Goal: Task Accomplishment & Management: Manage account settings

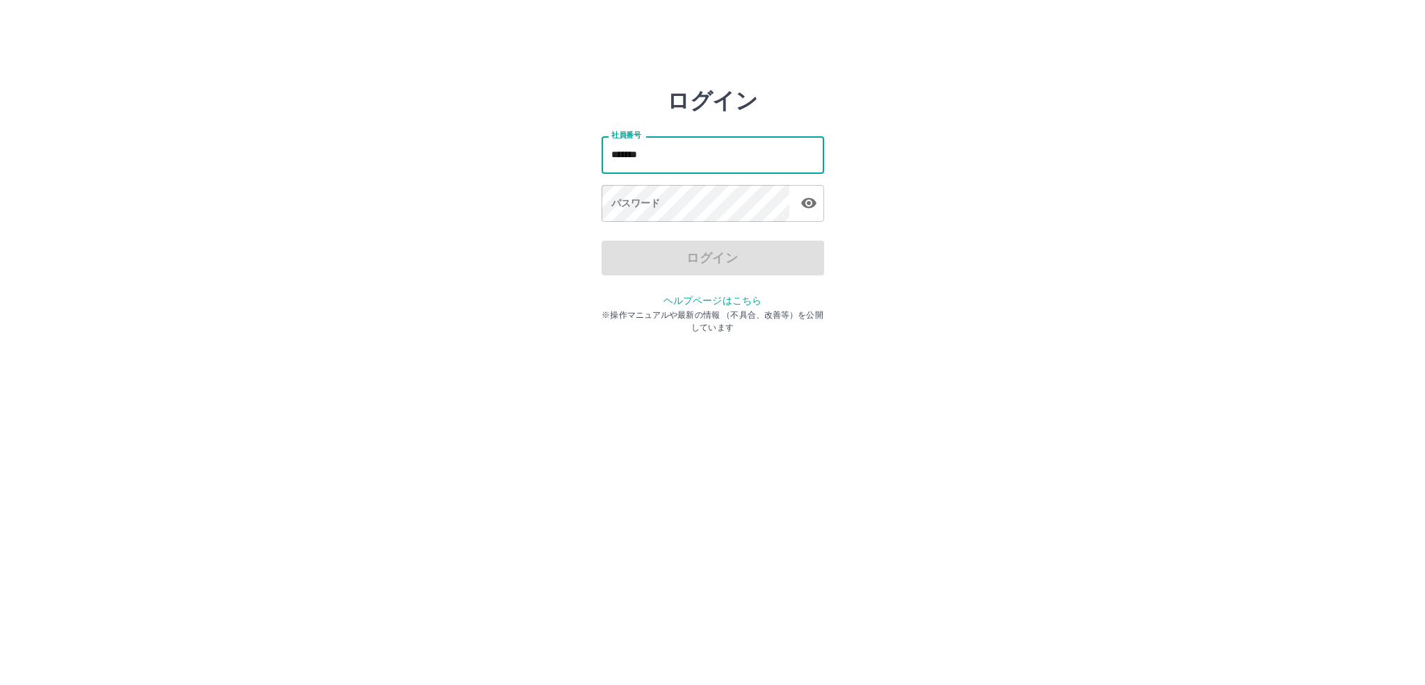
type input "*******"
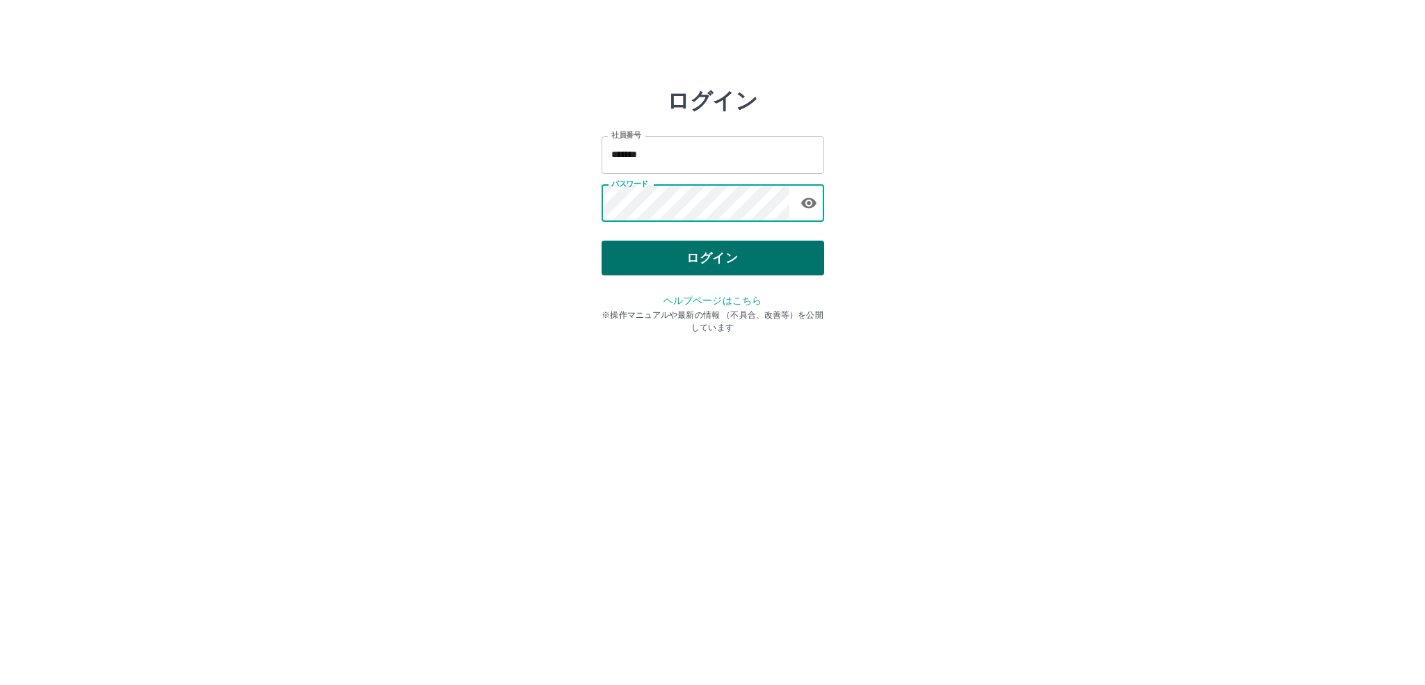
click at [689, 249] on button "ログイン" at bounding box center [713, 258] width 223 height 35
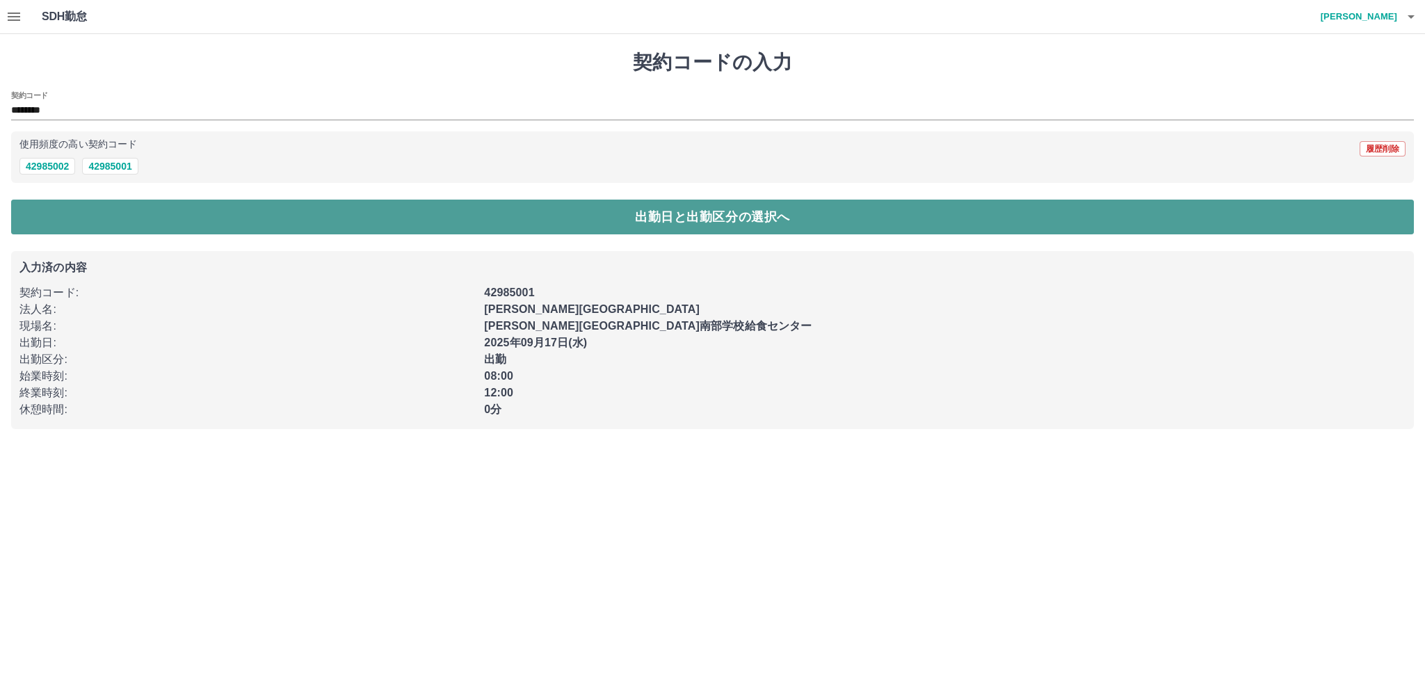
click at [369, 227] on button "出勤日と出勤区分の選択へ" at bounding box center [712, 217] width 1403 height 35
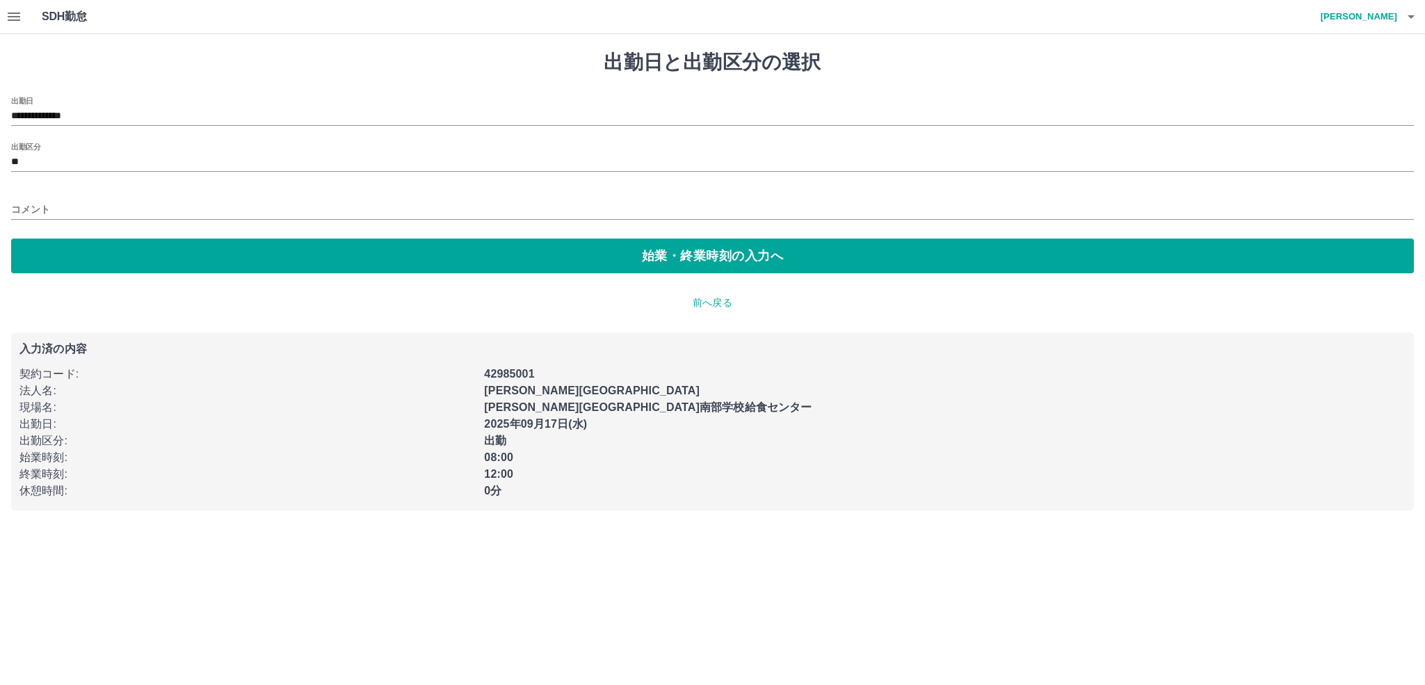
click at [120, 105] on div "**********" at bounding box center [712, 111] width 1403 height 29
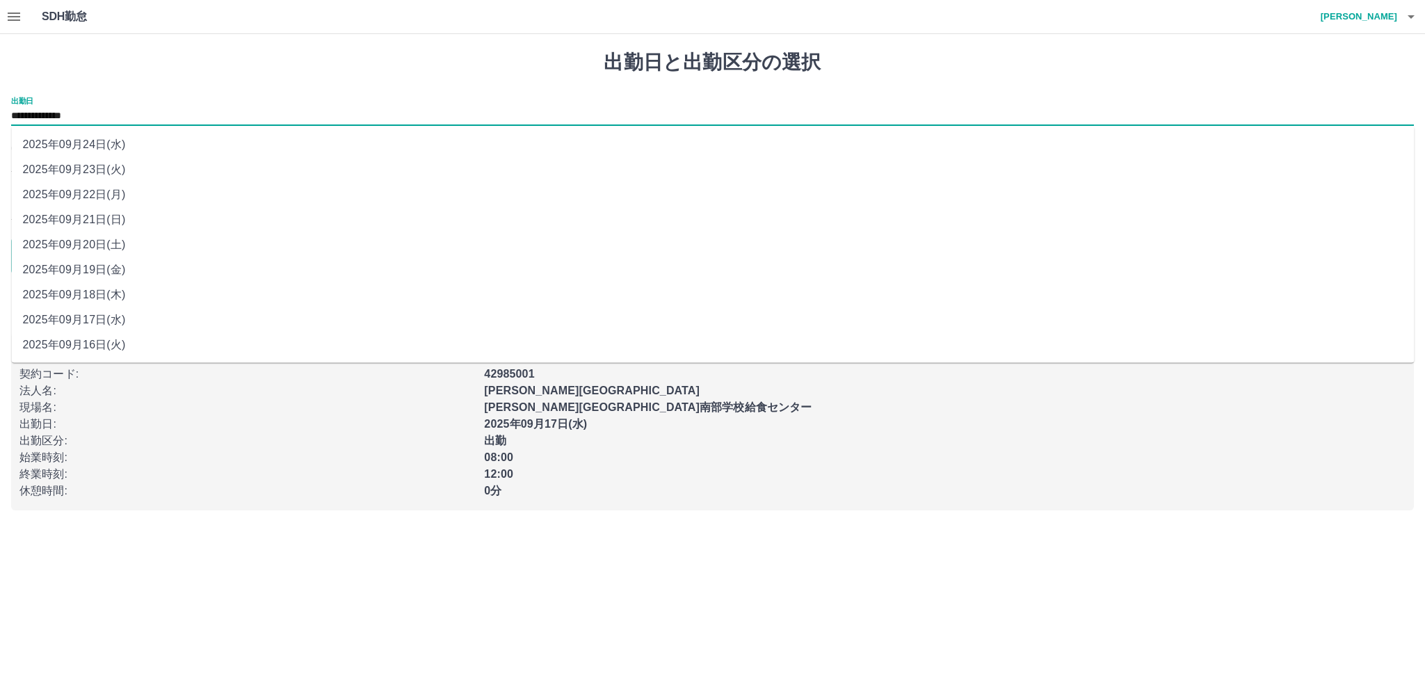
click at [113, 115] on input "**********" at bounding box center [712, 116] width 1403 height 17
click at [125, 349] on li "2025年09月16日(火)" at bounding box center [713, 345] width 1403 height 25
type input "**********"
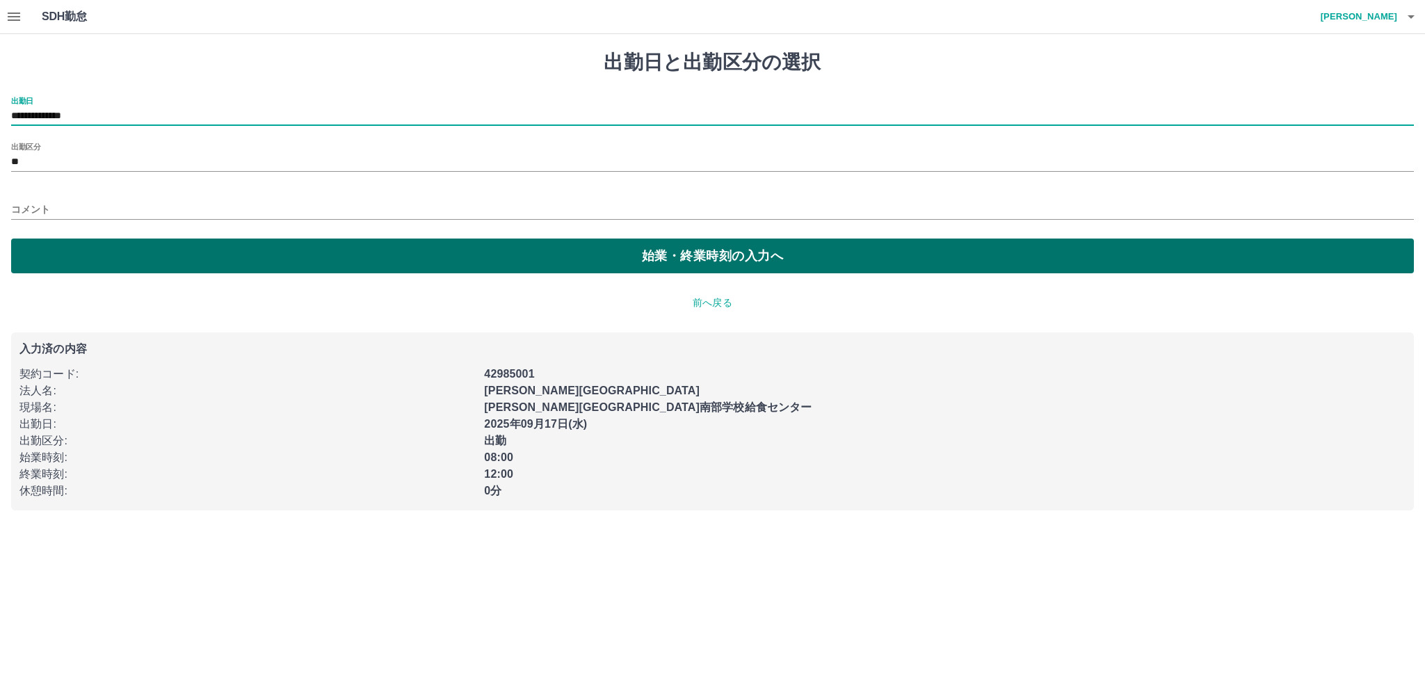
click at [270, 255] on button "始業・終業時刻の入力へ" at bounding box center [712, 256] width 1403 height 35
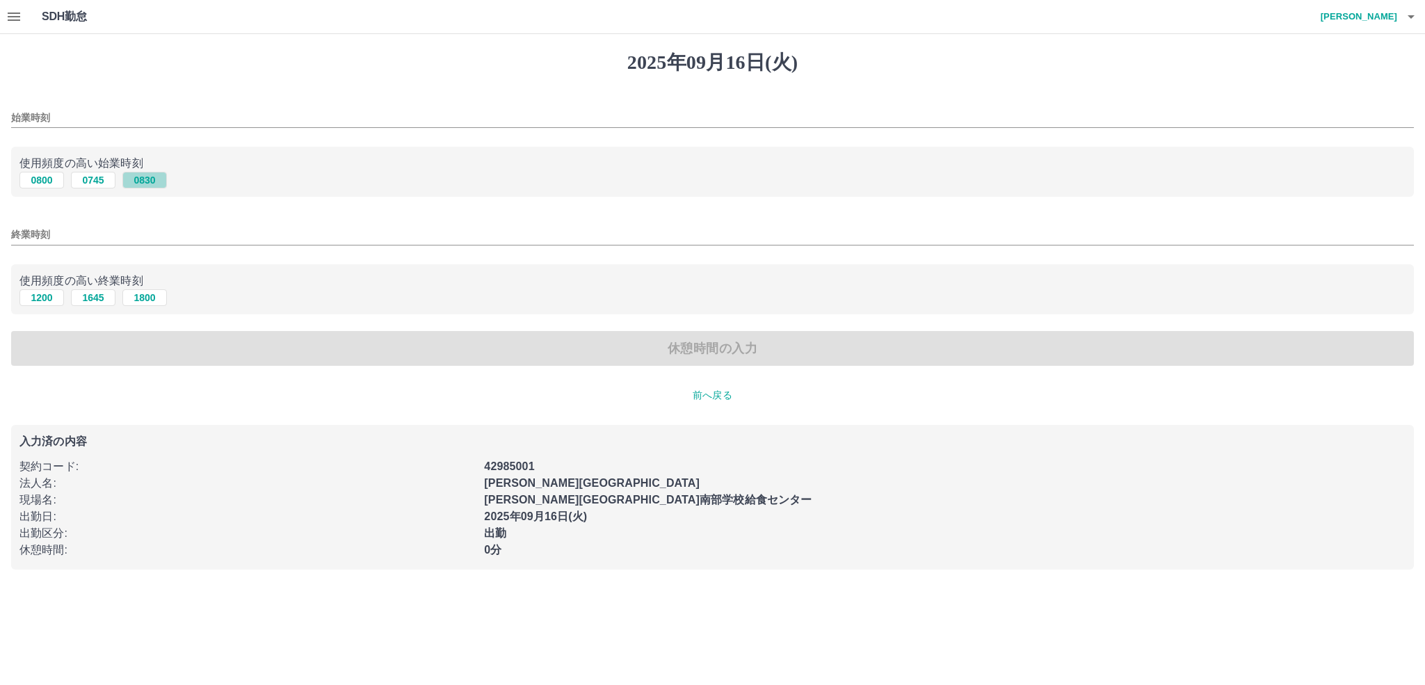
click at [149, 182] on button "0830" at bounding box center [144, 180] width 45 height 17
type input "****"
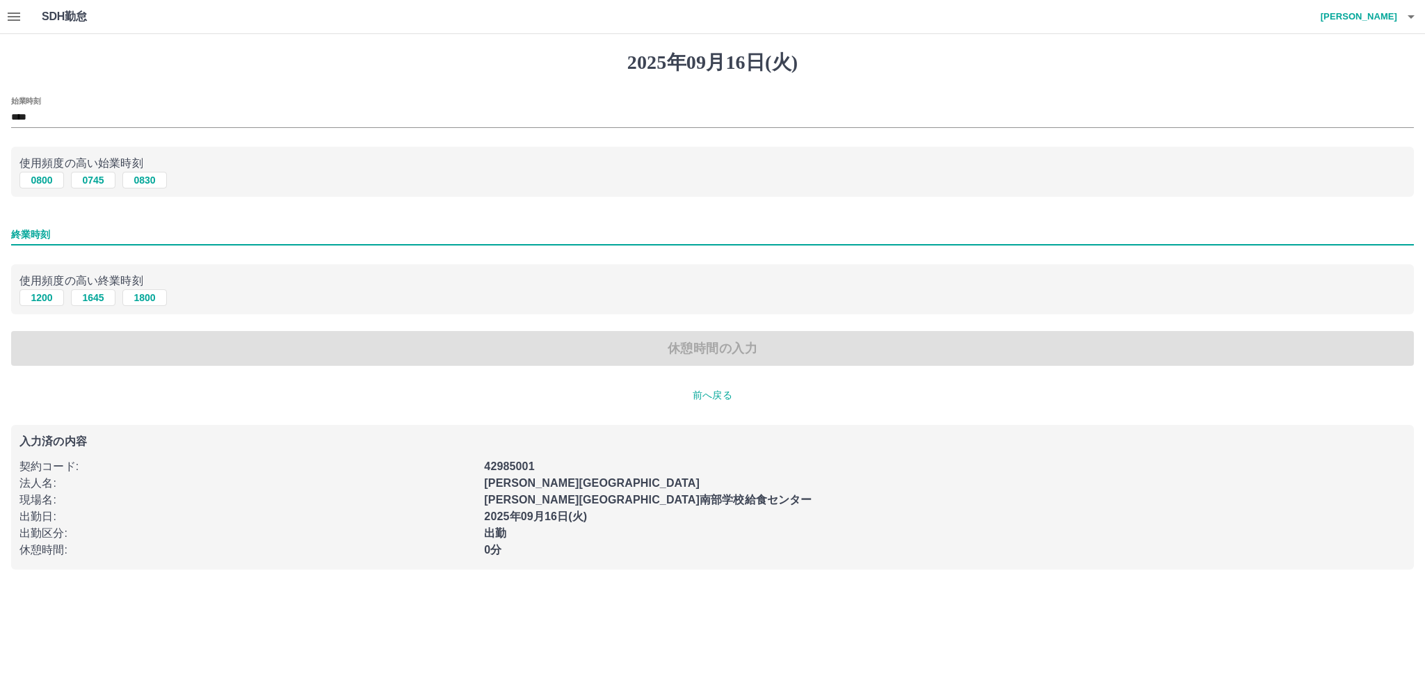
click at [131, 232] on input "終業時刻" at bounding box center [712, 235] width 1403 height 20
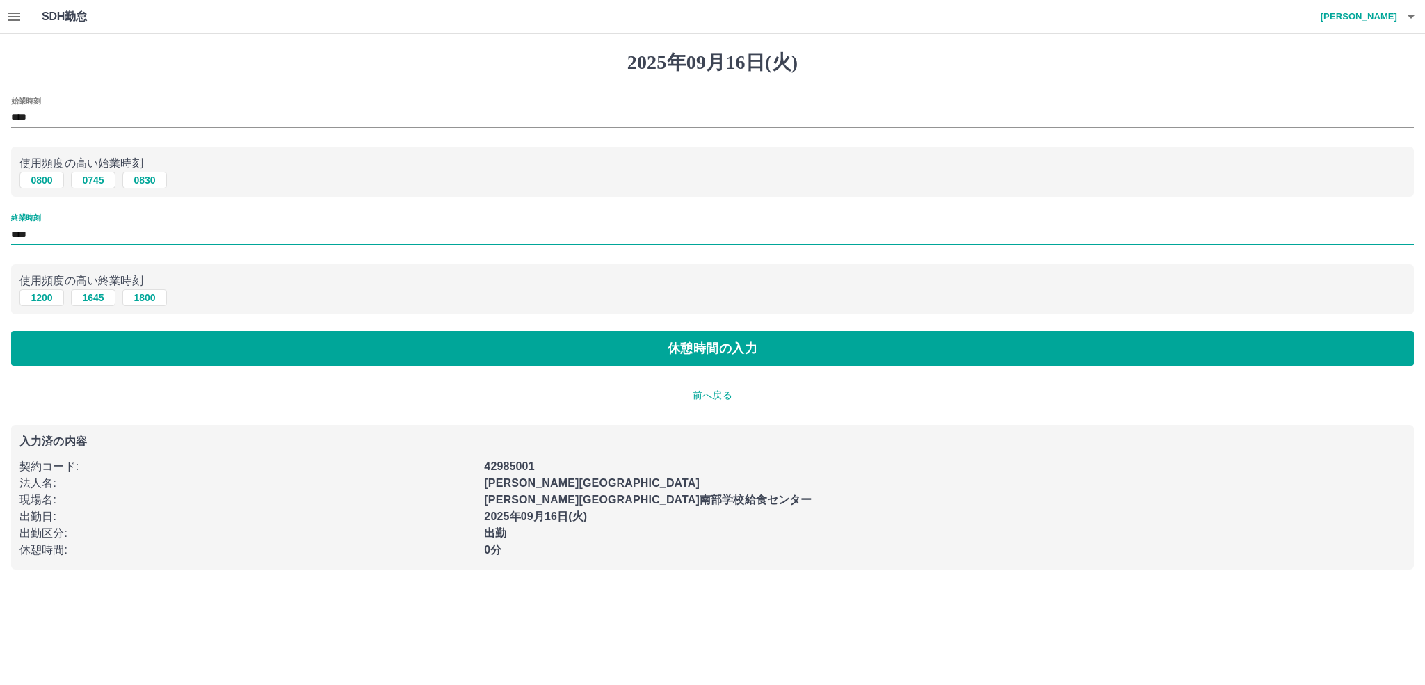
type input "****"
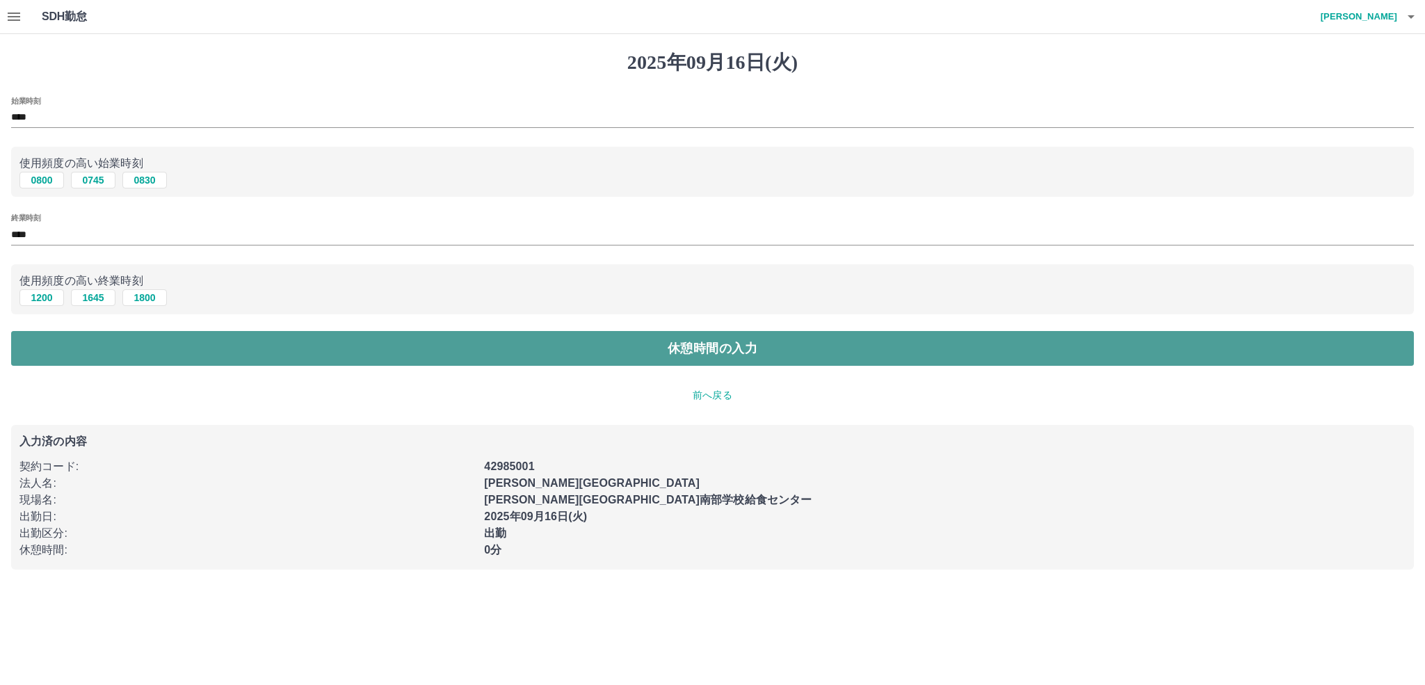
click at [198, 353] on button "休憩時間の入力" at bounding box center [712, 348] width 1403 height 35
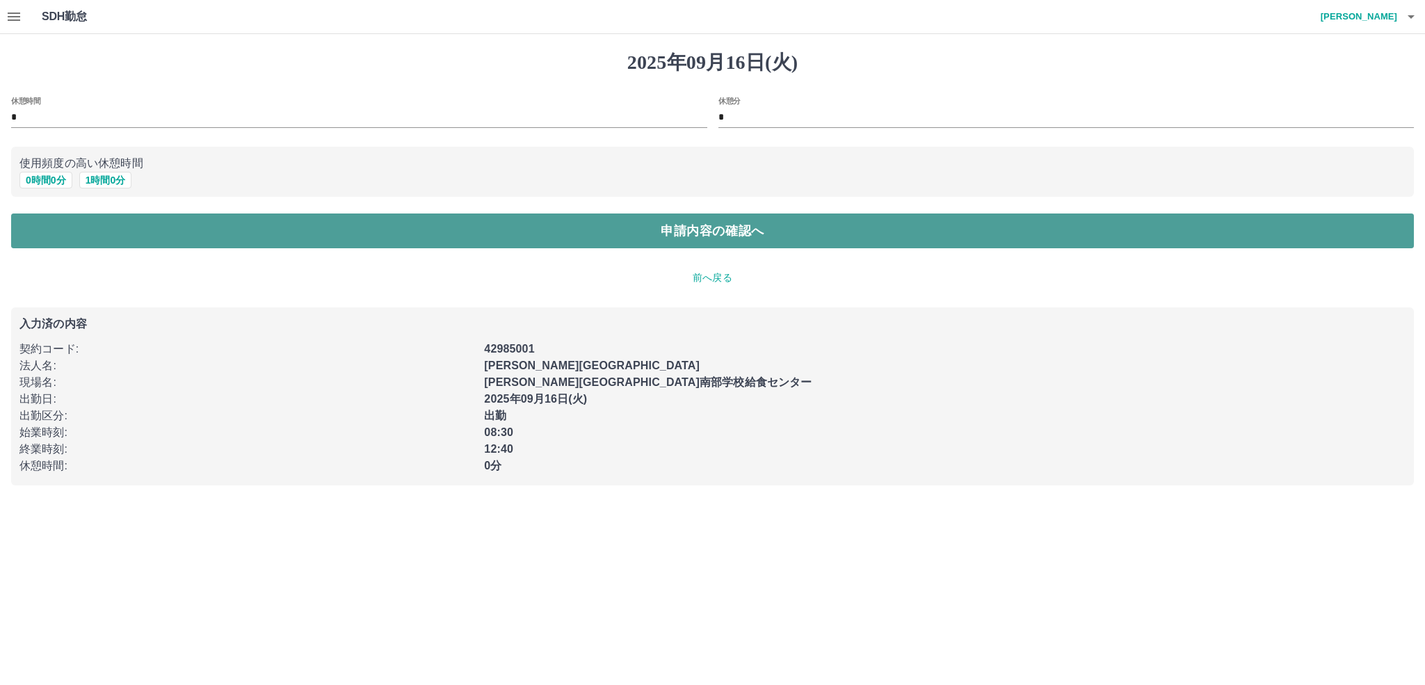
click at [207, 232] on button "申請内容の確認へ" at bounding box center [712, 231] width 1403 height 35
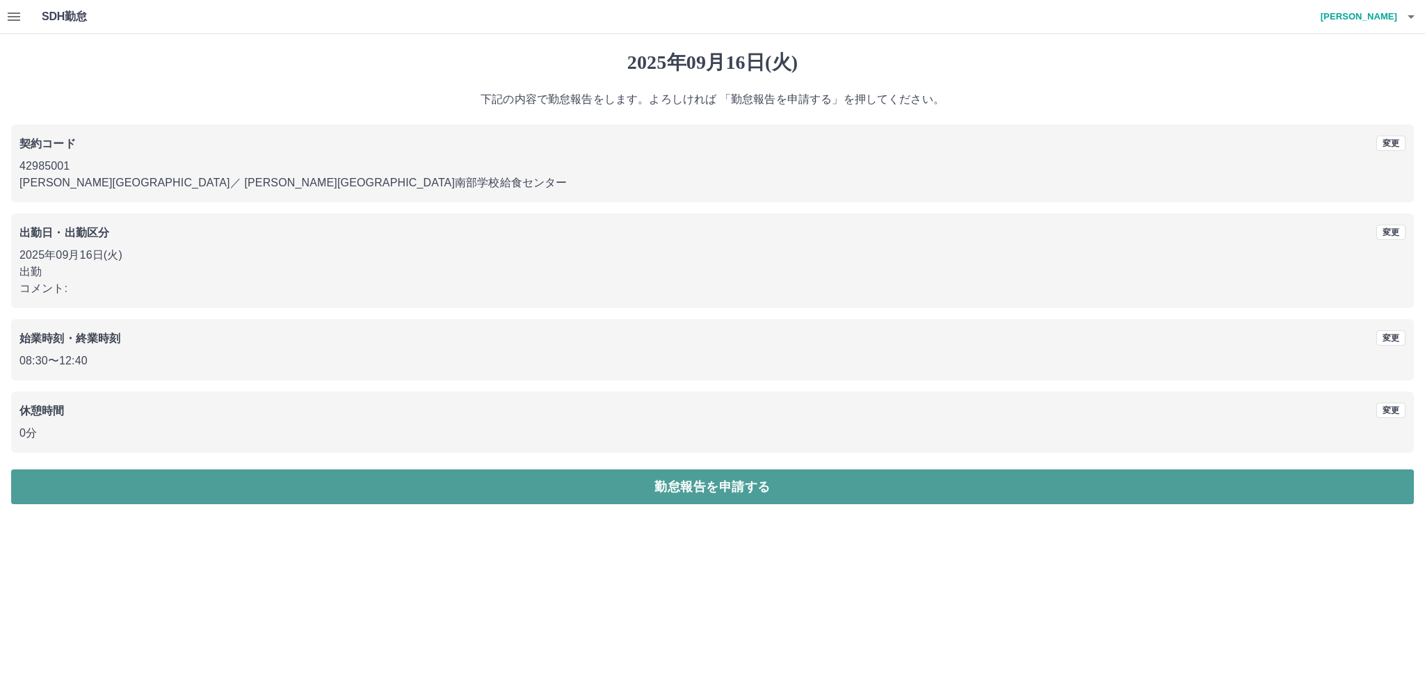
click at [505, 491] on button "勤怠報告を申請する" at bounding box center [712, 487] width 1403 height 35
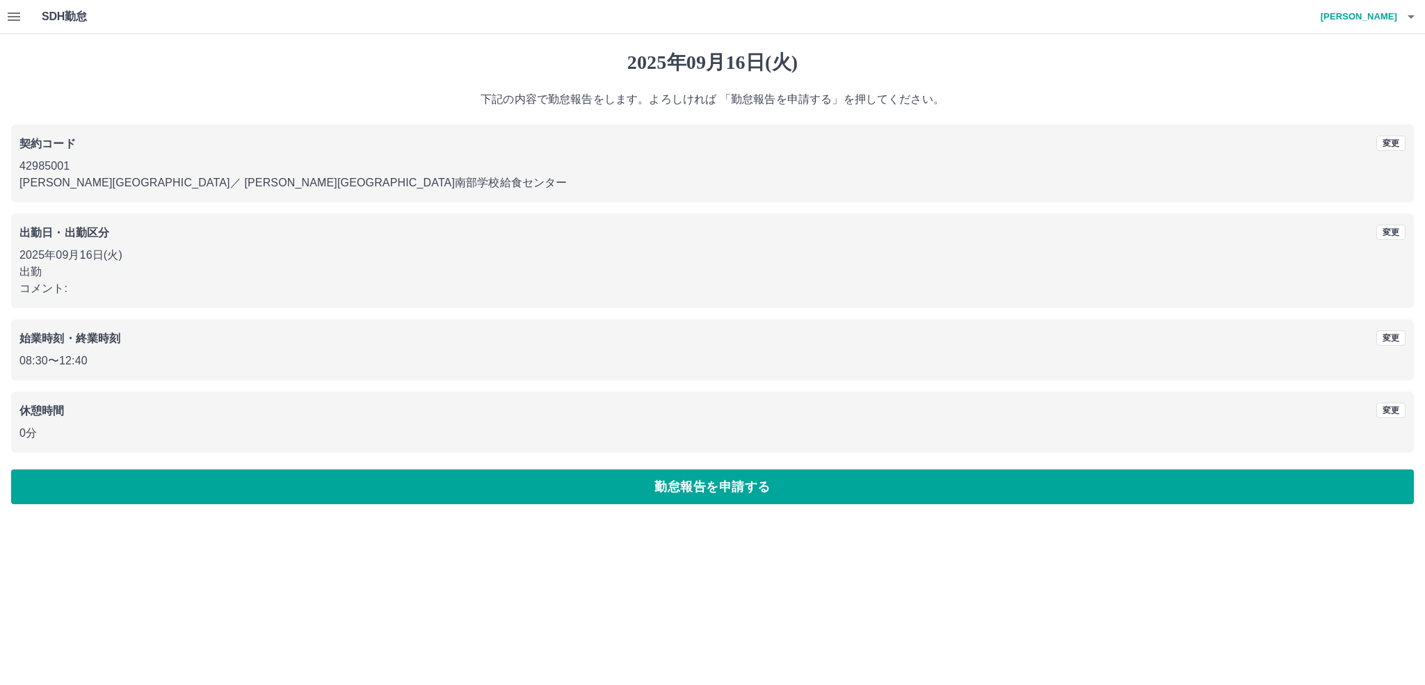
click at [1413, 19] on icon "button" at bounding box center [1411, 16] width 17 height 17
click at [1324, 107] on li "ログアウト" at bounding box center [1352, 101] width 123 height 25
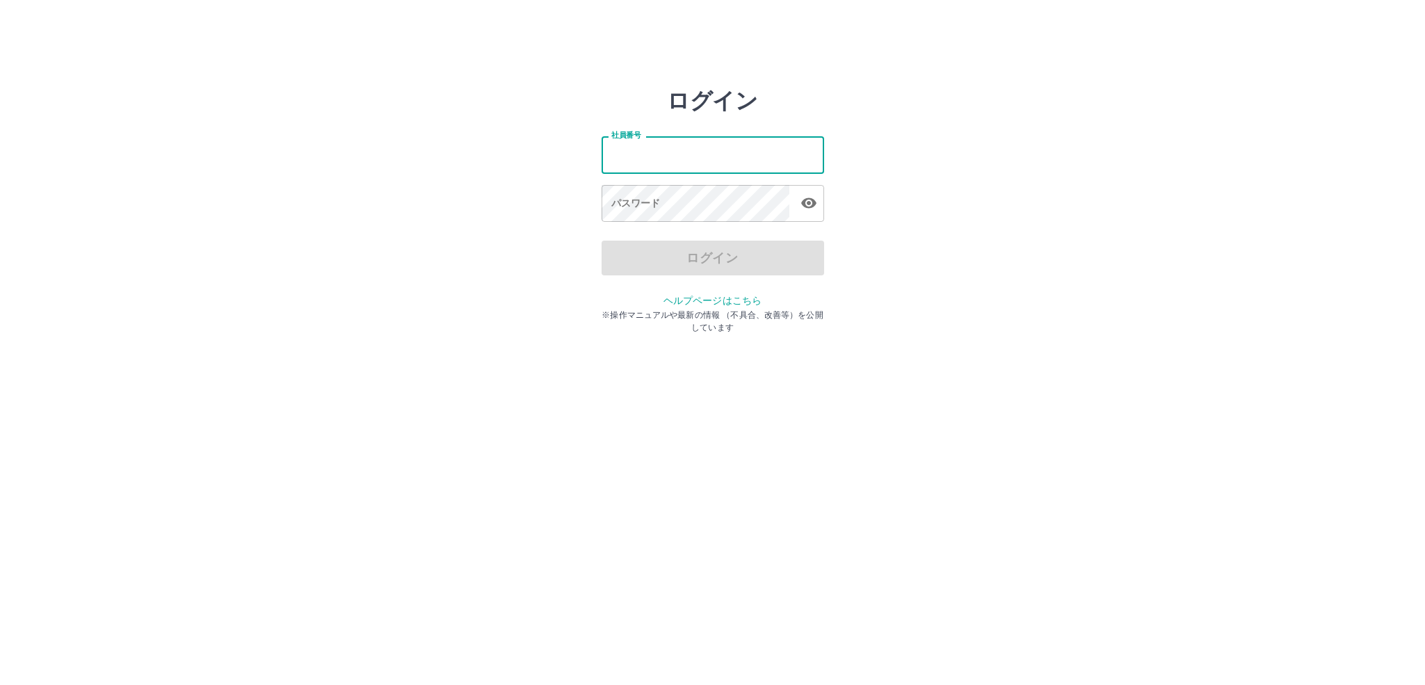
click at [693, 159] on input "社員番号" at bounding box center [713, 154] width 223 height 37
type input "*******"
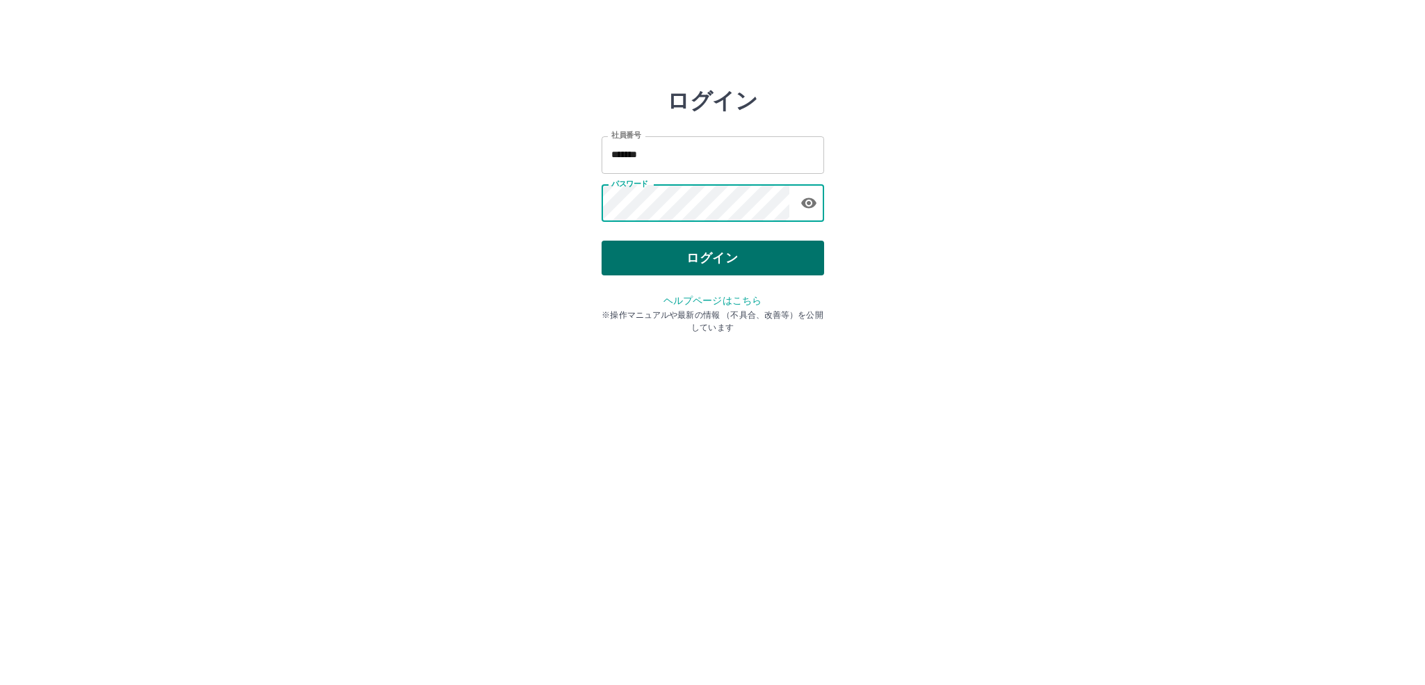
click at [717, 250] on button "ログイン" at bounding box center [713, 258] width 223 height 35
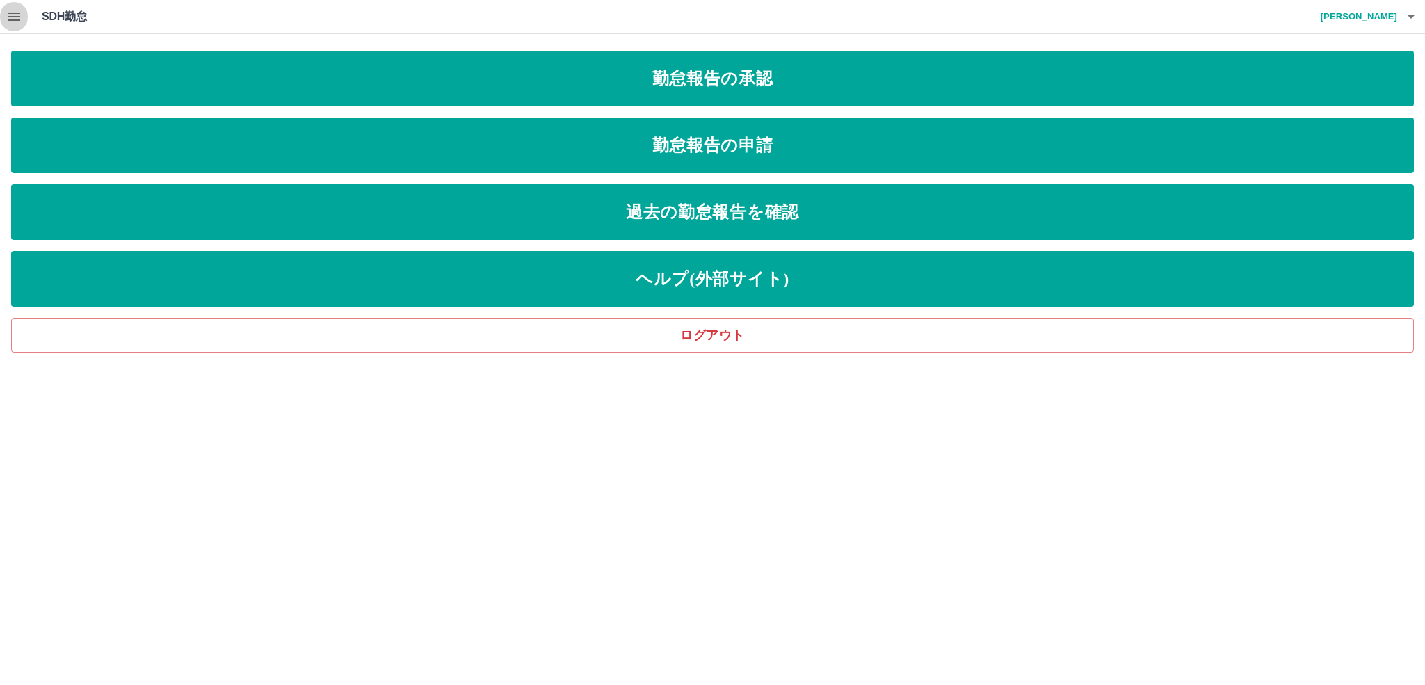
click at [13, 13] on icon "button" at bounding box center [14, 17] width 13 height 8
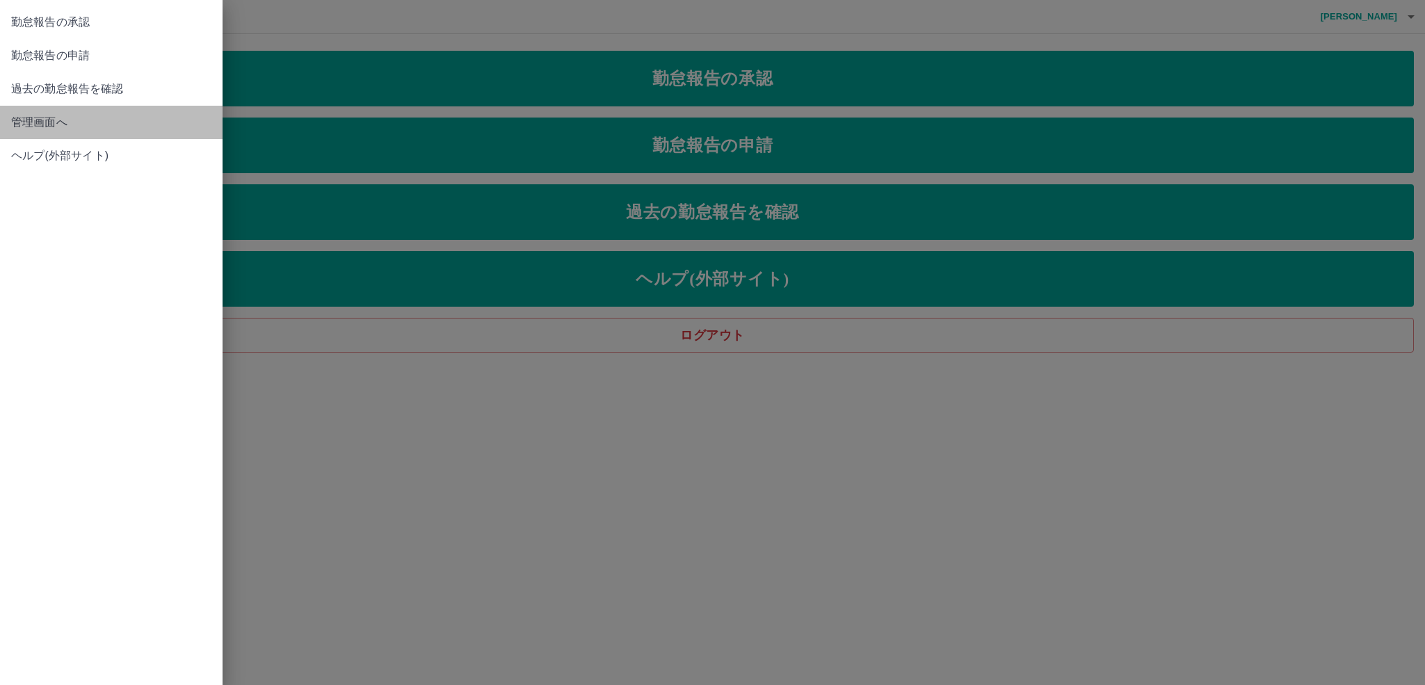
click at [52, 123] on span "管理画面へ" at bounding box center [111, 122] width 200 height 17
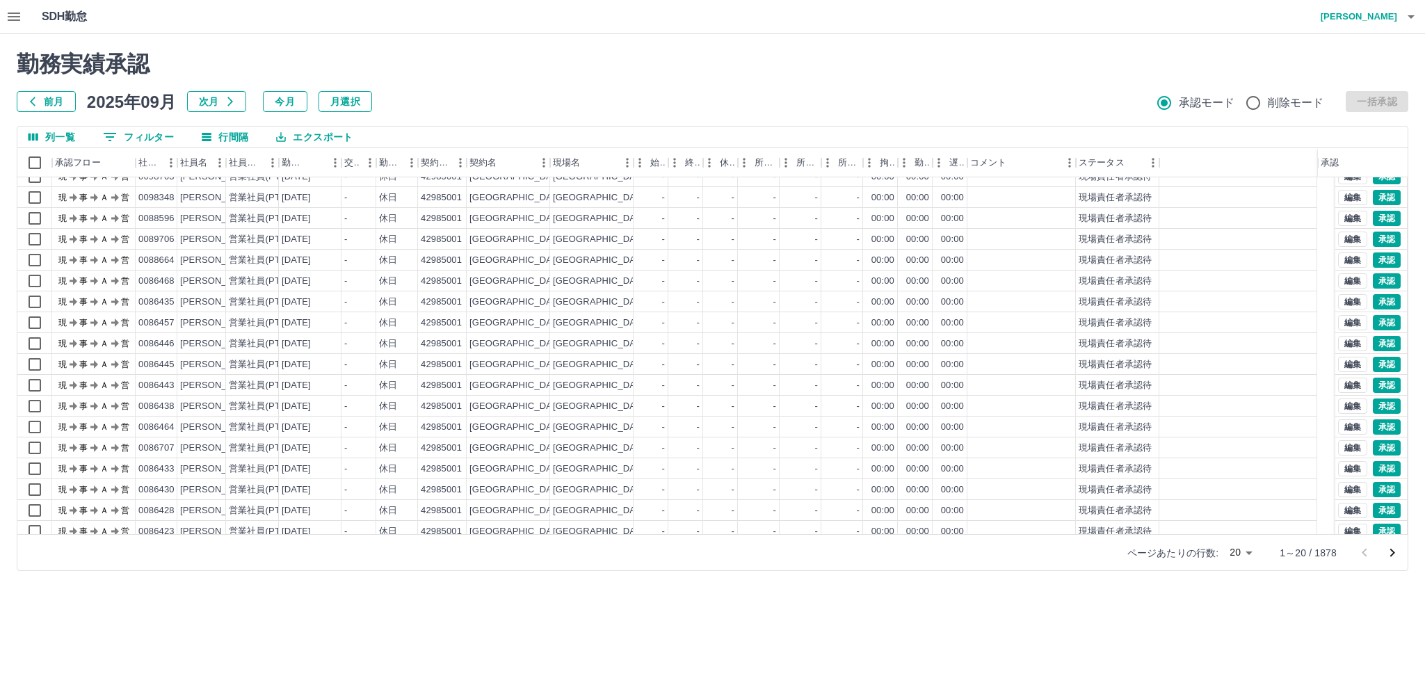
scroll to position [61, 0]
click at [1393, 549] on icon "次のページへ" at bounding box center [1392, 553] width 17 height 17
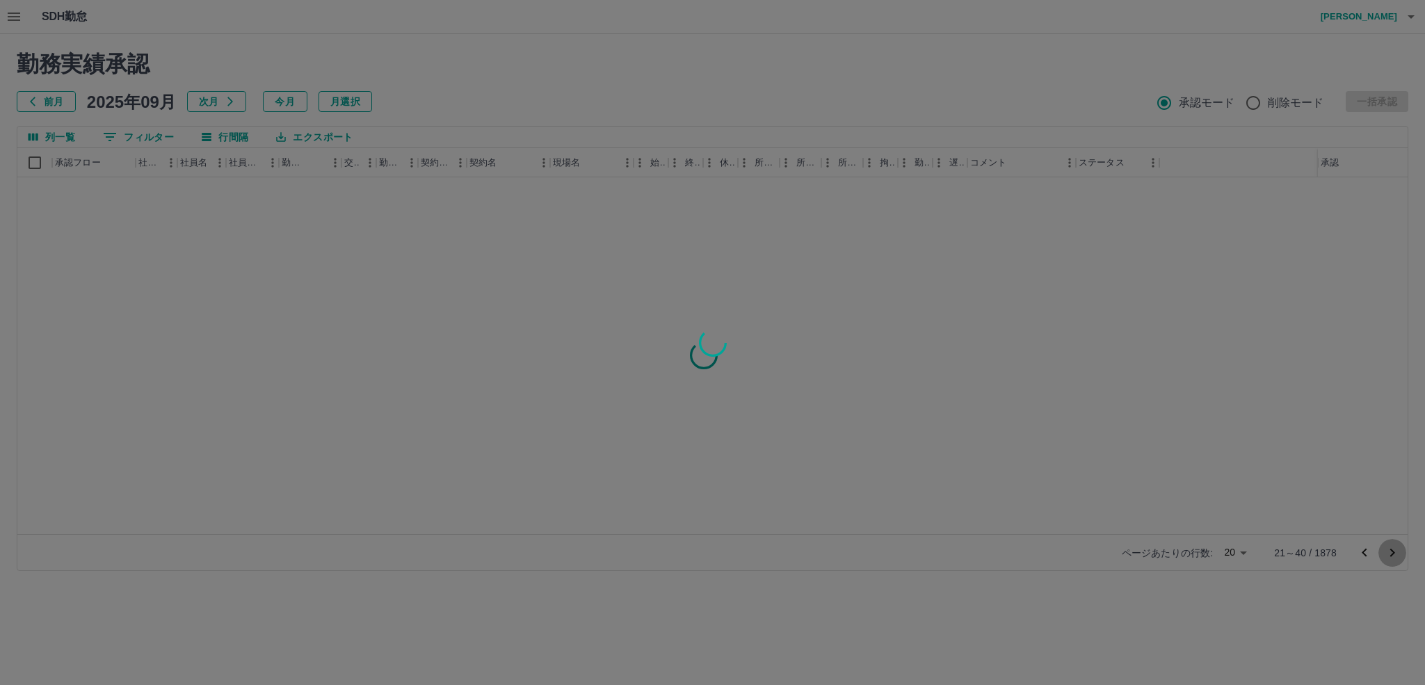
click at [1393, 549] on div "勤務実績承認 前月 2025年09月 次月 今月 月選択 承認モード 削除モード 一括承認 列一覧 0 フィルター 行間隔 エクスポート 承認フロー 社員番号…" at bounding box center [712, 311] width 1425 height 554
click at [1392, 550] on div at bounding box center [712, 342] width 1425 height 685
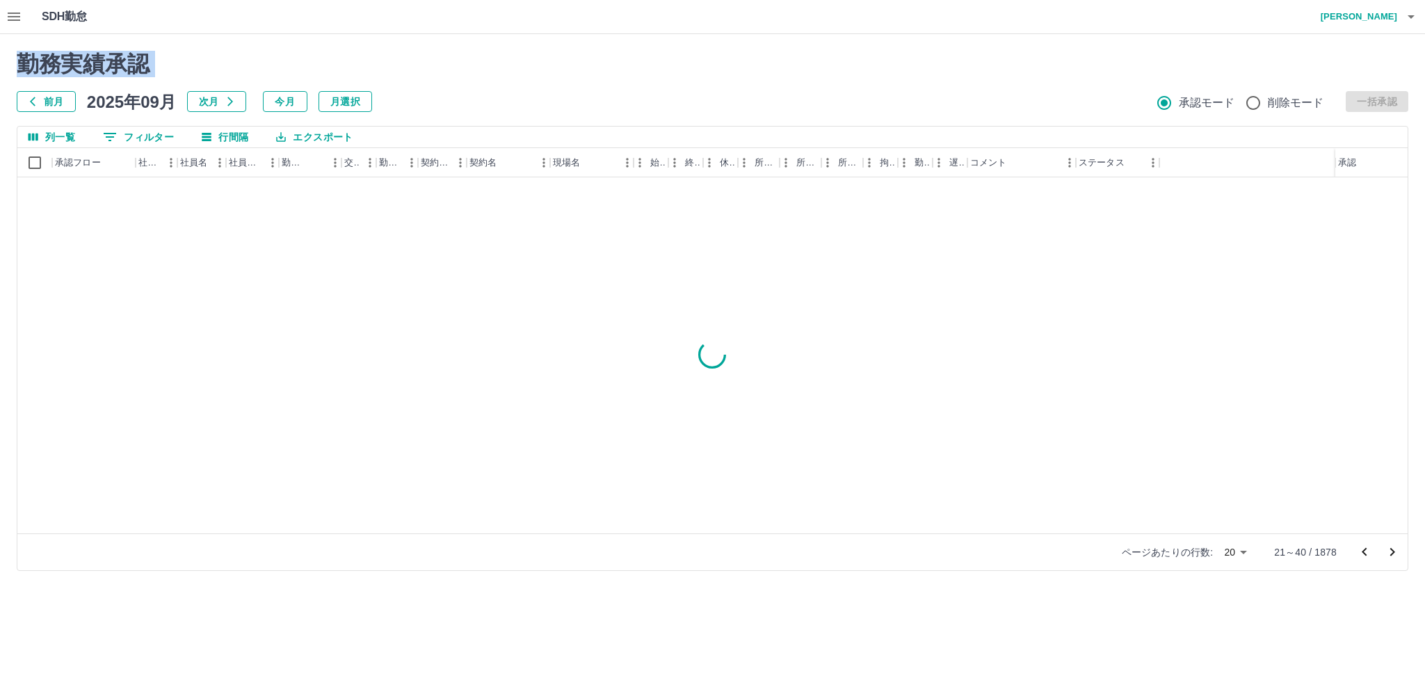
click at [1392, 550] on div "勤務実績承認 前月 2025年09月 次月 今月 月選択 承認モード 削除モード 一括承認 列一覧 0 フィルター 行間隔 エクスポート 承認フロー 社員番号…" at bounding box center [712, 311] width 1425 height 554
click at [1392, 550] on icon "次のページへ" at bounding box center [1393, 552] width 5 height 8
click at [1392, 551] on icon "次のページへ" at bounding box center [1393, 552] width 5 height 8
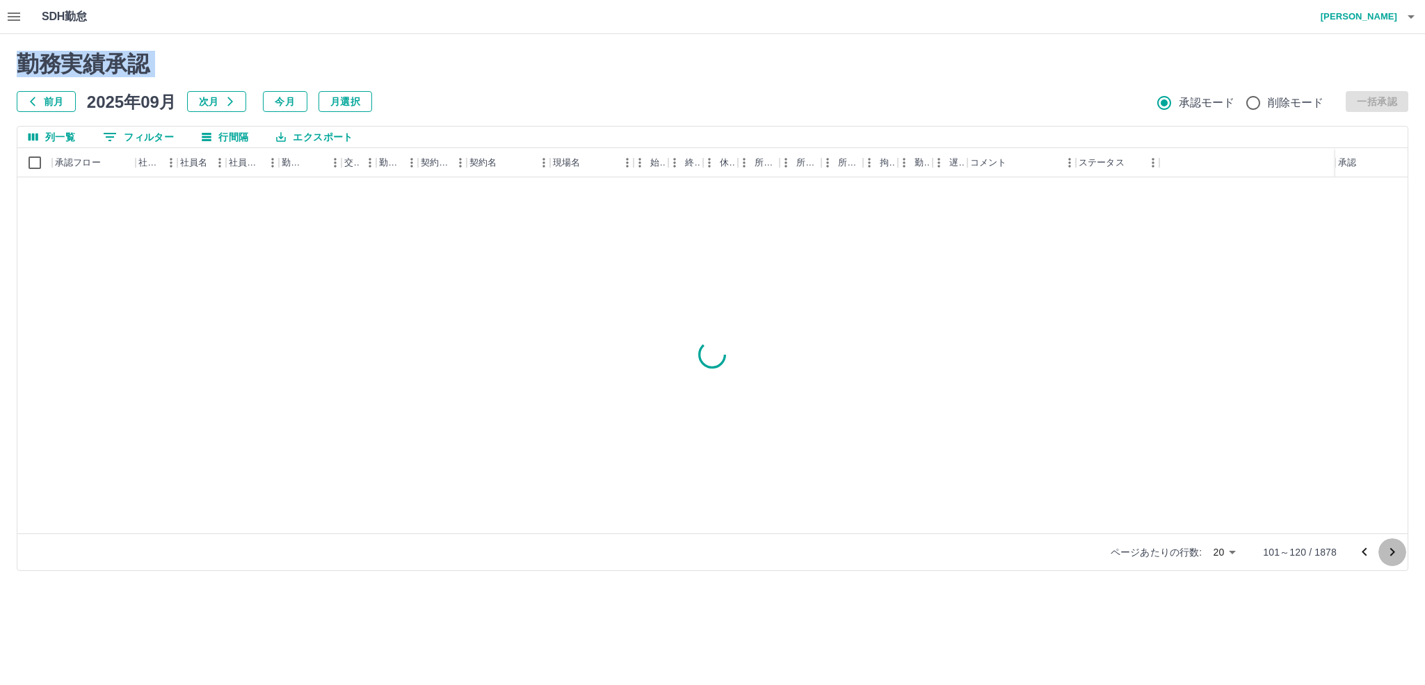
click at [1392, 552] on icon "次のページへ" at bounding box center [1392, 552] width 17 height 17
click at [1392, 554] on icon "次のページへ" at bounding box center [1392, 552] width 17 height 17
click at [1392, 554] on icon "次のページへ" at bounding box center [1393, 552] width 5 height 8
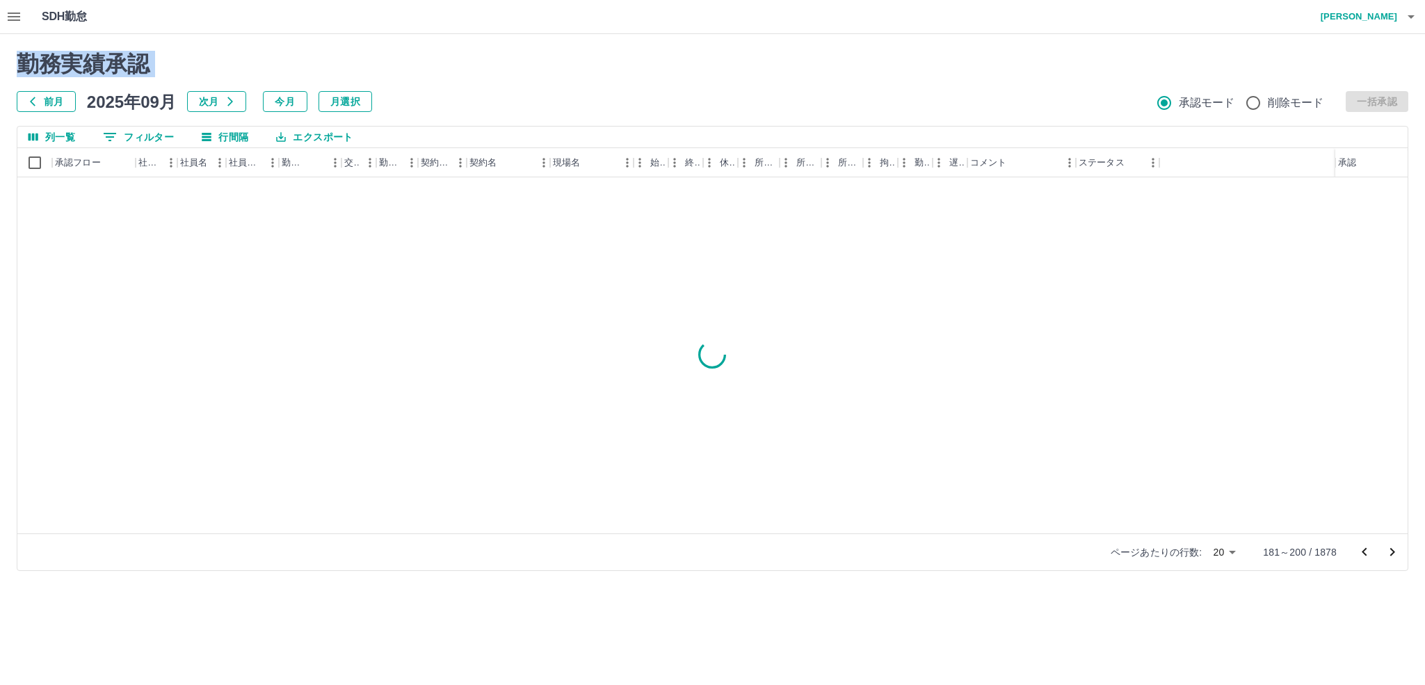
click at [1392, 554] on icon "次のページへ" at bounding box center [1393, 552] width 5 height 8
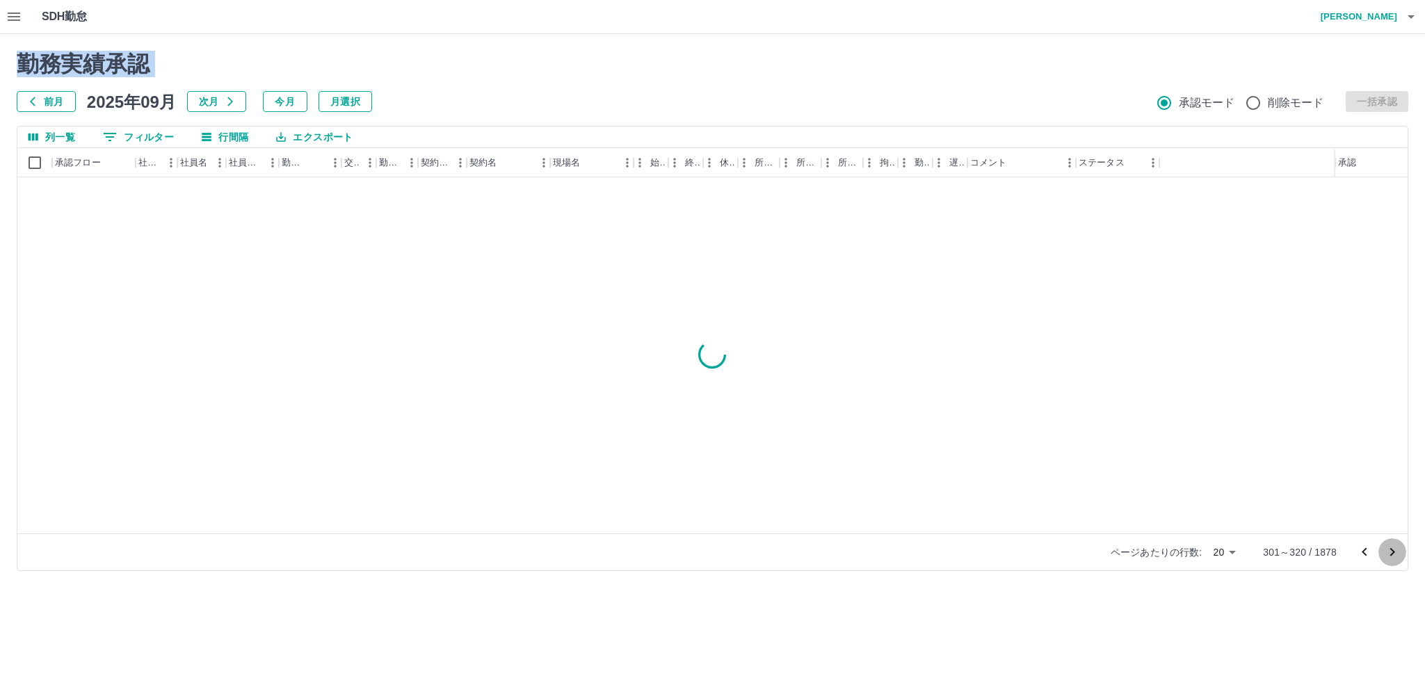
click at [1392, 554] on icon "次のページへ" at bounding box center [1393, 552] width 5 height 8
click at [1393, 554] on icon "次のページへ" at bounding box center [1393, 552] width 5 height 8
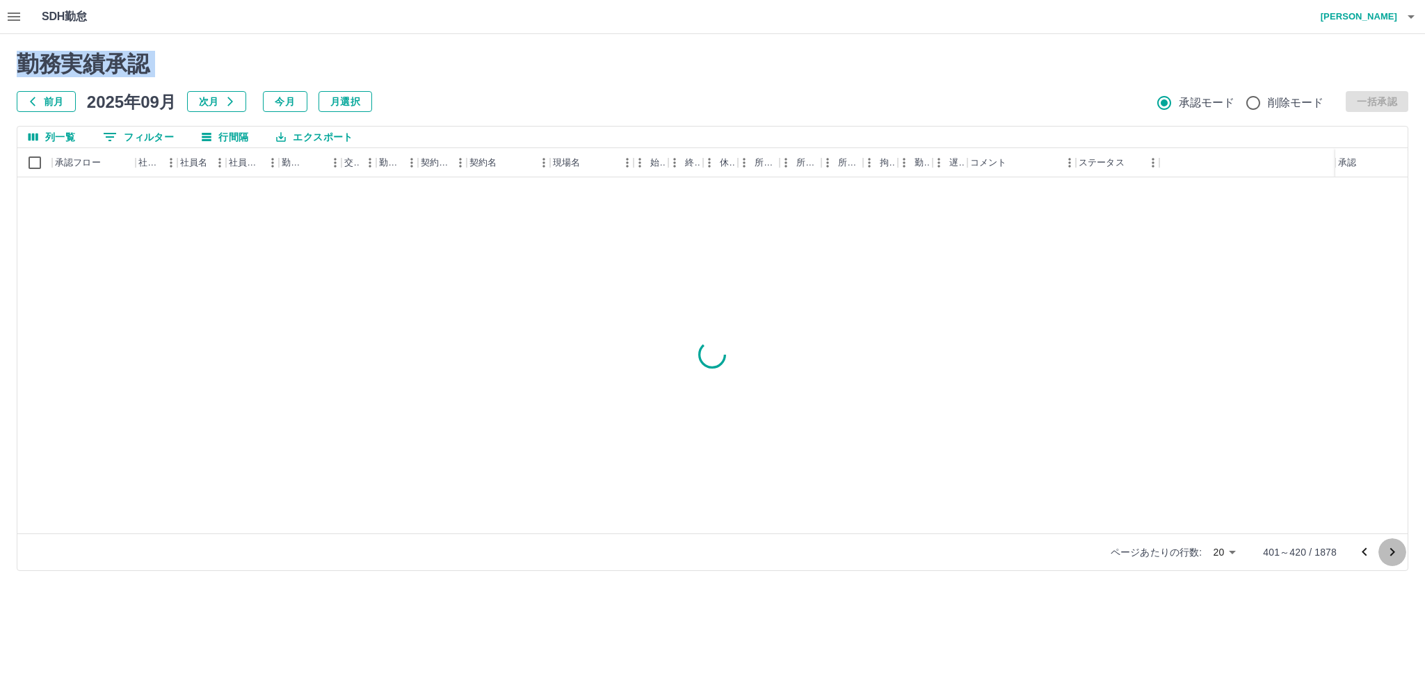
click at [1393, 556] on icon "次のページへ" at bounding box center [1392, 552] width 17 height 17
click at [1392, 557] on icon "次のページへ" at bounding box center [1392, 552] width 17 height 17
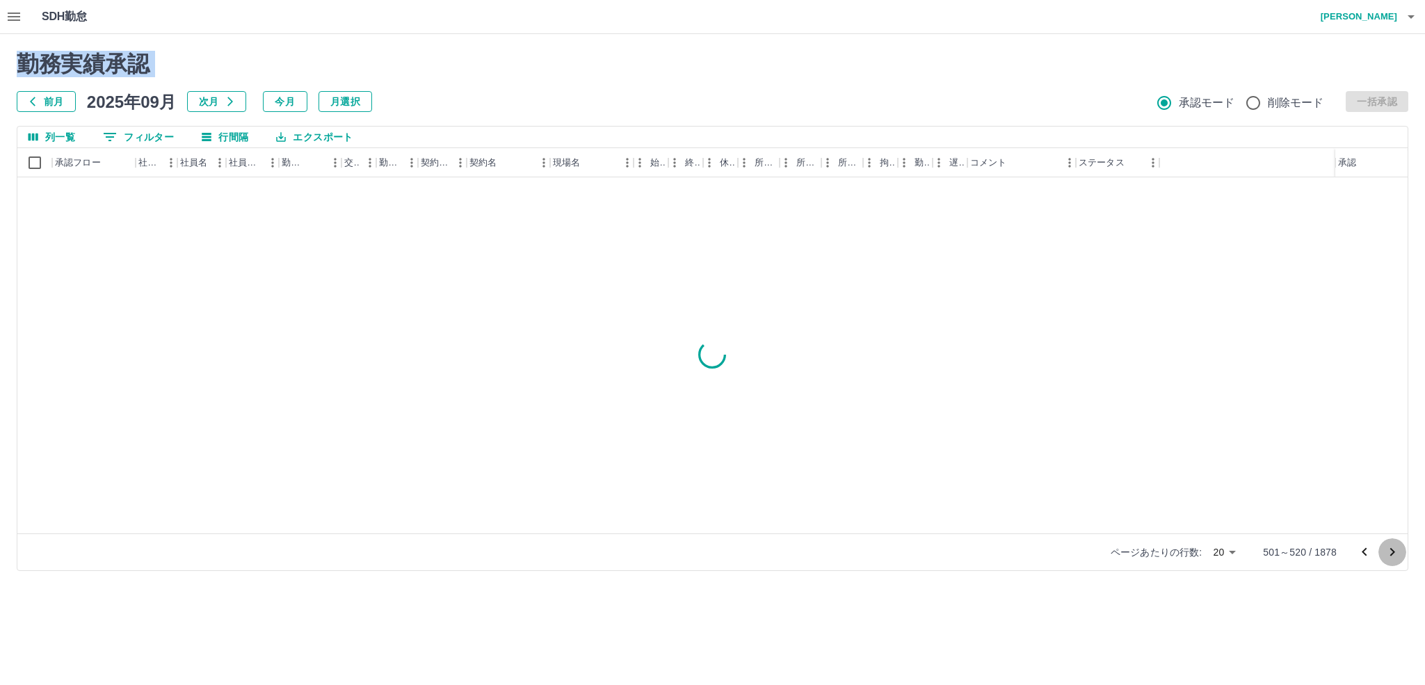
click at [1392, 557] on icon "次のページへ" at bounding box center [1392, 552] width 17 height 17
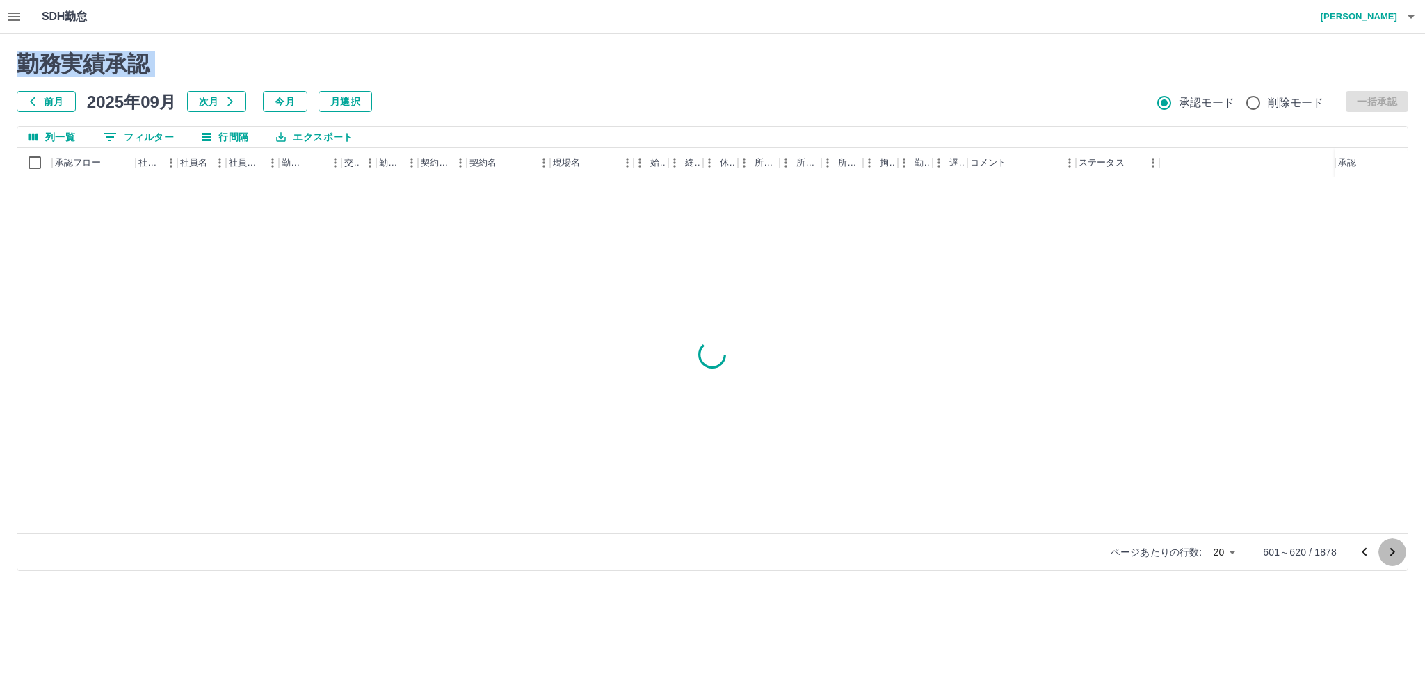
click at [1392, 557] on icon "次のページへ" at bounding box center [1392, 552] width 17 height 17
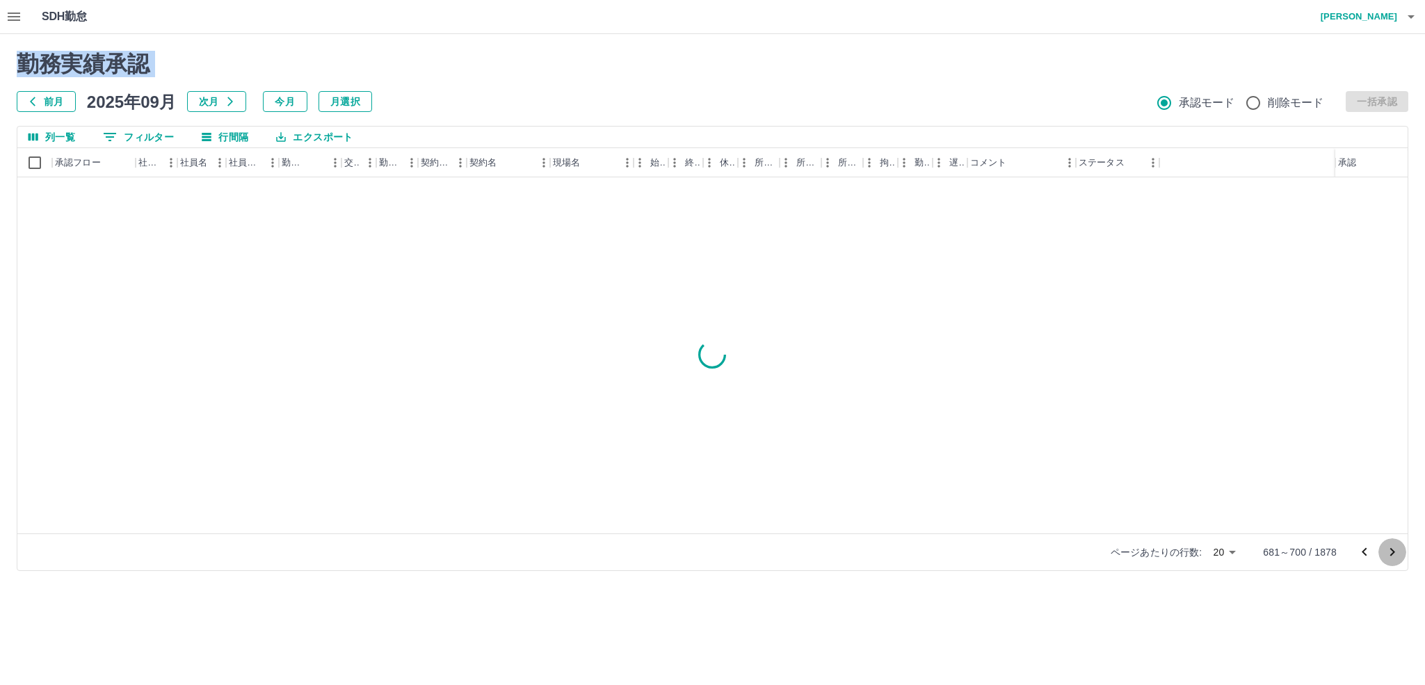
click at [1392, 557] on icon "次のページへ" at bounding box center [1392, 552] width 17 height 17
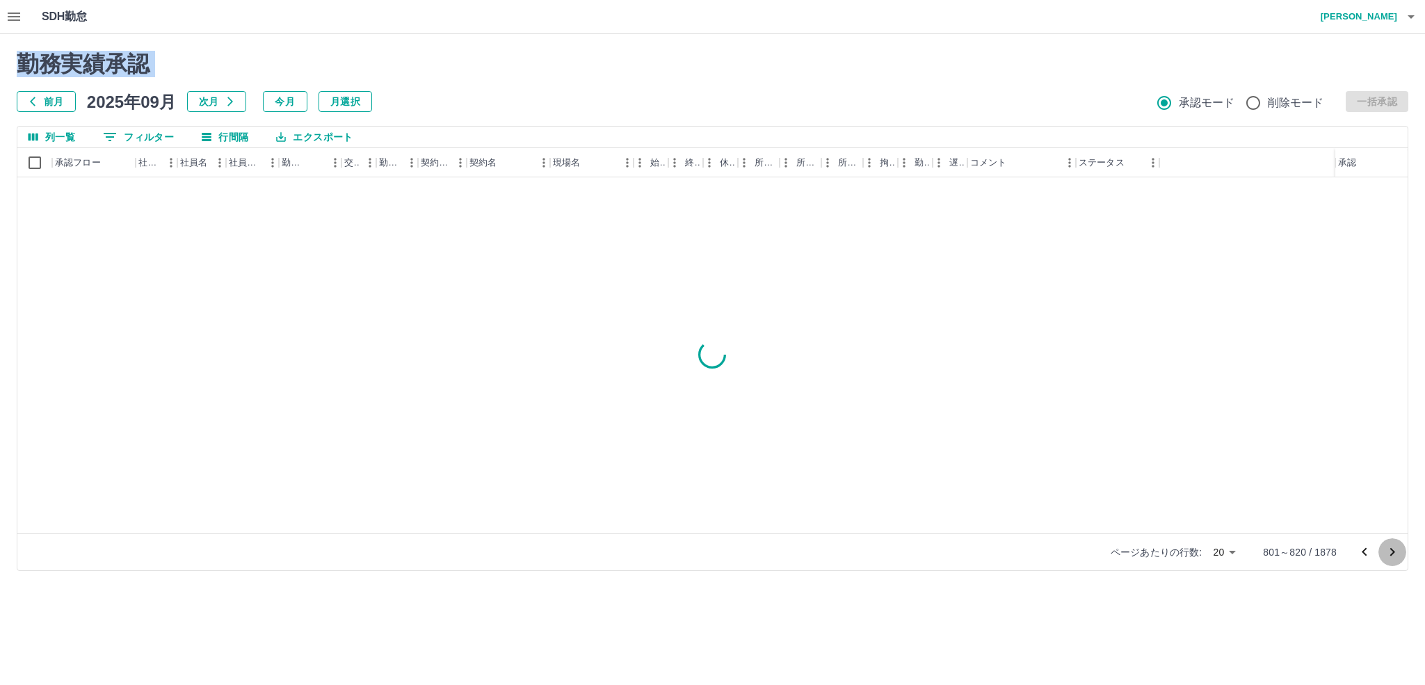
click at [1392, 557] on icon "次のページへ" at bounding box center [1392, 552] width 17 height 17
click at [1392, 558] on icon "次のページへ" at bounding box center [1392, 552] width 17 height 17
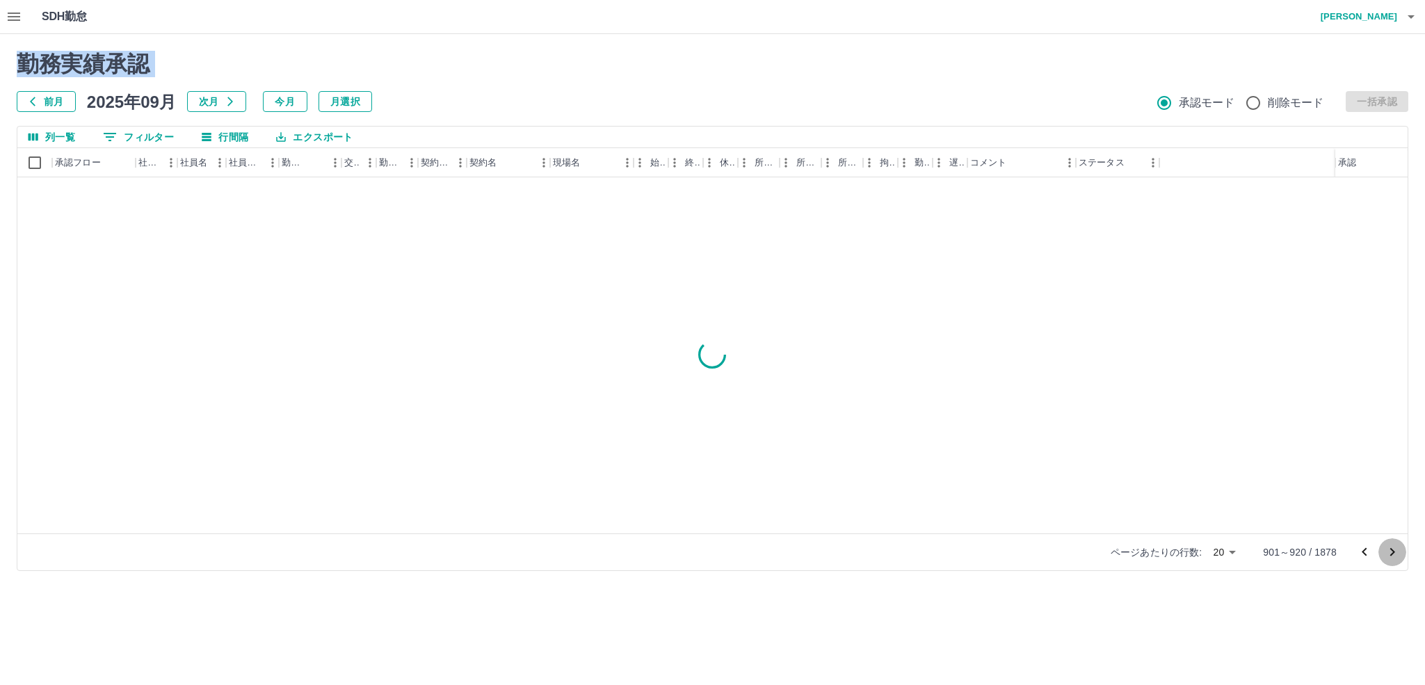
click at [1392, 558] on icon "次のページへ" at bounding box center [1392, 552] width 17 height 17
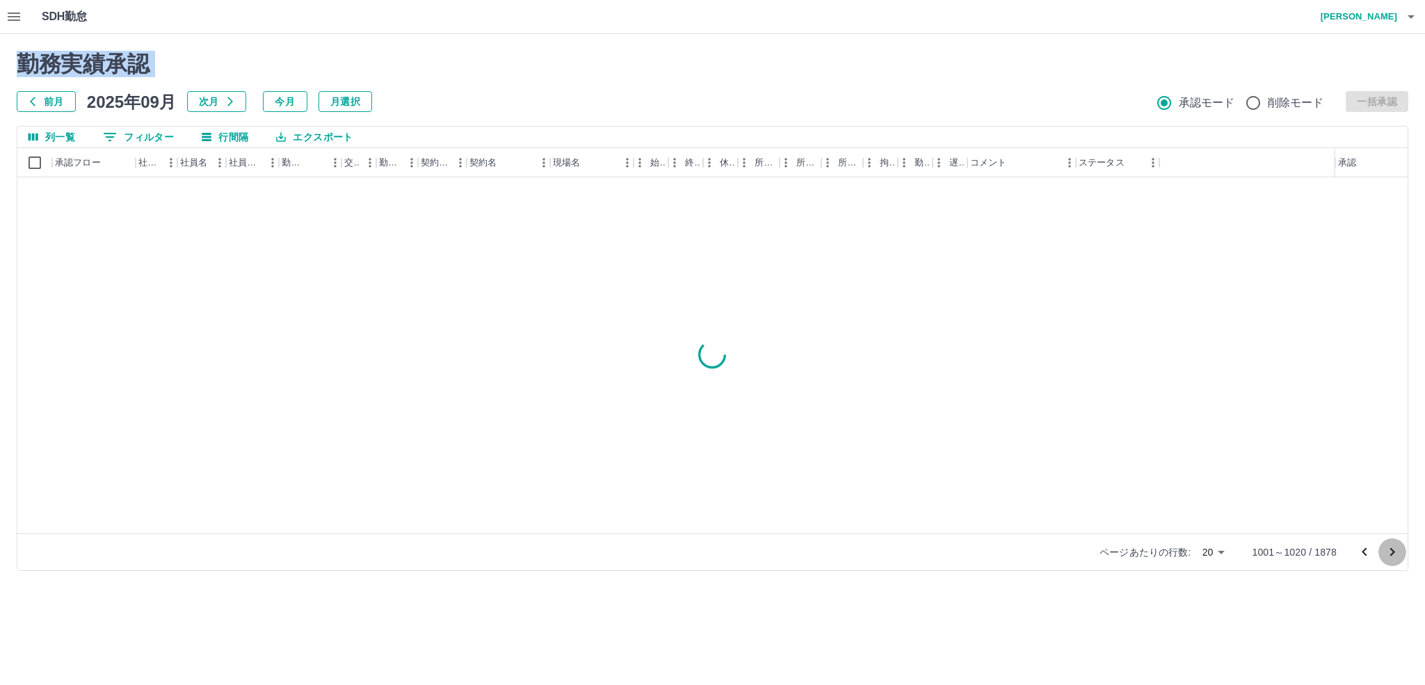
click at [1392, 558] on icon "次のページへ" at bounding box center [1392, 552] width 17 height 17
click at [1392, 556] on icon "次のページへ" at bounding box center [1392, 552] width 17 height 17
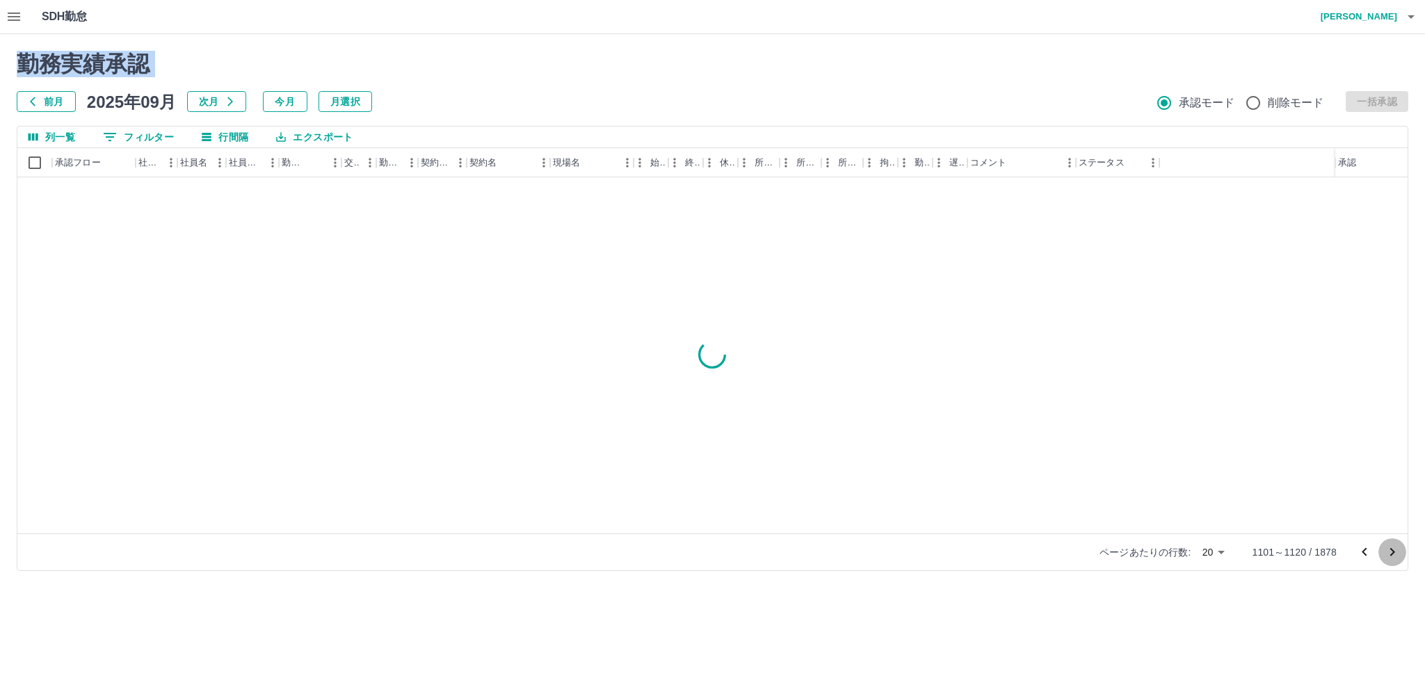
click at [1392, 556] on icon "次のページへ" at bounding box center [1392, 552] width 17 height 17
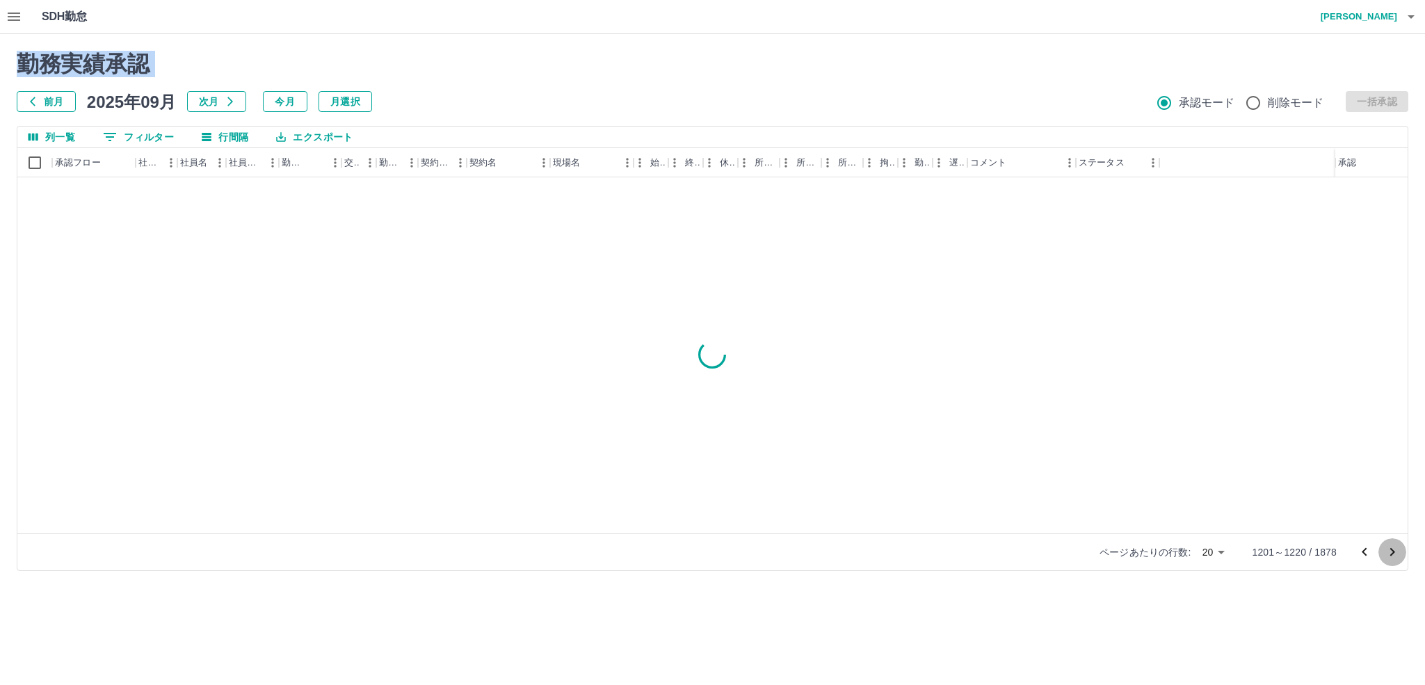
click at [1392, 556] on icon "次のページへ" at bounding box center [1392, 552] width 17 height 17
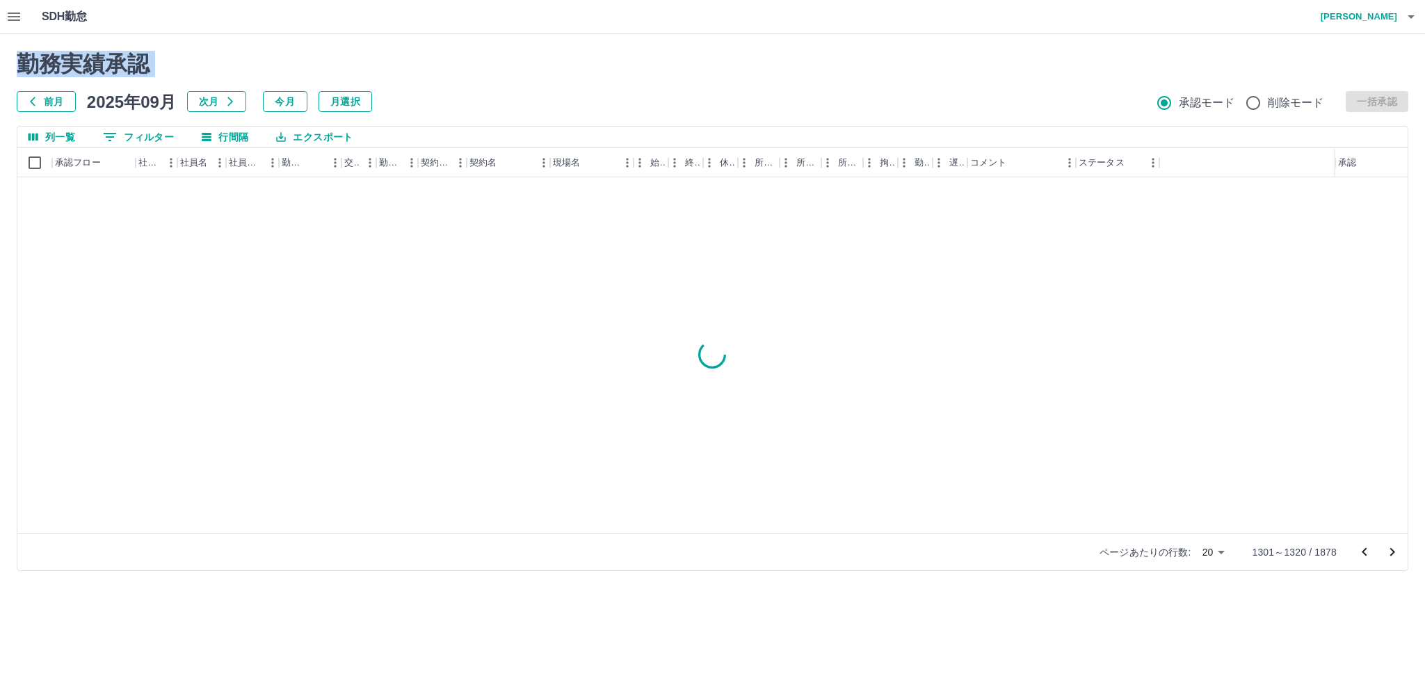
click at [1392, 556] on icon "次のページへ" at bounding box center [1392, 552] width 17 height 17
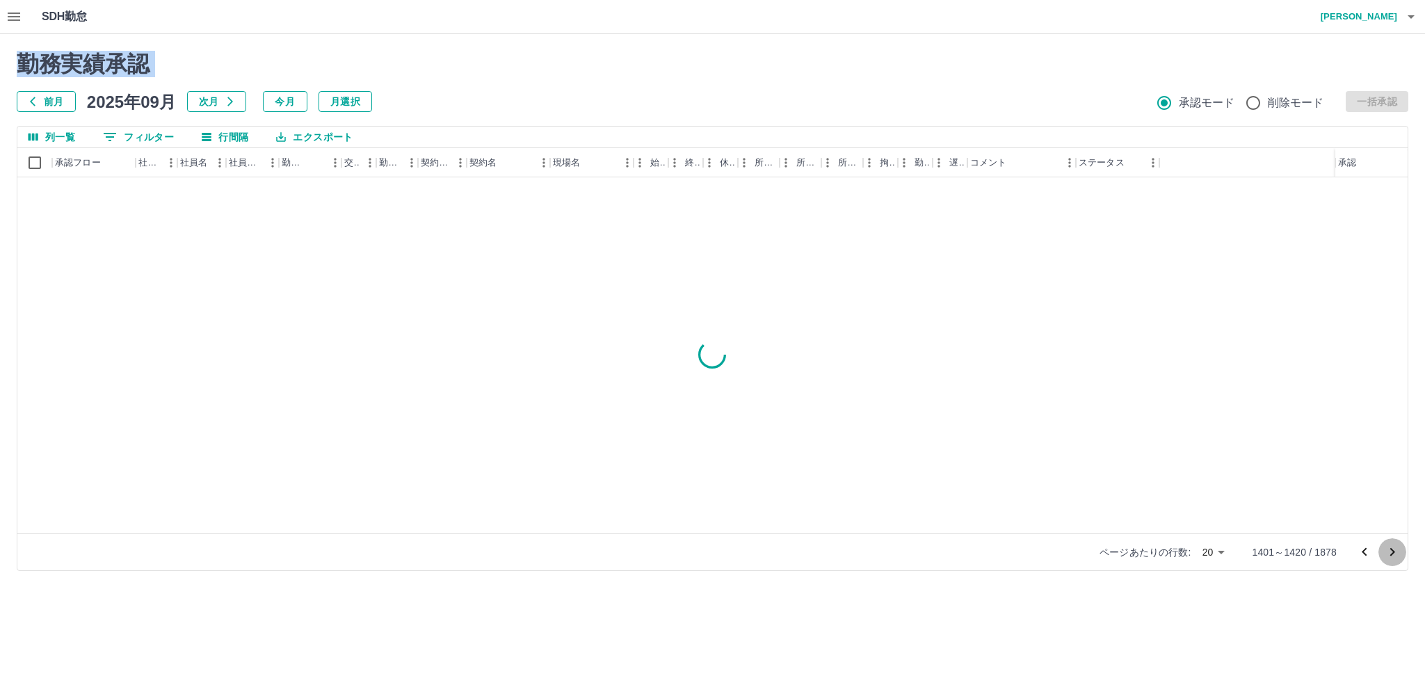
click at [1392, 556] on icon "次のページへ" at bounding box center [1392, 552] width 17 height 17
click at [1393, 556] on icon "次のページへ" at bounding box center [1392, 552] width 17 height 17
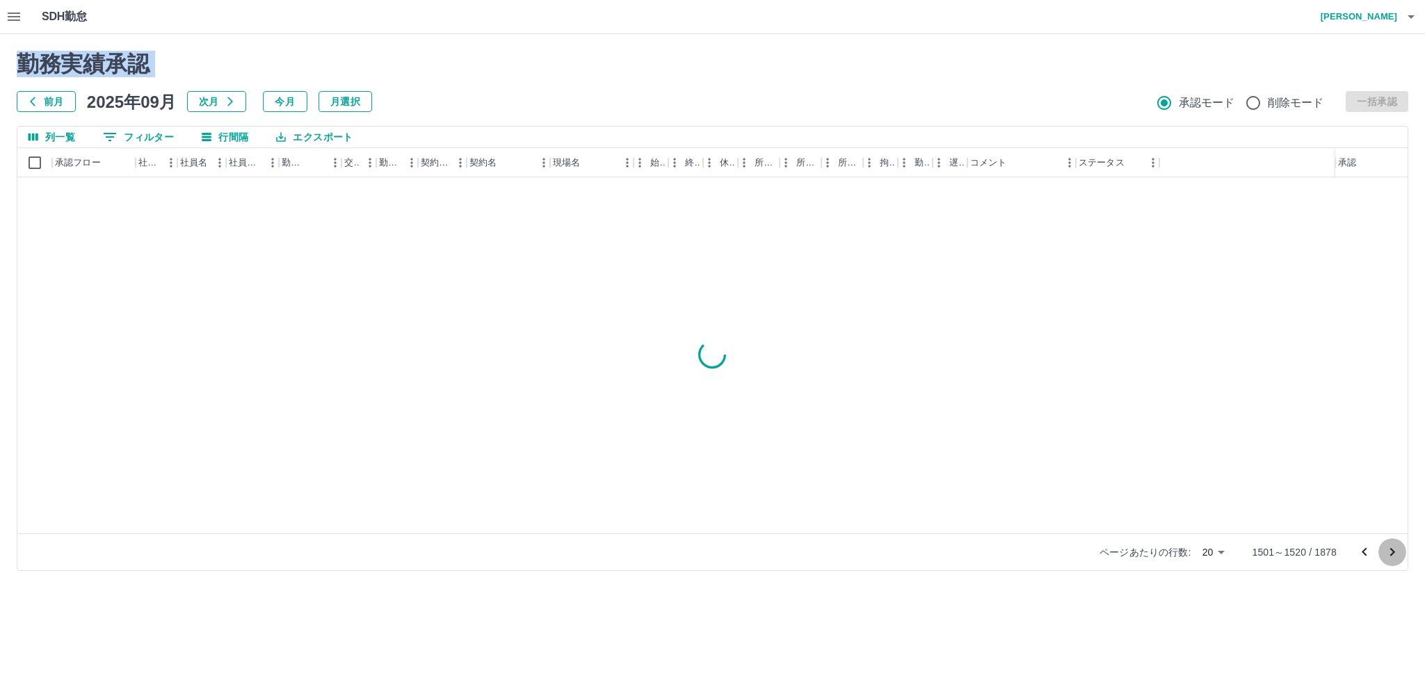
click at [1393, 556] on icon "次のページへ" at bounding box center [1392, 552] width 17 height 17
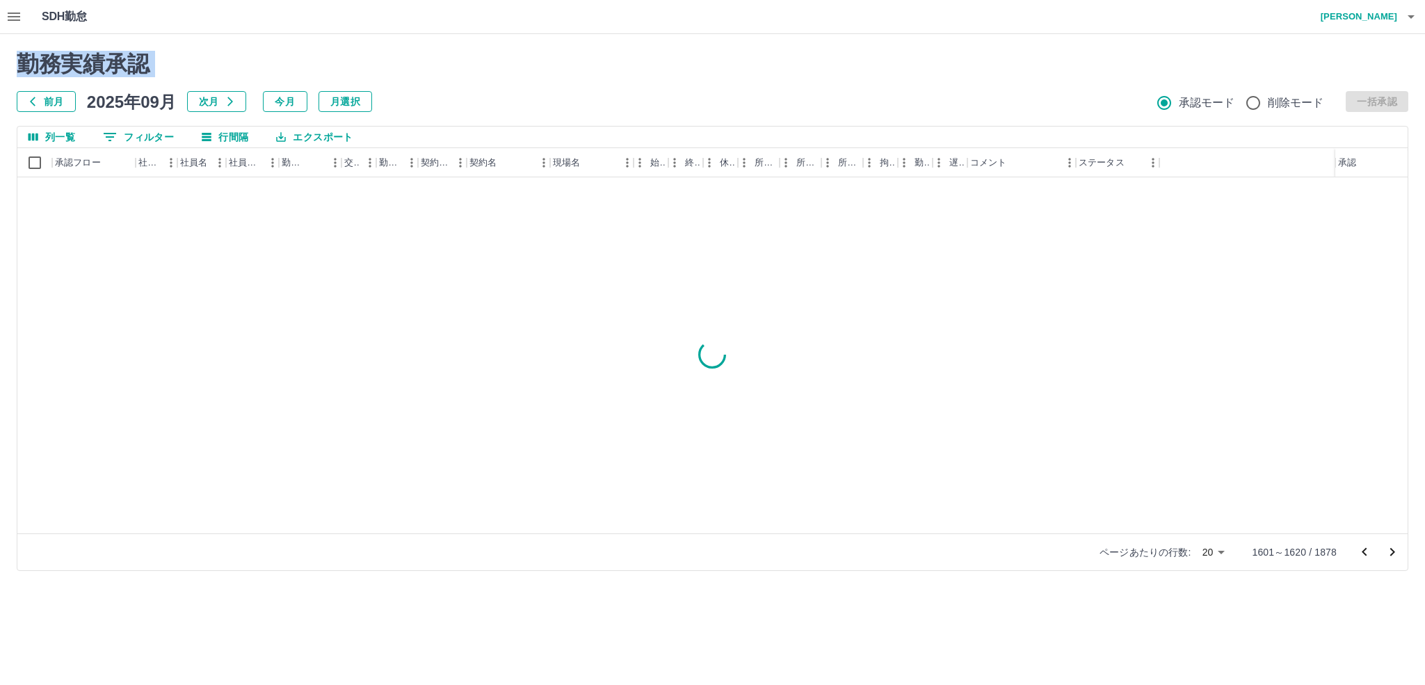
click at [1393, 556] on icon "次のページへ" at bounding box center [1392, 552] width 17 height 17
click at [1393, 557] on icon "次のページへ" at bounding box center [1392, 552] width 17 height 17
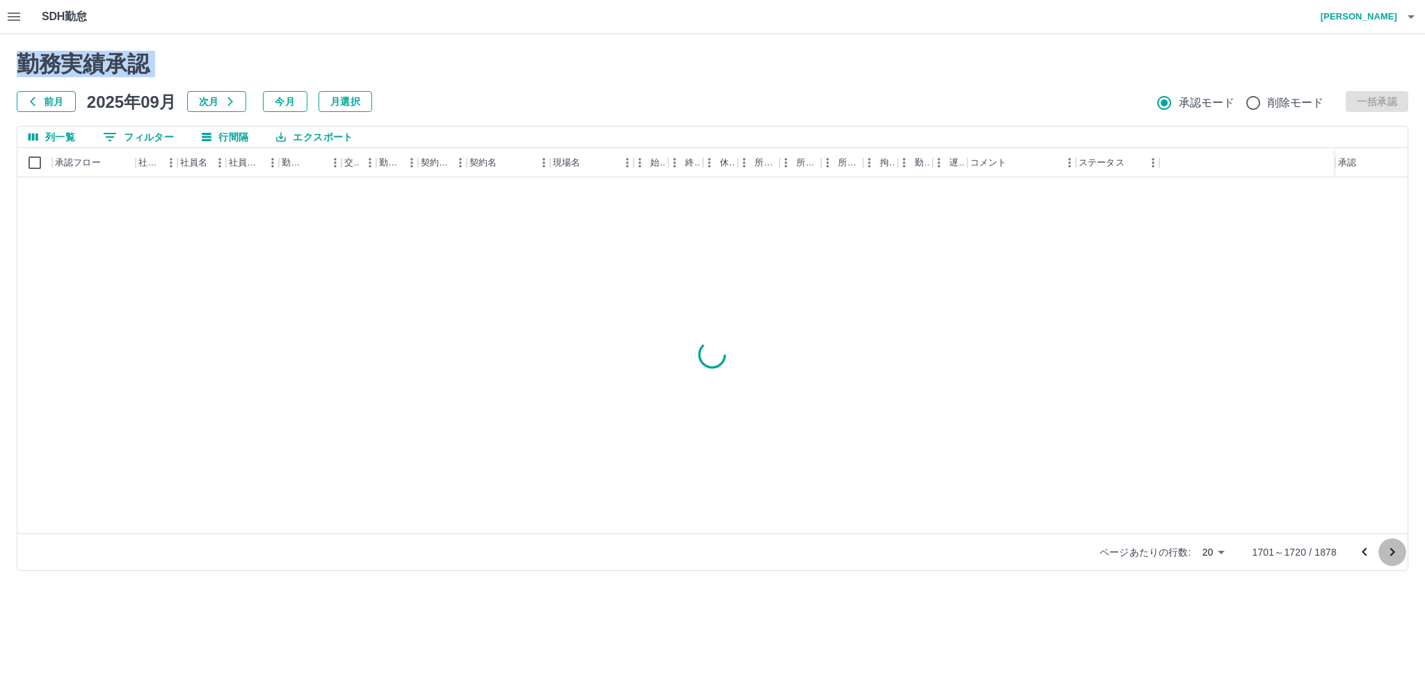
click at [1393, 557] on icon "次のページへ" at bounding box center [1392, 552] width 17 height 17
click at [1393, 559] on icon "次のページへ" at bounding box center [1392, 552] width 17 height 17
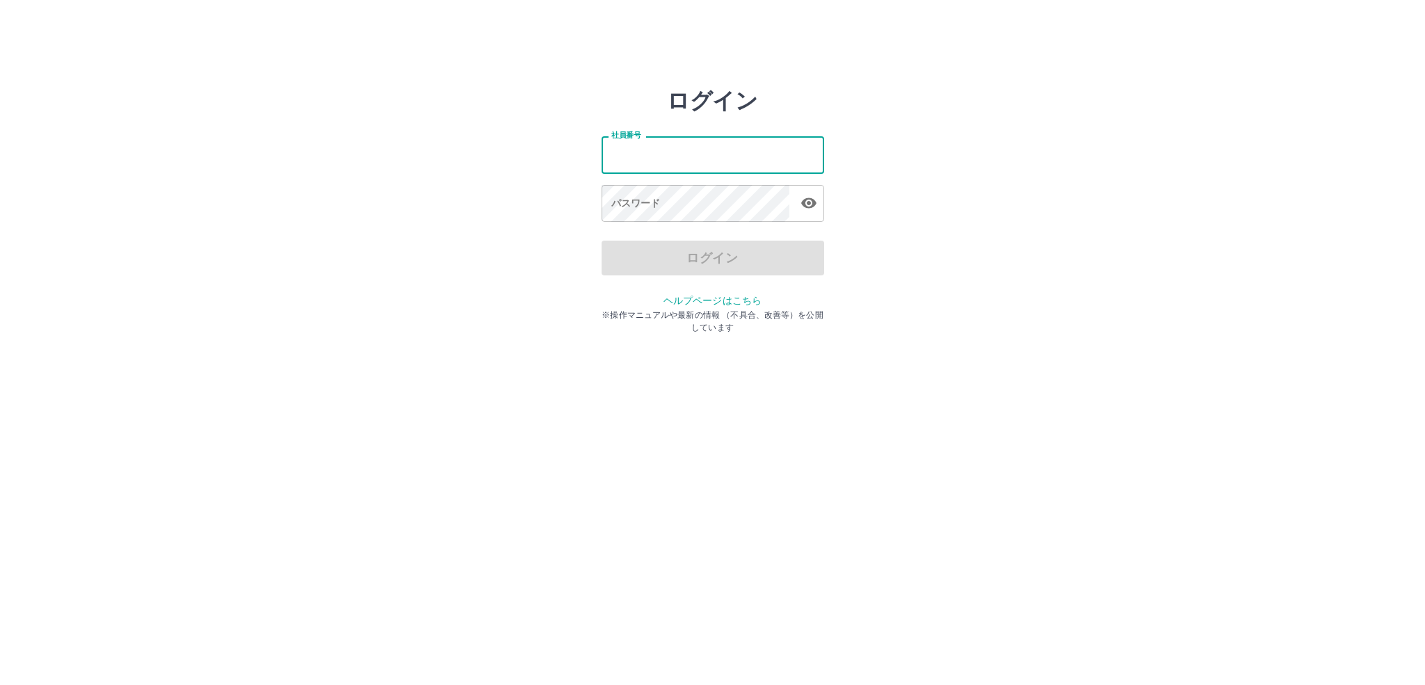
click at [637, 155] on input "社員番号" at bounding box center [713, 154] width 223 height 37
type input "*******"
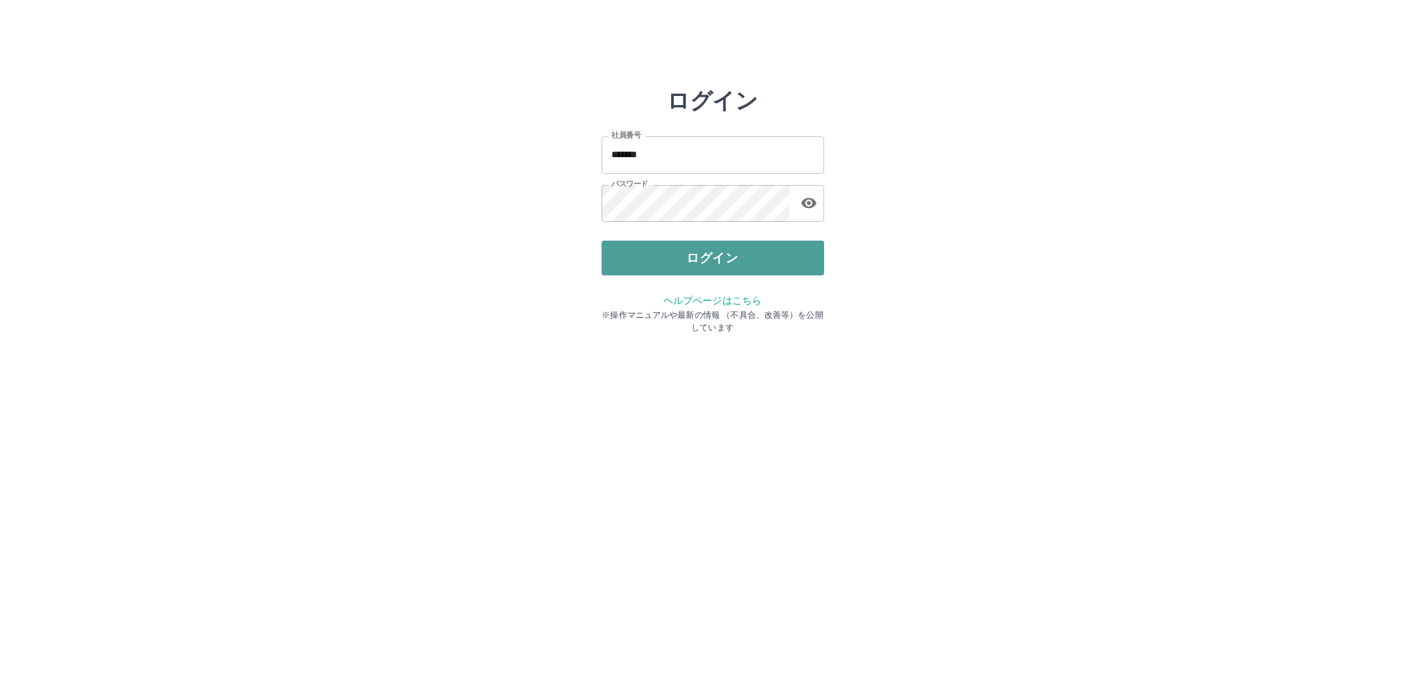
click at [672, 253] on button "ログイン" at bounding box center [713, 258] width 223 height 35
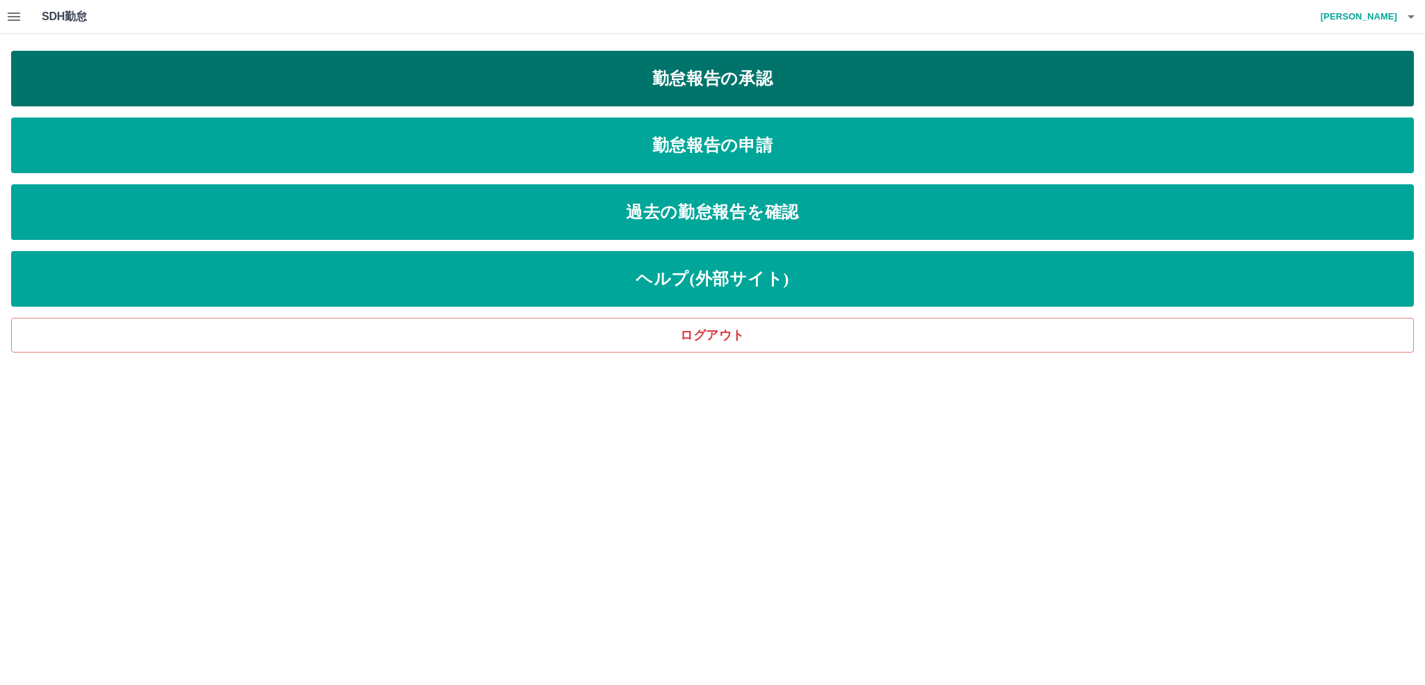
click at [750, 71] on link "勤怠報告の承認" at bounding box center [712, 79] width 1403 height 56
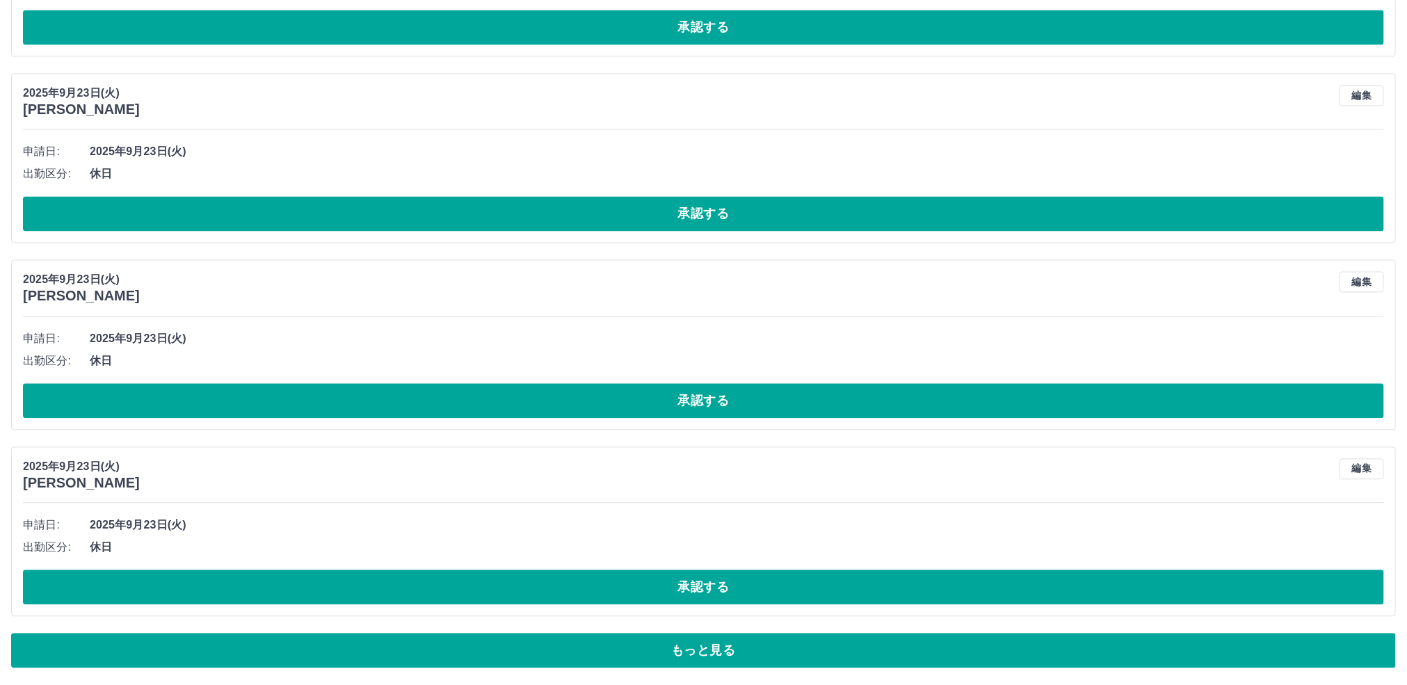
scroll to position [4222, 0]
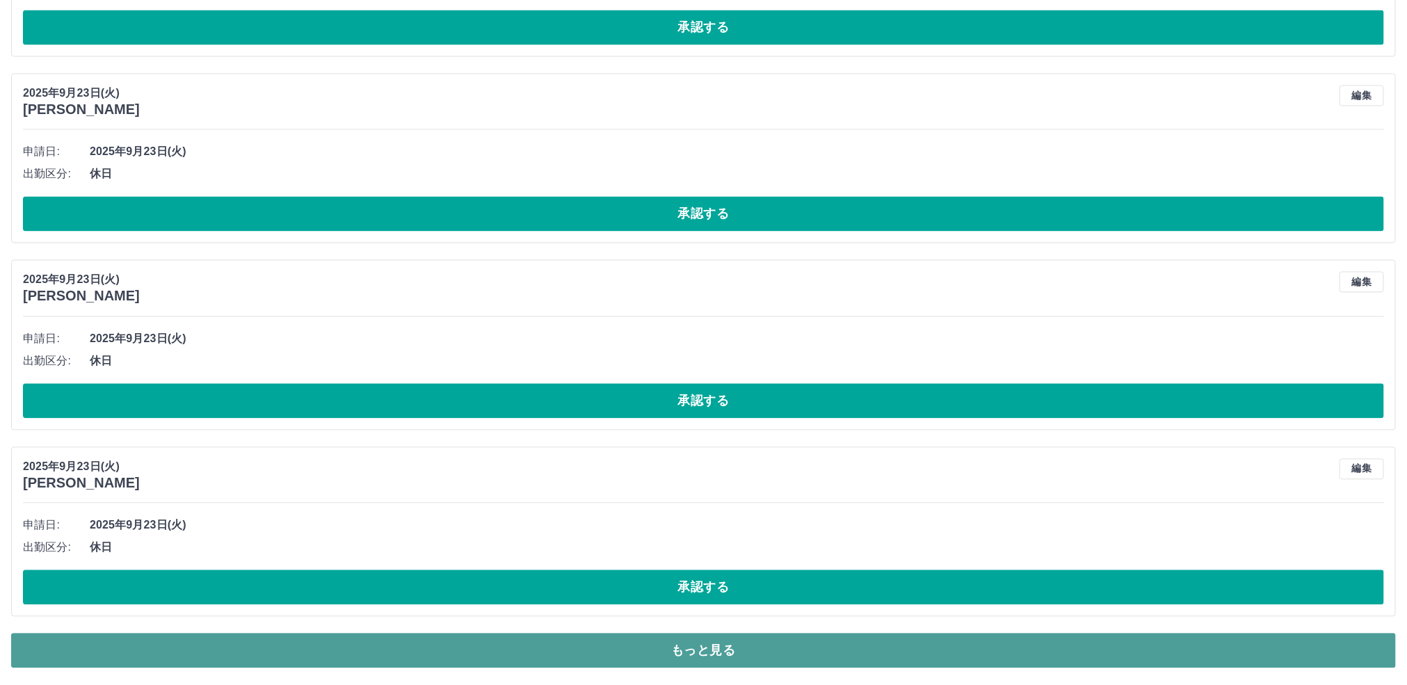
click at [687, 660] on button "もっと見る" at bounding box center [703, 651] width 1385 height 35
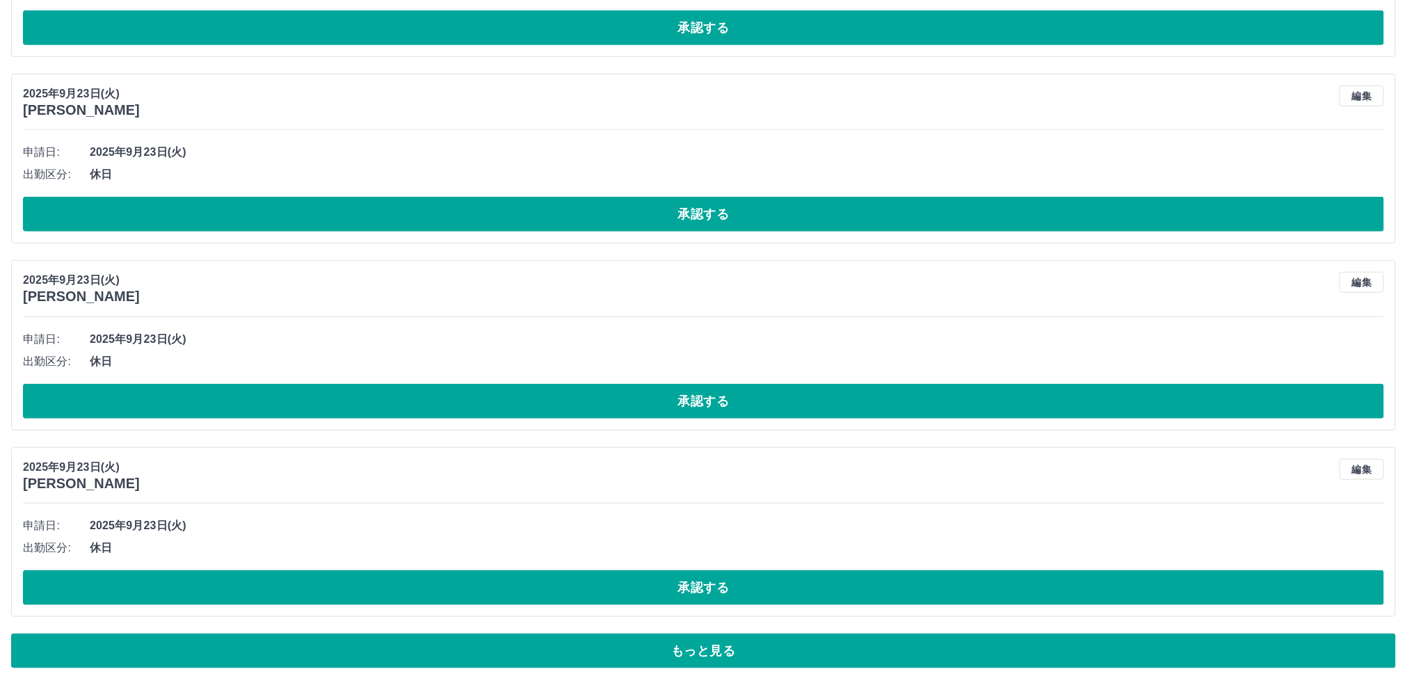
scroll to position [8912, 0]
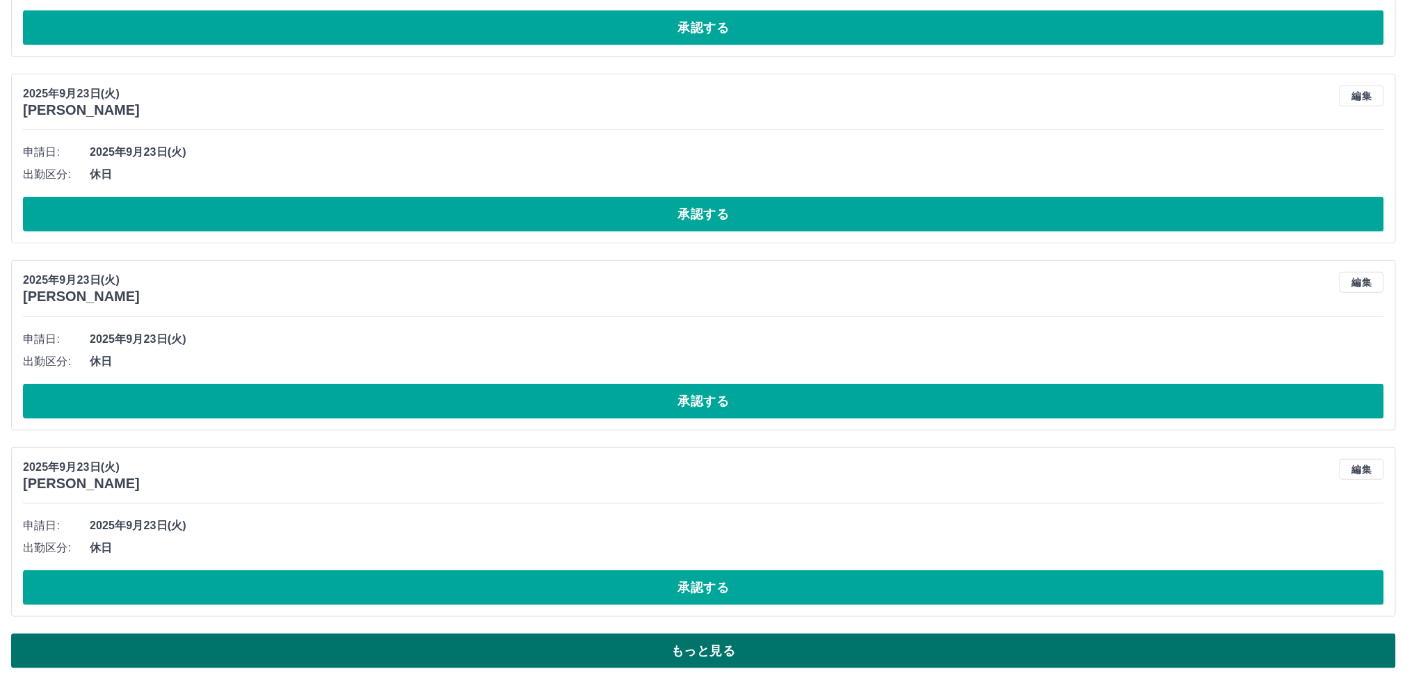
click at [672, 645] on button "もっと見る" at bounding box center [703, 651] width 1385 height 35
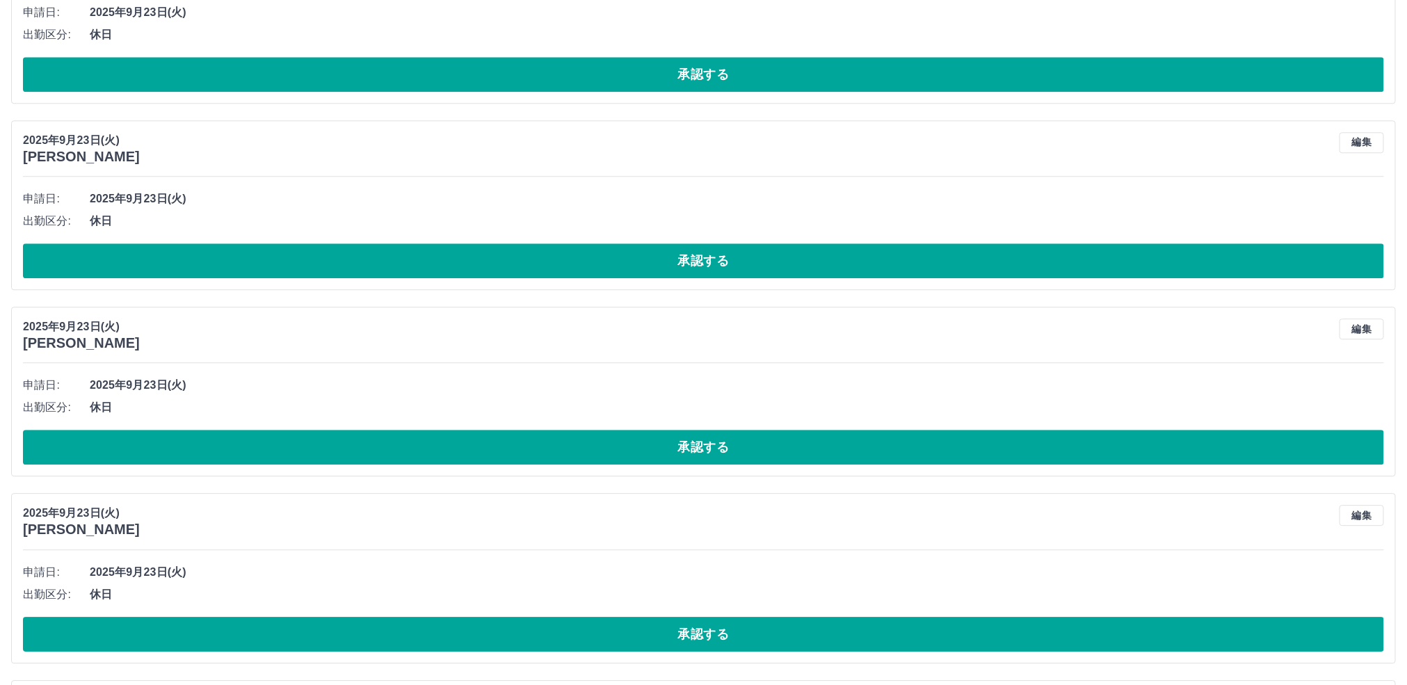
scroll to position [13602, 0]
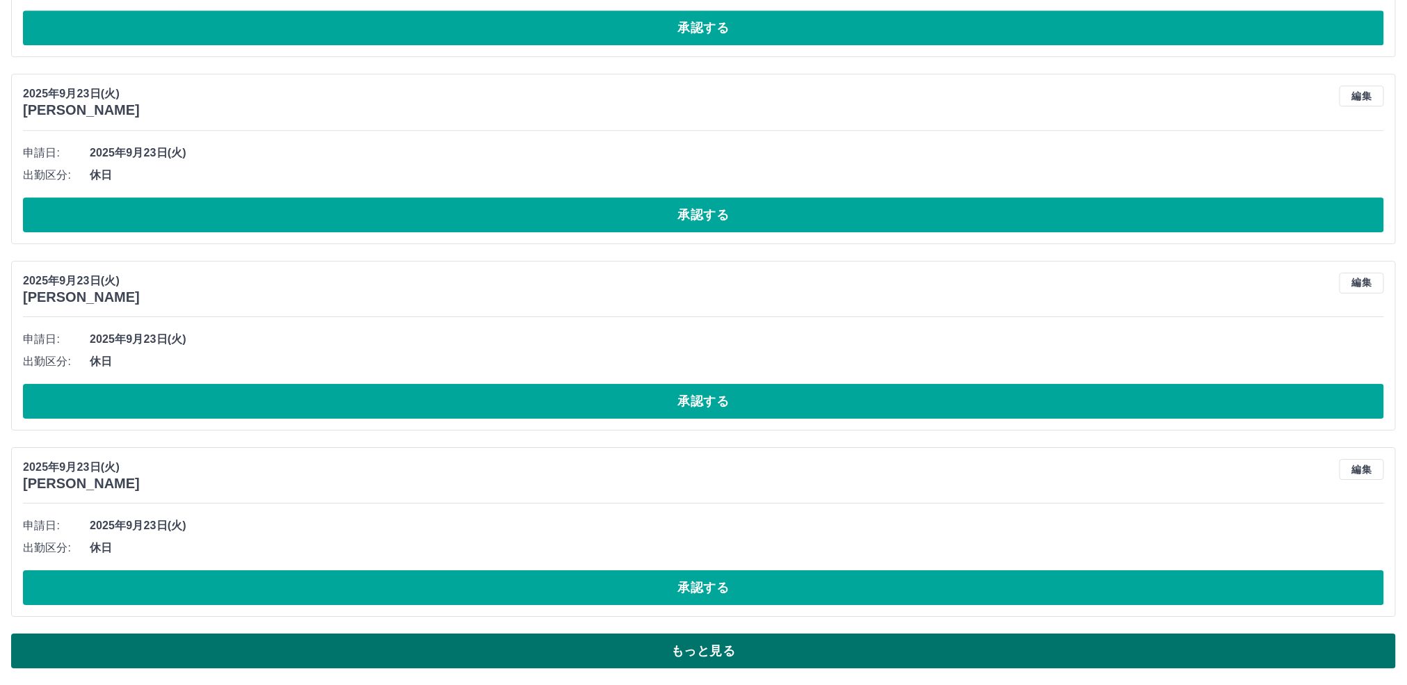
click at [633, 646] on button "もっと見る" at bounding box center [703, 651] width 1385 height 35
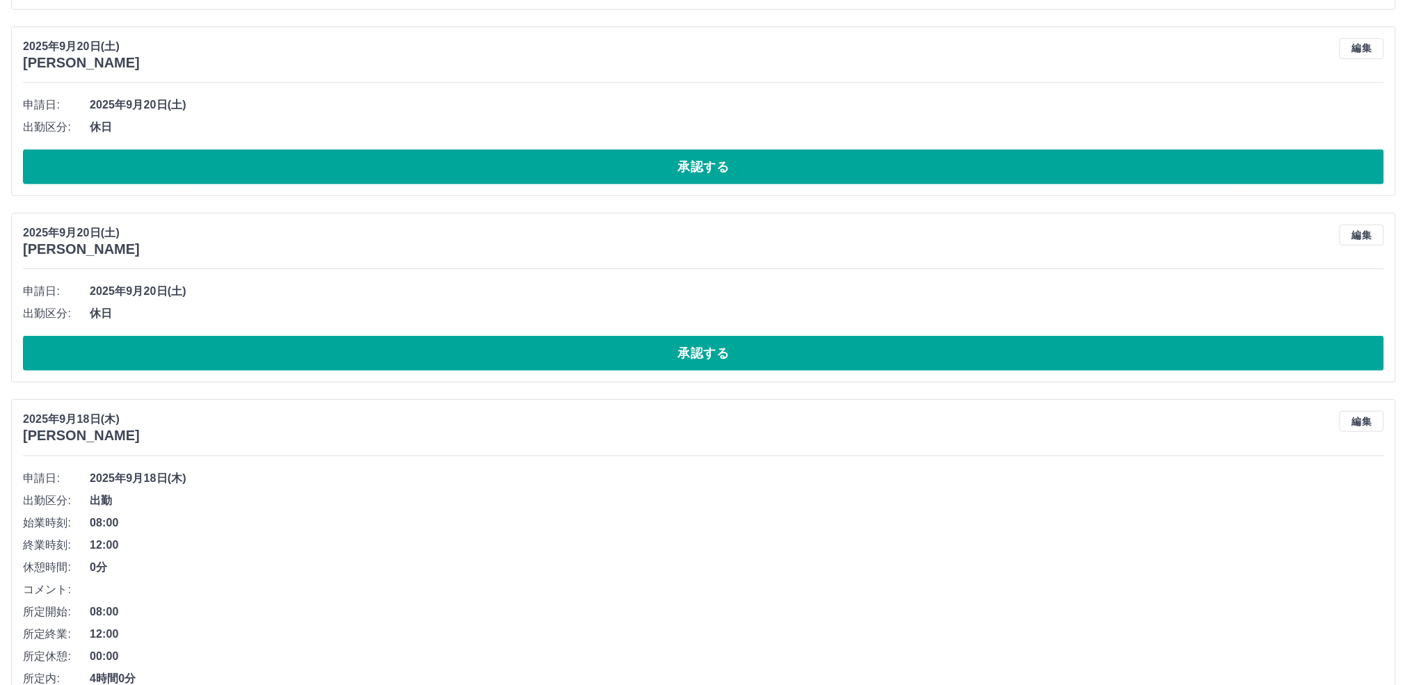
scroll to position [17150, 0]
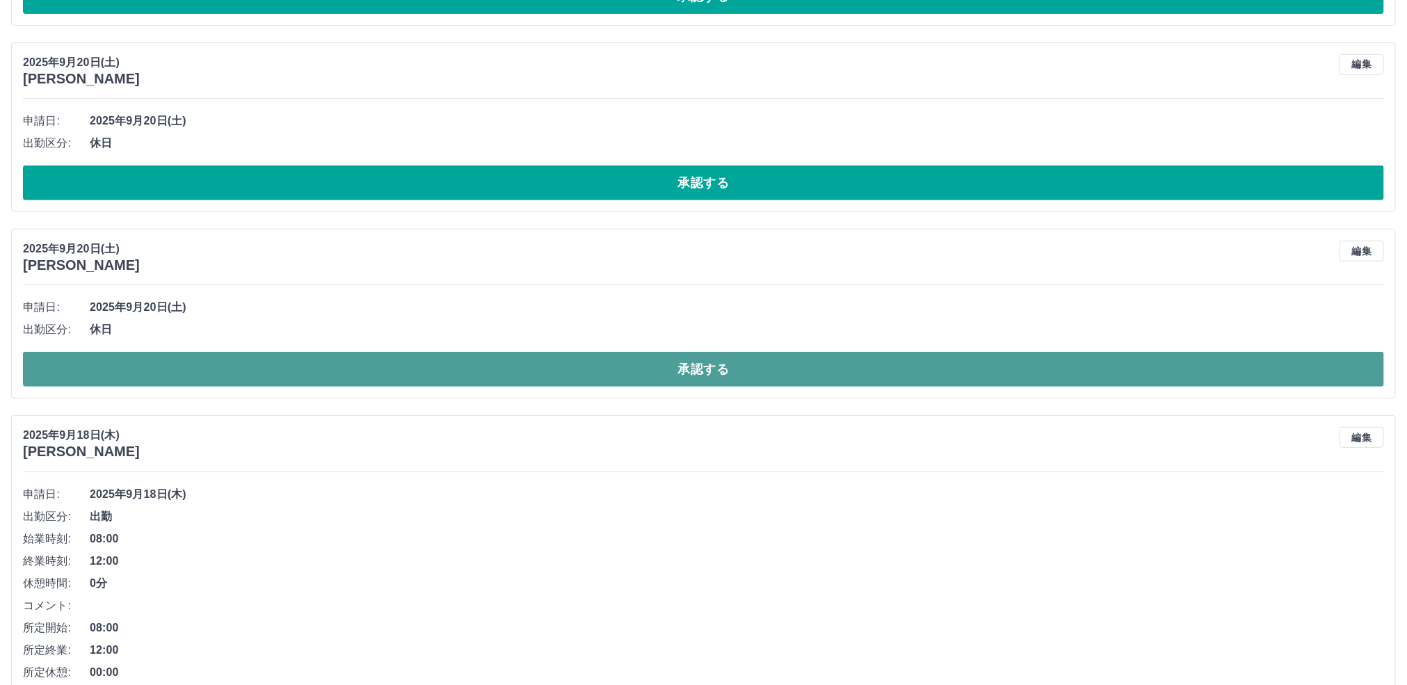
click at [583, 387] on button "承認する" at bounding box center [703, 369] width 1361 height 35
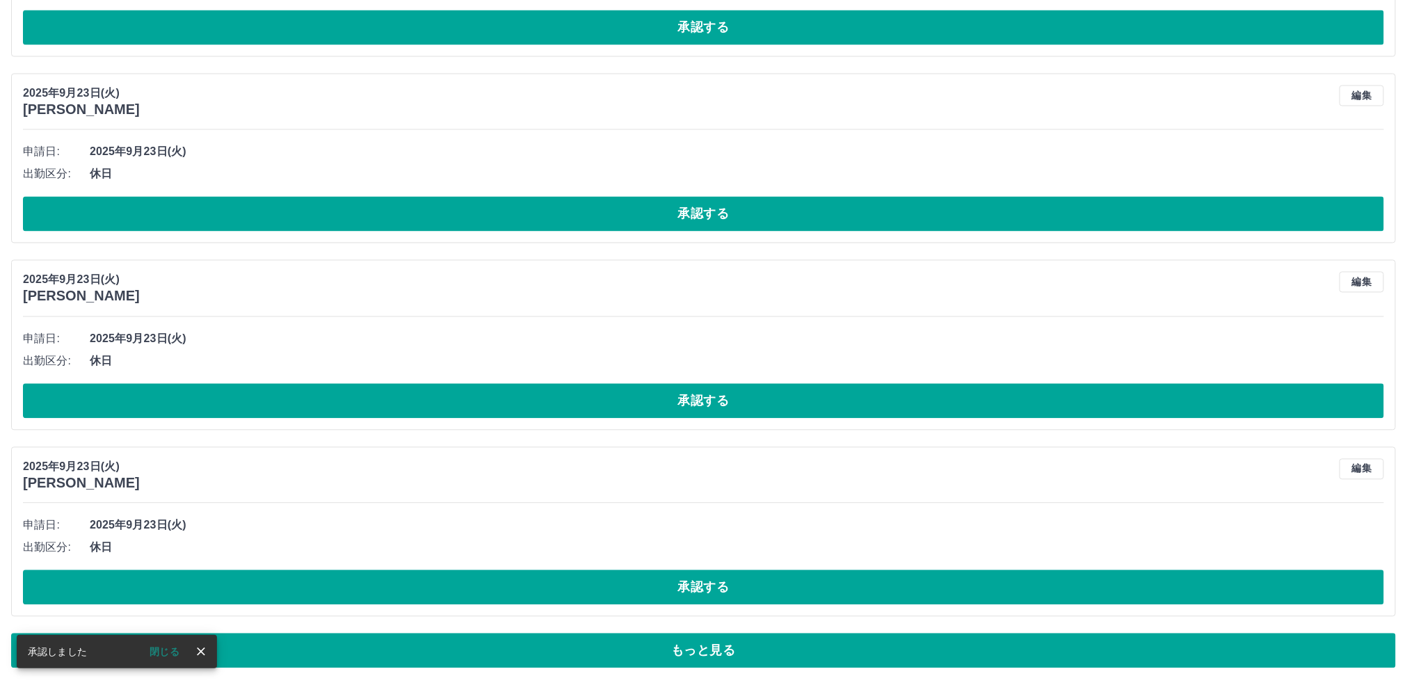
scroll to position [4222, 0]
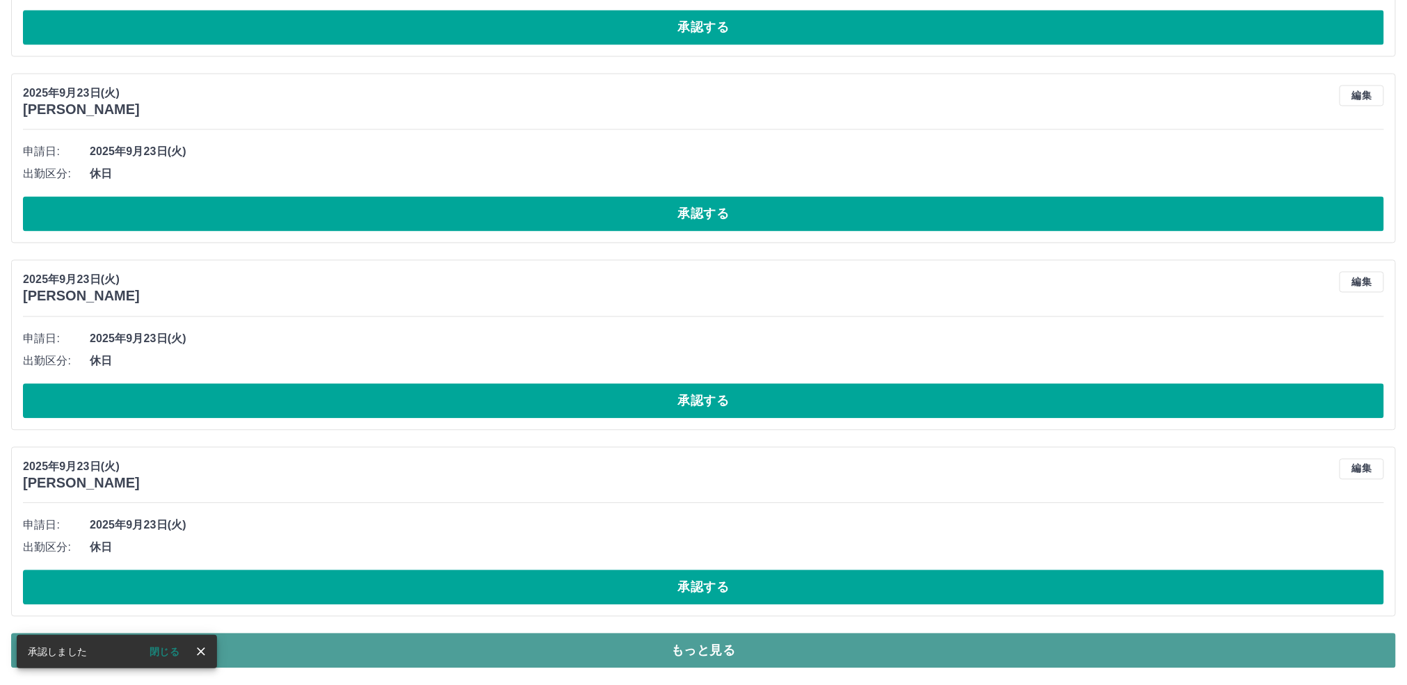
click at [696, 660] on button "もっと見る" at bounding box center [703, 651] width 1385 height 35
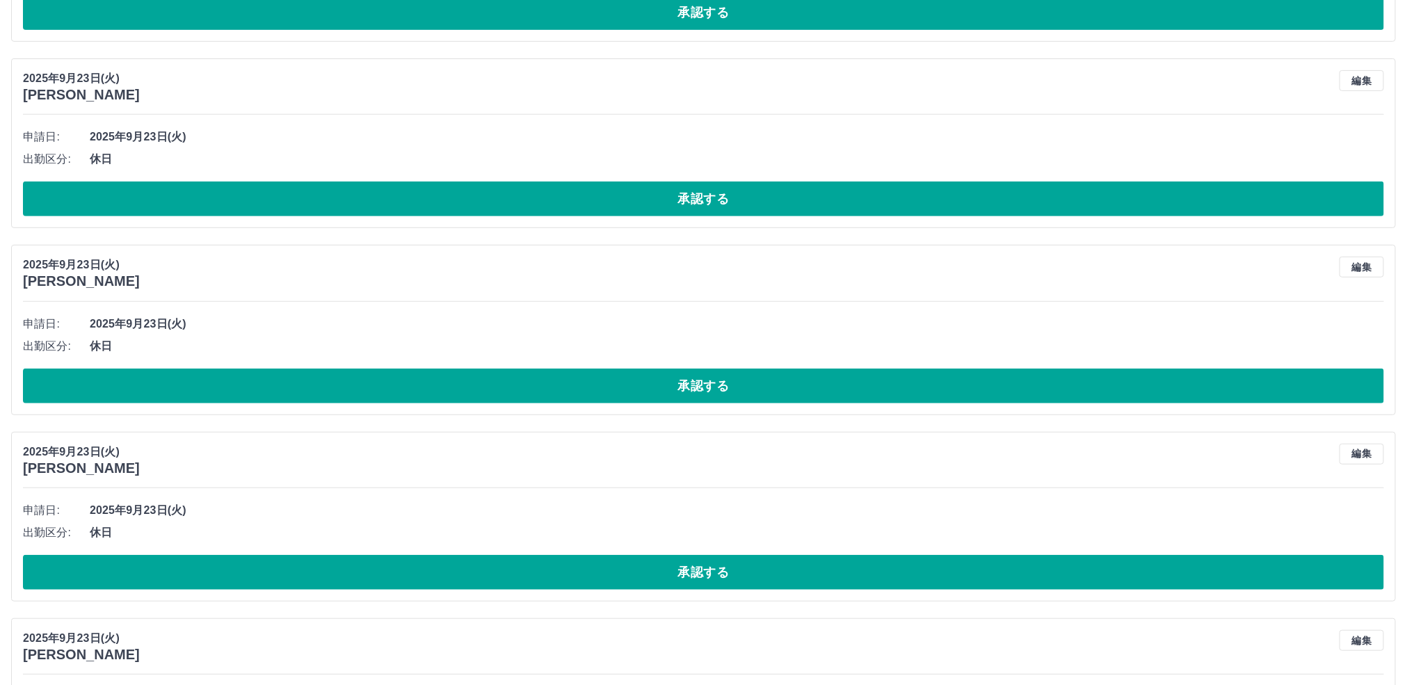
scroll to position [0, 0]
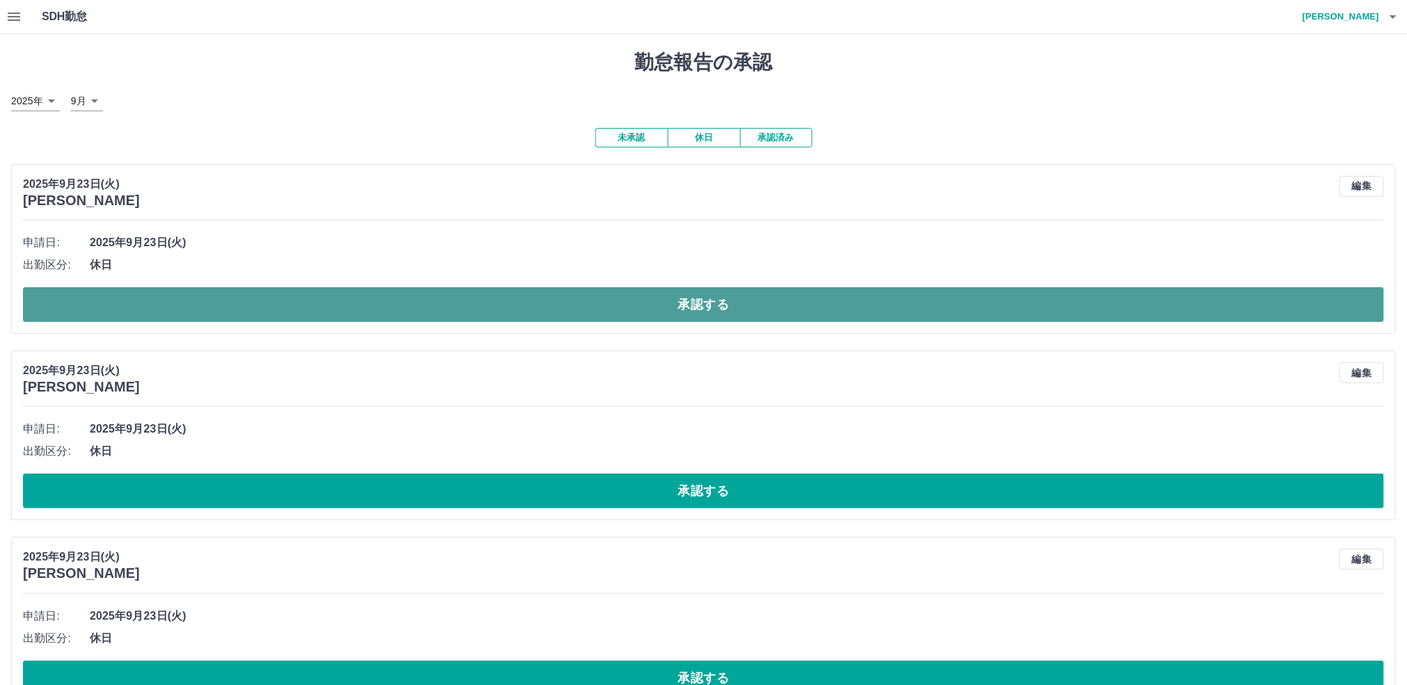
click at [606, 305] on button "承認する" at bounding box center [703, 304] width 1361 height 35
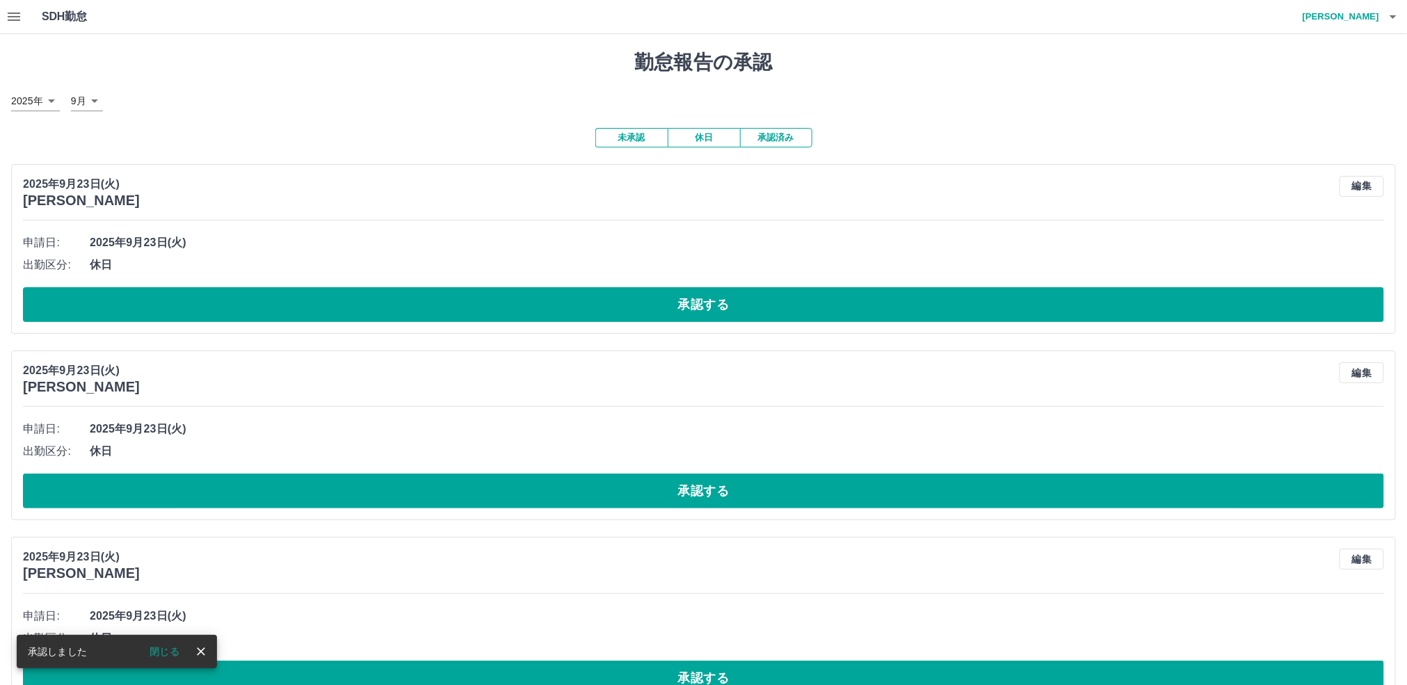
click at [643, 495] on button "承認する" at bounding box center [703, 491] width 1361 height 35
click at [564, 309] on button "承認する" at bounding box center [703, 304] width 1361 height 35
click at [633, 489] on button "承認する" at bounding box center [703, 491] width 1361 height 35
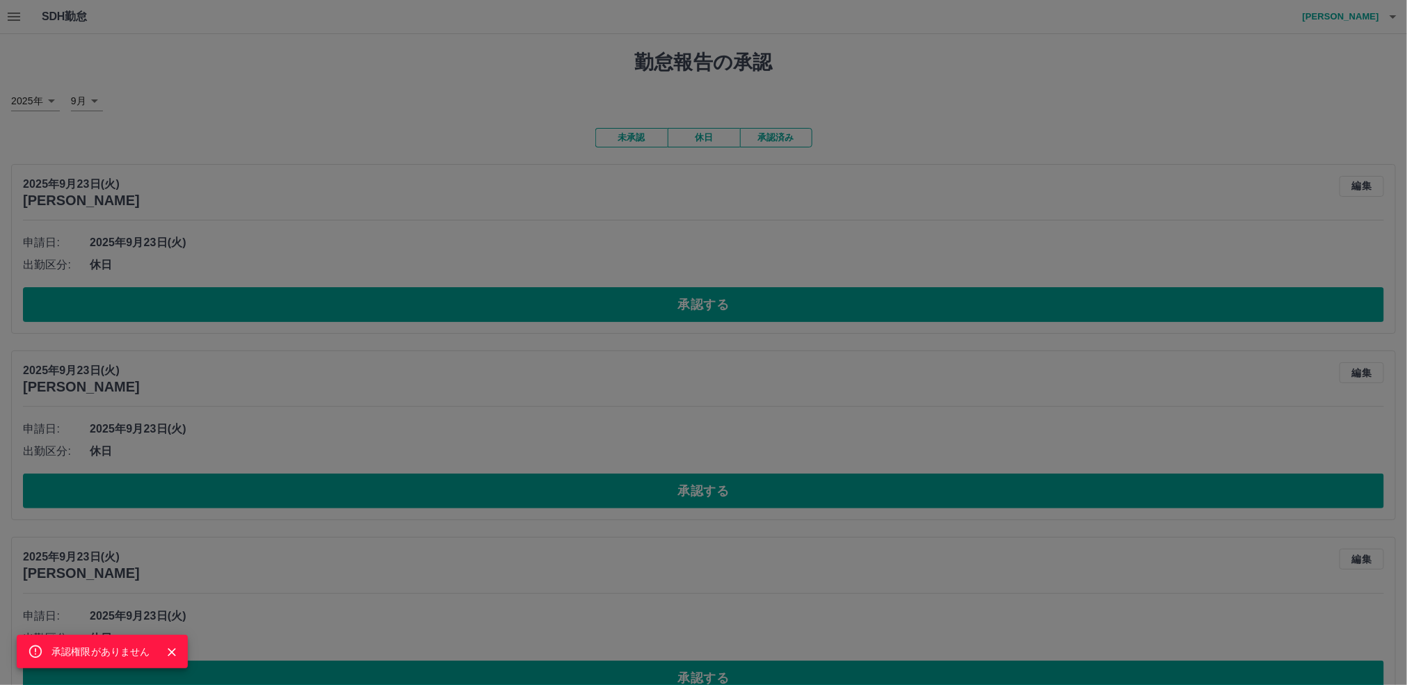
click at [612, 307] on div "承認権限がありません" at bounding box center [703, 342] width 1407 height 685
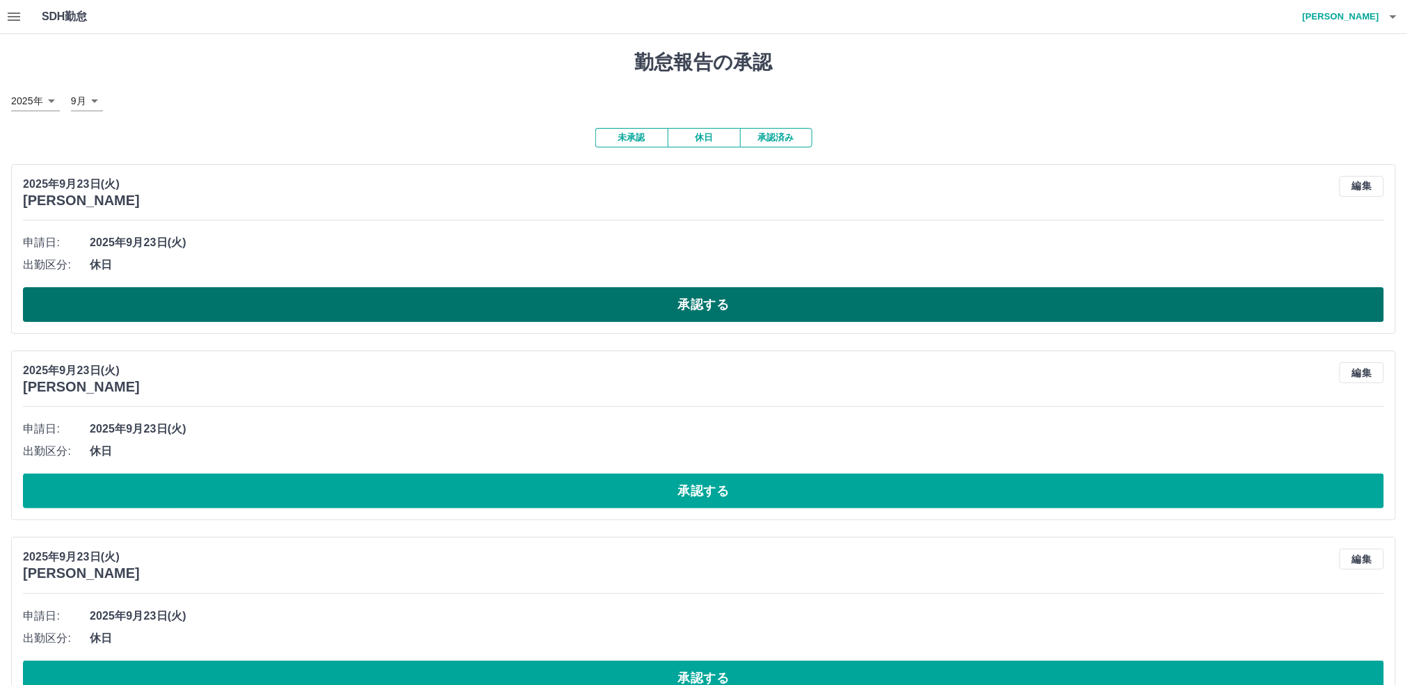
click at [612, 310] on button "承認する" at bounding box center [703, 304] width 1361 height 35
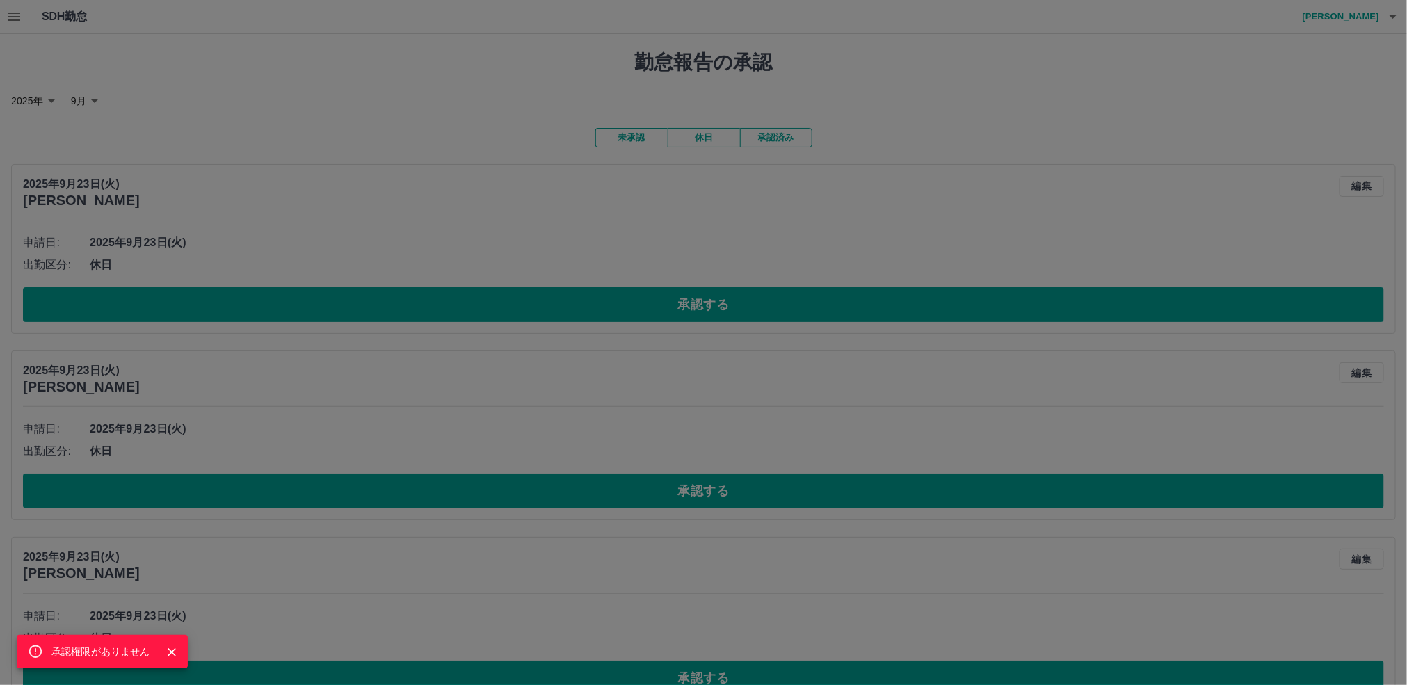
click at [631, 497] on div "承認権限がありません" at bounding box center [703, 342] width 1407 height 685
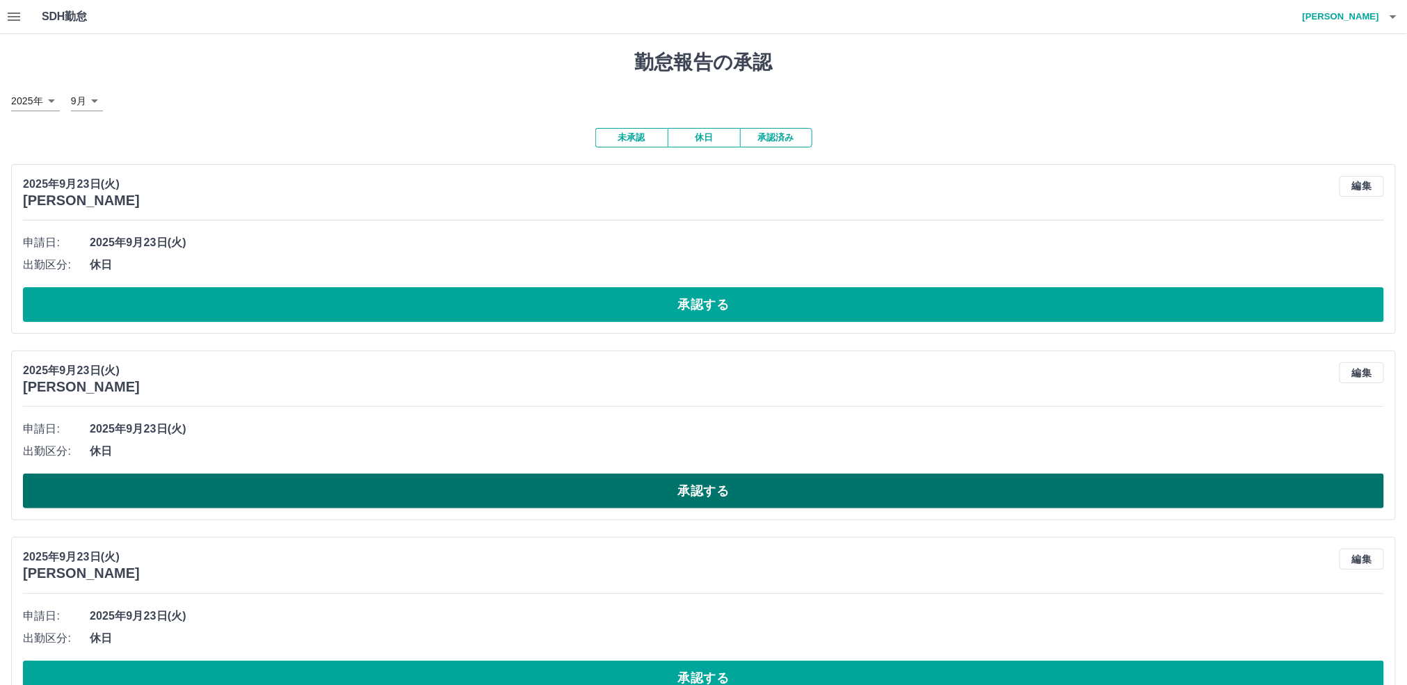
click at [631, 497] on button "承認する" at bounding box center [703, 491] width 1361 height 35
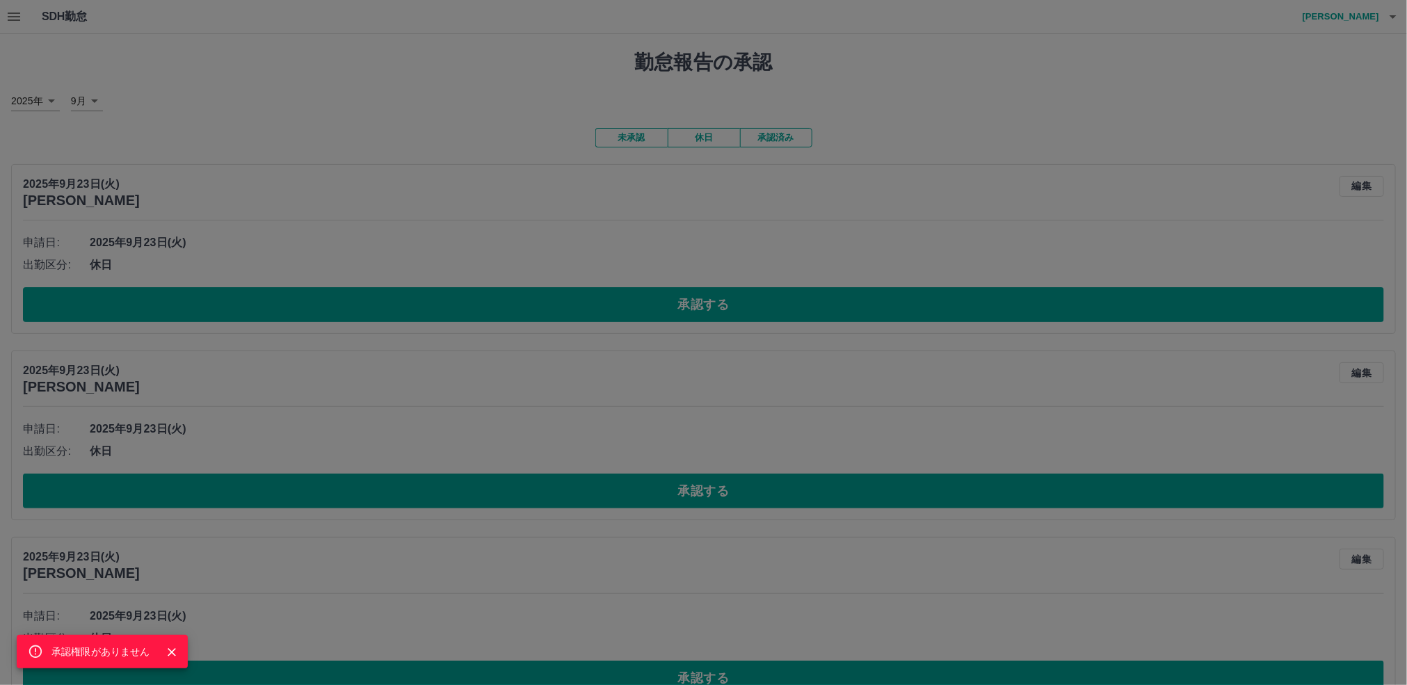
click at [608, 417] on div "承認権限がありません" at bounding box center [703, 342] width 1407 height 685
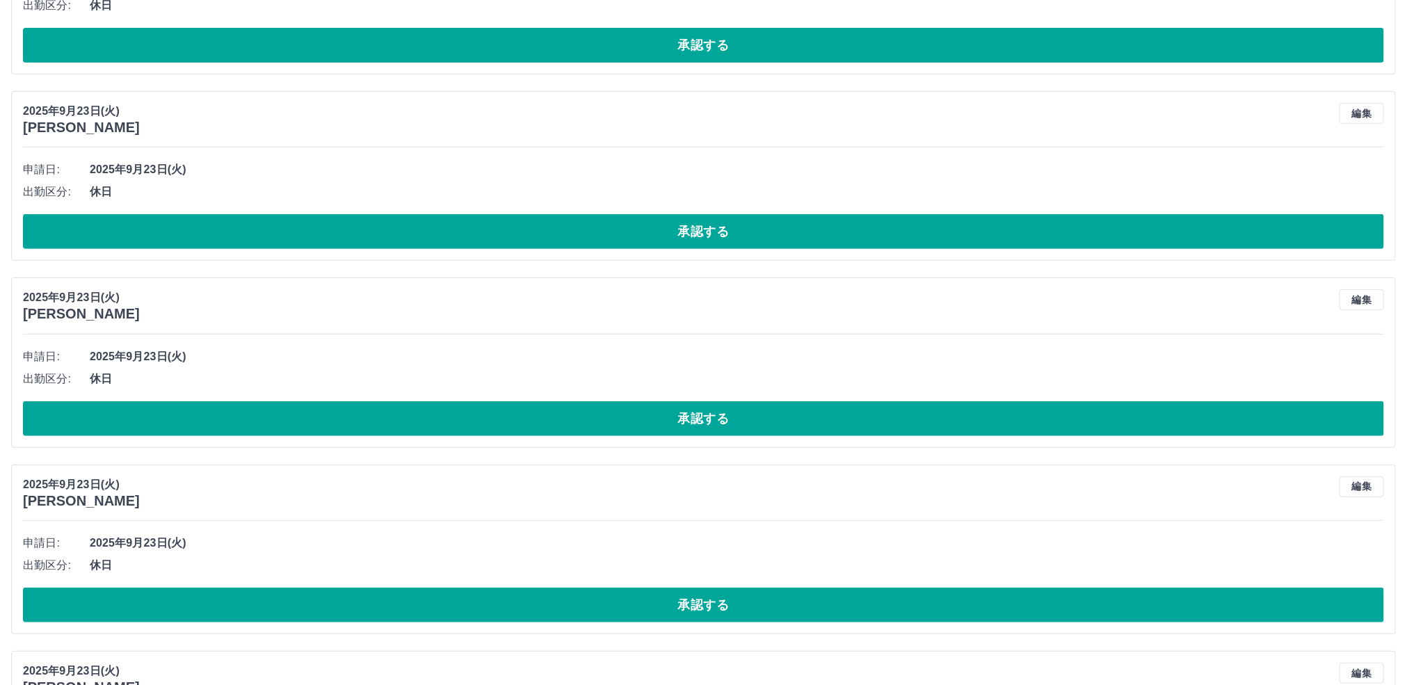
scroll to position [313, 0]
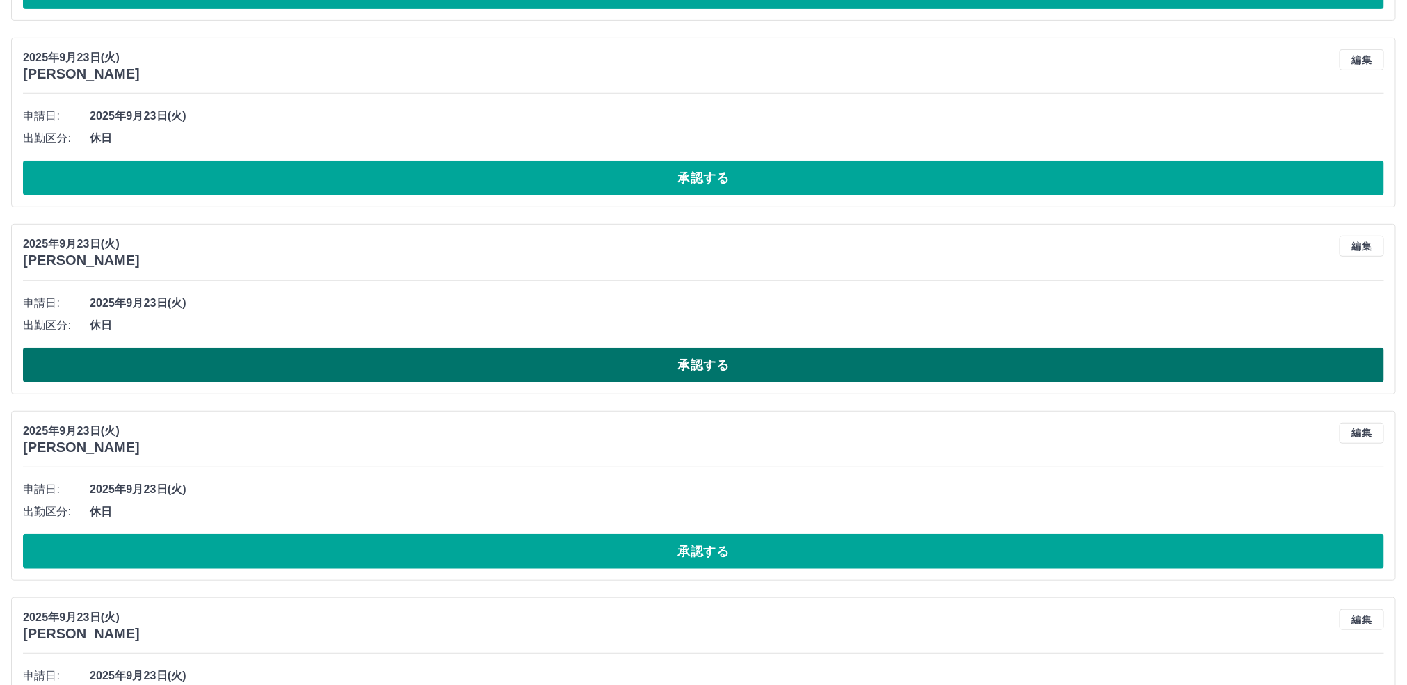
click at [623, 374] on button "承認する" at bounding box center [703, 365] width 1361 height 35
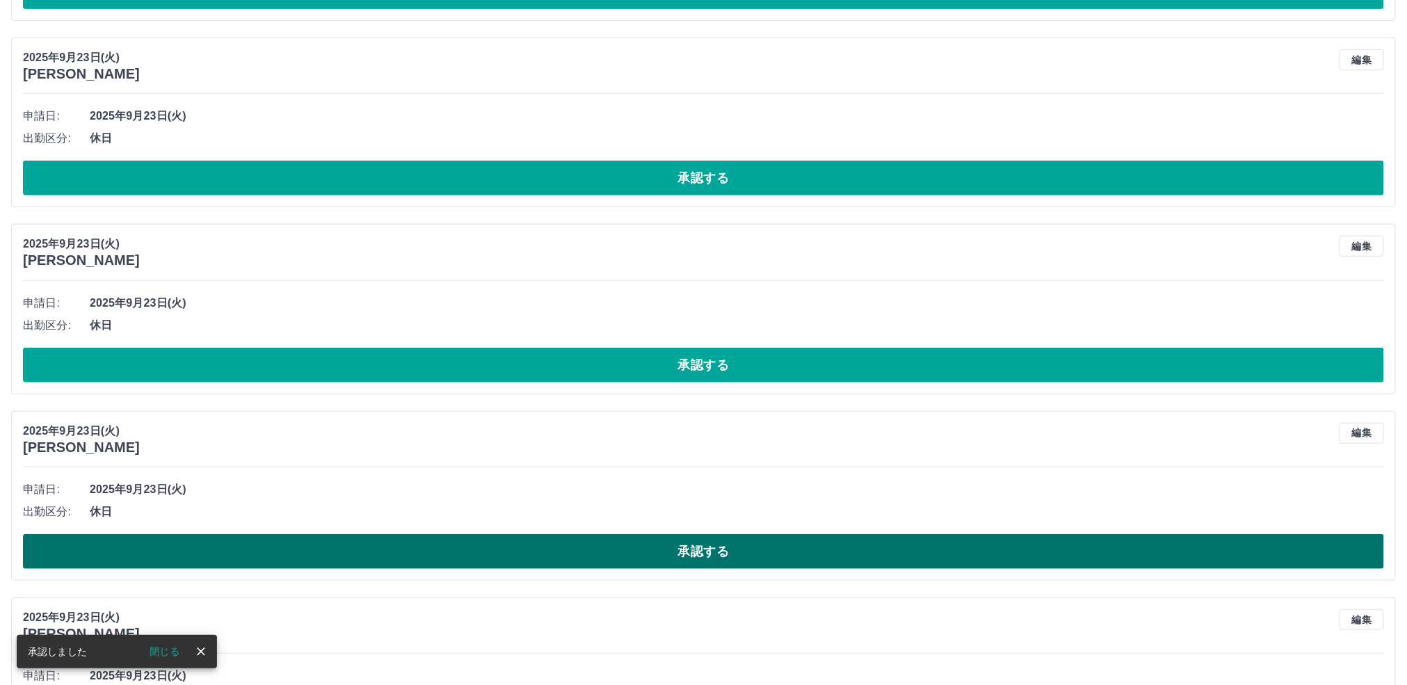
click at [628, 552] on button "承認する" at bounding box center [703, 551] width 1361 height 35
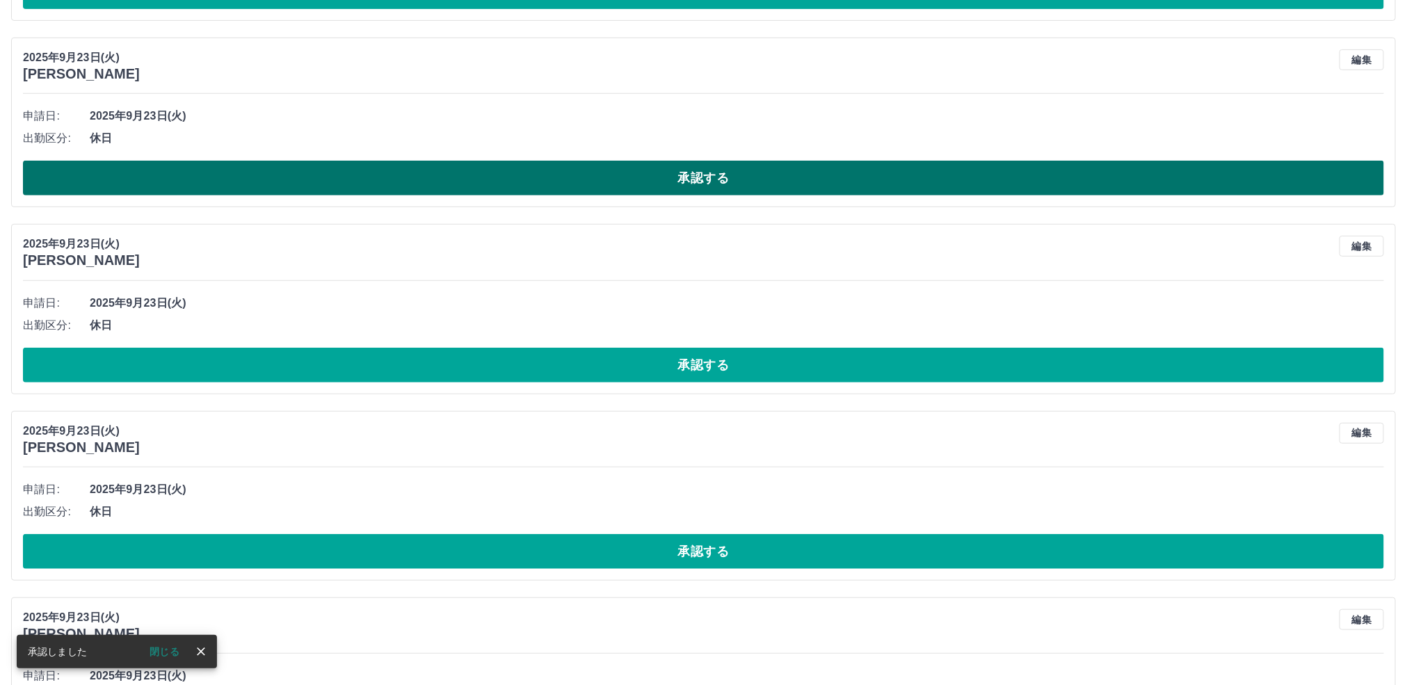
click at [516, 182] on button "承認する" at bounding box center [703, 178] width 1361 height 35
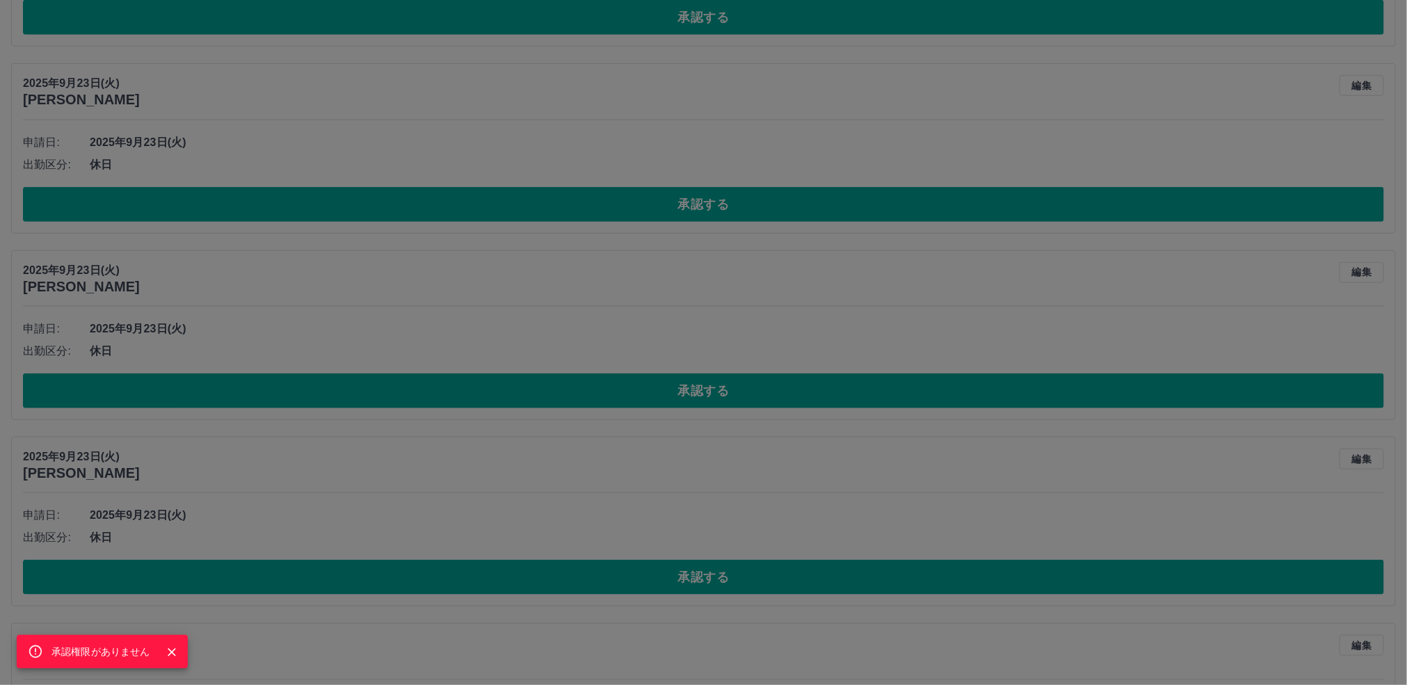
scroll to position [522, 0]
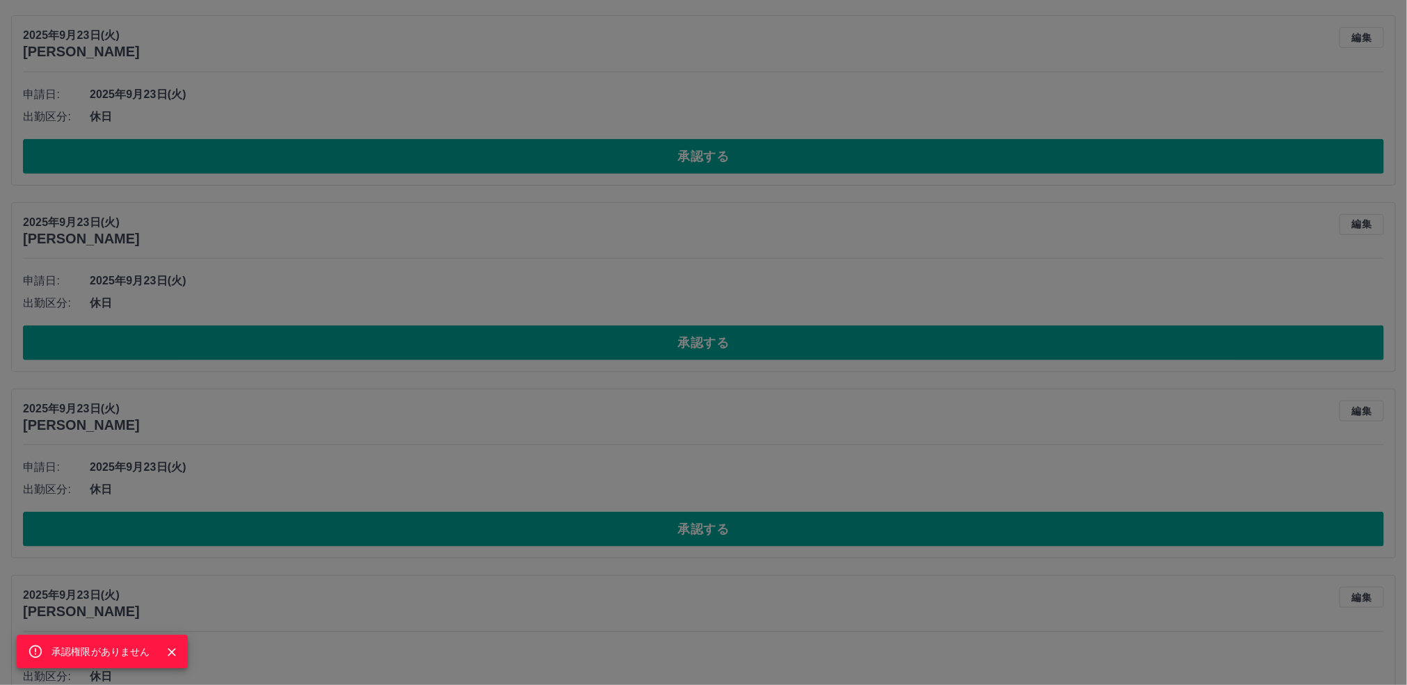
click at [520, 257] on div "承認権限がありません" at bounding box center [703, 342] width 1407 height 685
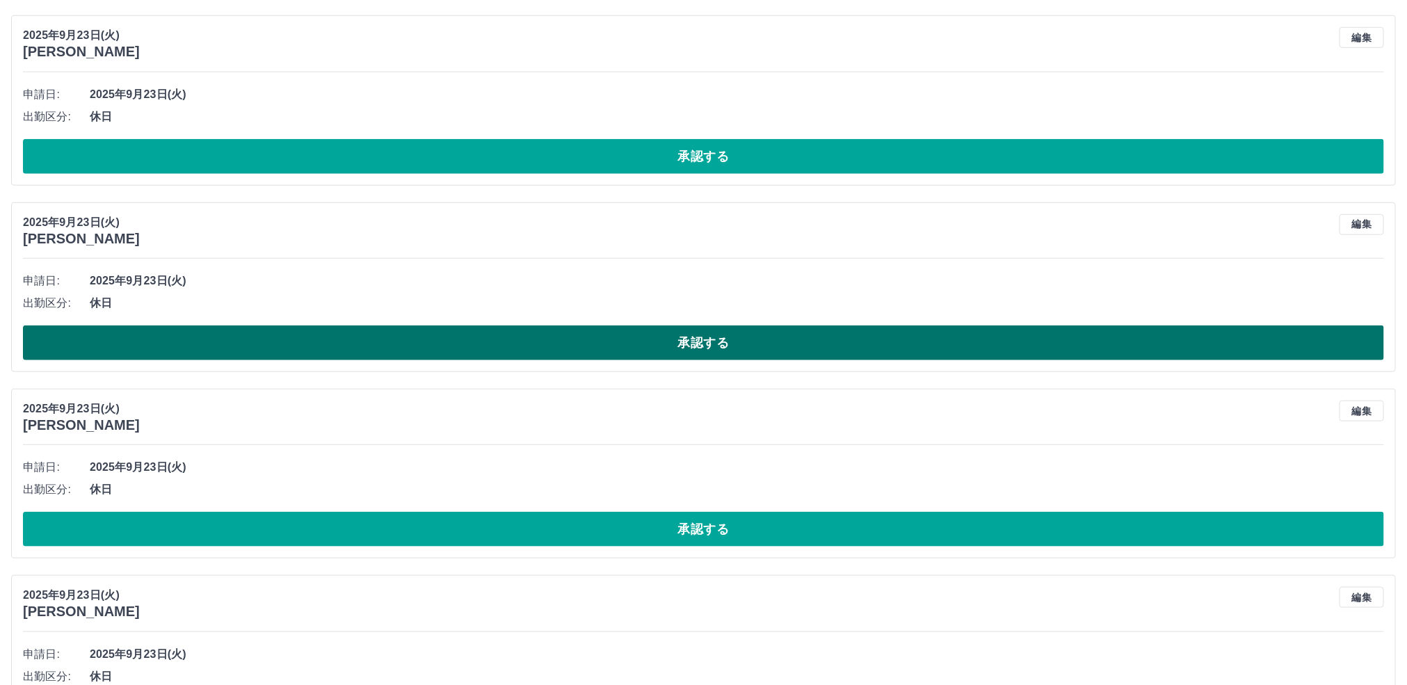
click at [547, 341] on button "承認する" at bounding box center [703, 343] width 1361 height 35
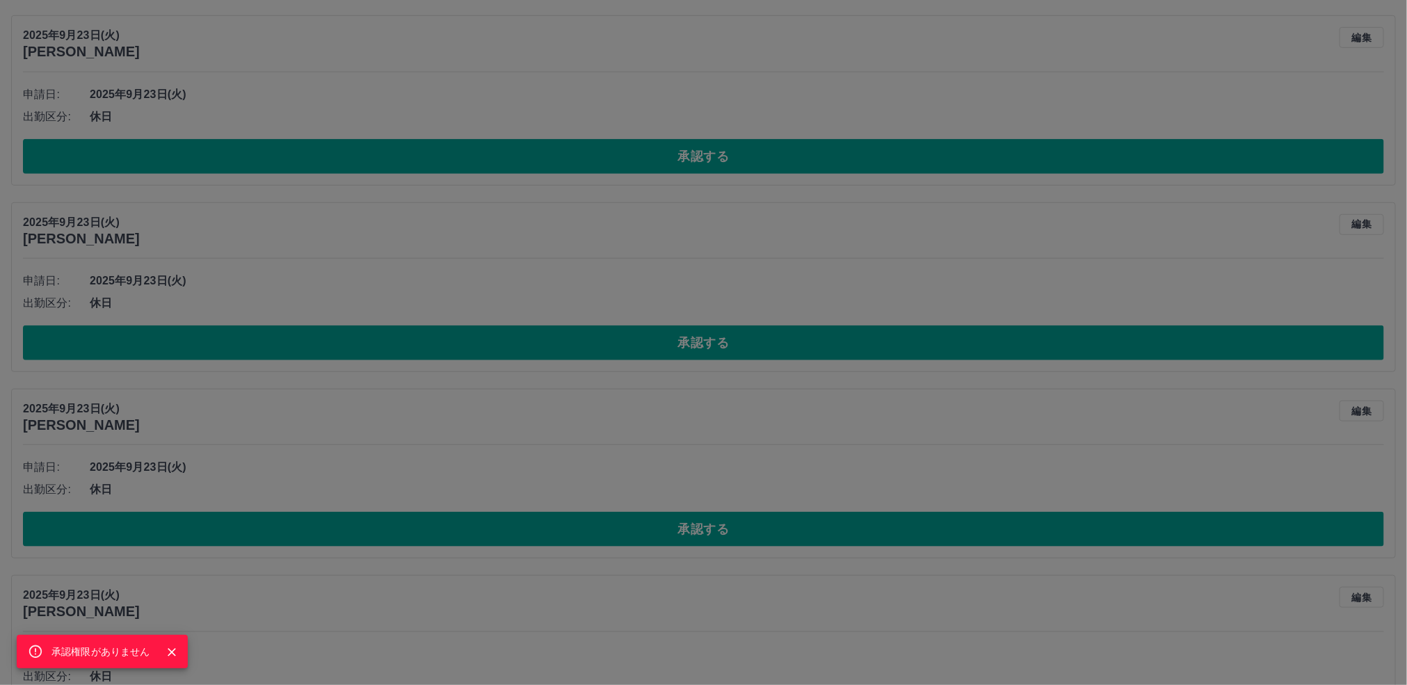
click at [552, 303] on div "承認権限がありません" at bounding box center [703, 342] width 1407 height 685
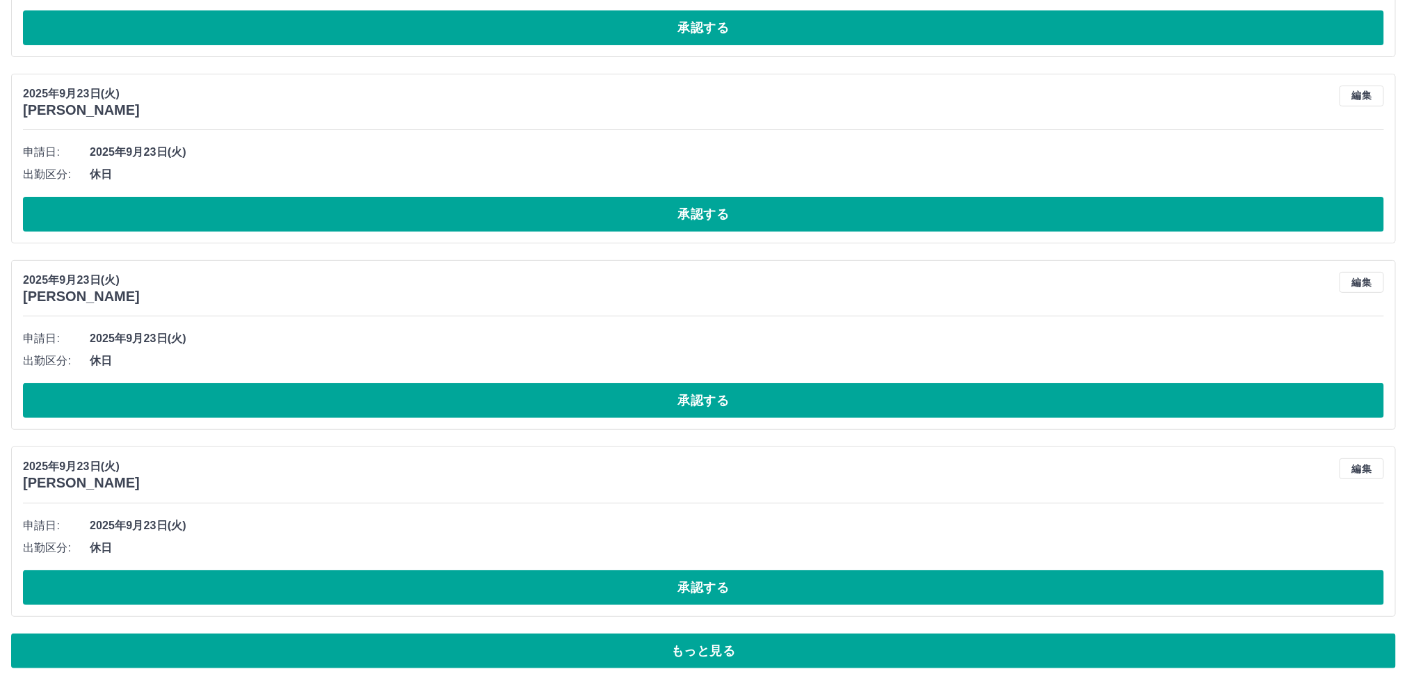
scroll to position [5723, 0]
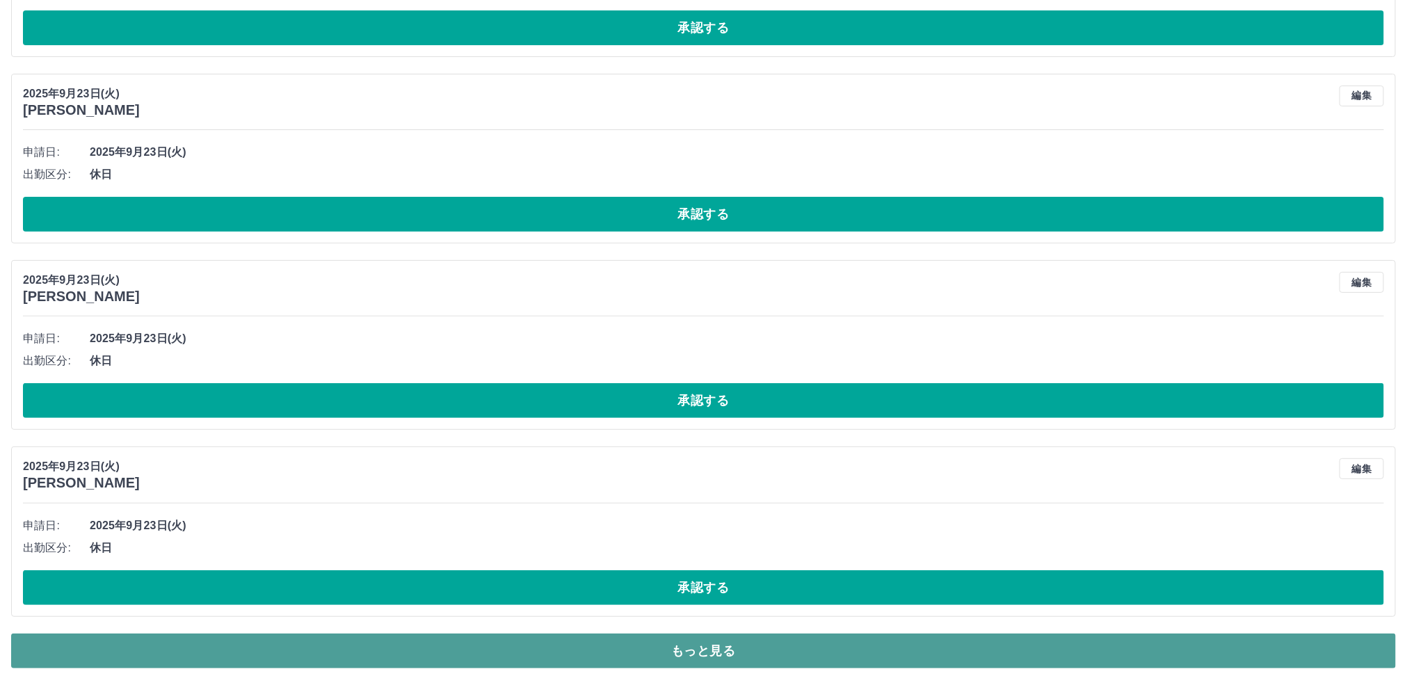
click at [694, 656] on button "もっと見る" at bounding box center [703, 651] width 1385 height 35
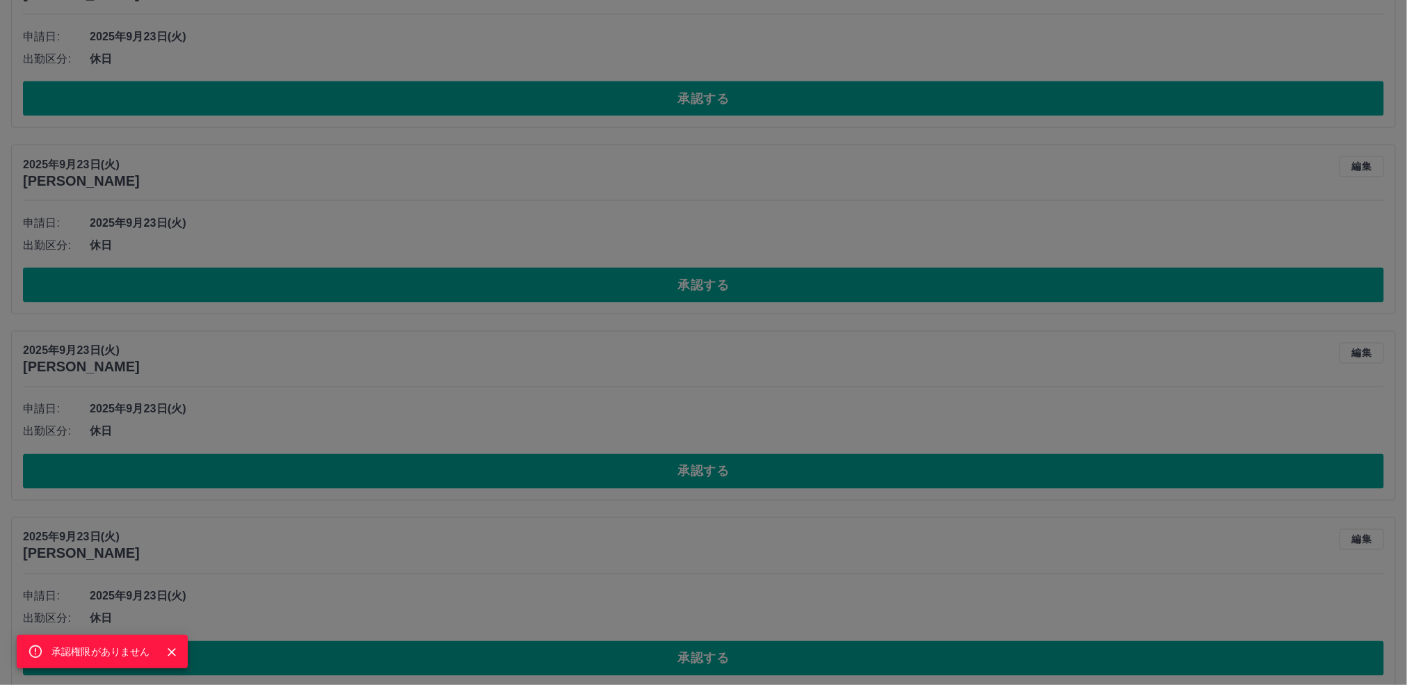
scroll to position [6766, 0]
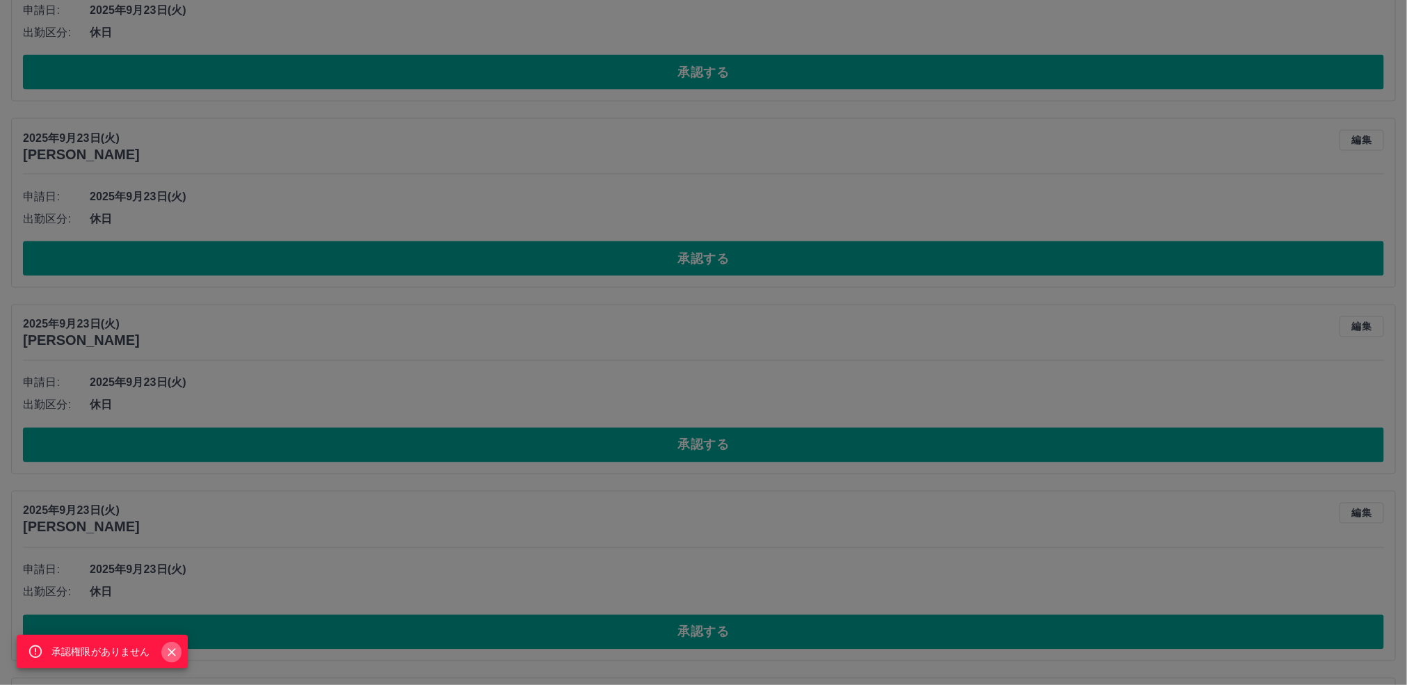
click at [169, 653] on icon "Close" at bounding box center [172, 653] width 14 height 14
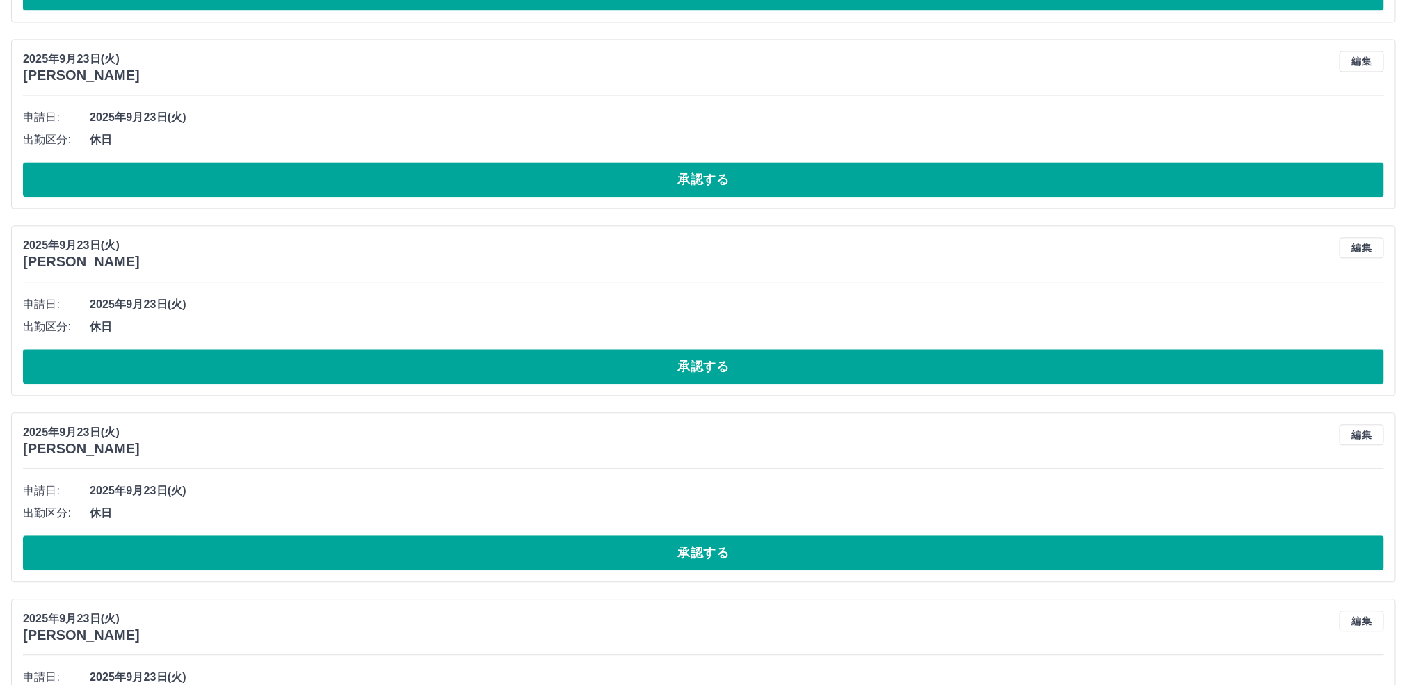
scroll to position [10413, 0]
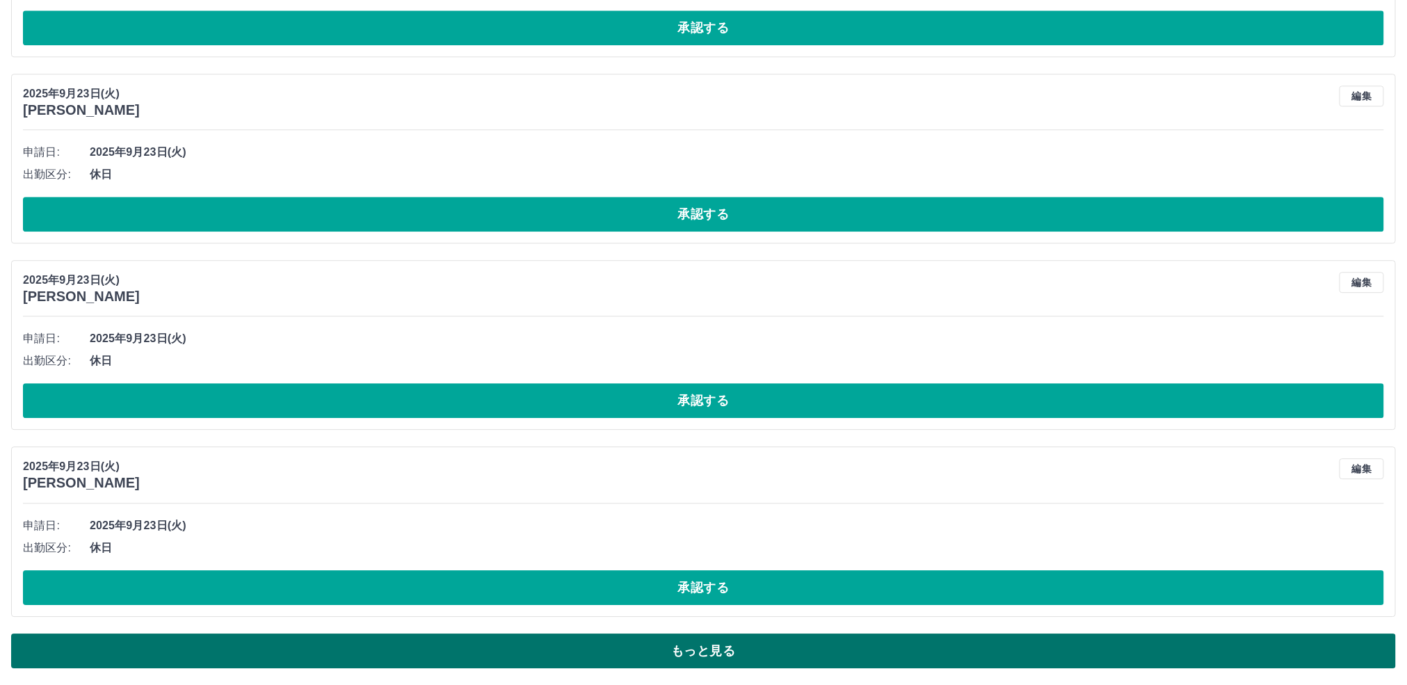
click at [704, 641] on button "もっと見る" at bounding box center [703, 651] width 1385 height 35
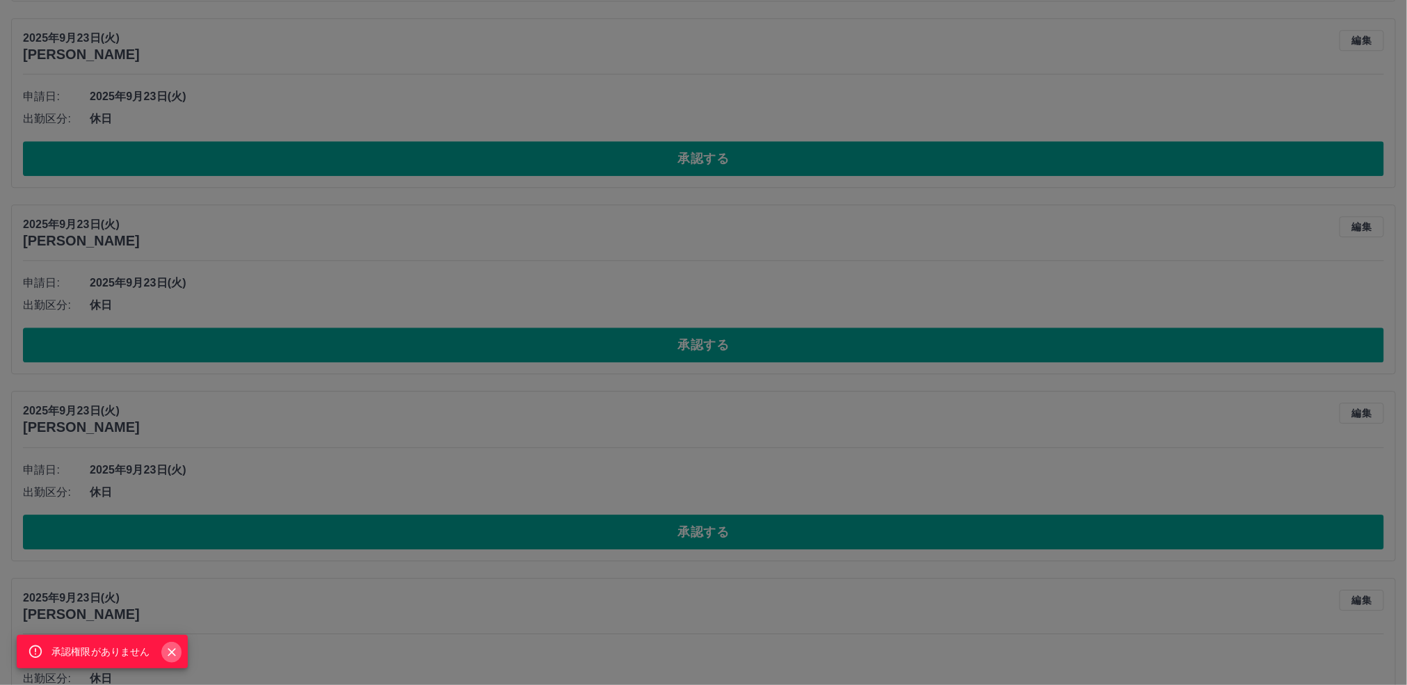
click at [174, 649] on icon "Close" at bounding box center [172, 653] width 14 height 14
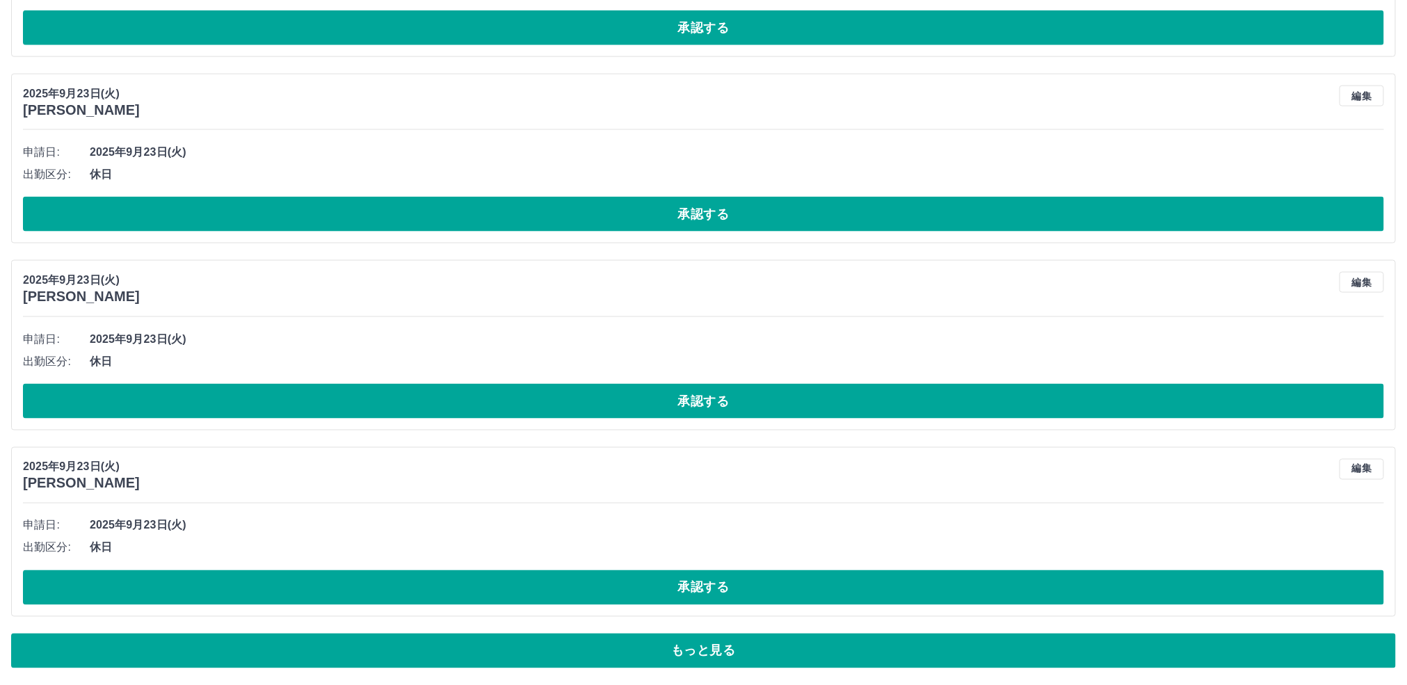
scroll to position [15103, 0]
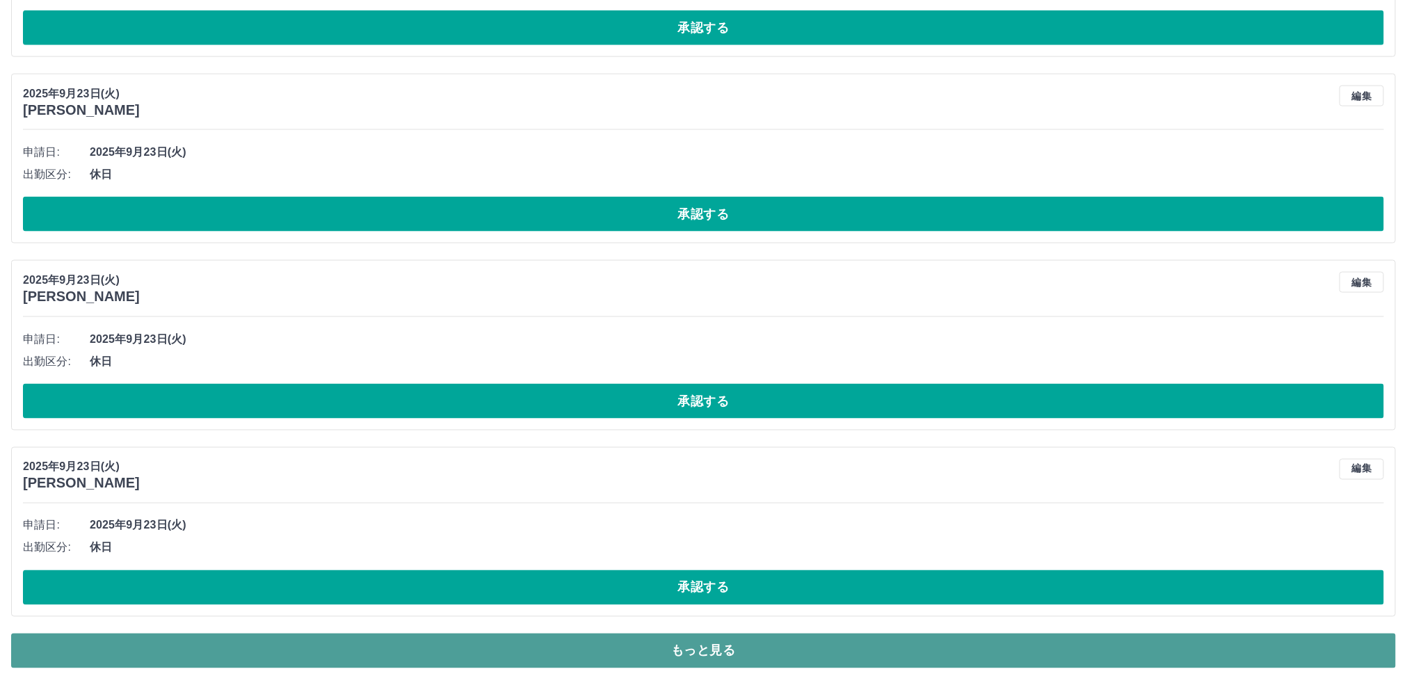
click at [697, 646] on button "もっと見る" at bounding box center [703, 651] width 1385 height 35
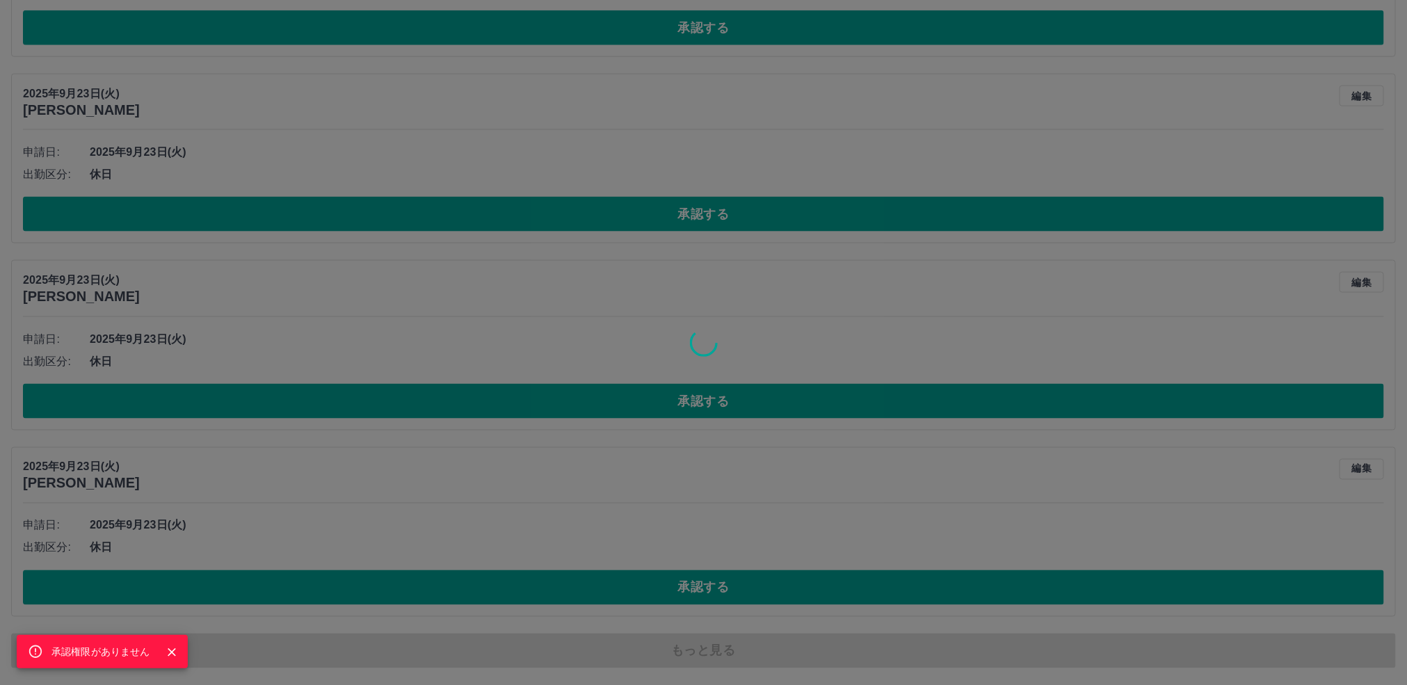
click at [172, 649] on icon "Close" at bounding box center [172, 653] width 14 height 14
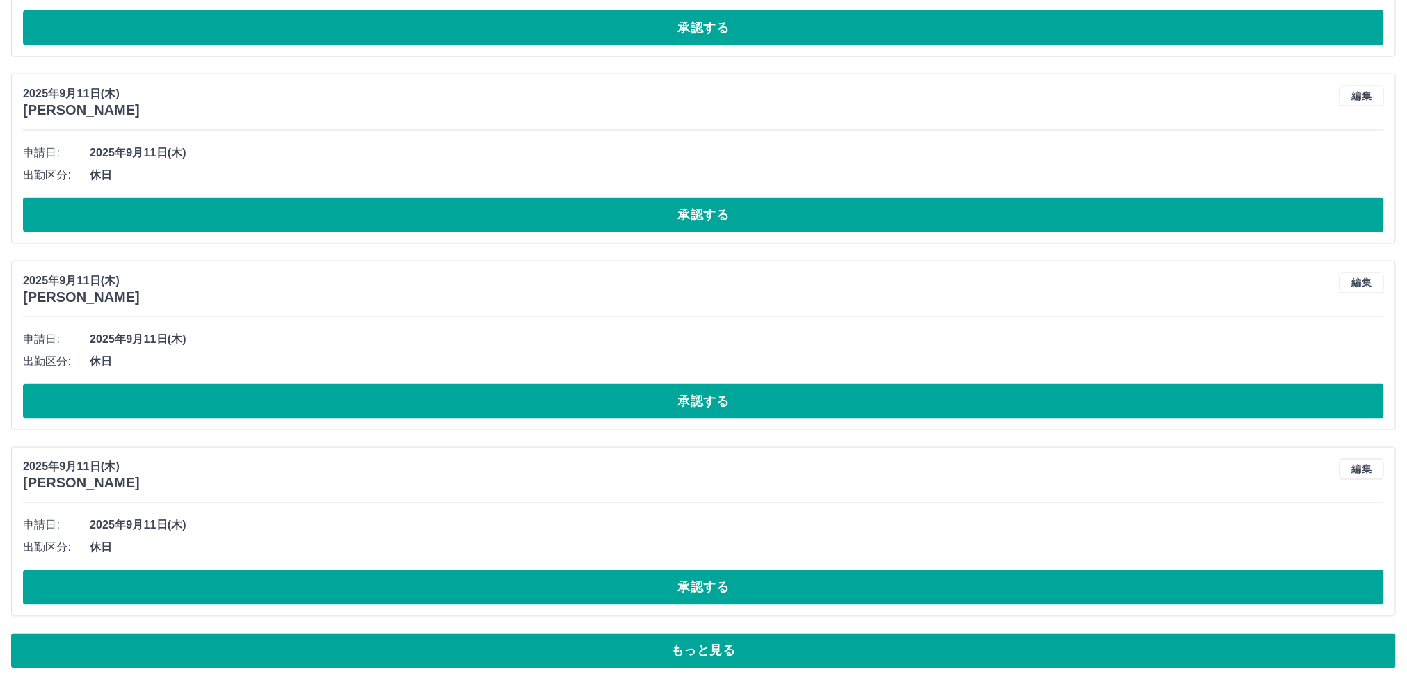
scroll to position [20794, 0]
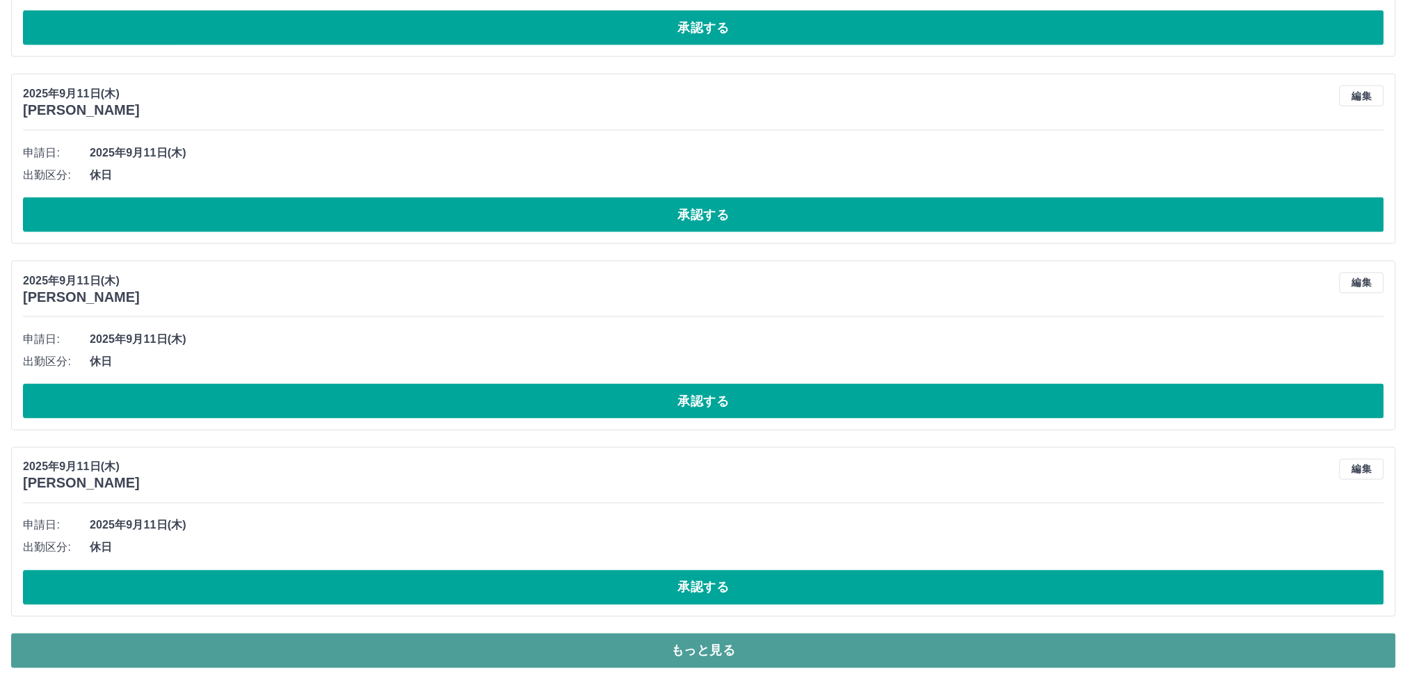
drag, startPoint x: 730, startPoint y: 645, endPoint x: 553, endPoint y: 570, distance: 192.4
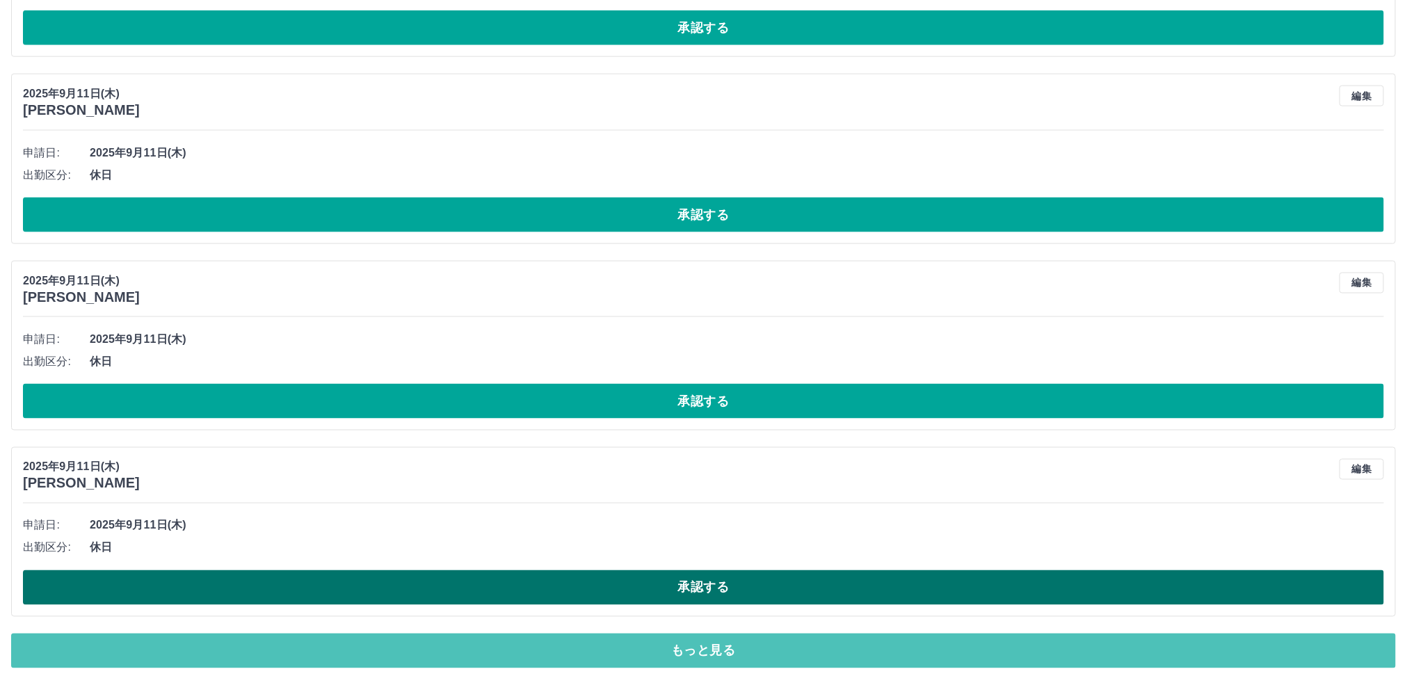
click at [727, 645] on button "もっと見る" at bounding box center [703, 651] width 1385 height 35
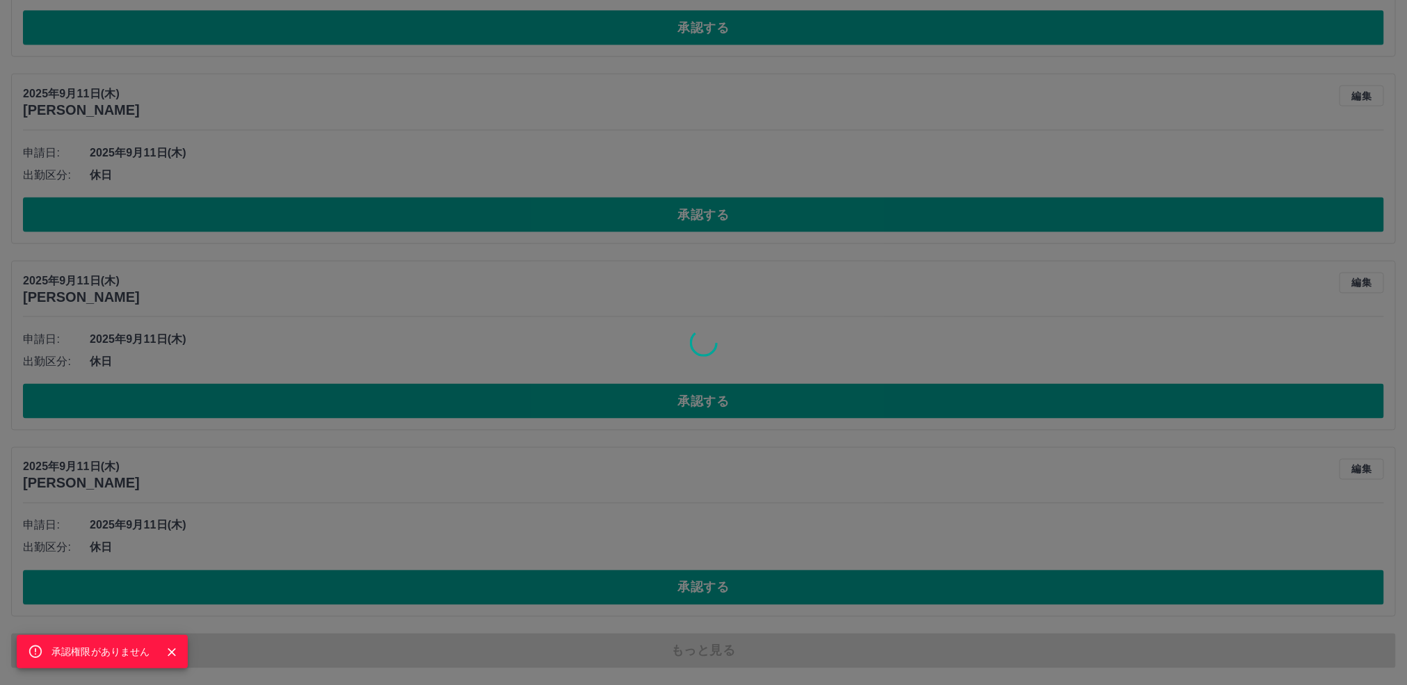
click at [173, 649] on icon "Close" at bounding box center [172, 653] width 14 height 14
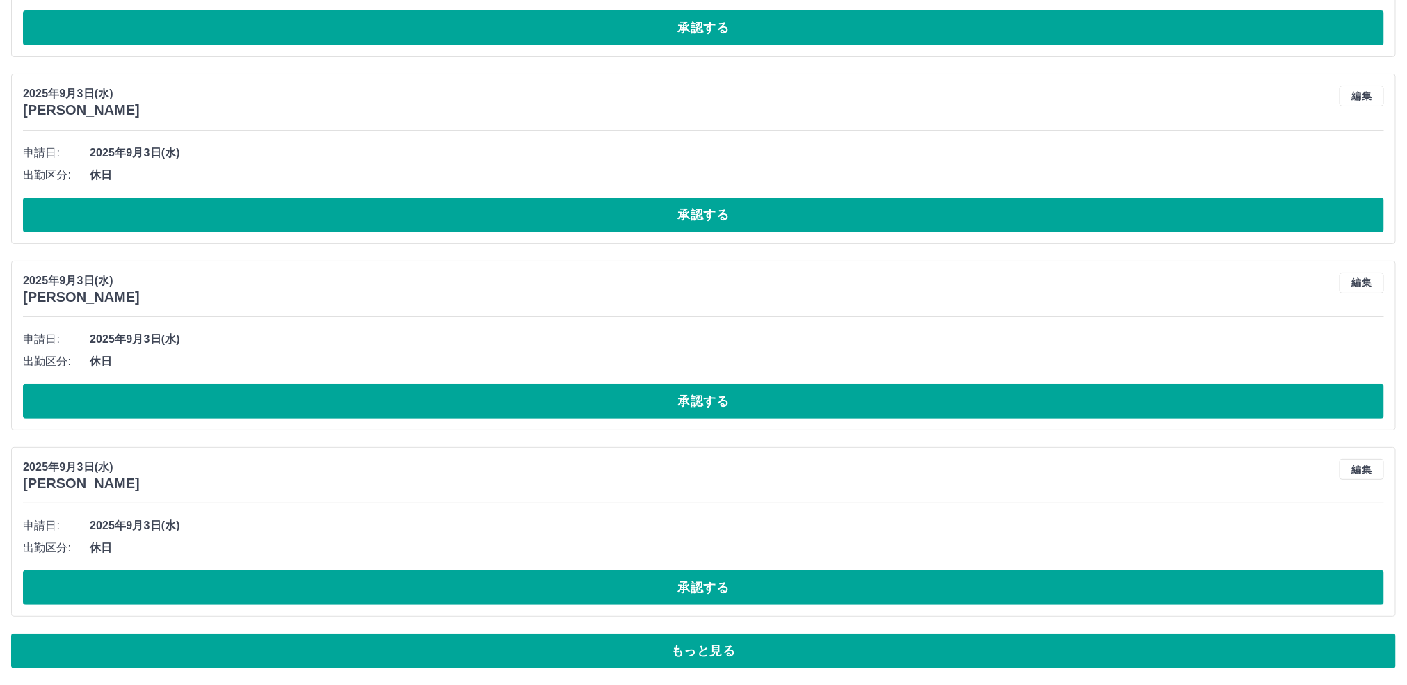
scroll to position [25484, 0]
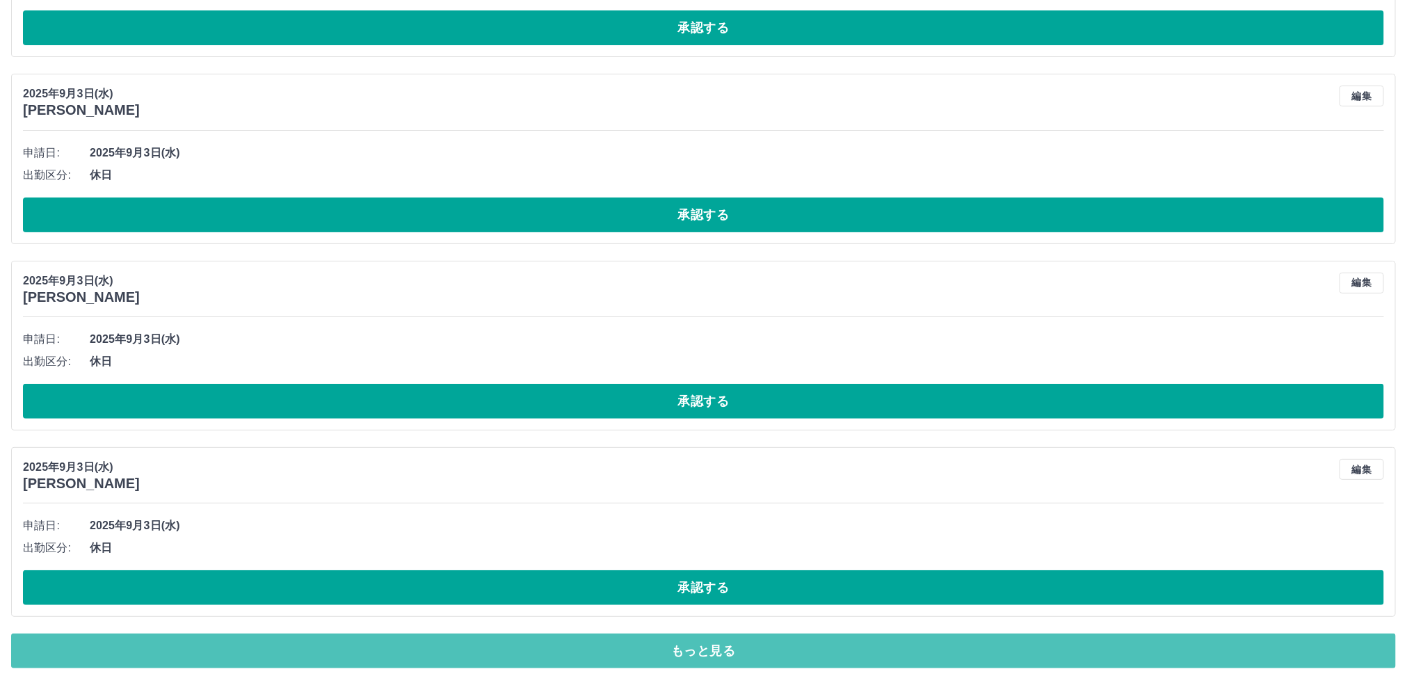
drag, startPoint x: 724, startPoint y: 647, endPoint x: 501, endPoint y: 476, distance: 281.4
click at [721, 647] on button "もっと見る" at bounding box center [703, 651] width 1385 height 35
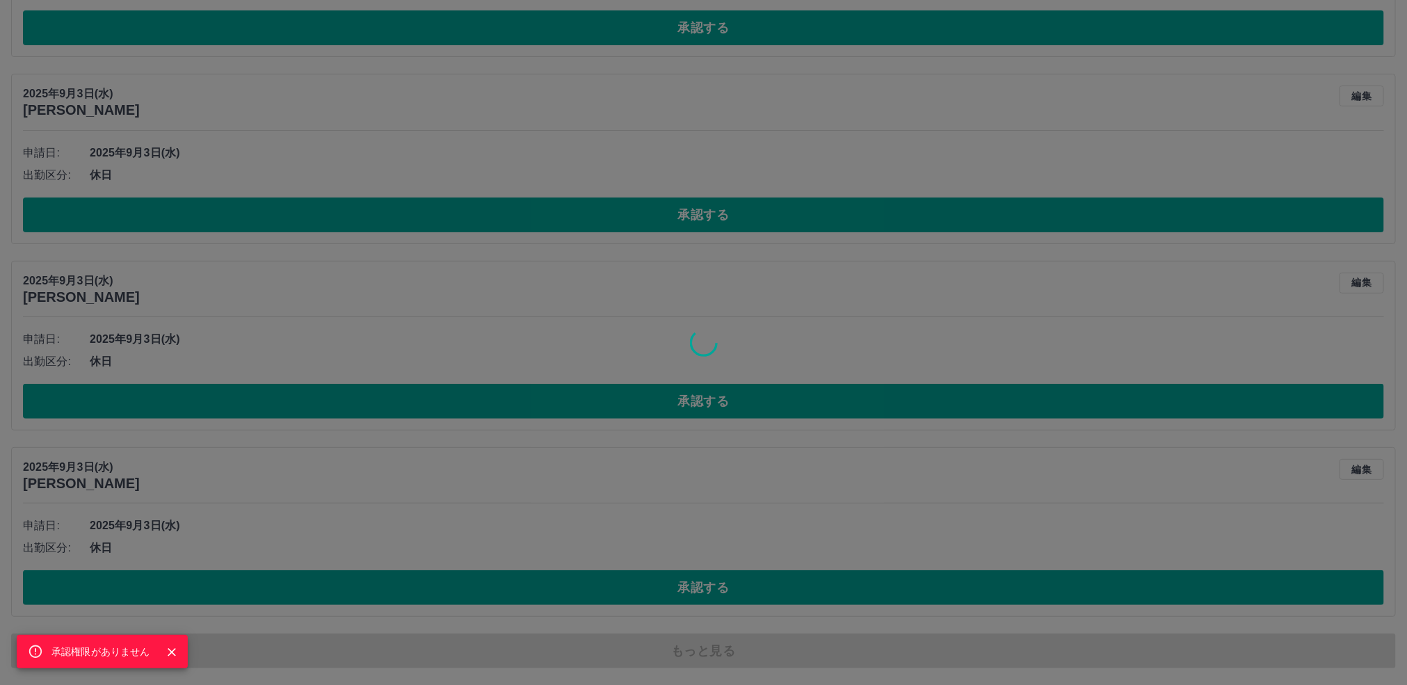
click at [165, 648] on icon "Close" at bounding box center [172, 653] width 14 height 14
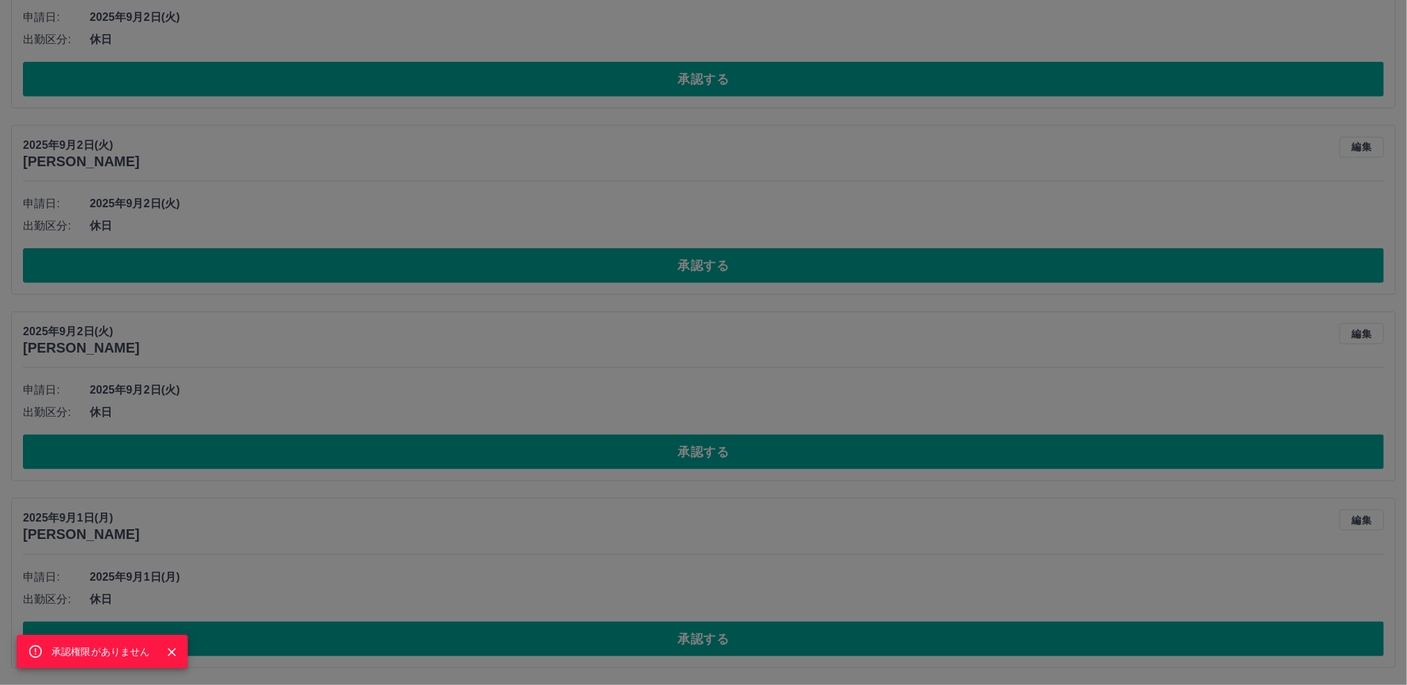
scroll to position [26183, 0]
click at [173, 653] on icon "Close" at bounding box center [172, 653] width 14 height 14
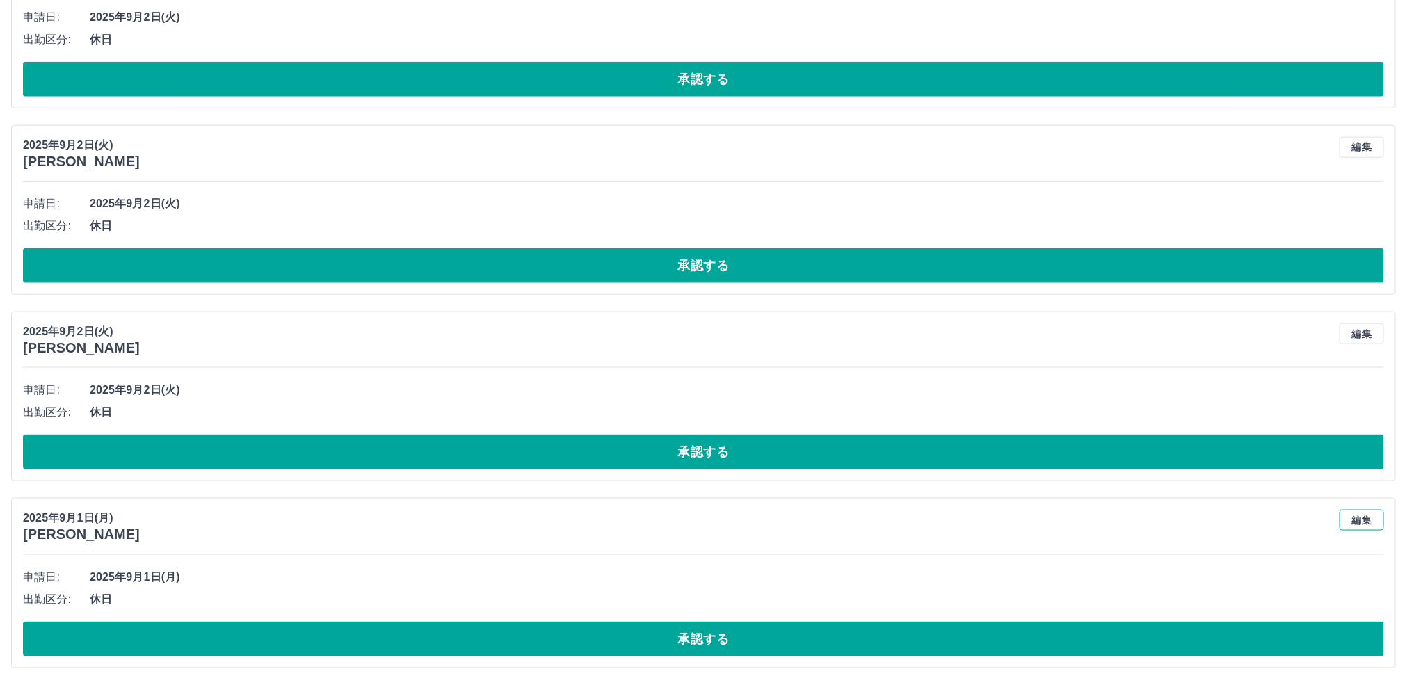
click at [1359, 516] on button "編集" at bounding box center [1362, 520] width 45 height 21
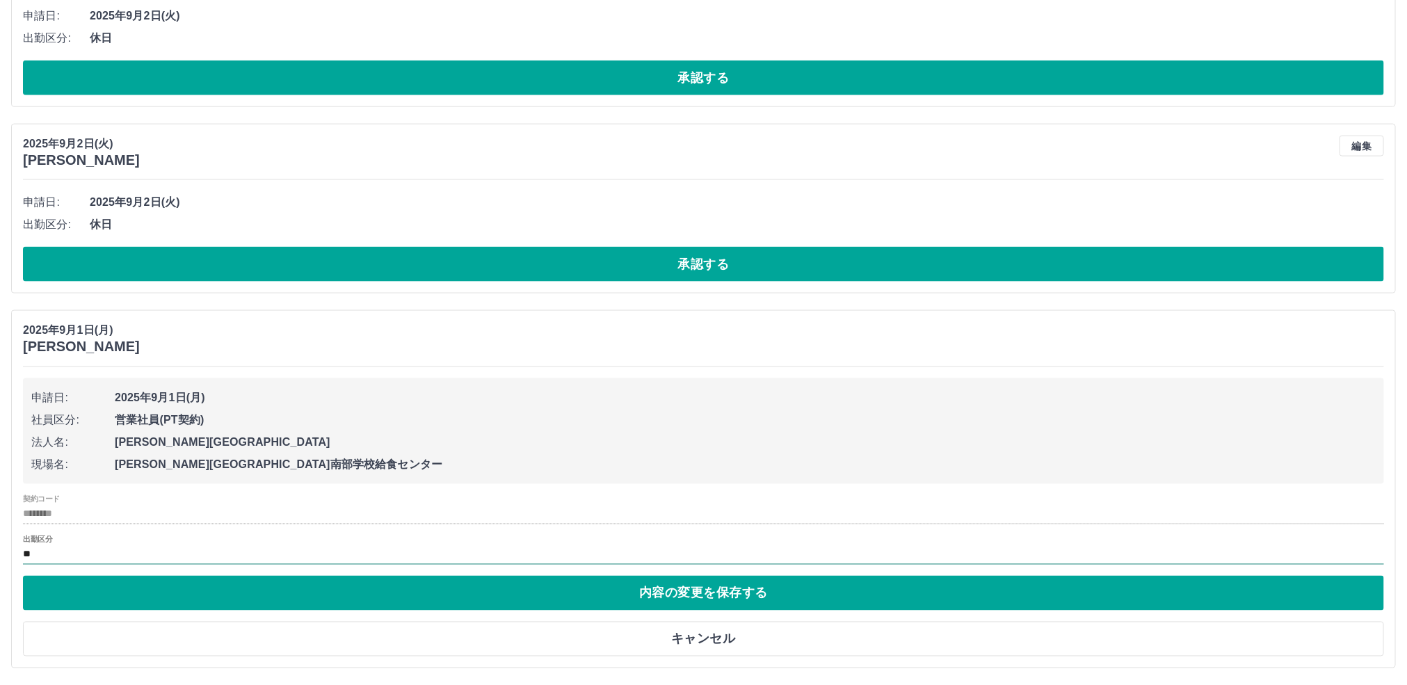
scroll to position [26371, 0]
click at [104, 549] on input "**" at bounding box center [703, 555] width 1361 height 17
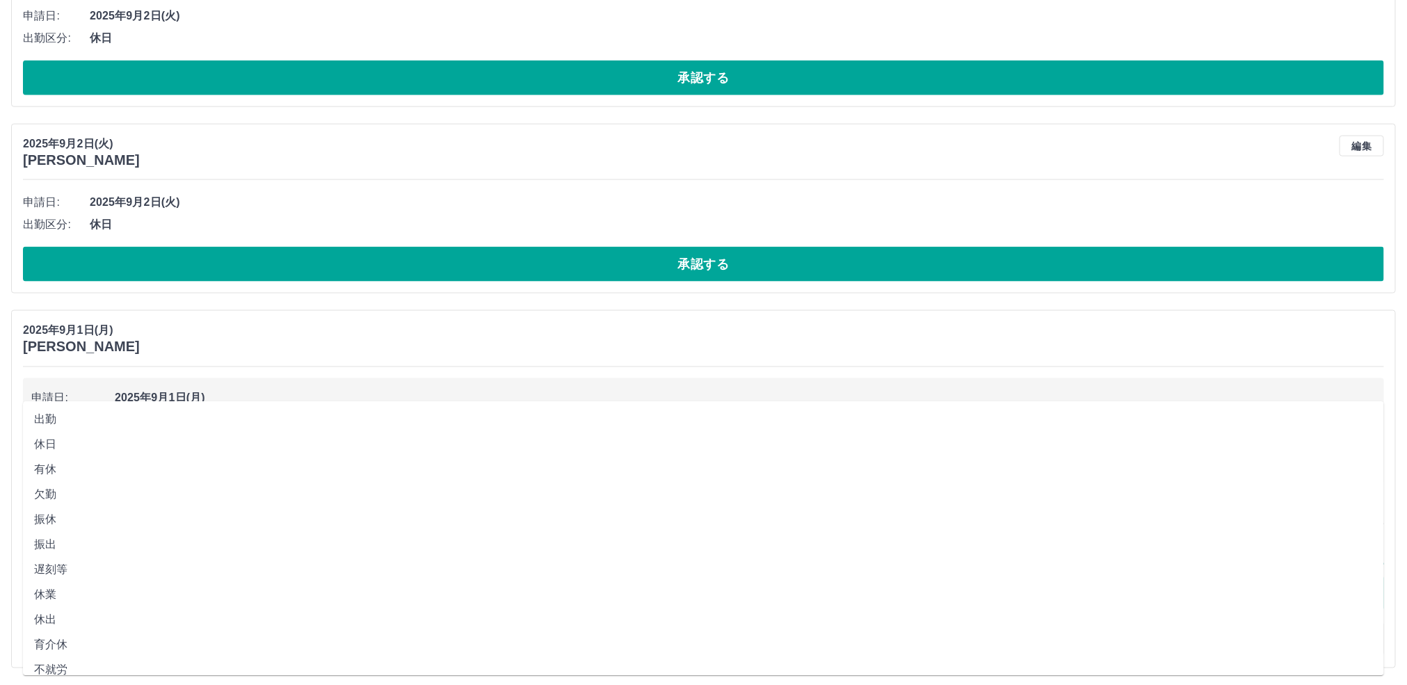
click at [80, 408] on li "出勤" at bounding box center [703, 420] width 1361 height 25
type input "**"
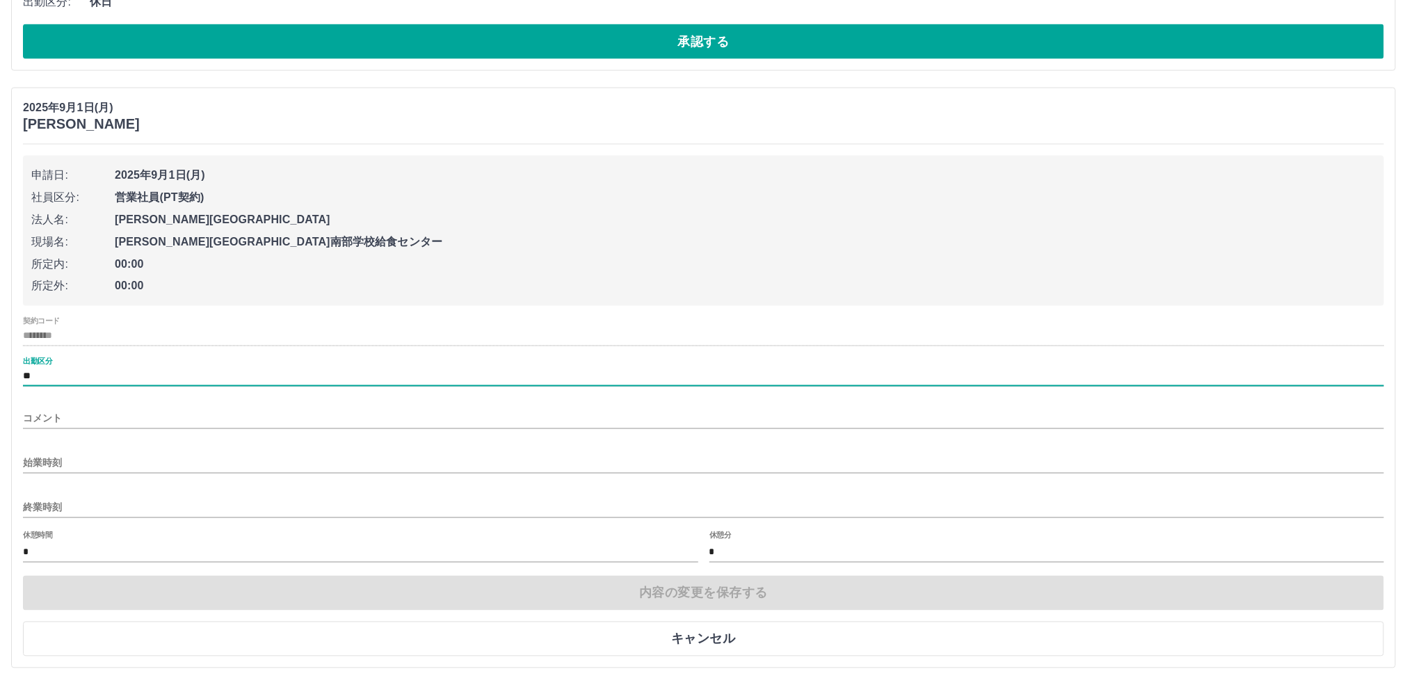
scroll to position [26594, 0]
click at [84, 459] on input "始業時刻" at bounding box center [703, 464] width 1361 height 20
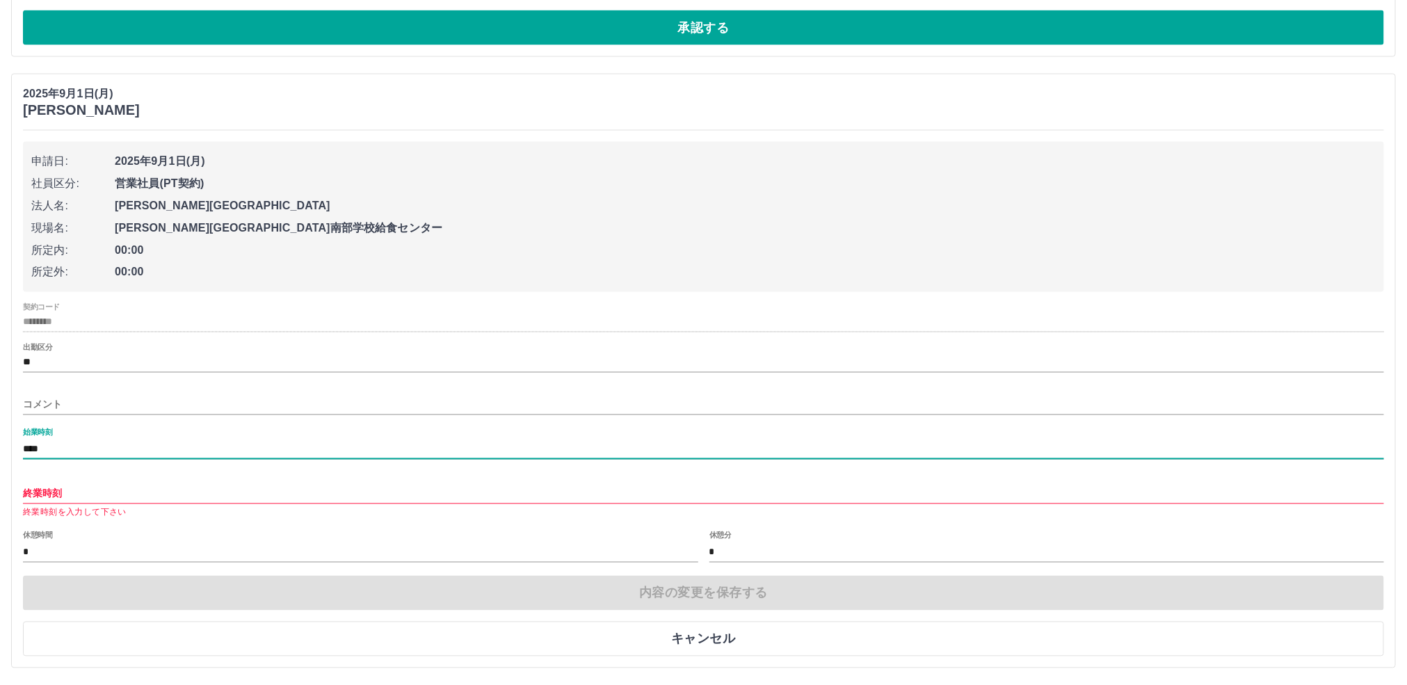
type input "****"
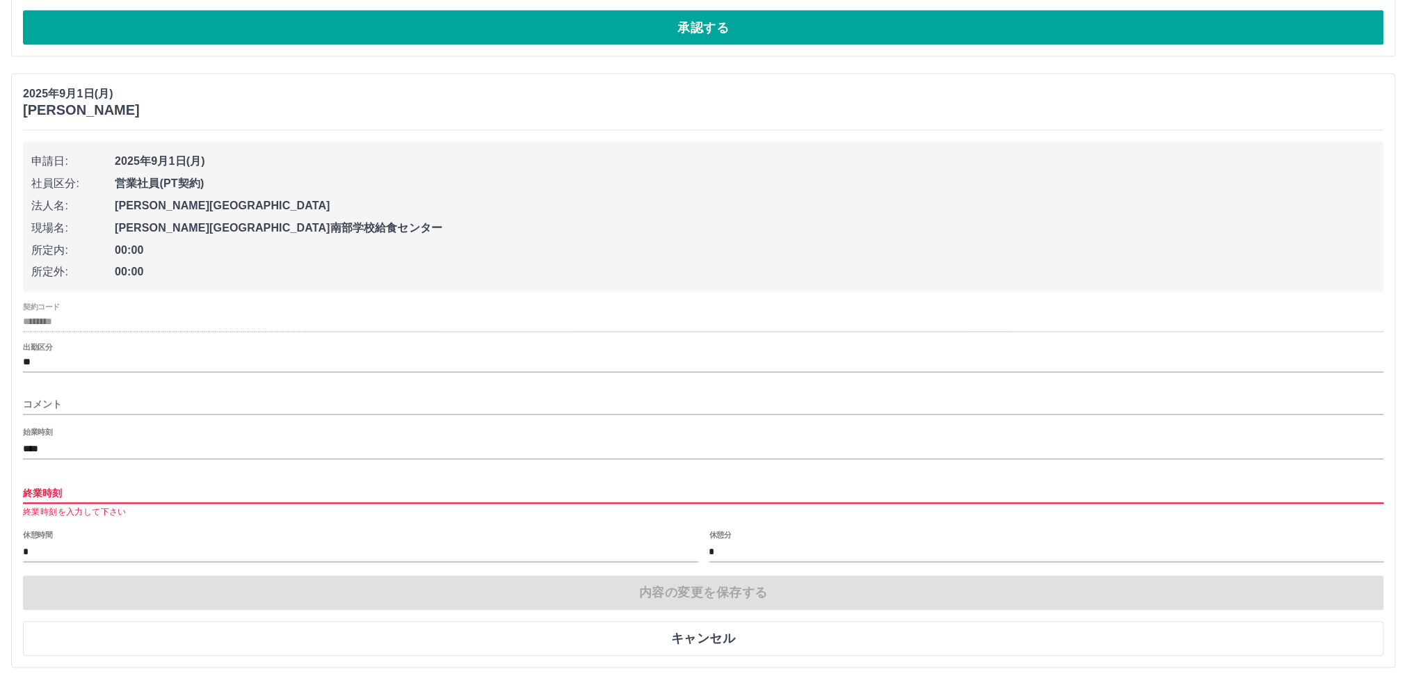
click at [76, 504] on input "終業時刻" at bounding box center [703, 494] width 1361 height 20
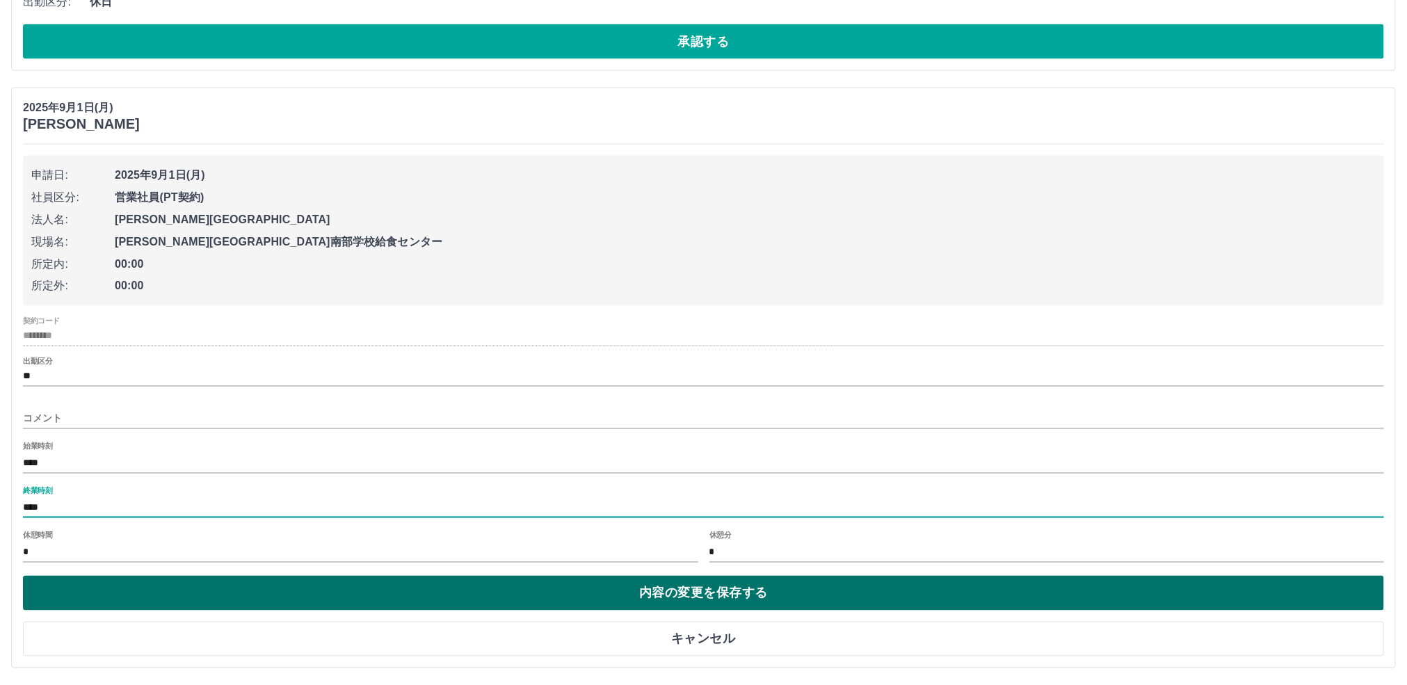
type input "****"
click at [666, 593] on button "内容の変更を保存する" at bounding box center [703, 593] width 1361 height 35
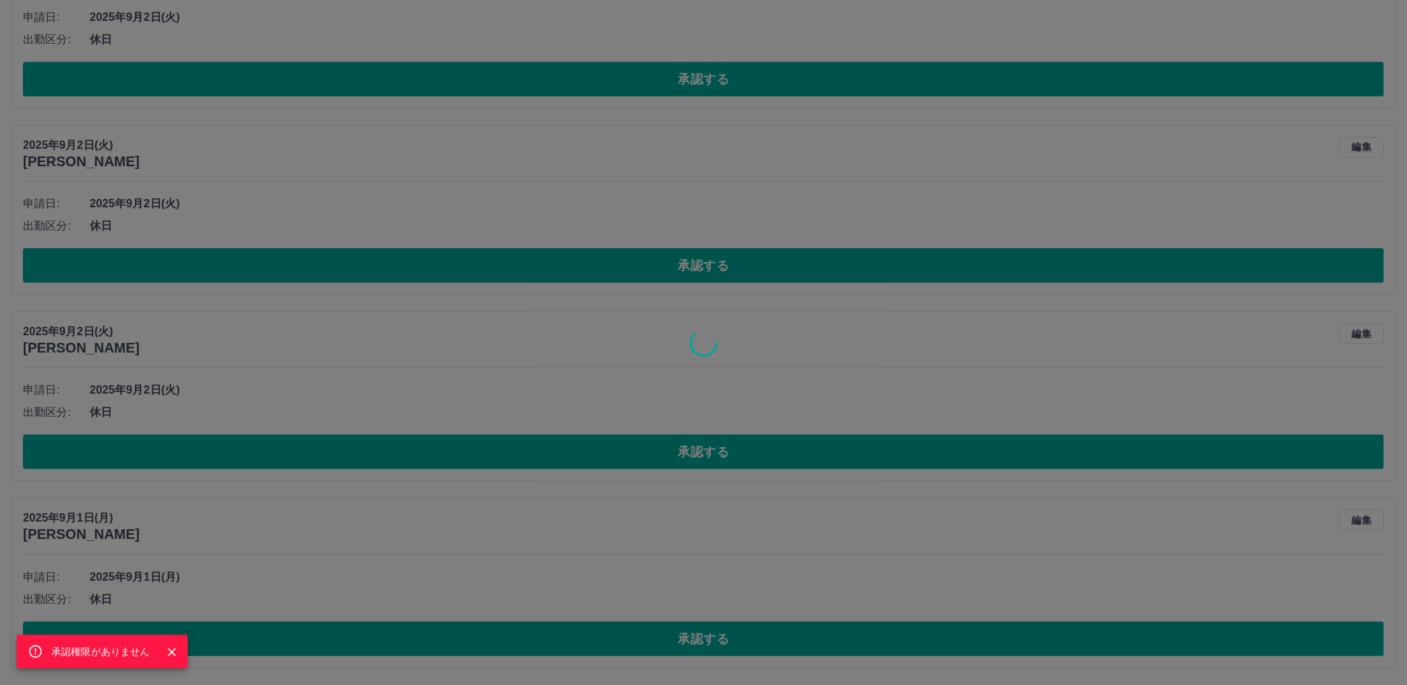
scroll to position [26183, 0]
click at [175, 652] on icon "Close" at bounding box center [172, 653] width 14 height 14
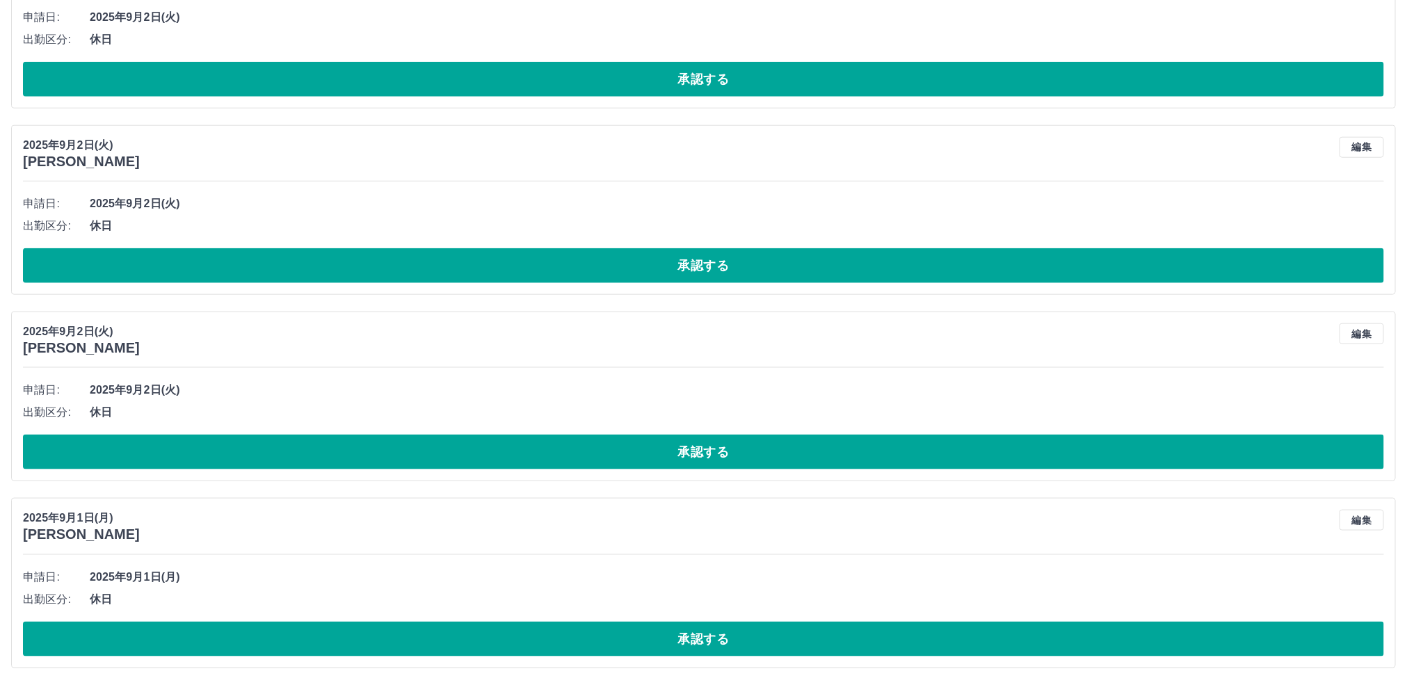
scroll to position [5723, 0]
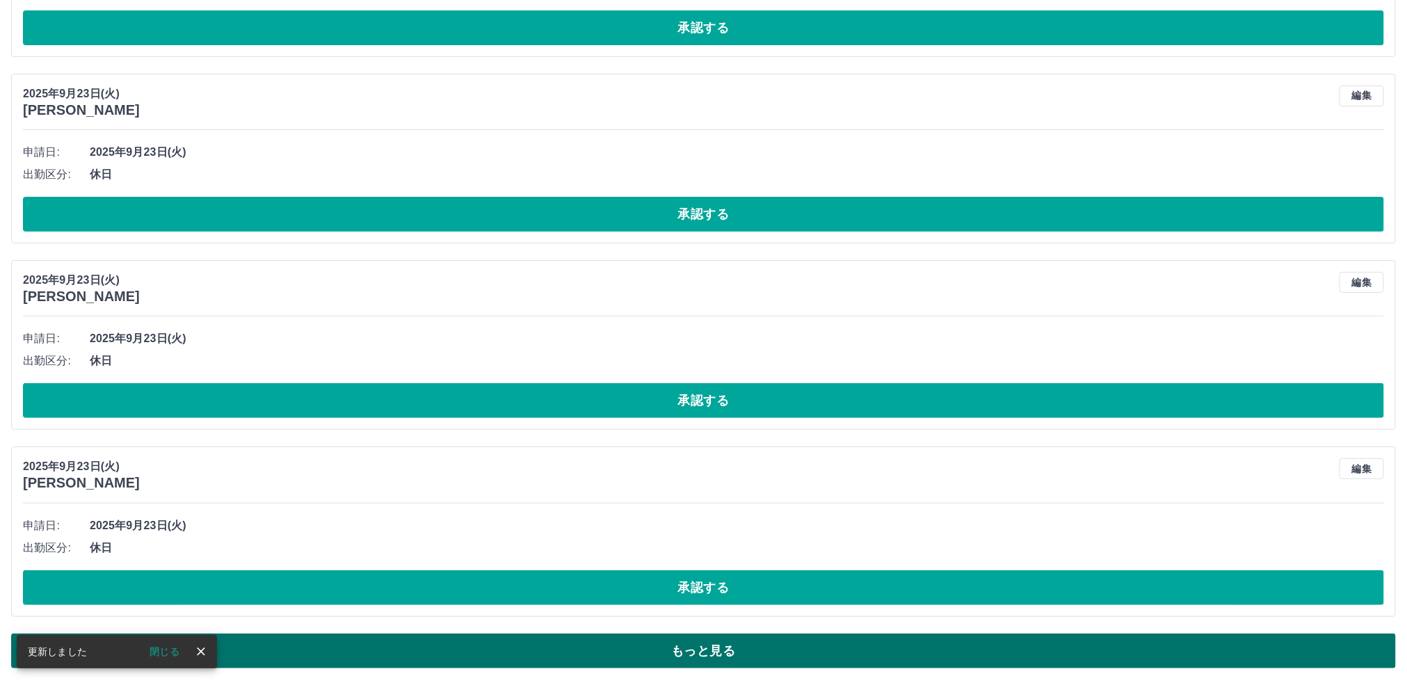
click at [692, 655] on button "もっと見る" at bounding box center [703, 651] width 1385 height 35
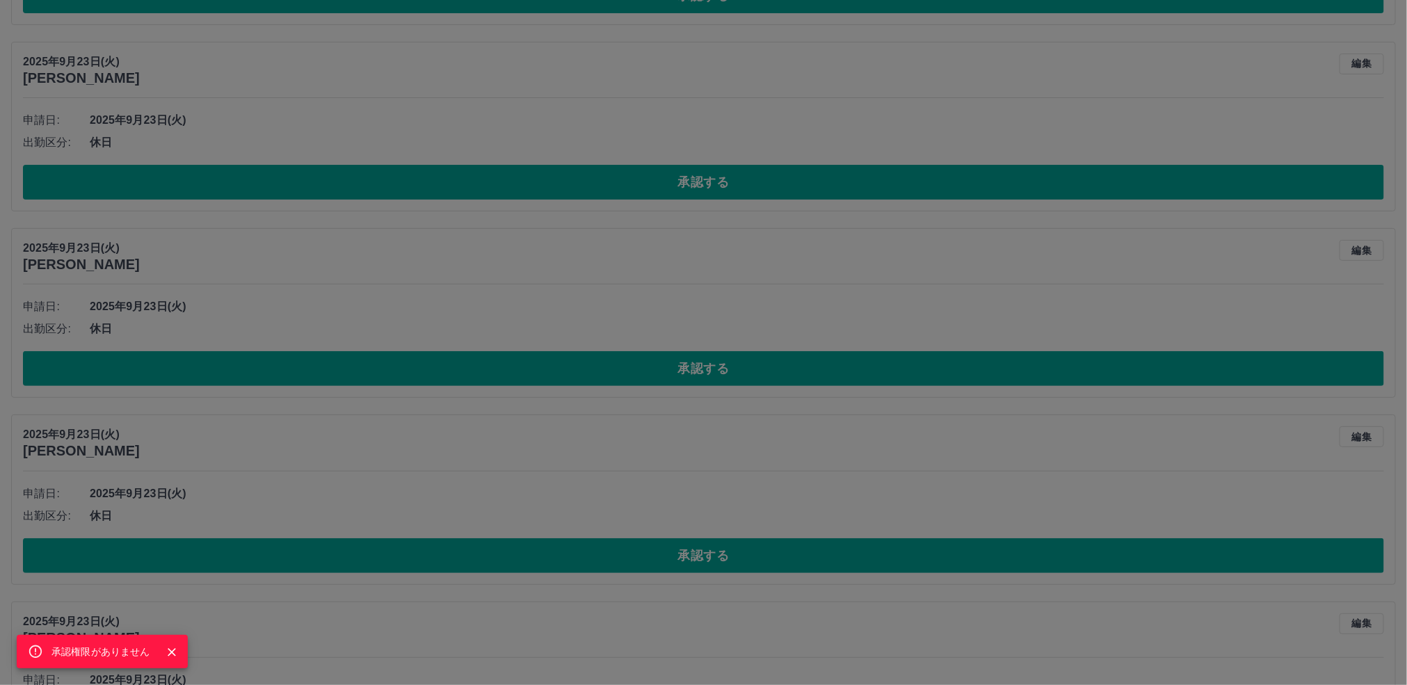
click at [174, 654] on icon "Close" at bounding box center [172, 653] width 14 height 14
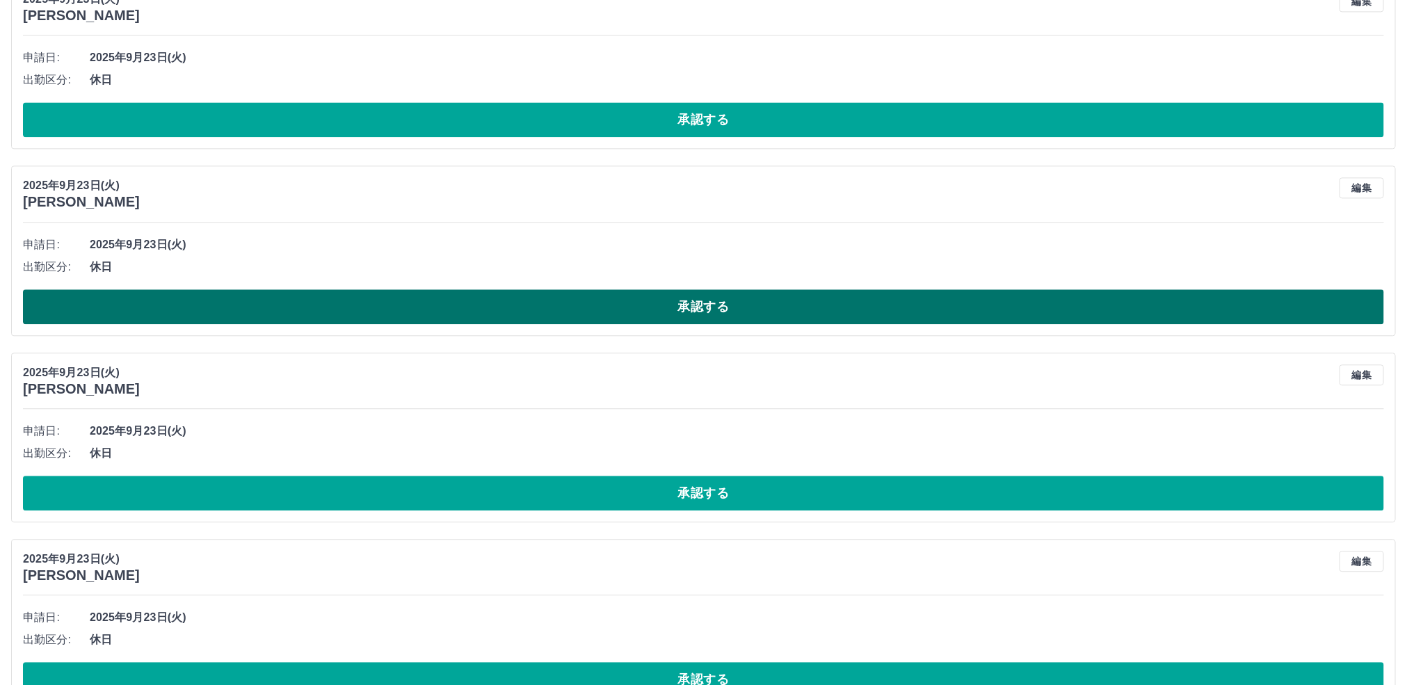
scroll to position [10413, 0]
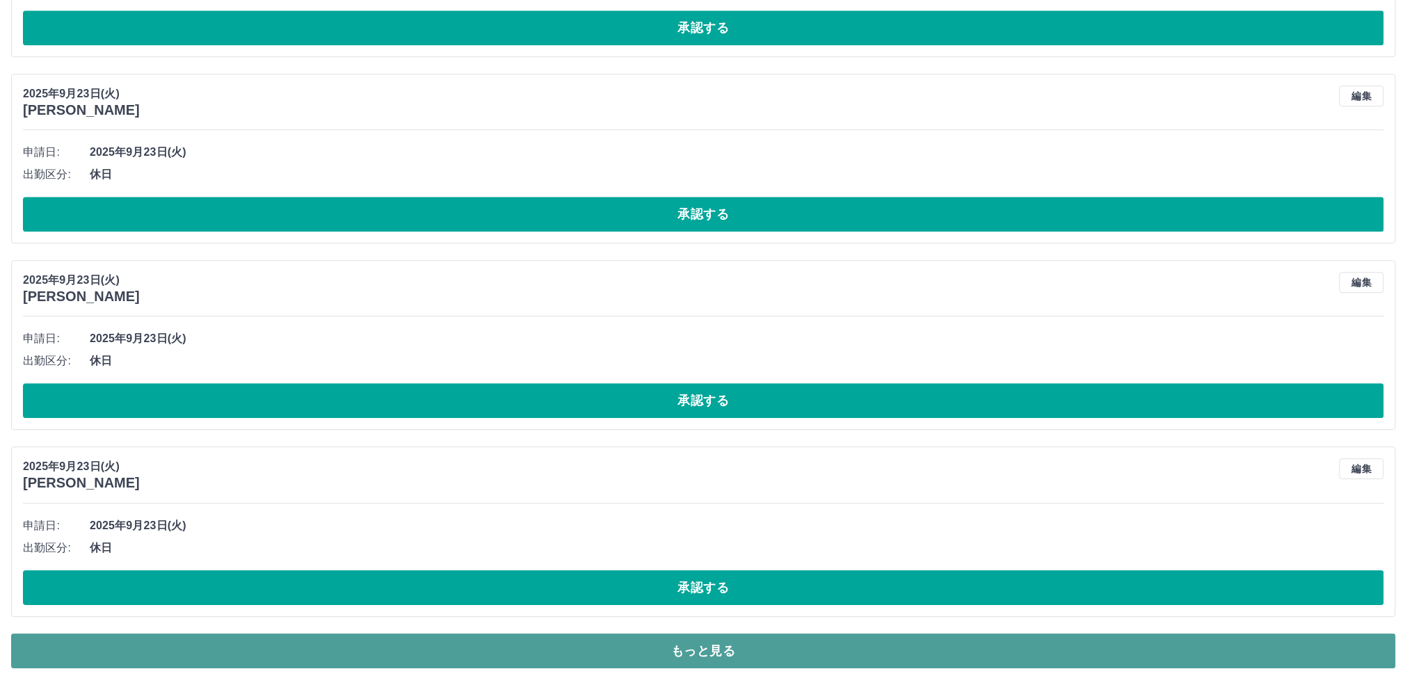
click at [647, 656] on button "もっと見る" at bounding box center [703, 651] width 1385 height 35
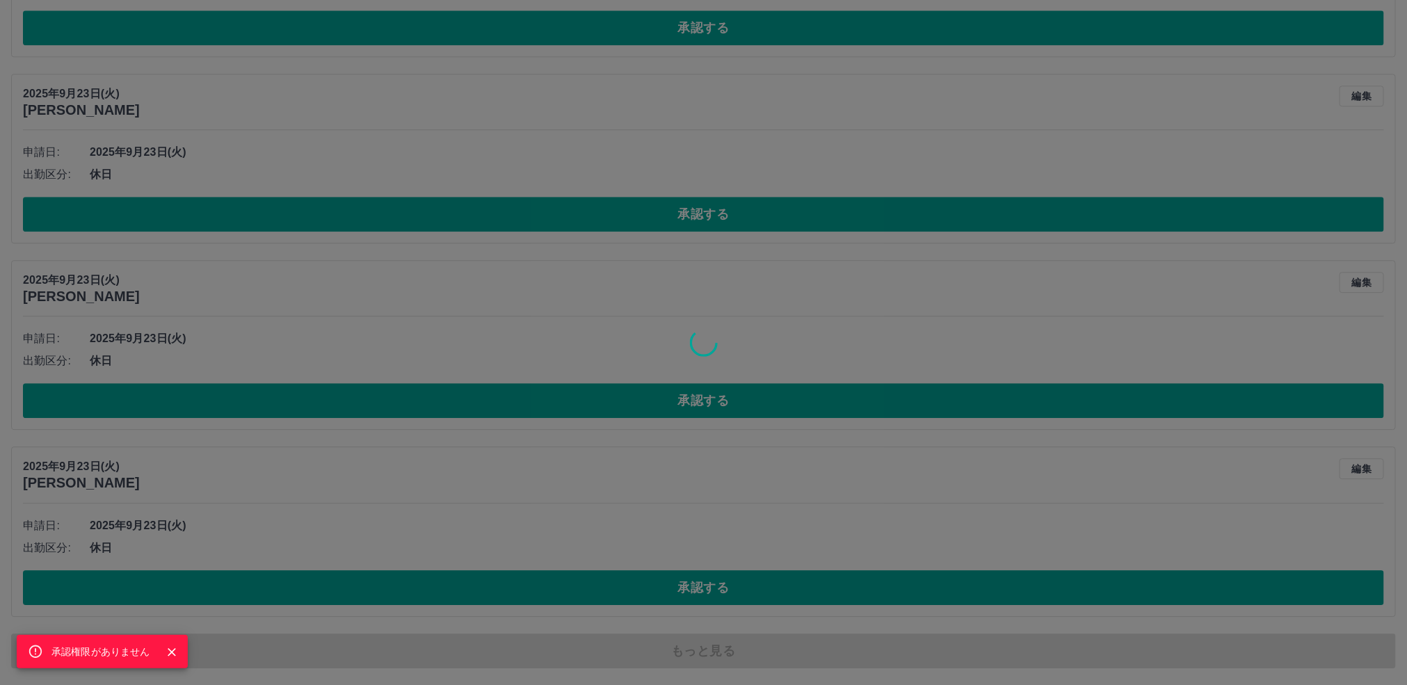
click at [174, 650] on icon "Close" at bounding box center [172, 652] width 8 height 8
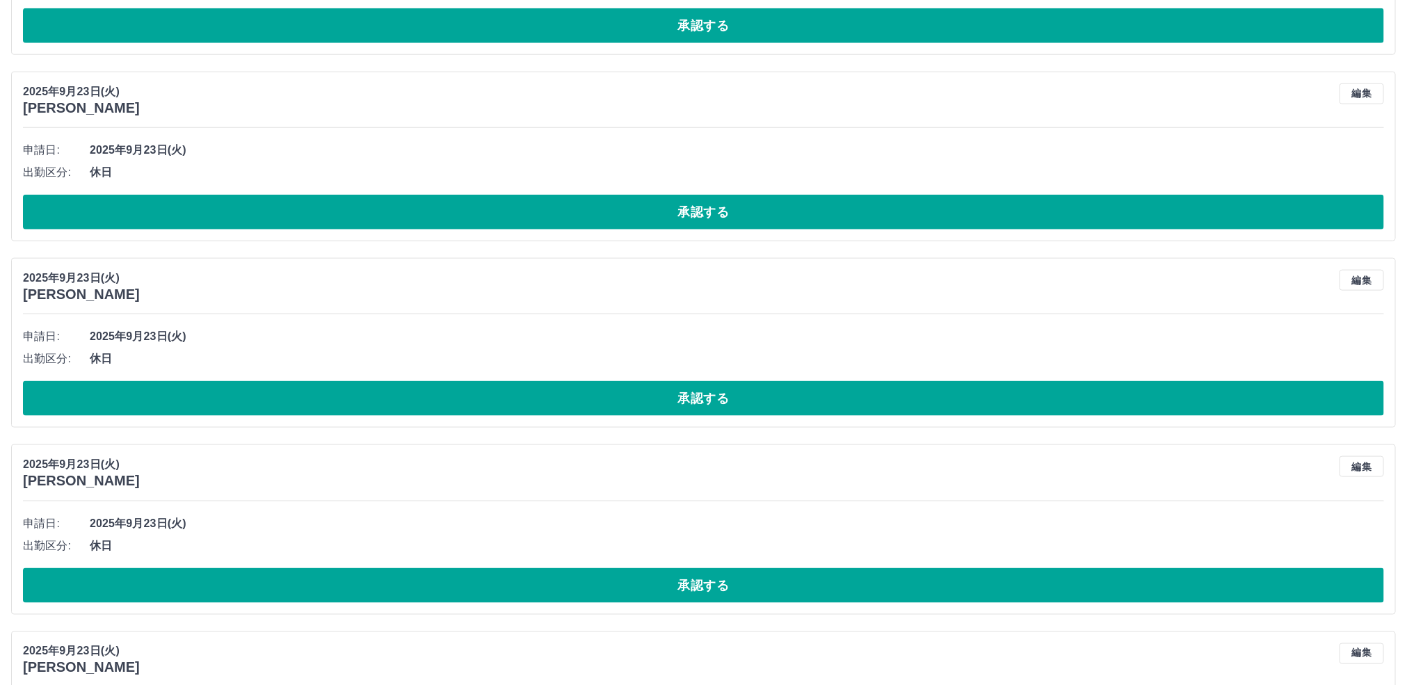
scroll to position [15103, 0]
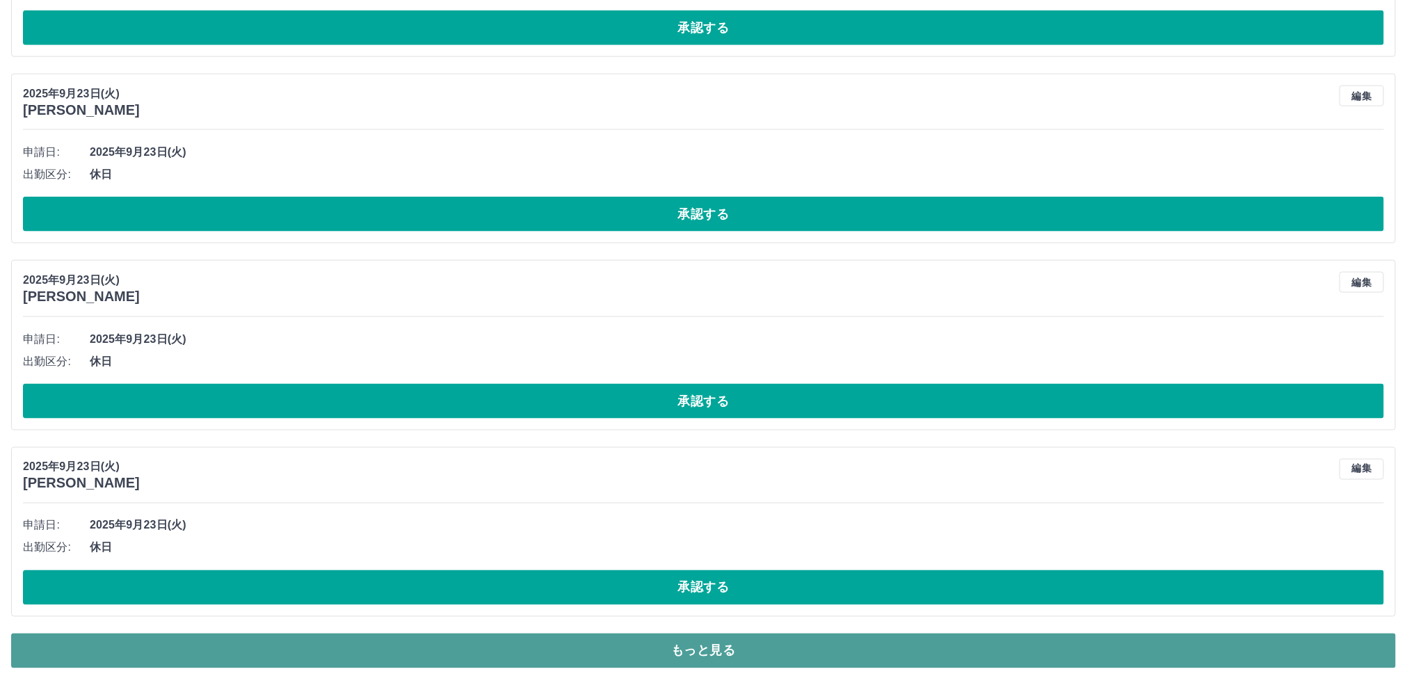
click at [637, 648] on button "もっと見る" at bounding box center [703, 651] width 1385 height 35
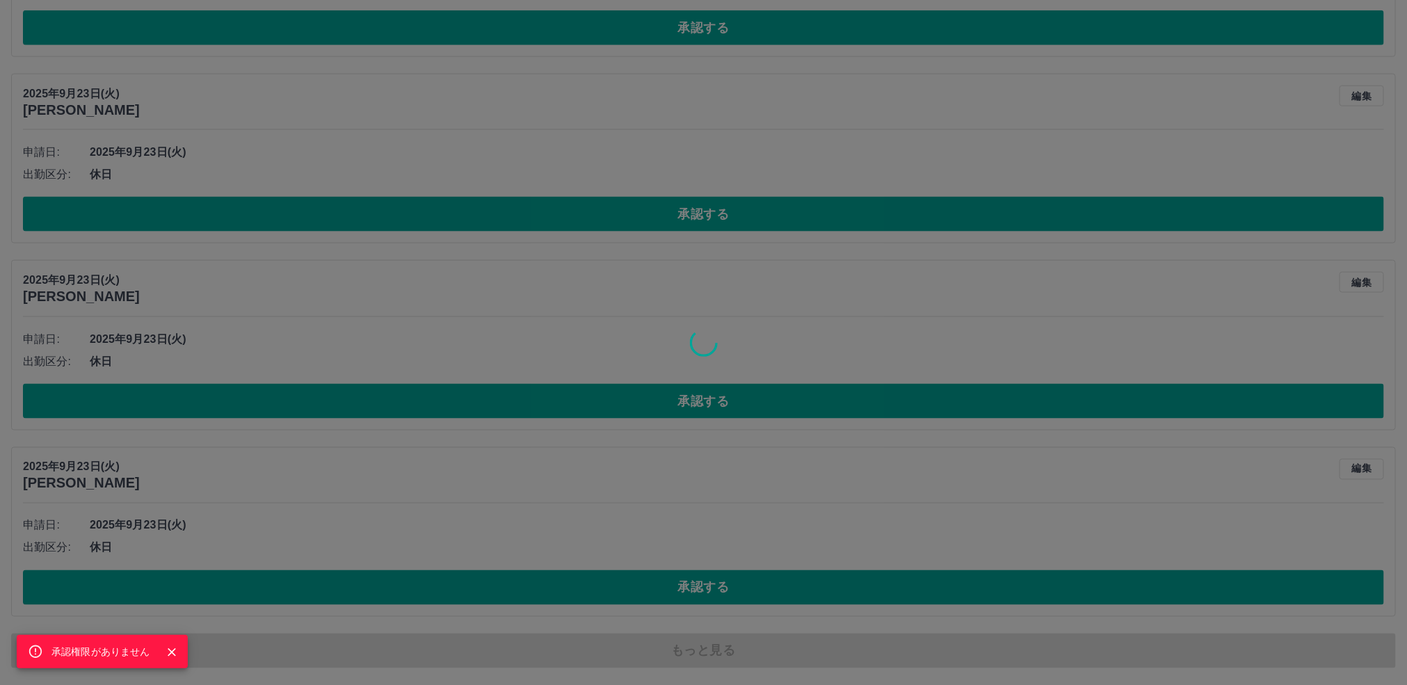
click at [174, 654] on icon "Close" at bounding box center [172, 653] width 14 height 14
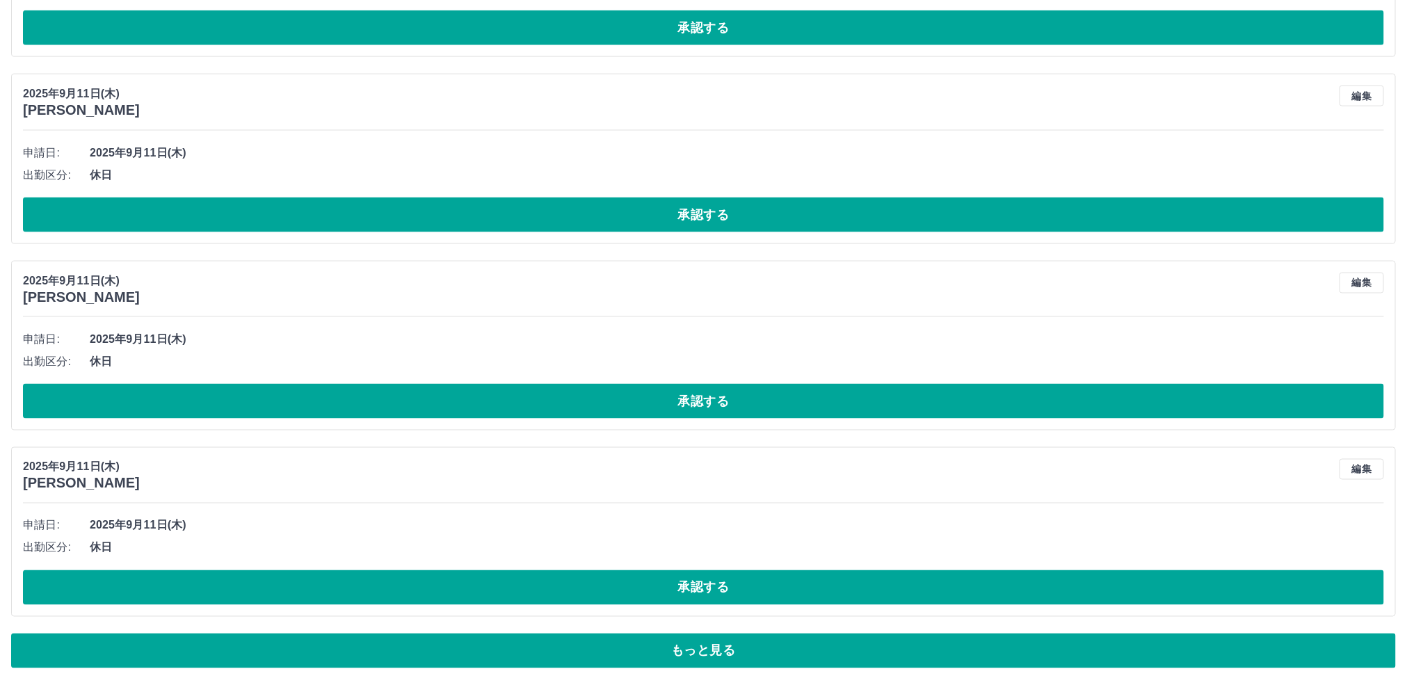
scroll to position [20794, 0]
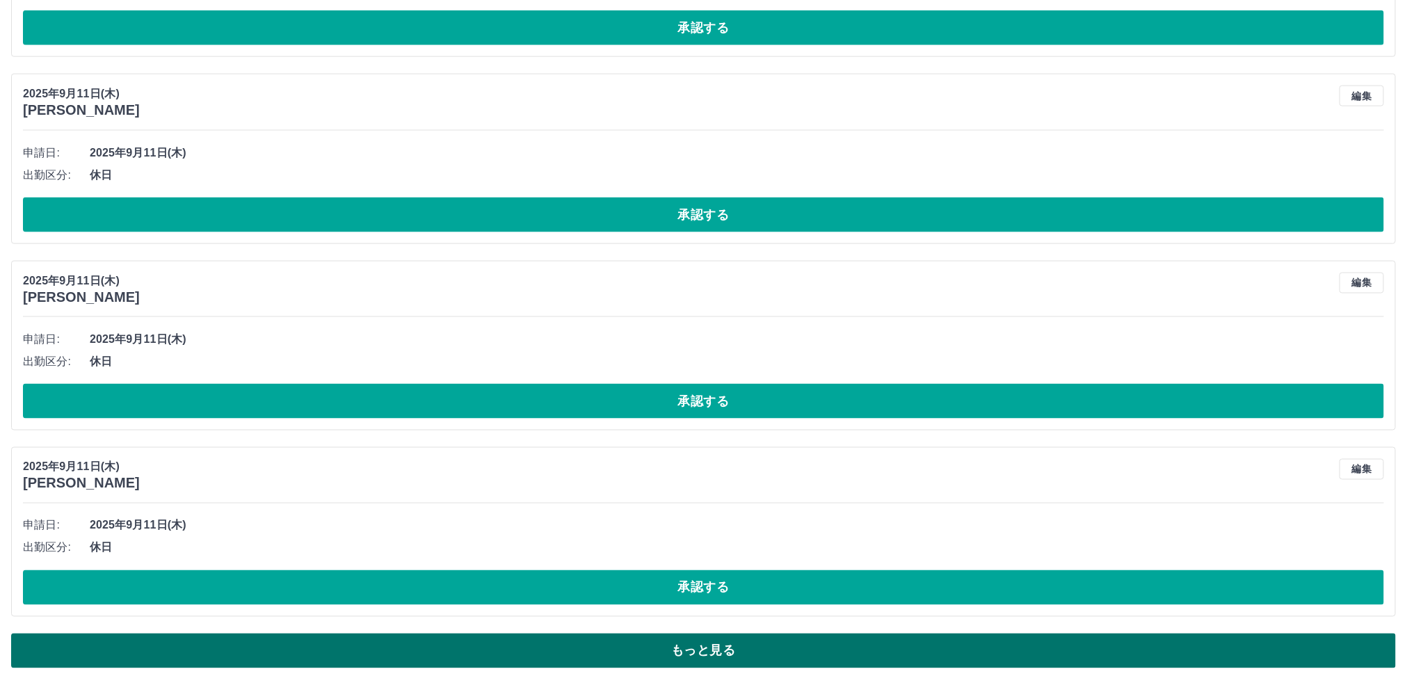
click at [698, 650] on button "もっと見る" at bounding box center [703, 651] width 1385 height 35
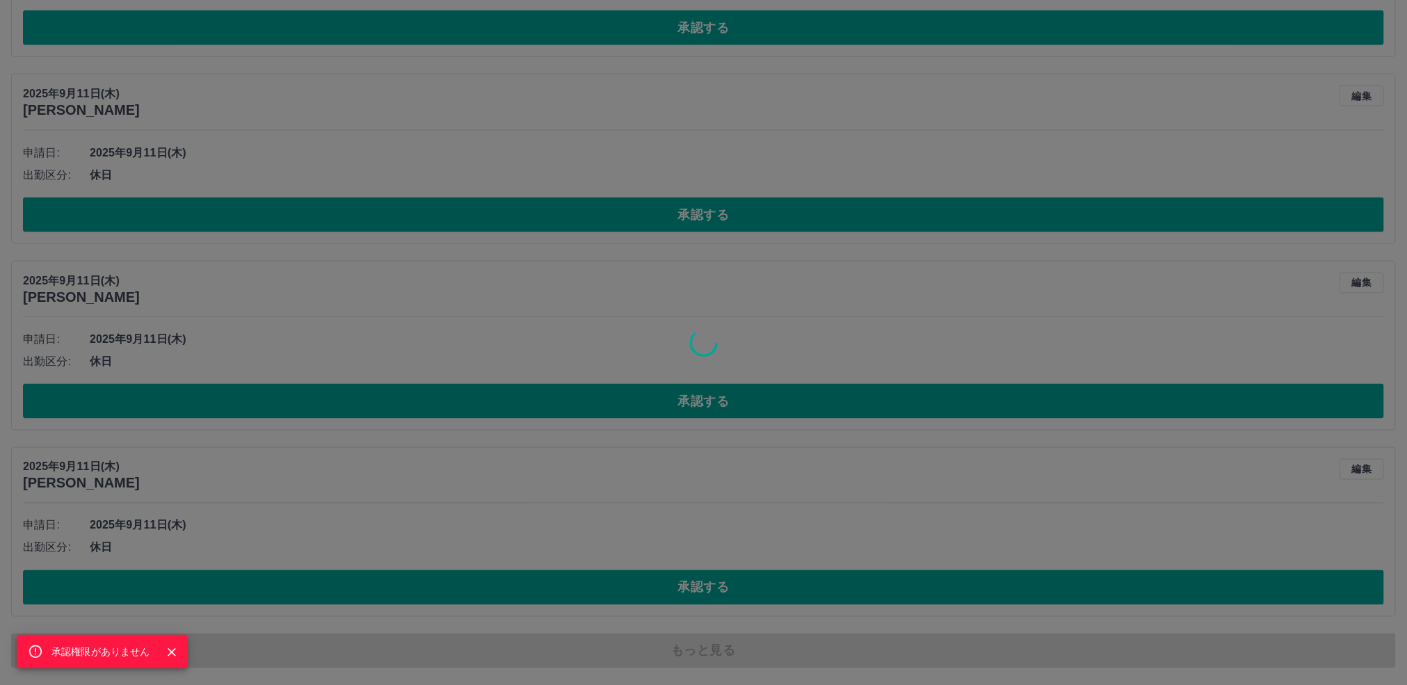
click at [173, 649] on icon "Close" at bounding box center [172, 653] width 14 height 14
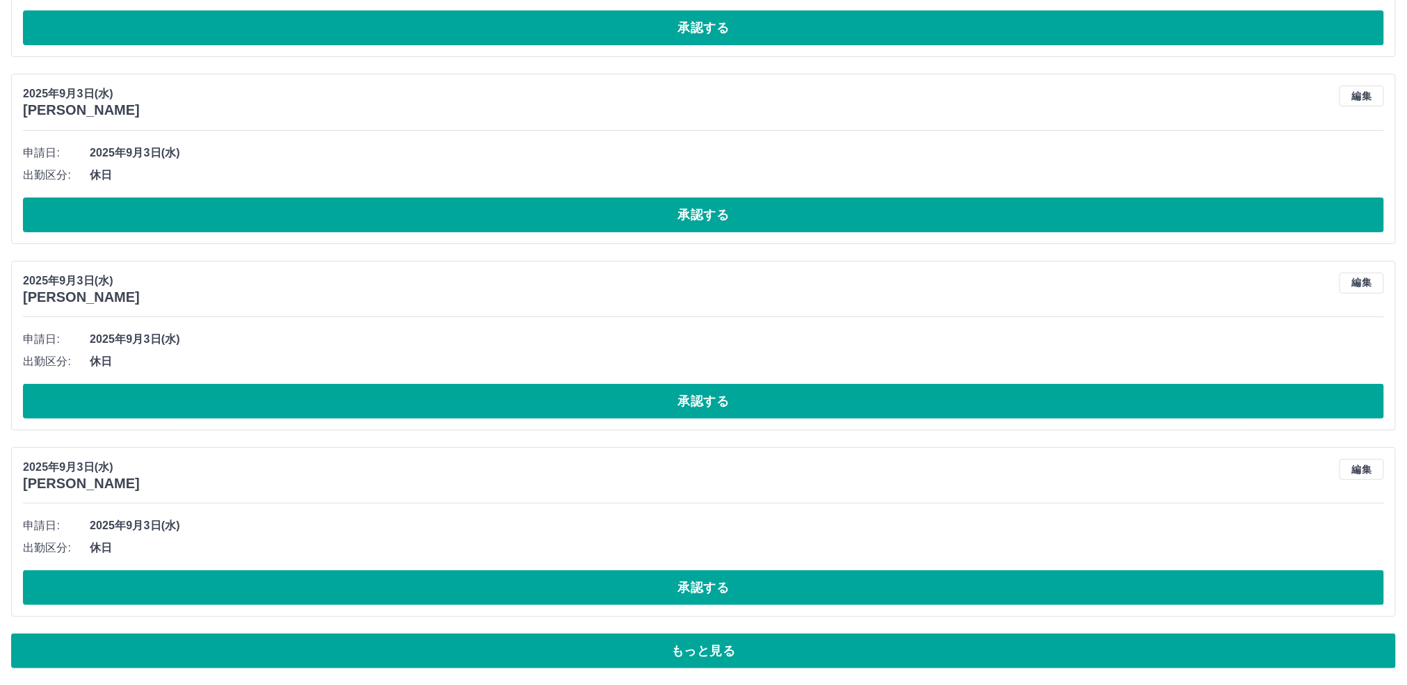
scroll to position [25484, 0]
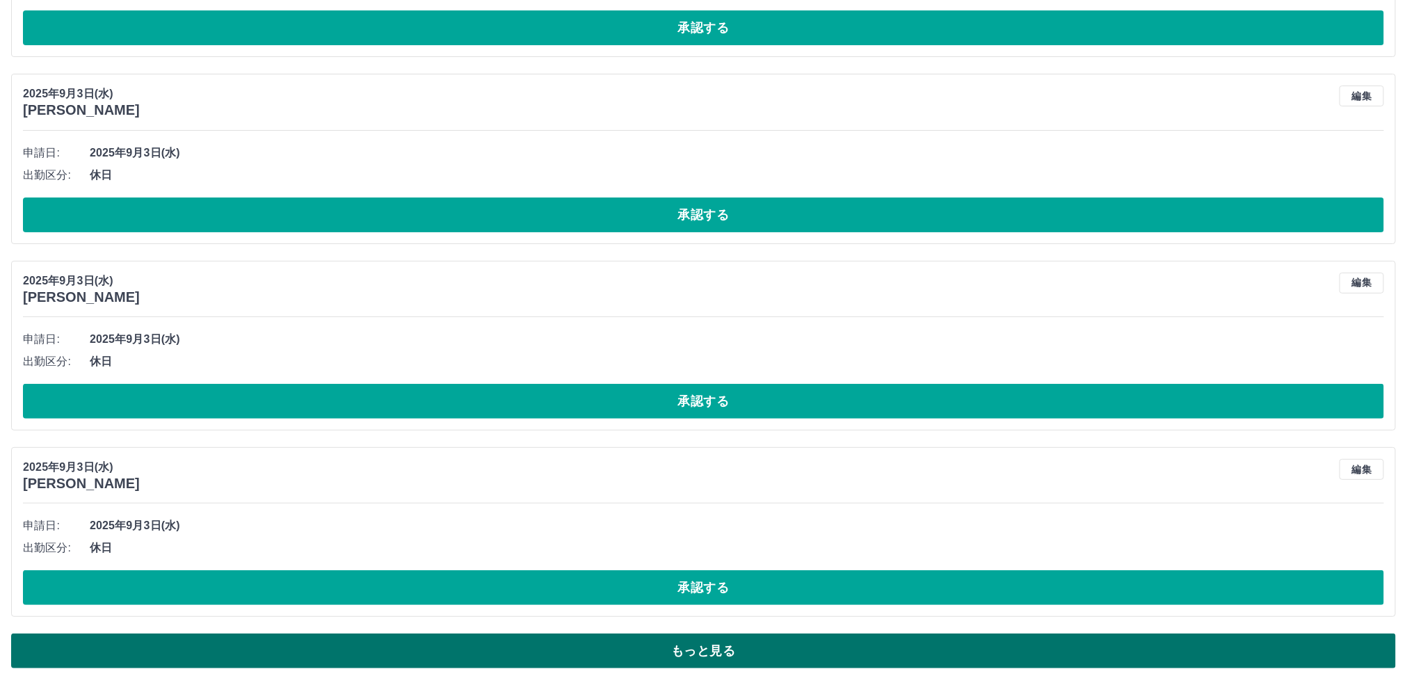
click at [671, 644] on button "もっと見る" at bounding box center [703, 651] width 1385 height 35
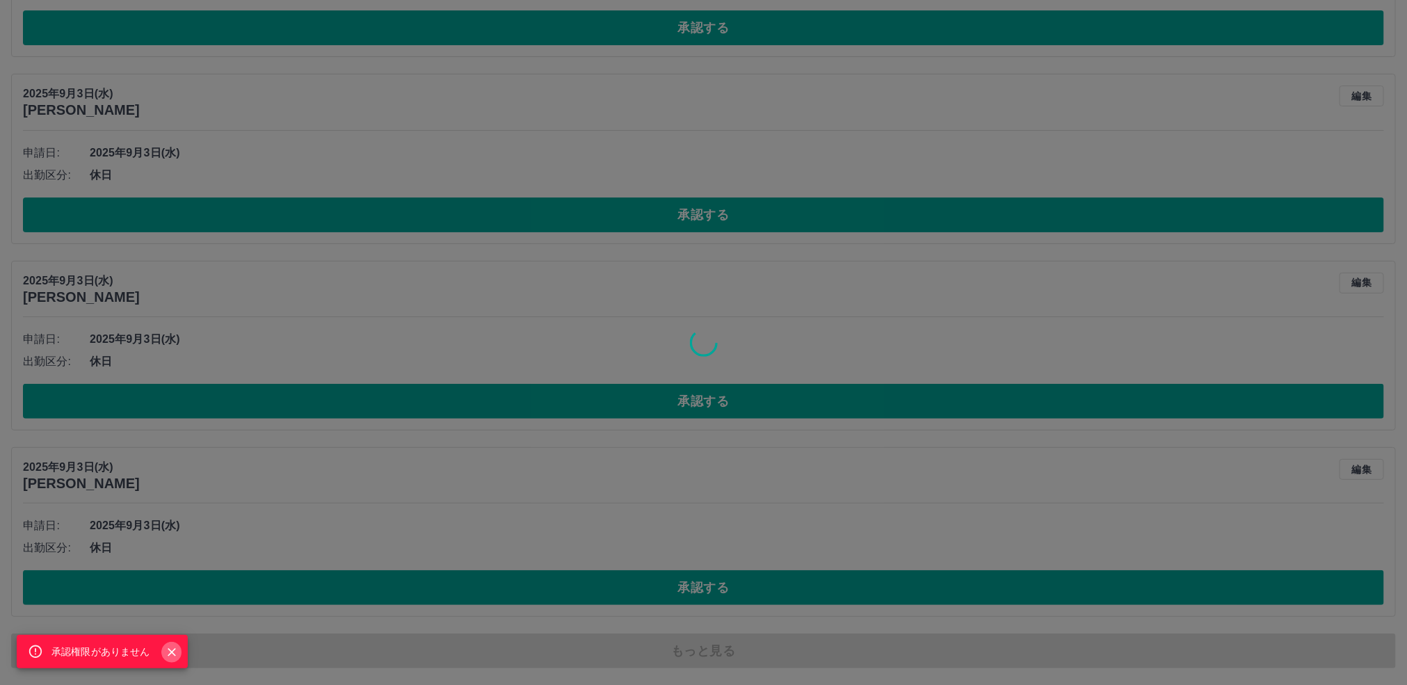
click at [170, 649] on icon "Close" at bounding box center [172, 653] width 14 height 14
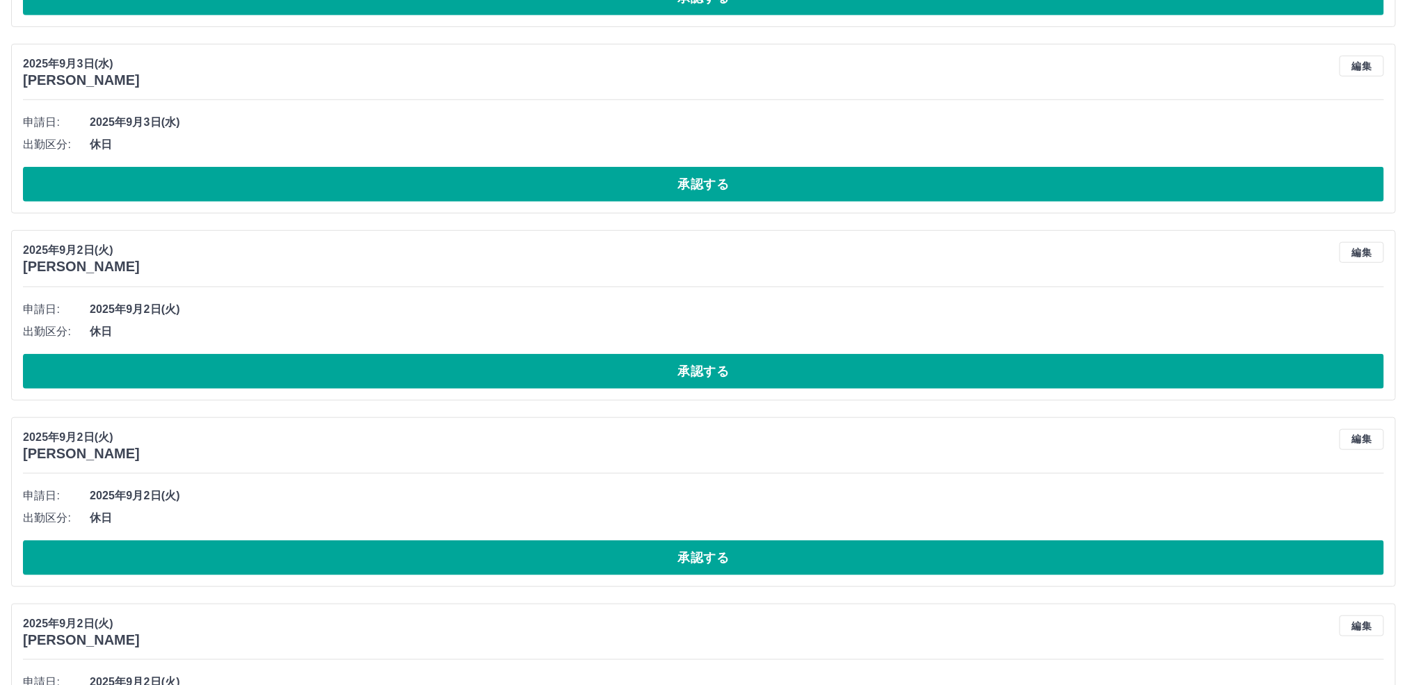
scroll to position [25757, 0]
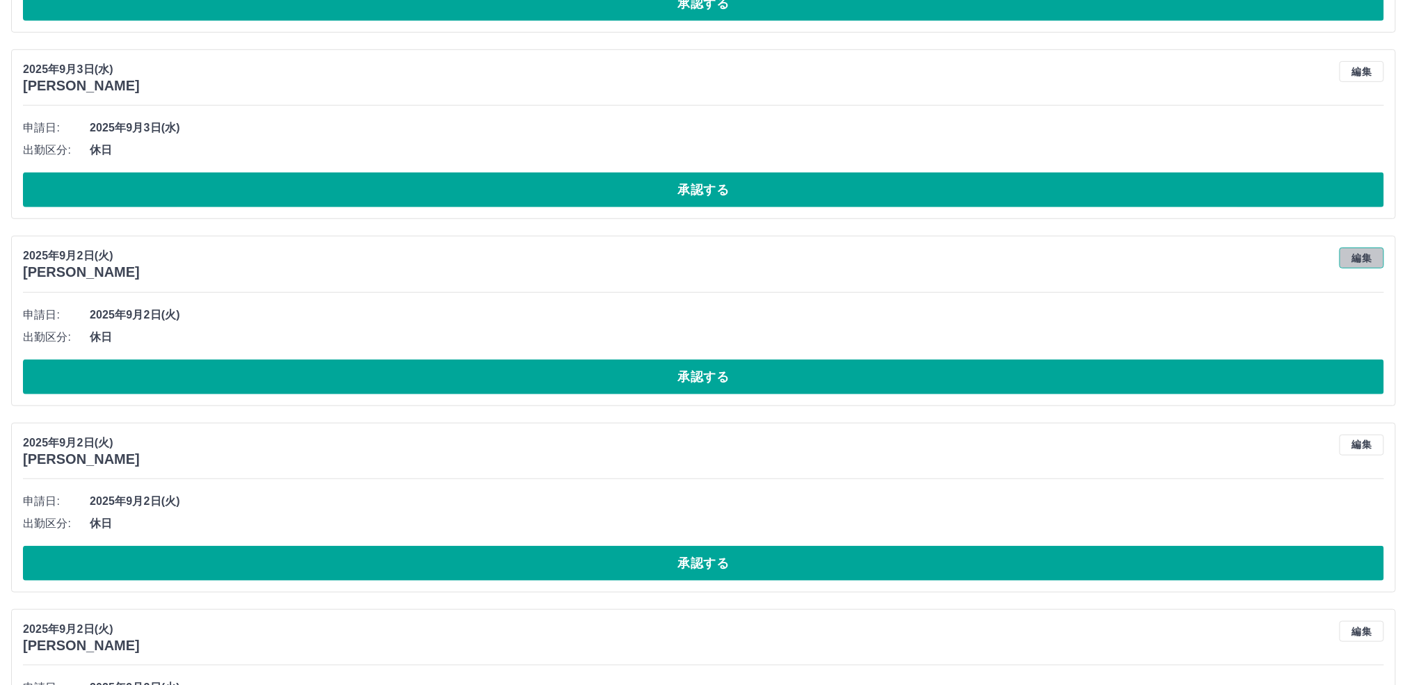
click at [1353, 269] on button "編集" at bounding box center [1362, 258] width 45 height 21
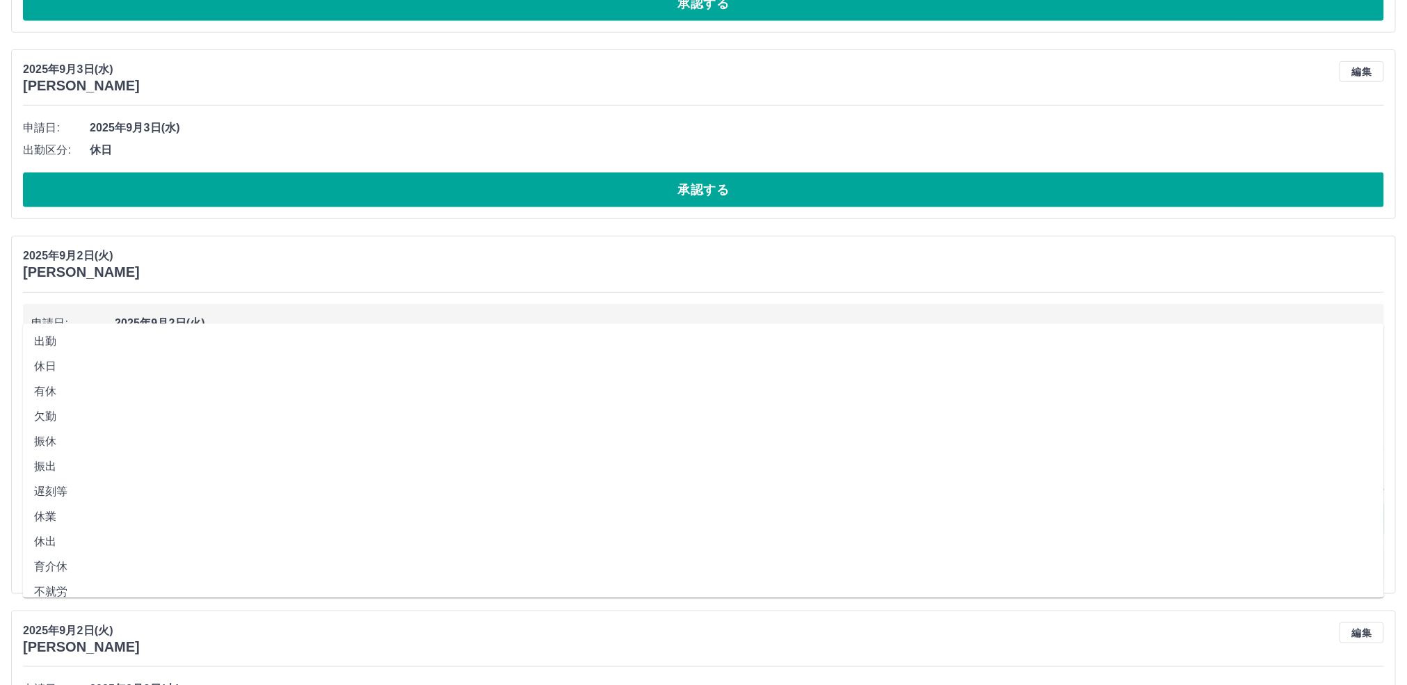
drag, startPoint x: 86, startPoint y: 341, endPoint x: 98, endPoint y: 370, distance: 31.8
click at [84, 343] on li "出勤" at bounding box center [703, 342] width 1361 height 25
type input "**"
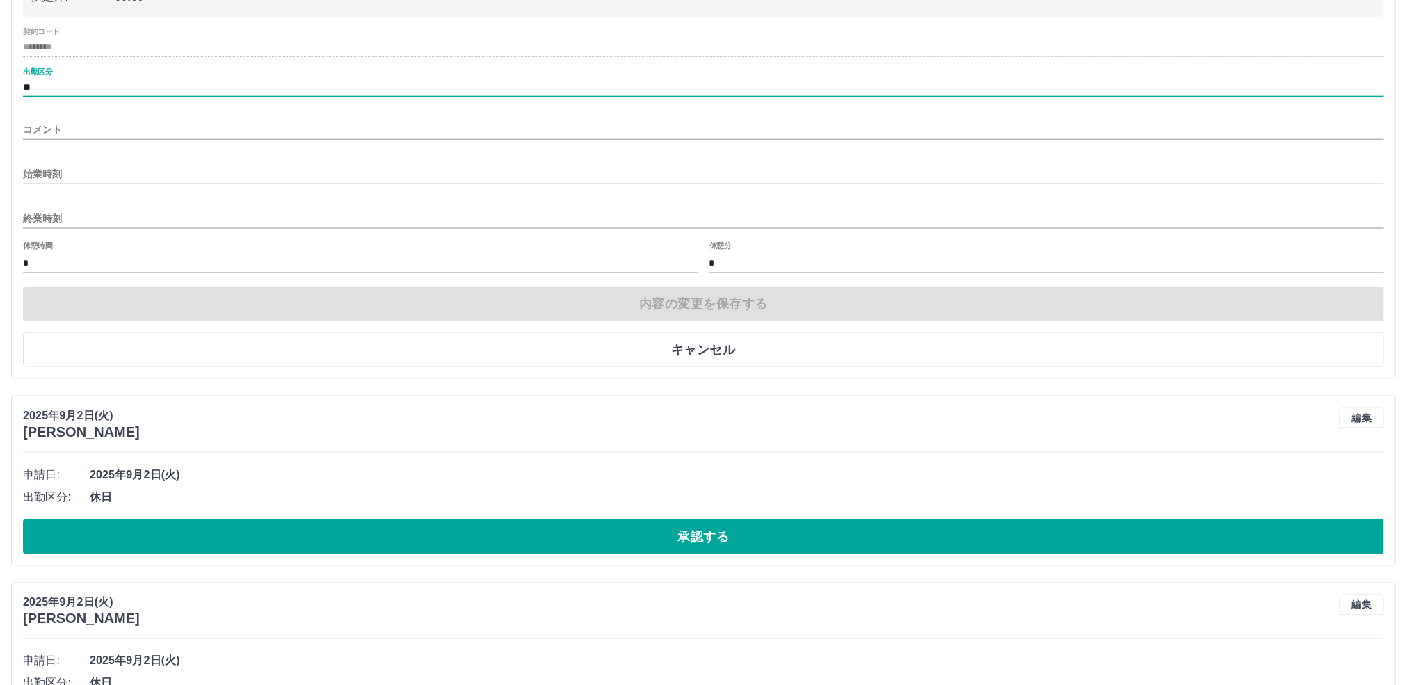
scroll to position [26070, 0]
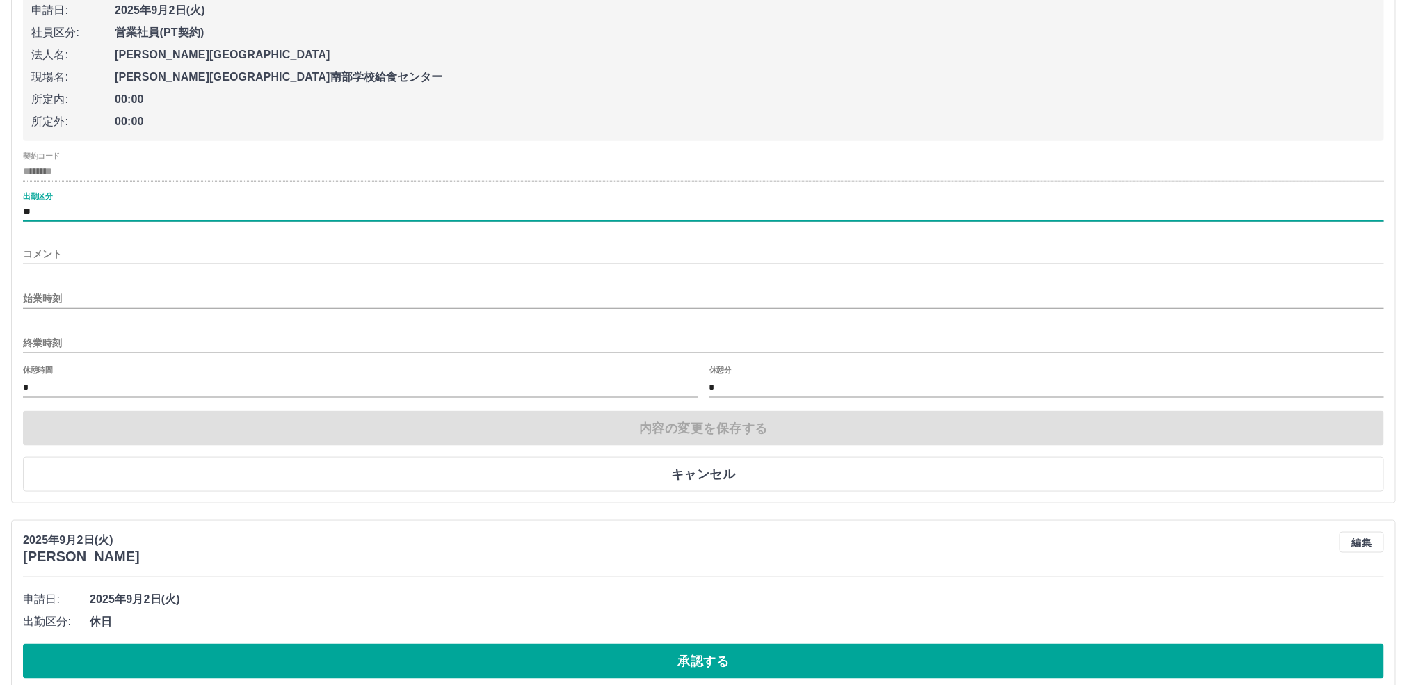
click at [109, 309] on input "始業時刻" at bounding box center [703, 299] width 1361 height 20
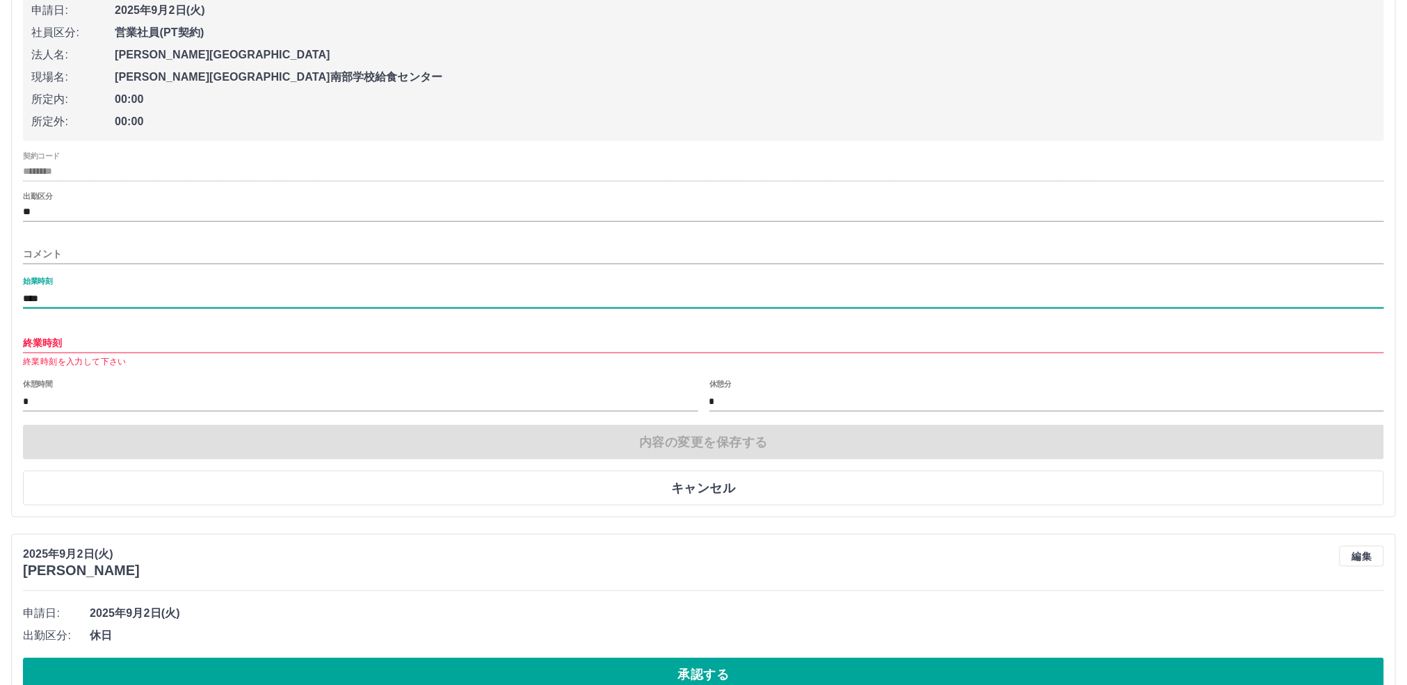
type input "****"
click at [131, 353] on input "終業時刻" at bounding box center [703, 343] width 1361 height 20
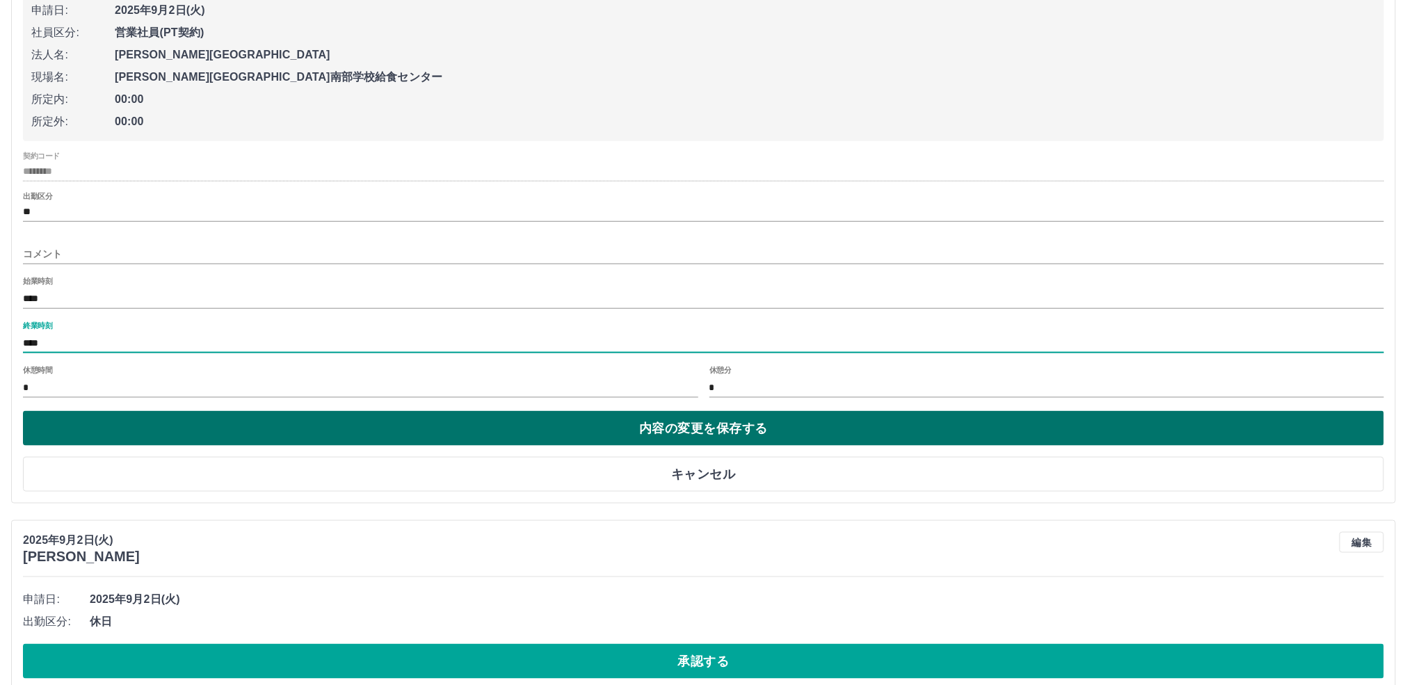
type input "****"
click at [145, 446] on button "内容の変更を保存する" at bounding box center [703, 428] width 1361 height 35
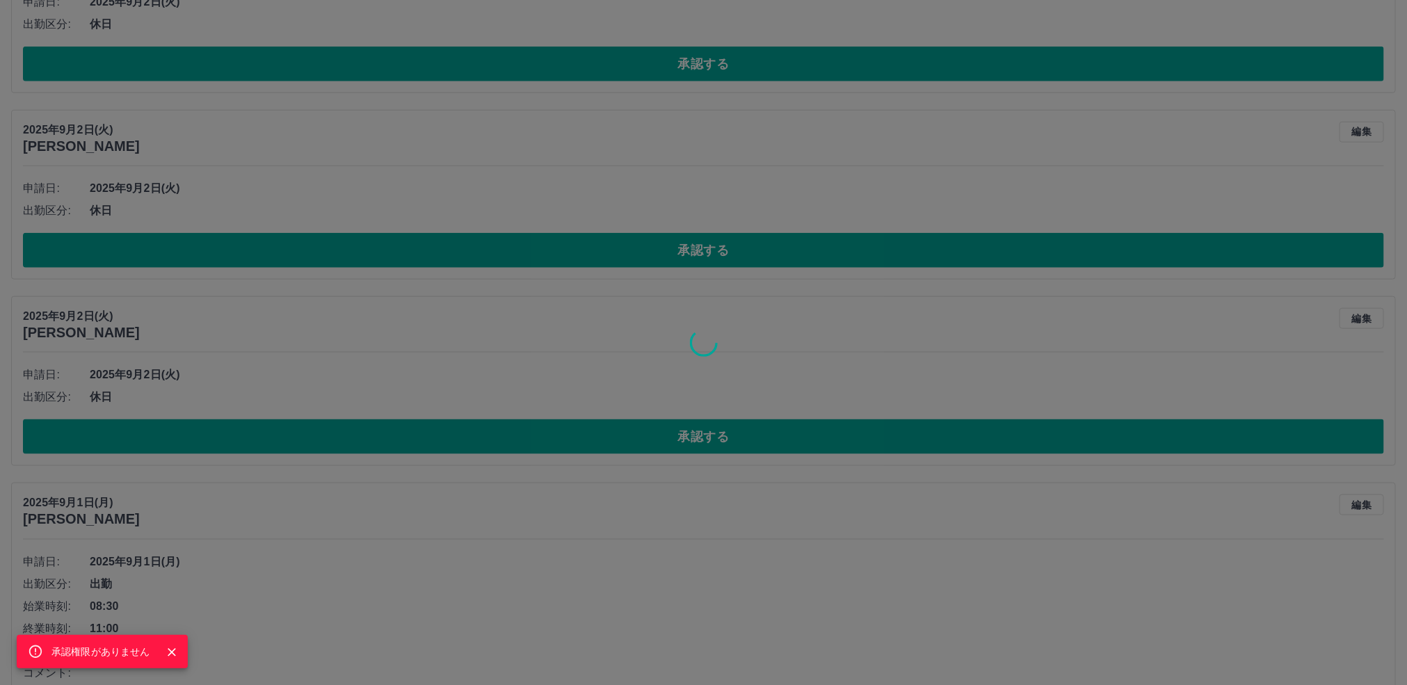
click at [169, 649] on icon "Close" at bounding box center [172, 653] width 14 height 14
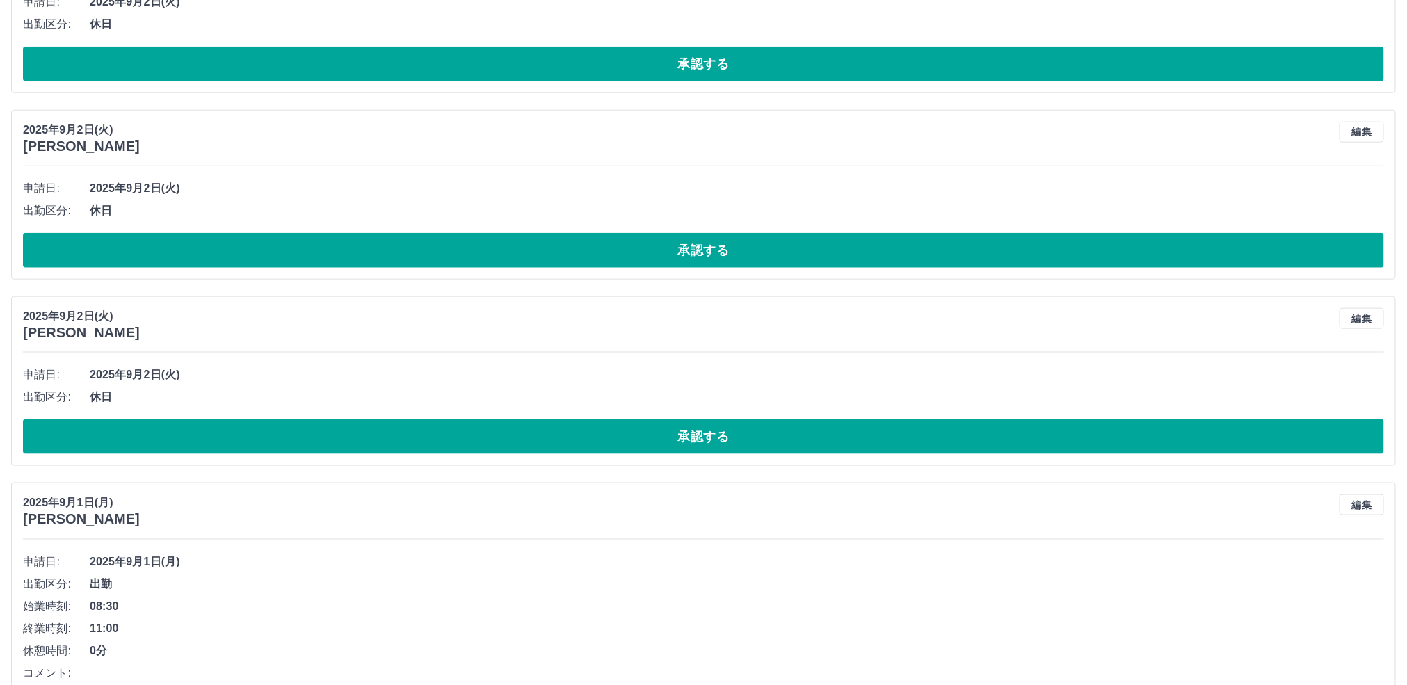
scroll to position [5723, 0]
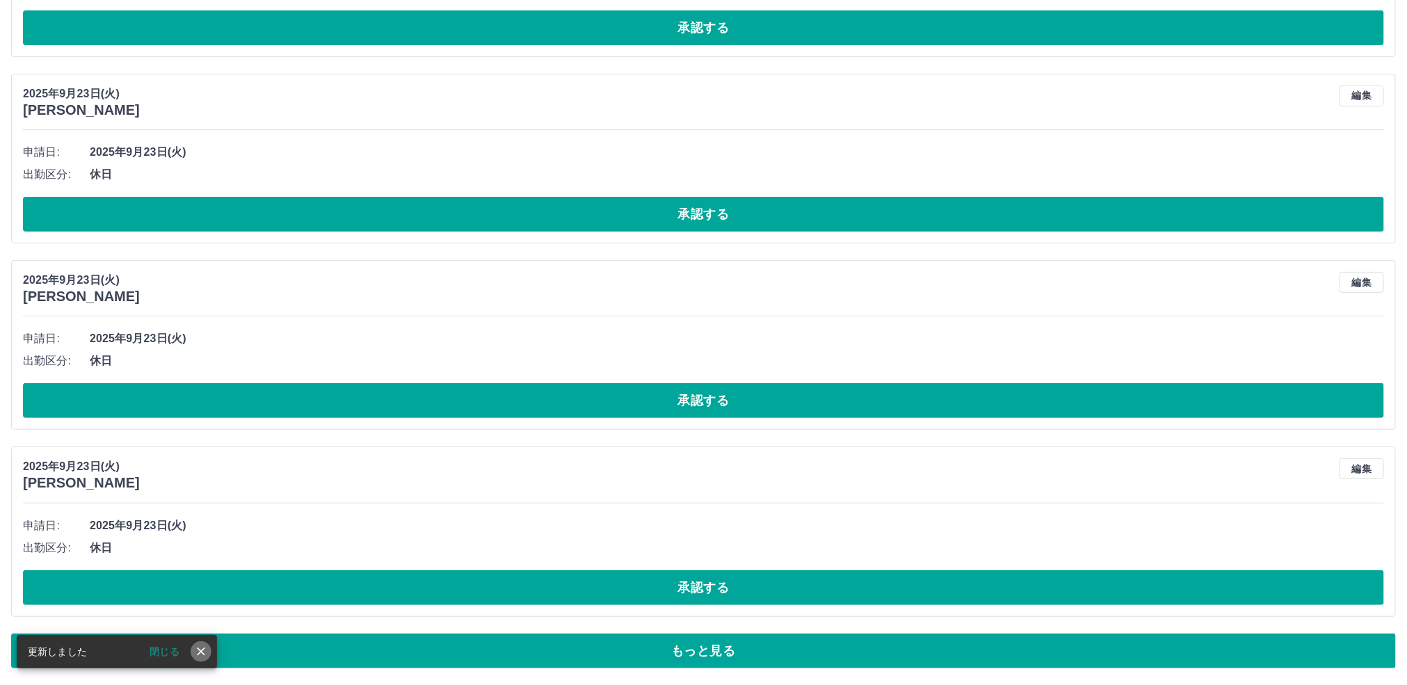
click at [197, 652] on icon "close" at bounding box center [201, 652] width 14 height 14
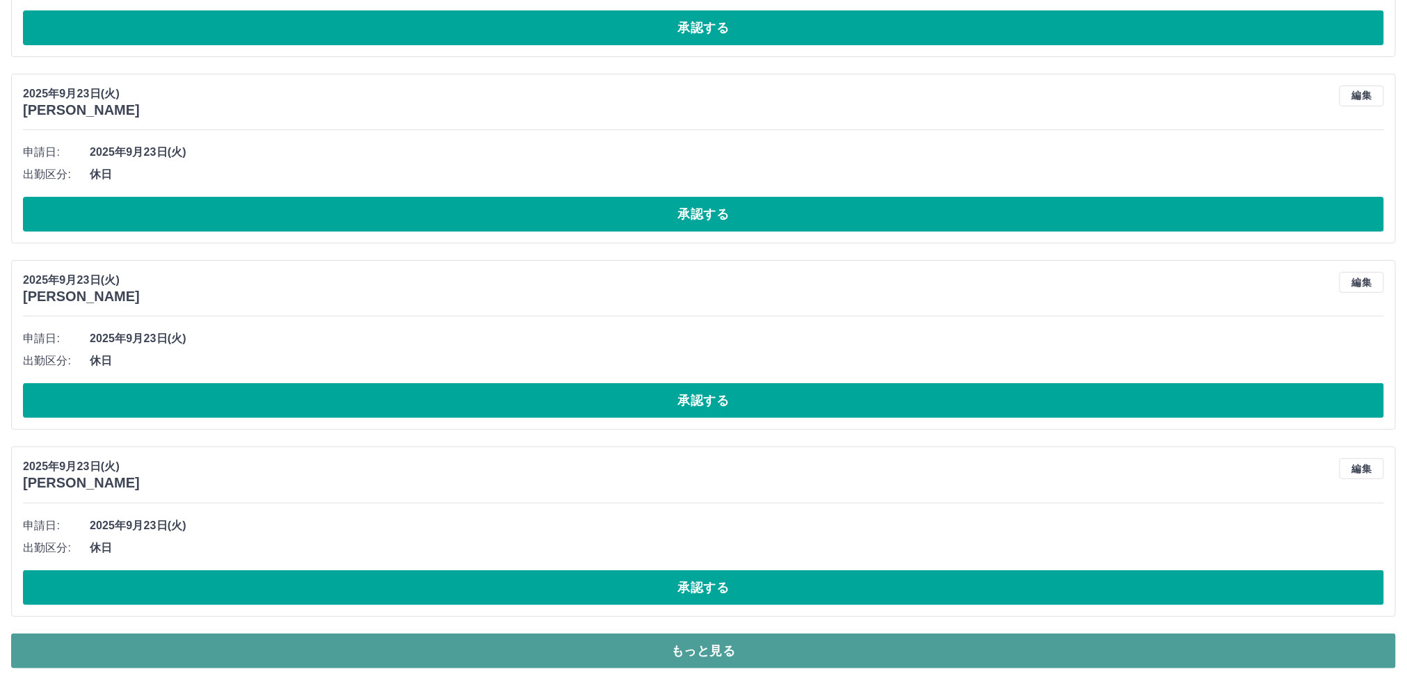
click at [693, 652] on button "もっと見る" at bounding box center [703, 651] width 1385 height 35
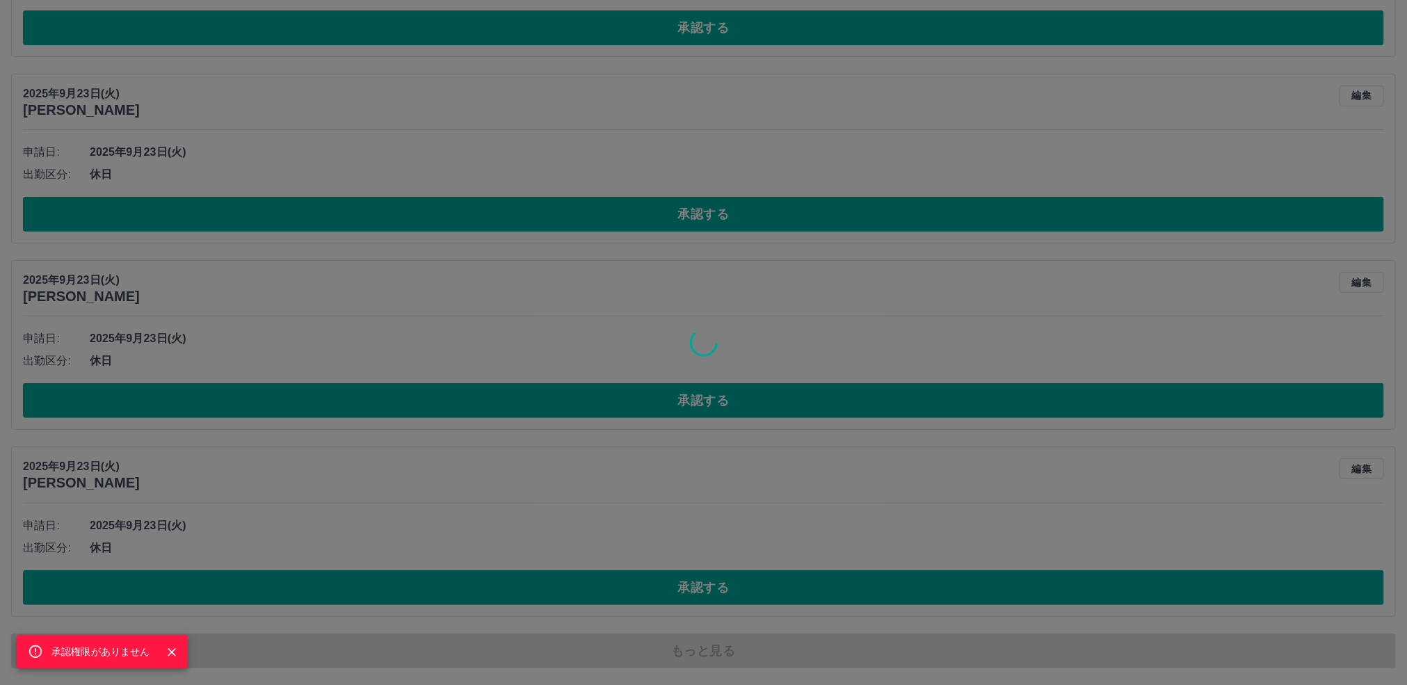
click at [171, 647] on icon "Close" at bounding box center [172, 653] width 14 height 14
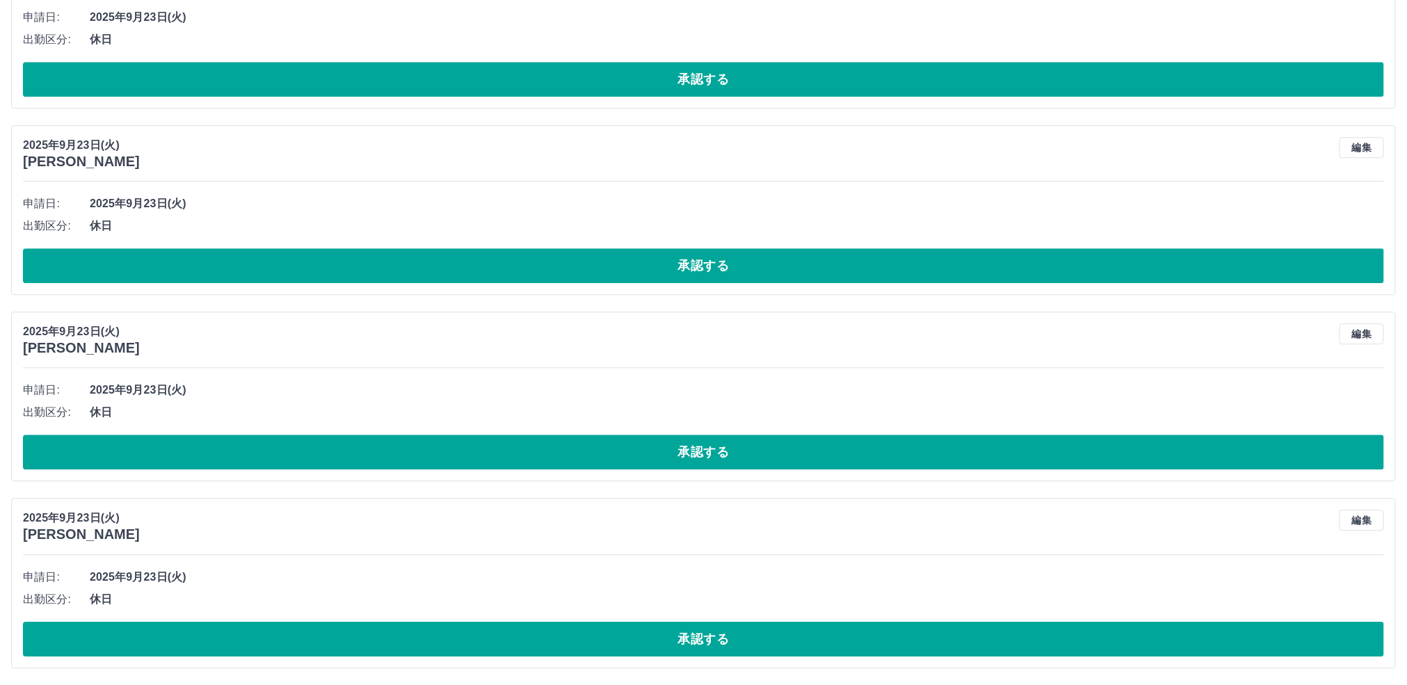
scroll to position [10413, 0]
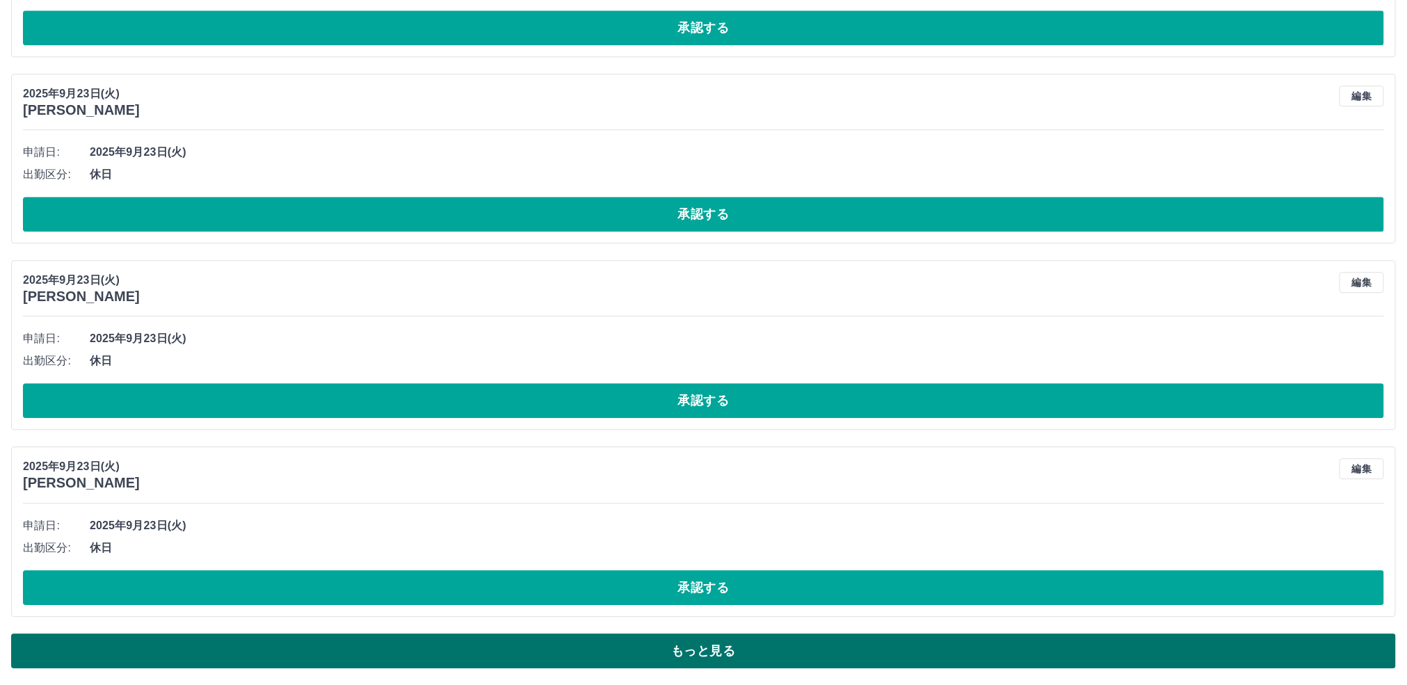
click at [599, 646] on button "もっと見る" at bounding box center [703, 651] width 1385 height 35
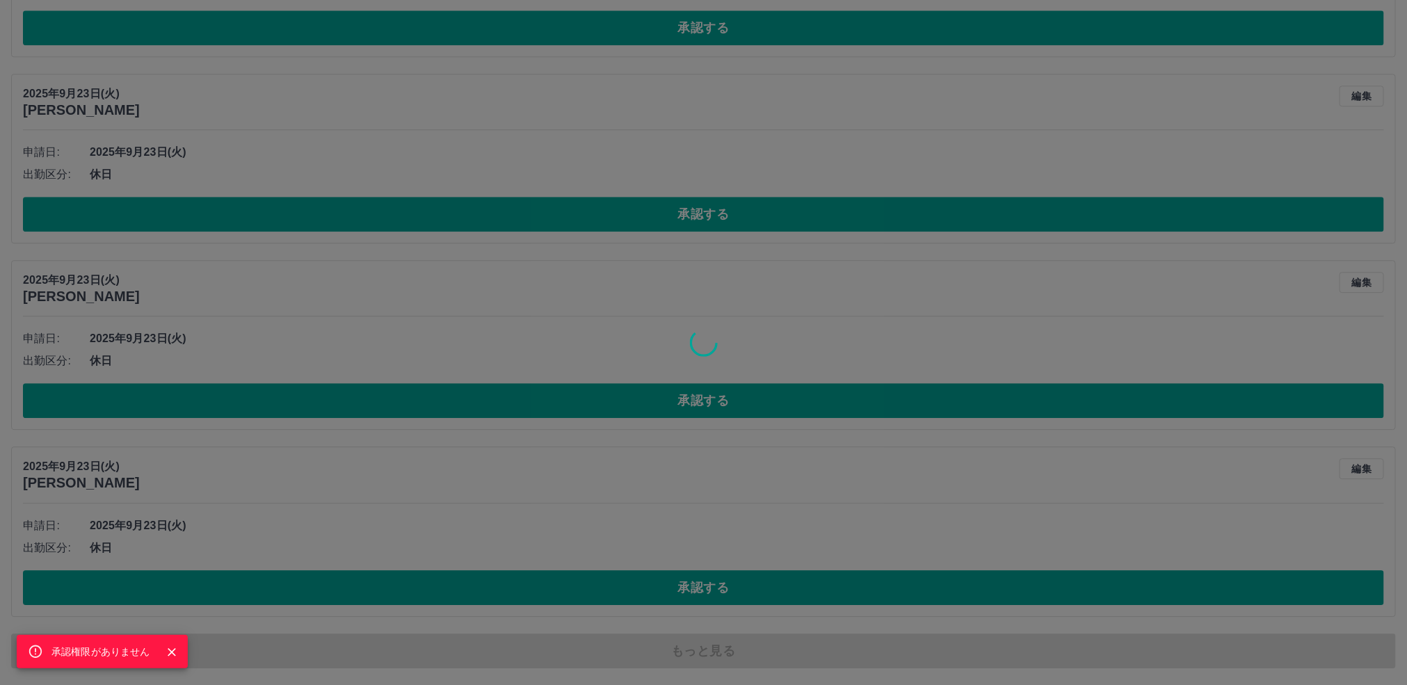
click at [172, 652] on icon "Close" at bounding box center [172, 652] width 8 height 8
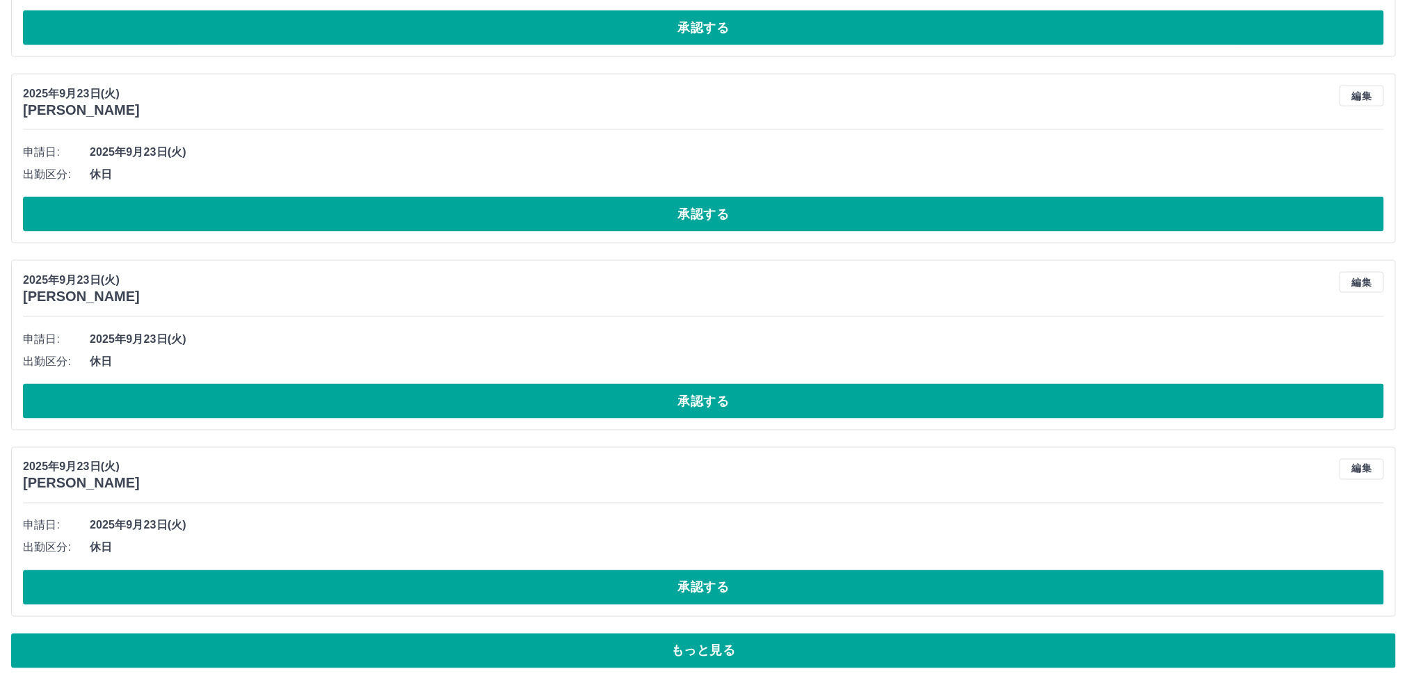
scroll to position [15103, 0]
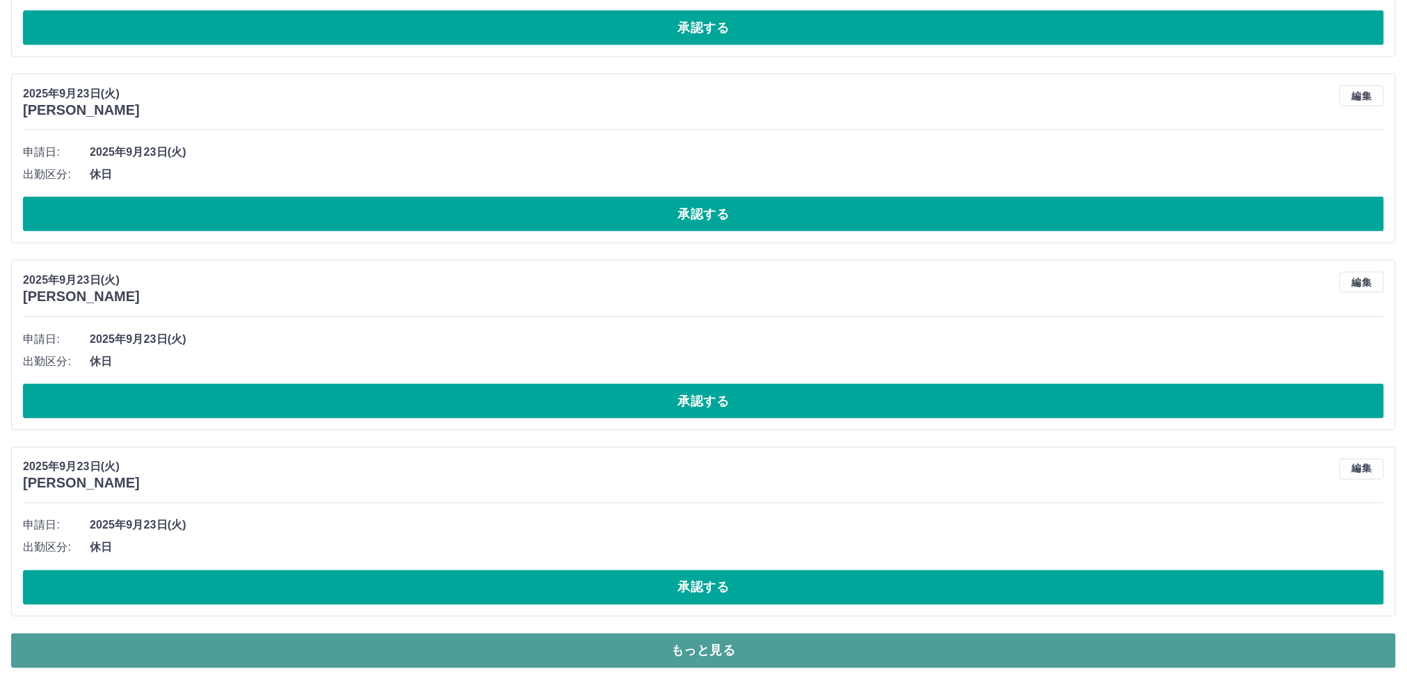
click at [639, 650] on button "もっと見る" at bounding box center [703, 651] width 1385 height 35
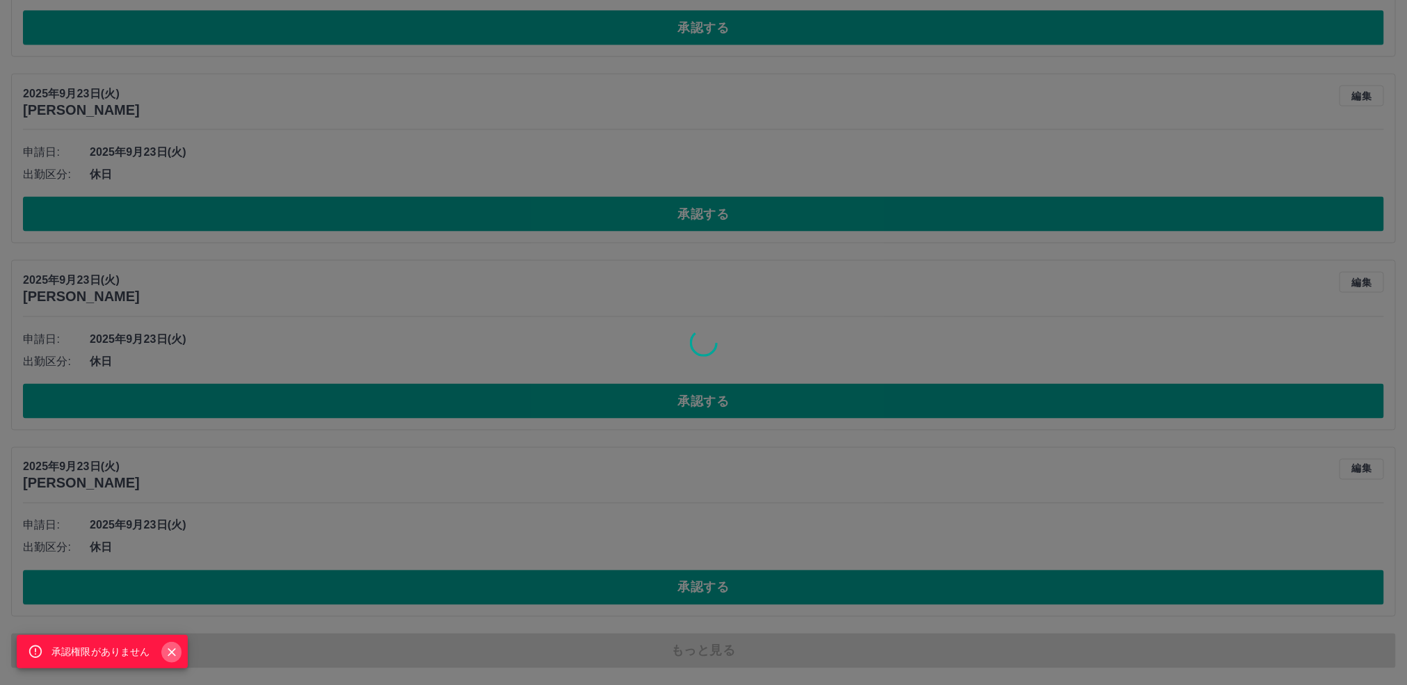
drag, startPoint x: 166, startPoint y: 648, endPoint x: 237, endPoint y: 549, distance: 121.6
click at [166, 646] on icon "Close" at bounding box center [172, 653] width 14 height 14
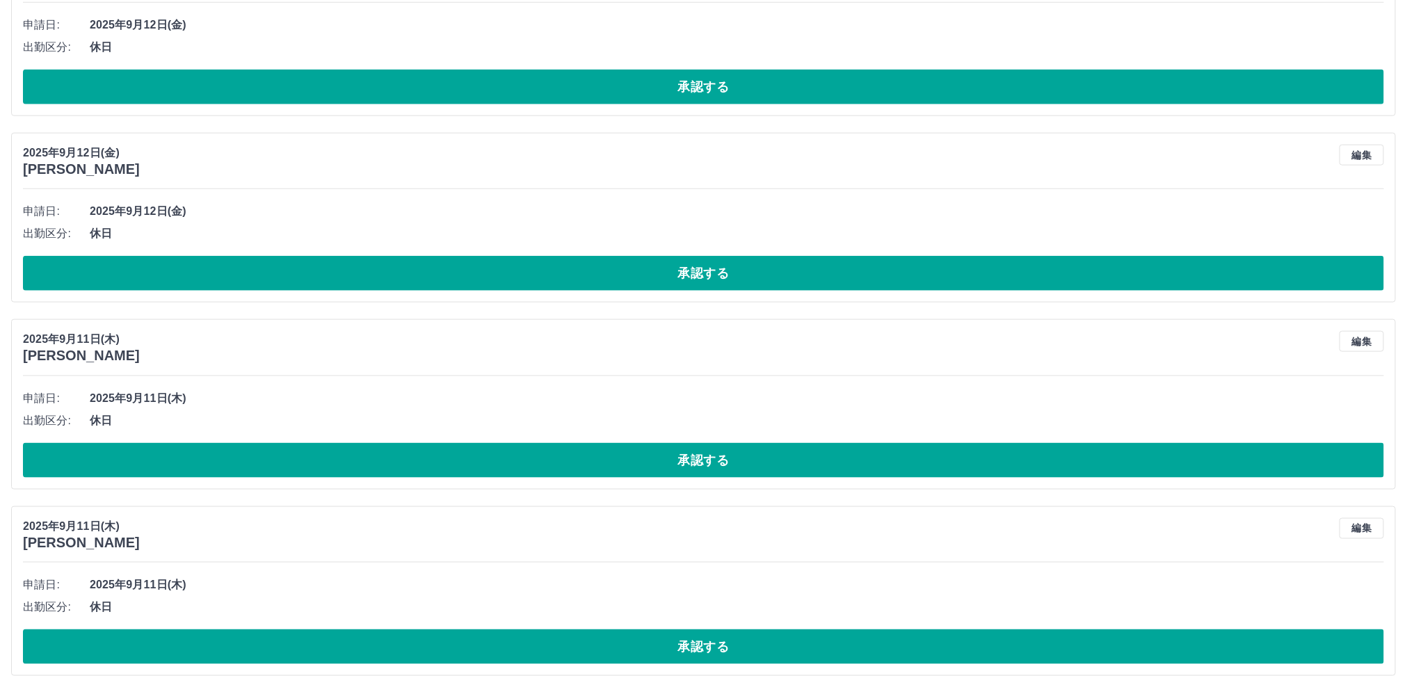
scroll to position [20794, 0]
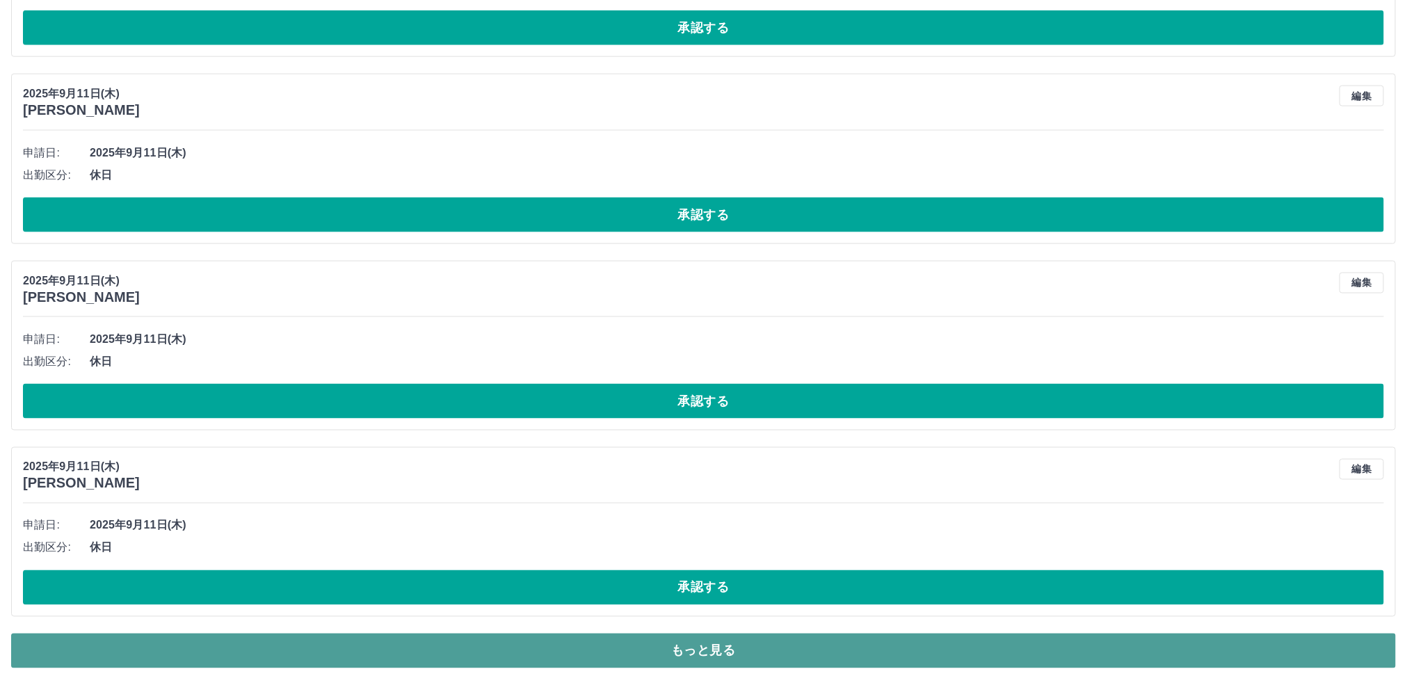
click at [692, 644] on button "もっと見る" at bounding box center [703, 651] width 1385 height 35
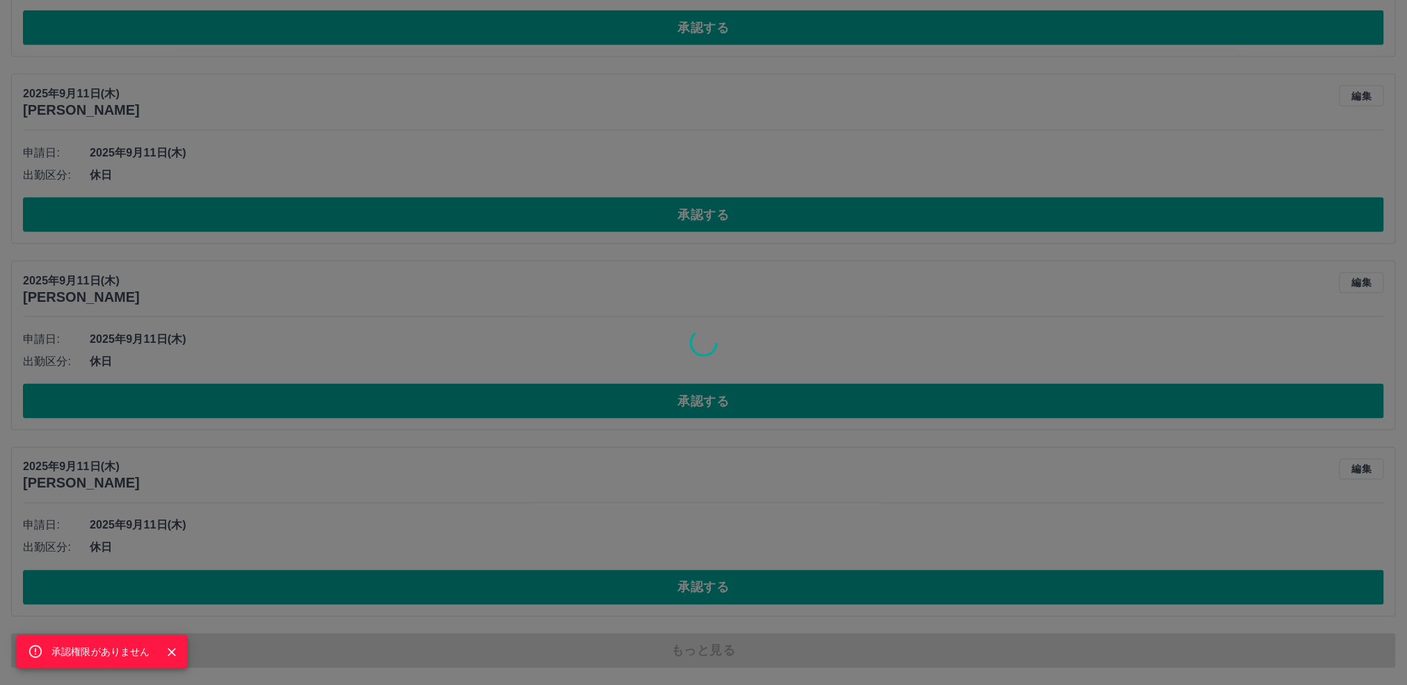
click at [170, 650] on icon "Close" at bounding box center [172, 653] width 14 height 14
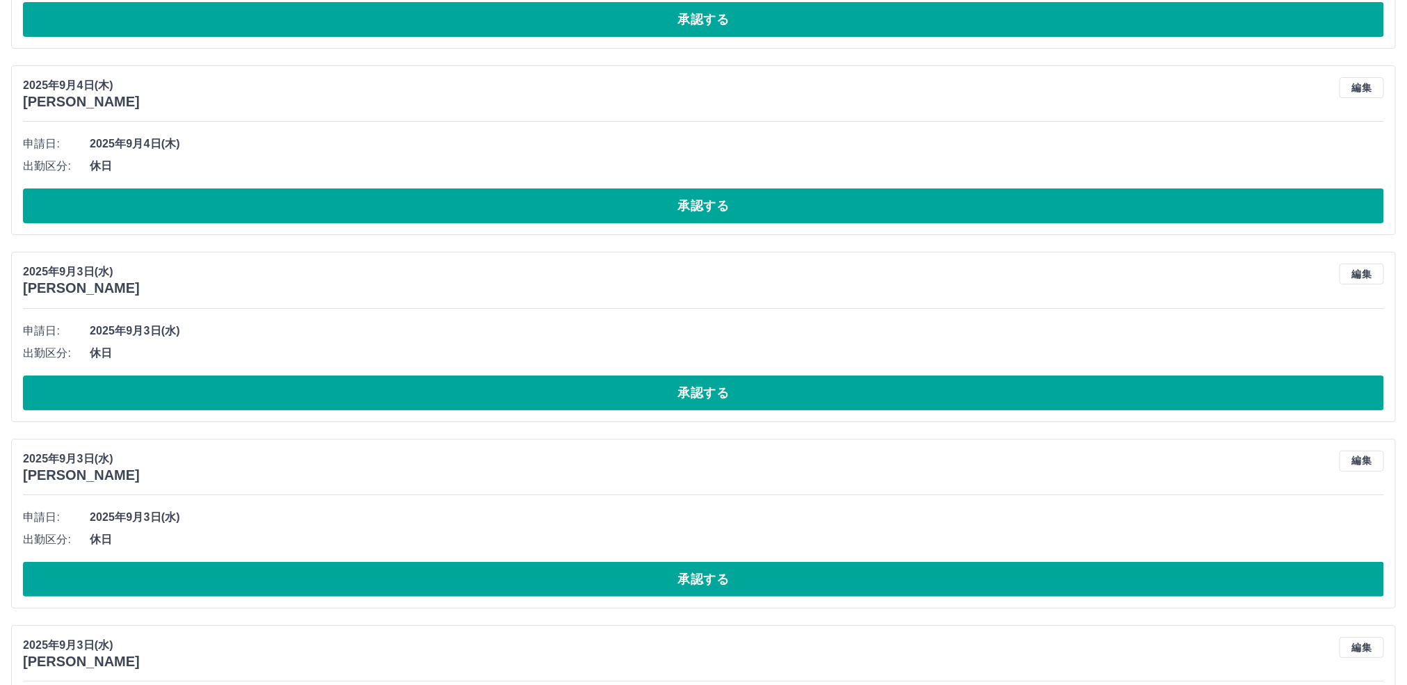
scroll to position [25281, 0]
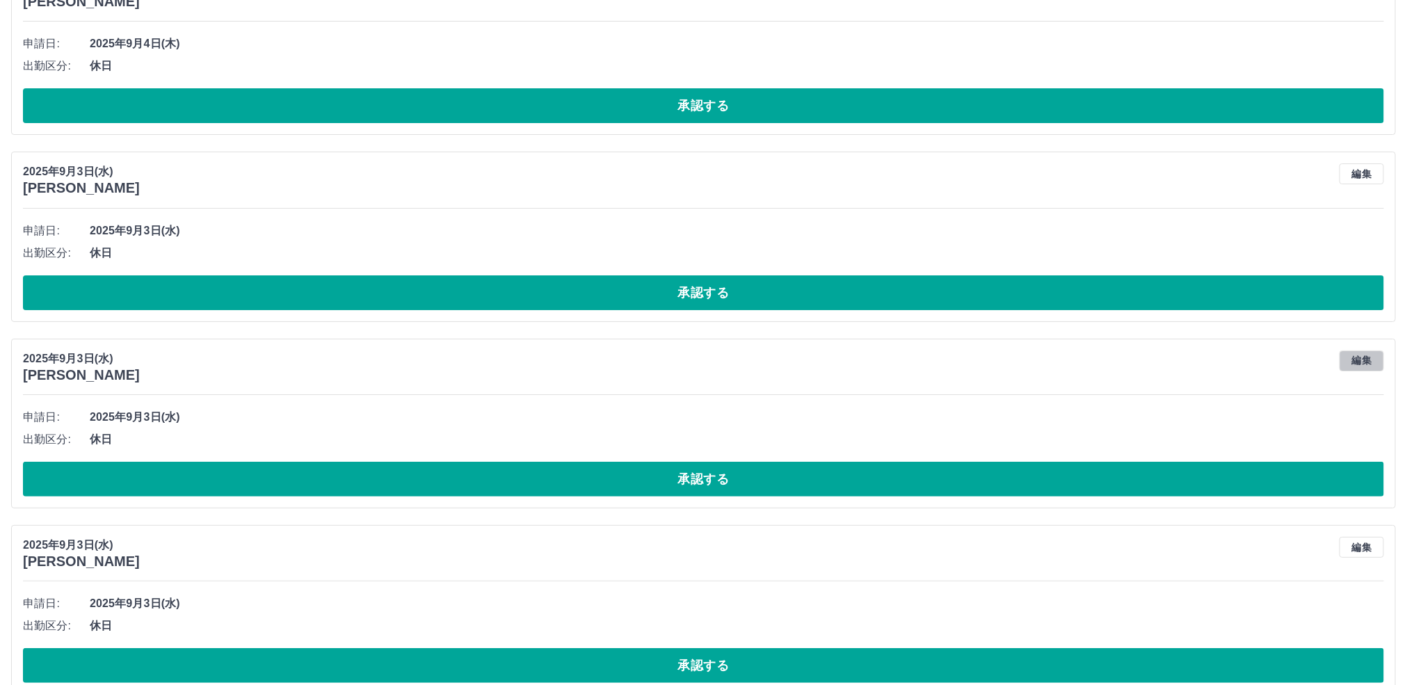
drag, startPoint x: 1357, startPoint y: 478, endPoint x: 1185, endPoint y: 479, distance: 171.1
click at [1355, 371] on button "編集" at bounding box center [1362, 361] width 45 height 21
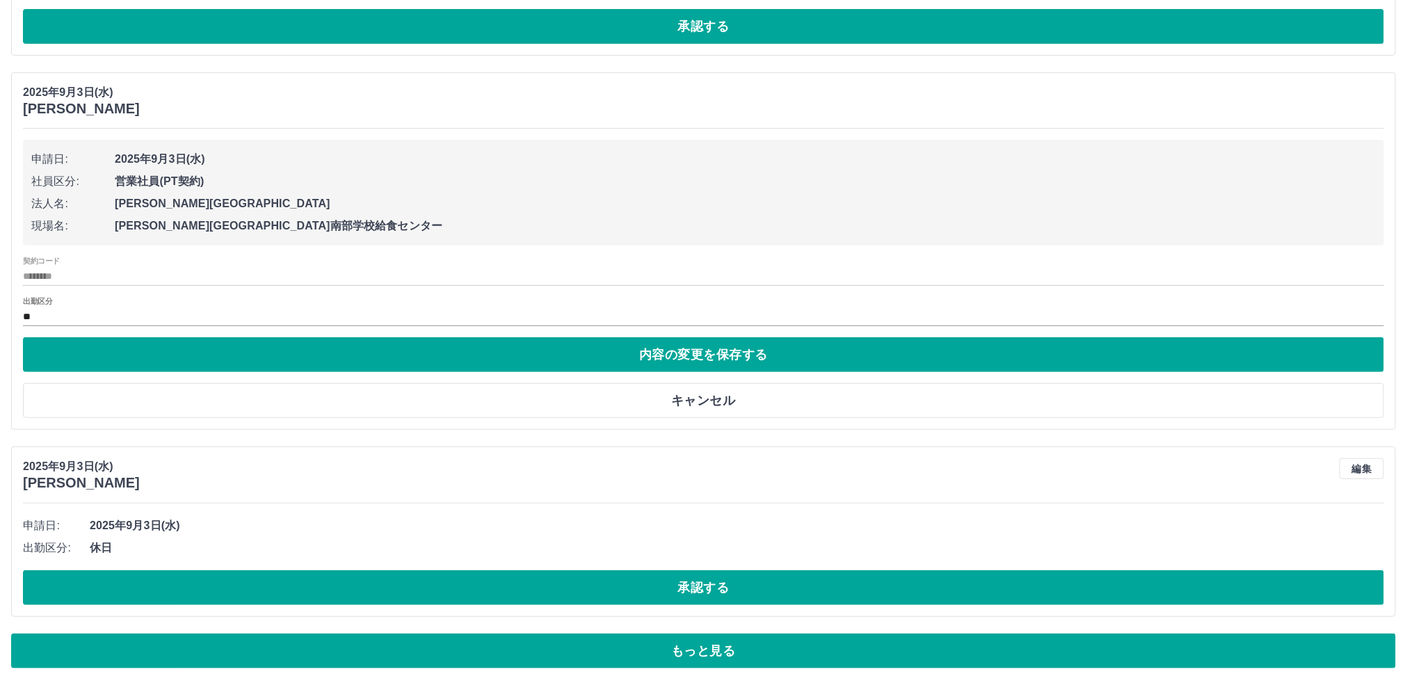
scroll to position [25672, 0]
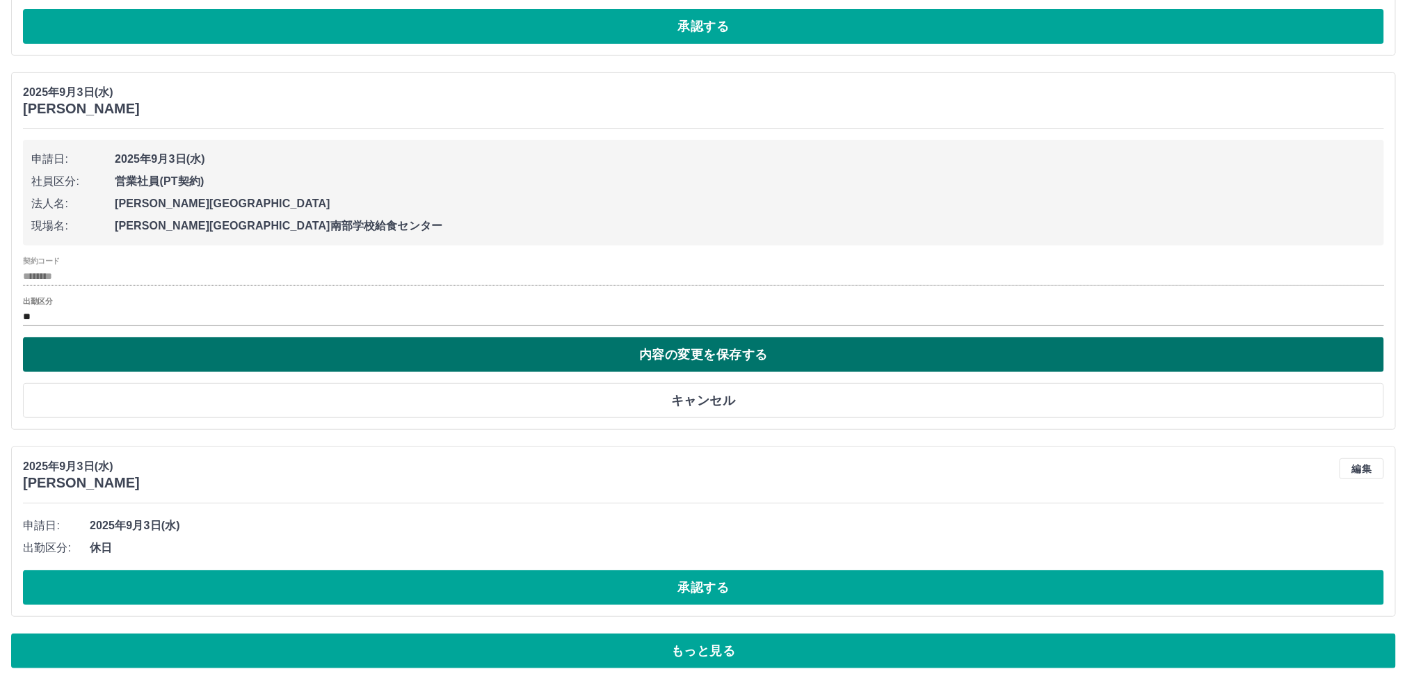
click at [712, 353] on button "内容の変更を保存する" at bounding box center [703, 354] width 1361 height 35
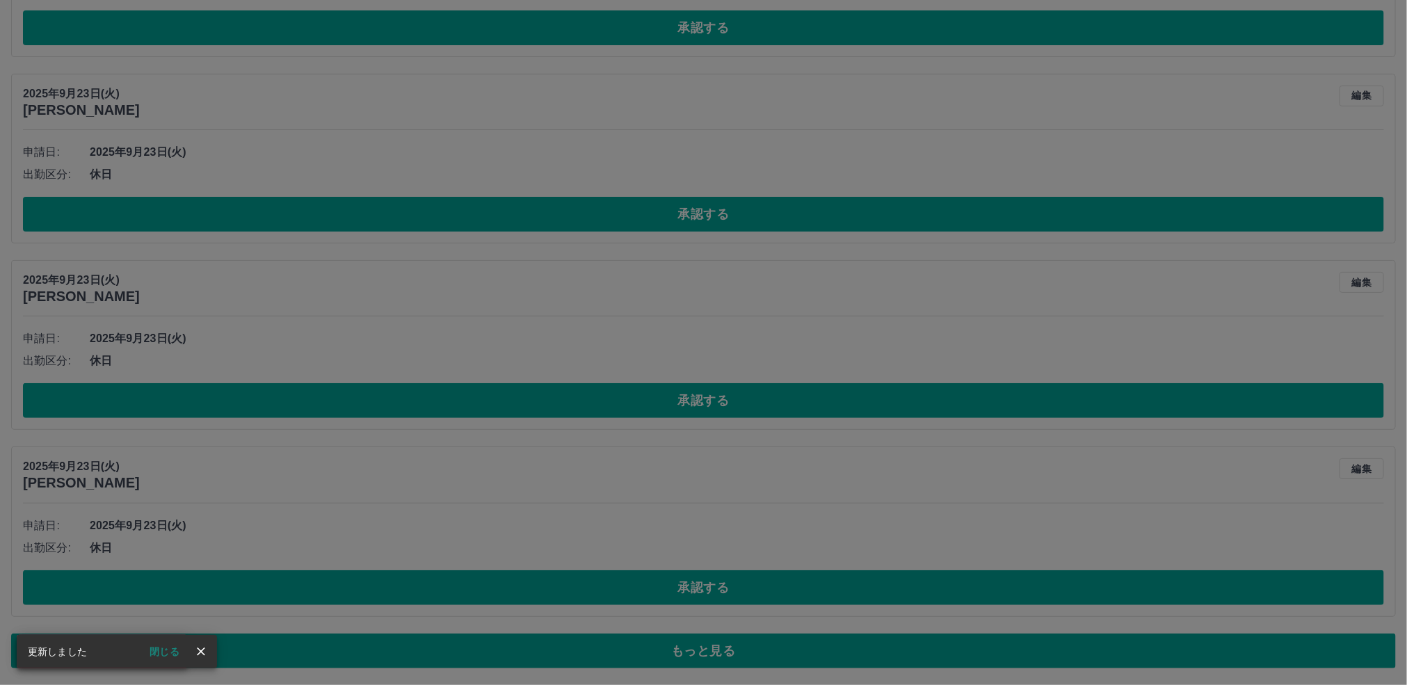
scroll to position [5723, 0]
click at [170, 652] on button "閉じる" at bounding box center [164, 651] width 52 height 21
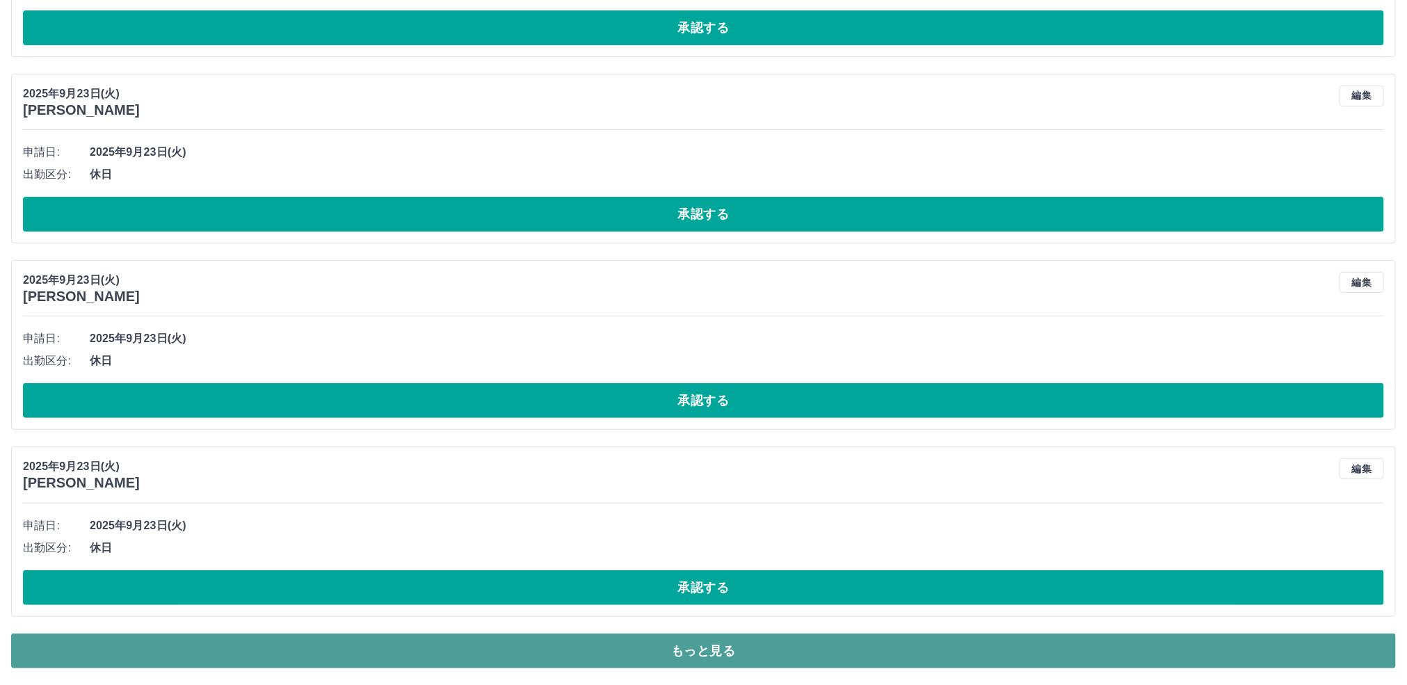
click at [681, 646] on button "もっと見る" at bounding box center [703, 651] width 1385 height 35
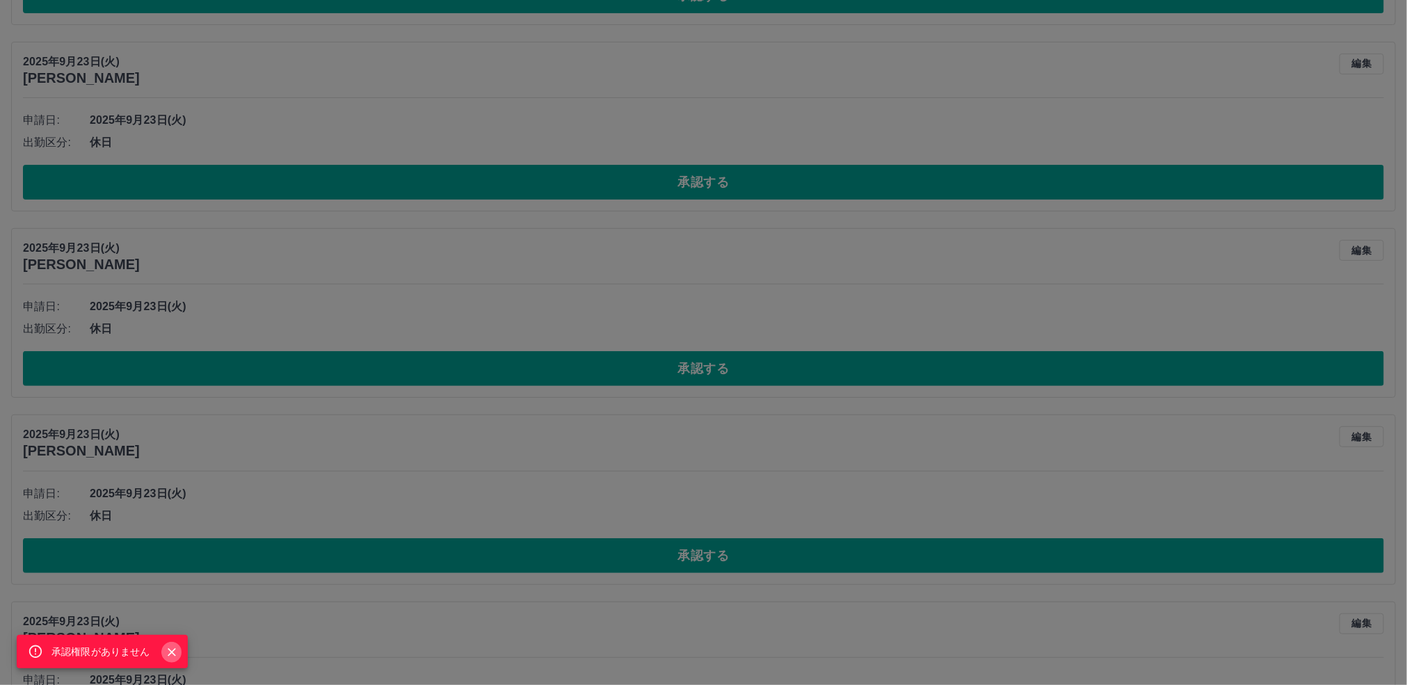
click at [172, 648] on icon "Close" at bounding box center [172, 653] width 14 height 14
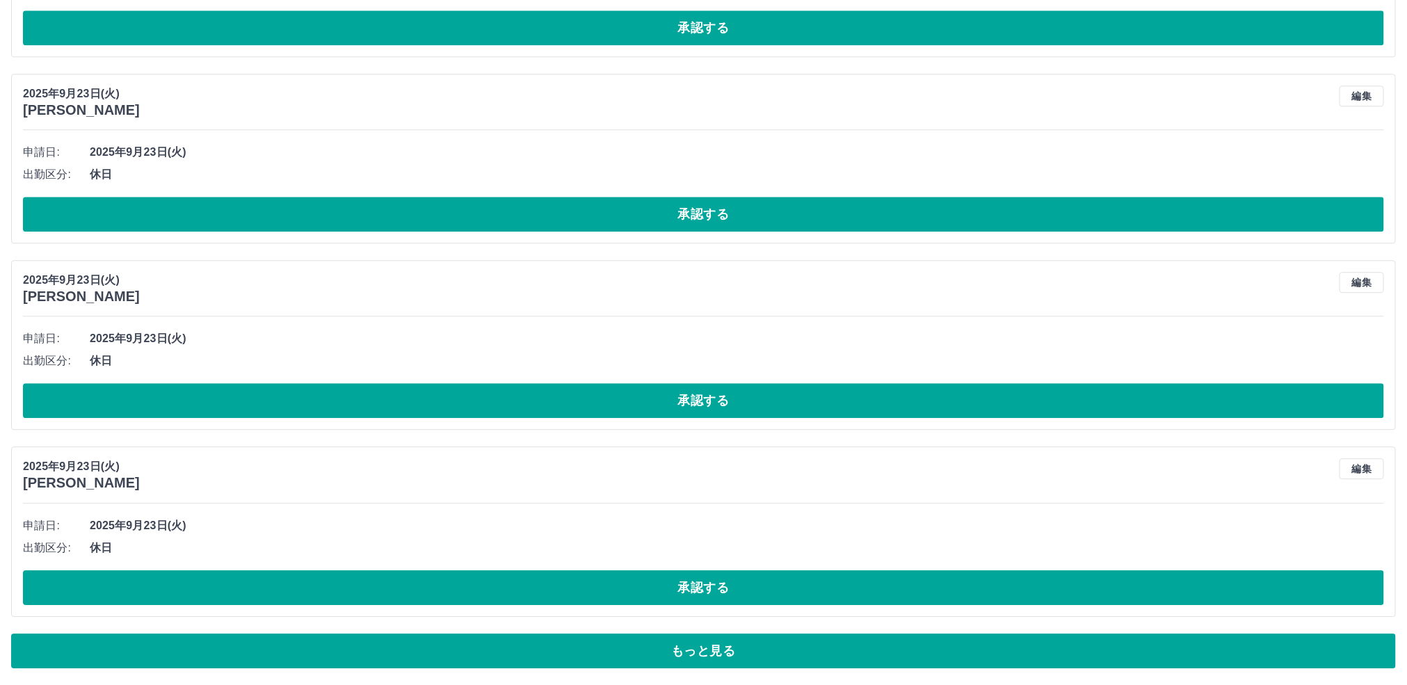
scroll to position [10413, 0]
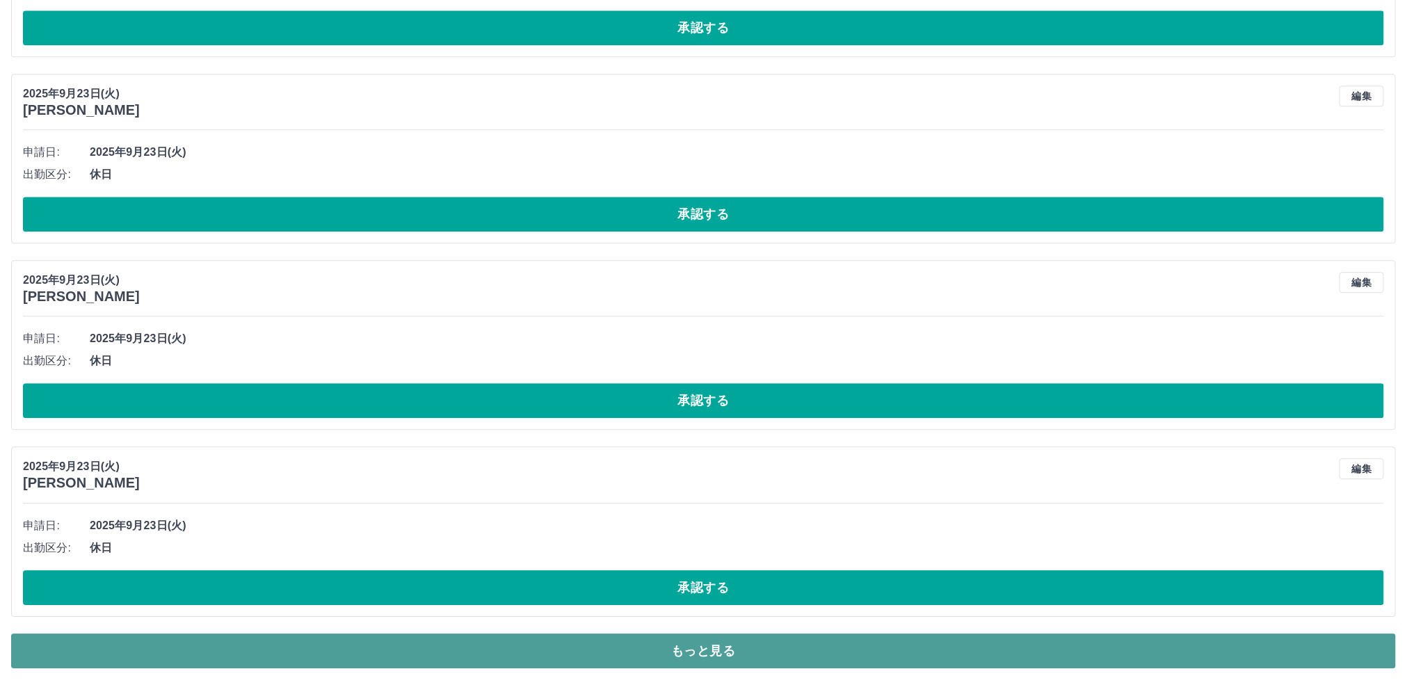
click at [606, 644] on button "もっと見る" at bounding box center [703, 651] width 1385 height 35
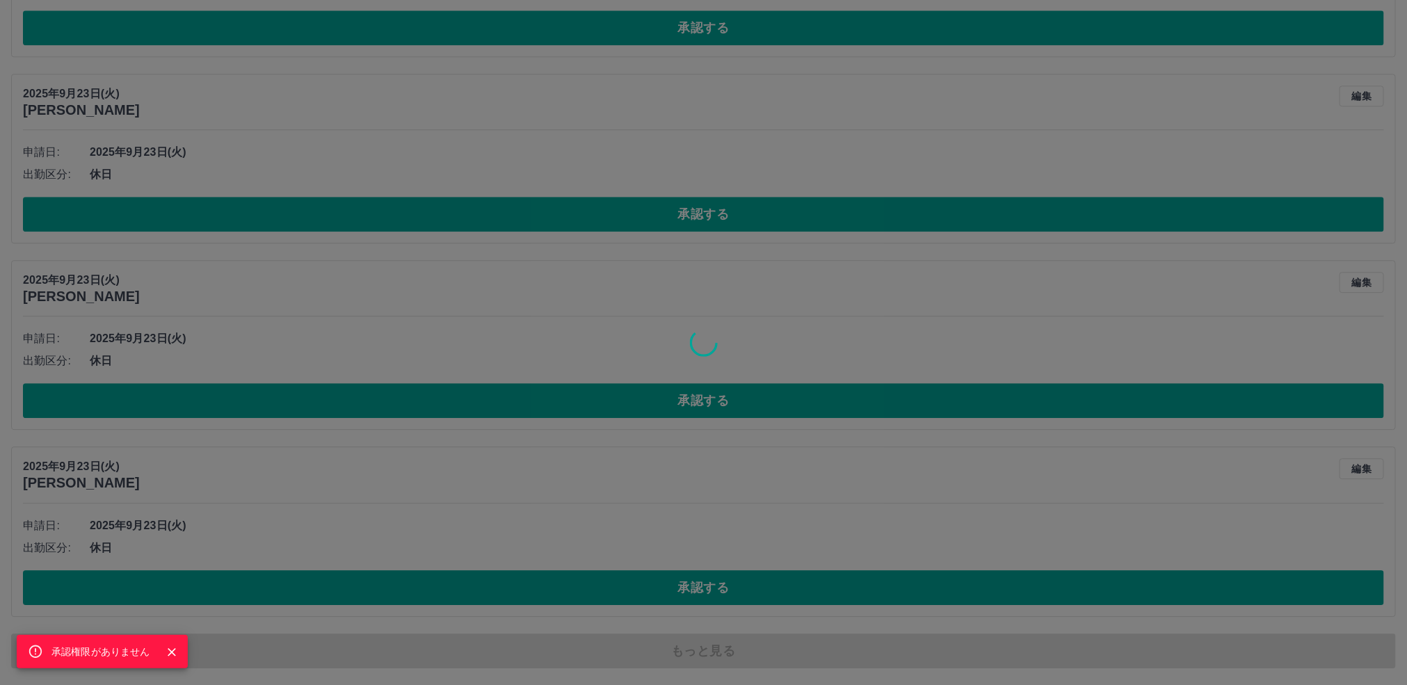
click at [176, 652] on icon "Close" at bounding box center [172, 653] width 14 height 14
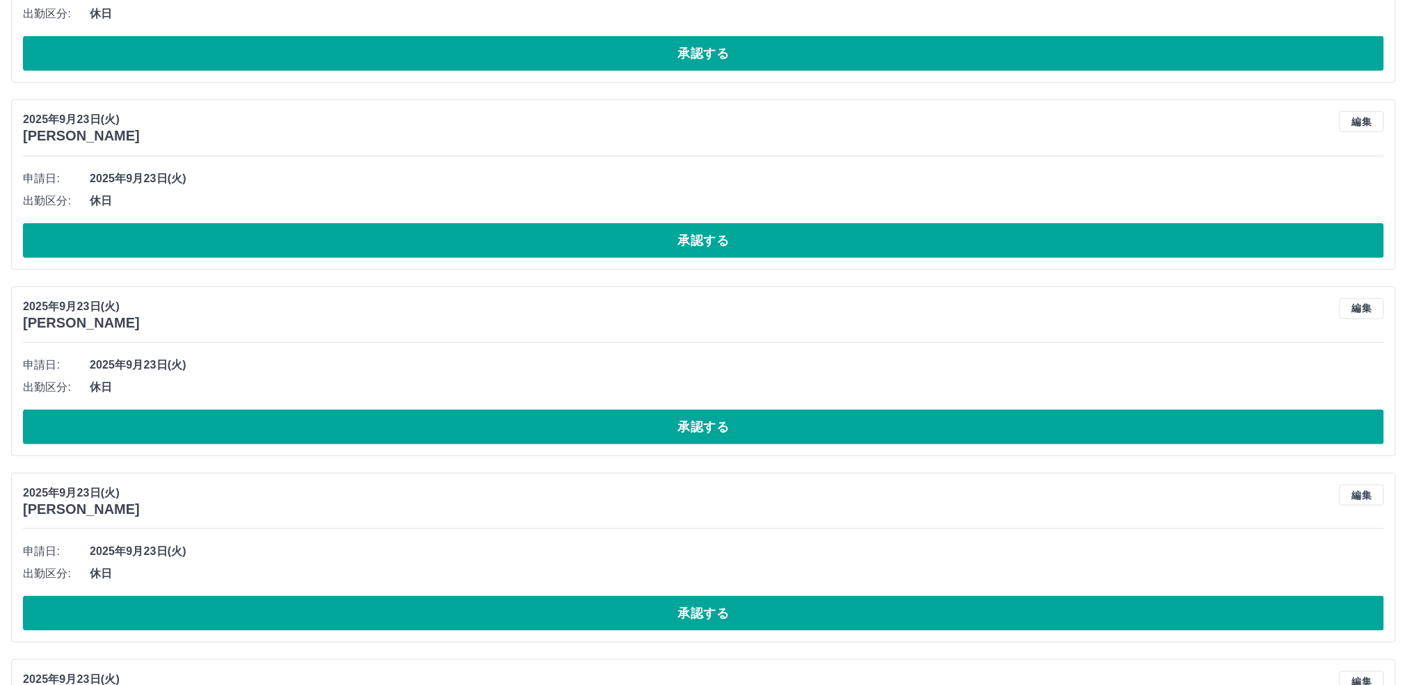
scroll to position [15103, 0]
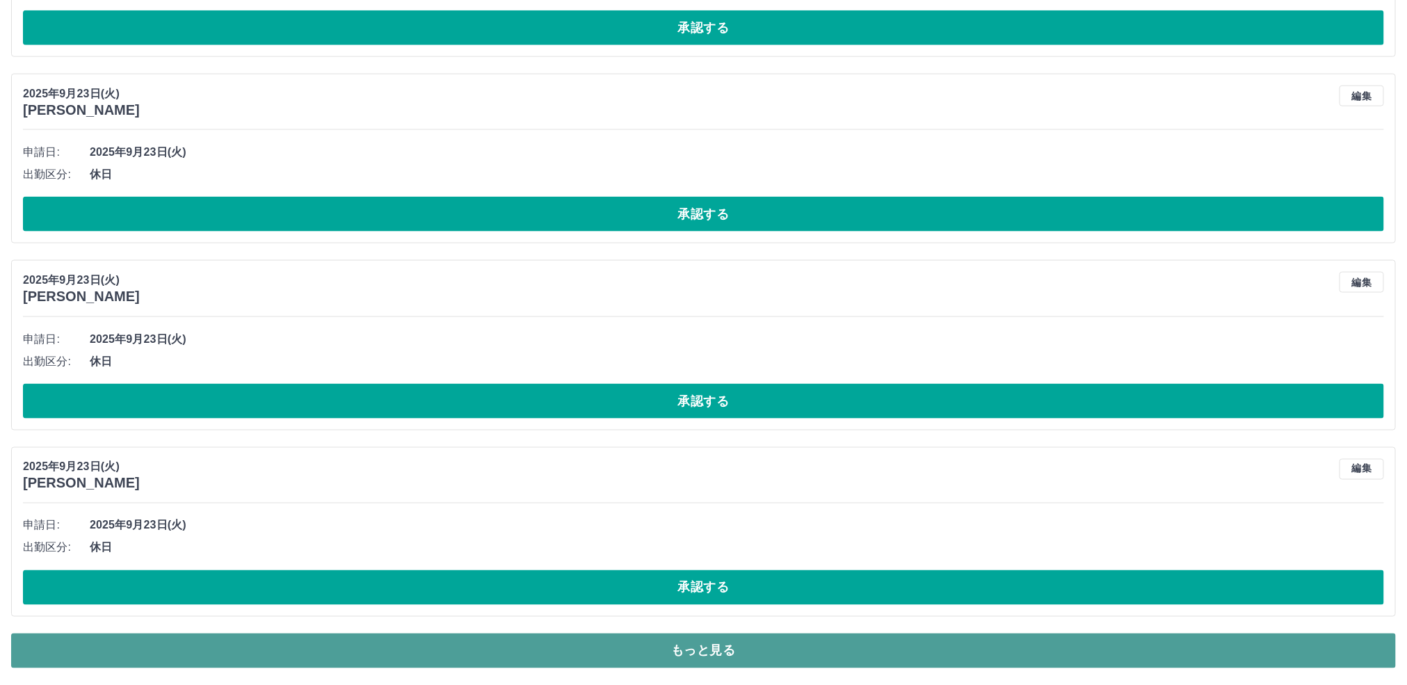
click at [568, 649] on button "もっと見る" at bounding box center [703, 651] width 1385 height 35
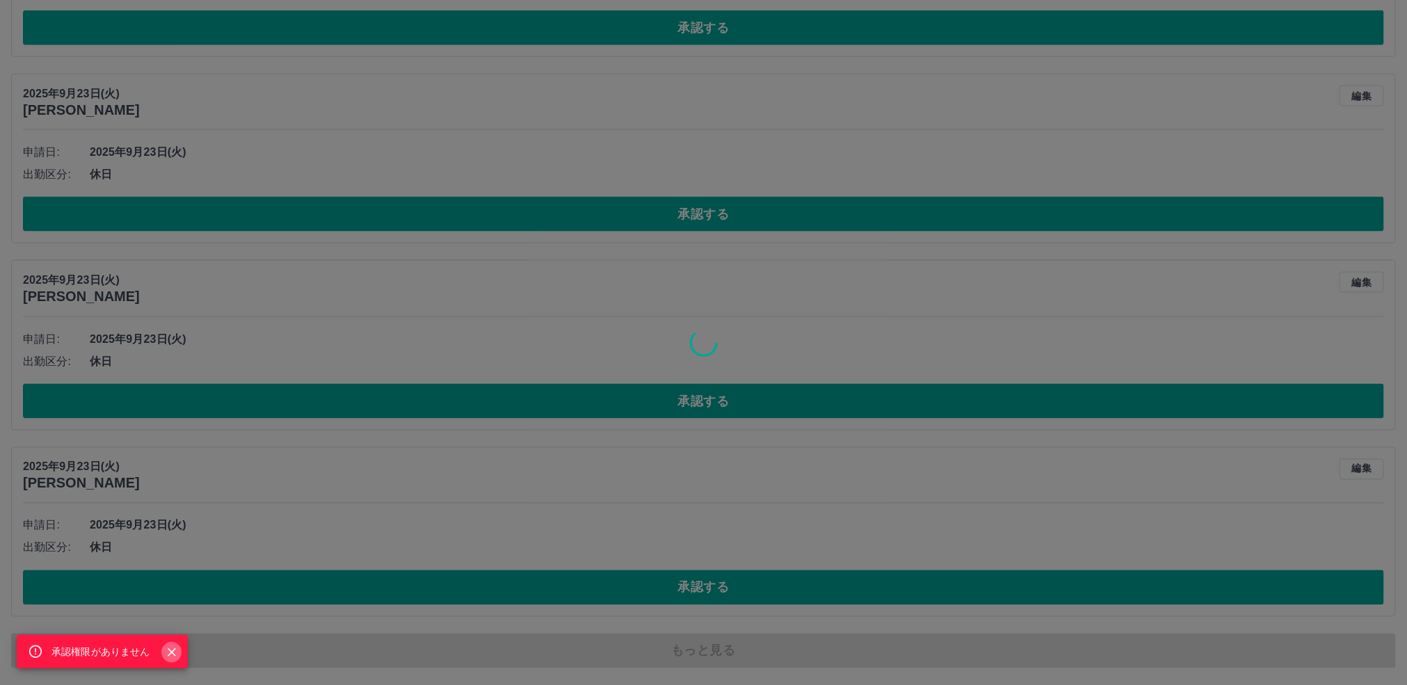
click at [169, 653] on icon "Close" at bounding box center [172, 653] width 14 height 14
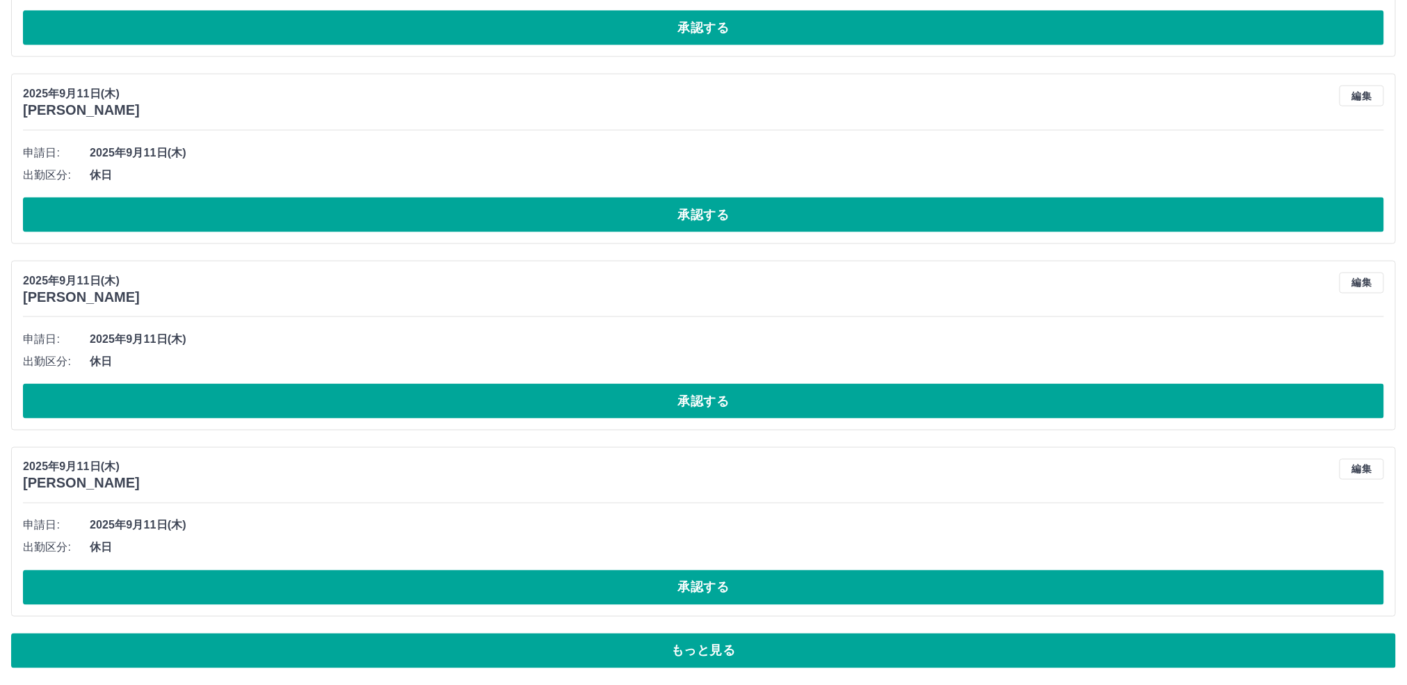
scroll to position [20794, 0]
drag, startPoint x: 505, startPoint y: 652, endPoint x: 499, endPoint y: 538, distance: 113.6
click at [506, 652] on button "もっと見る" at bounding box center [703, 651] width 1385 height 35
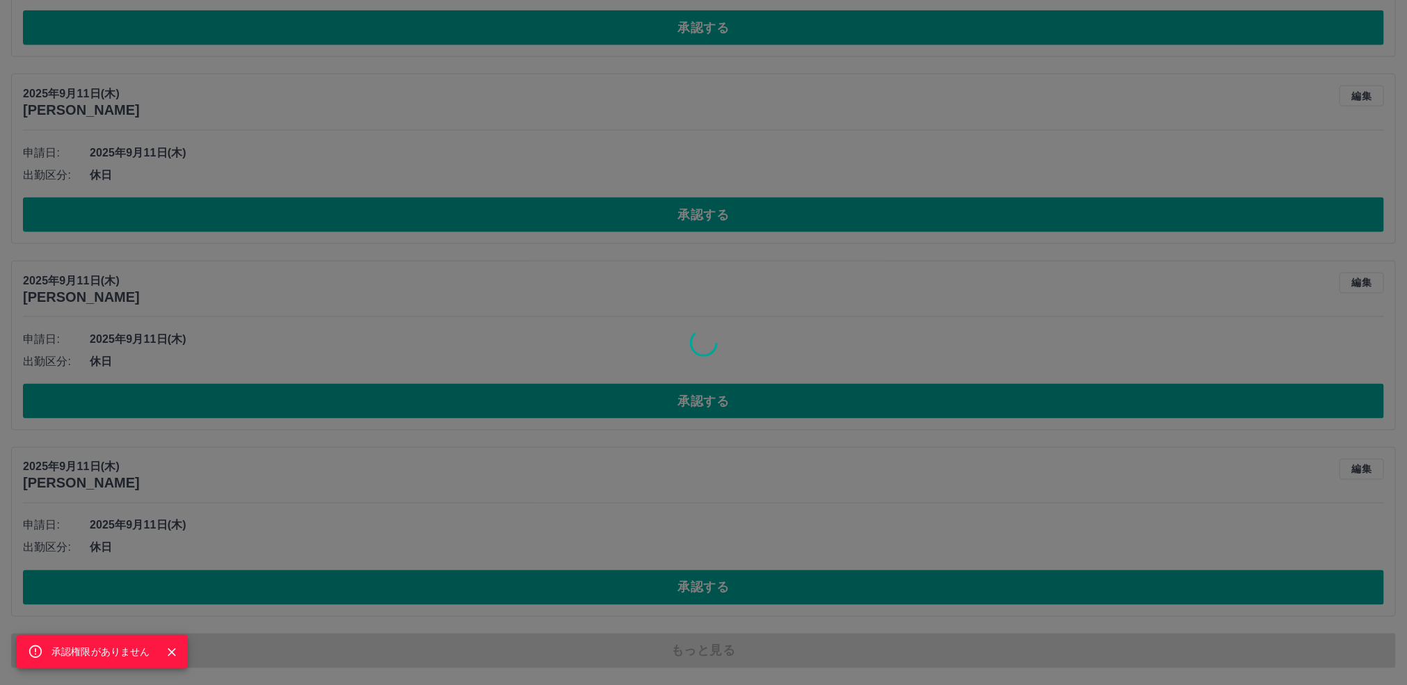
click at [170, 647] on icon "Close" at bounding box center [172, 653] width 14 height 14
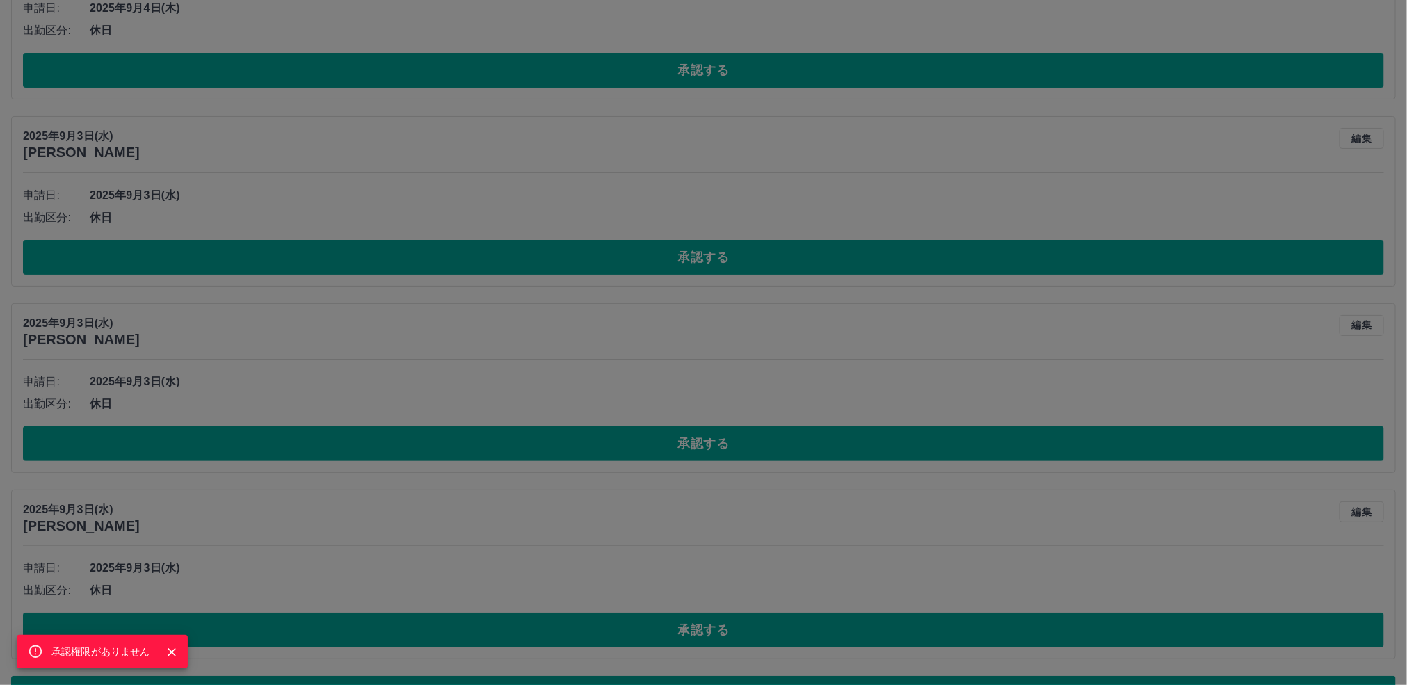
scroll to position [25484, 0]
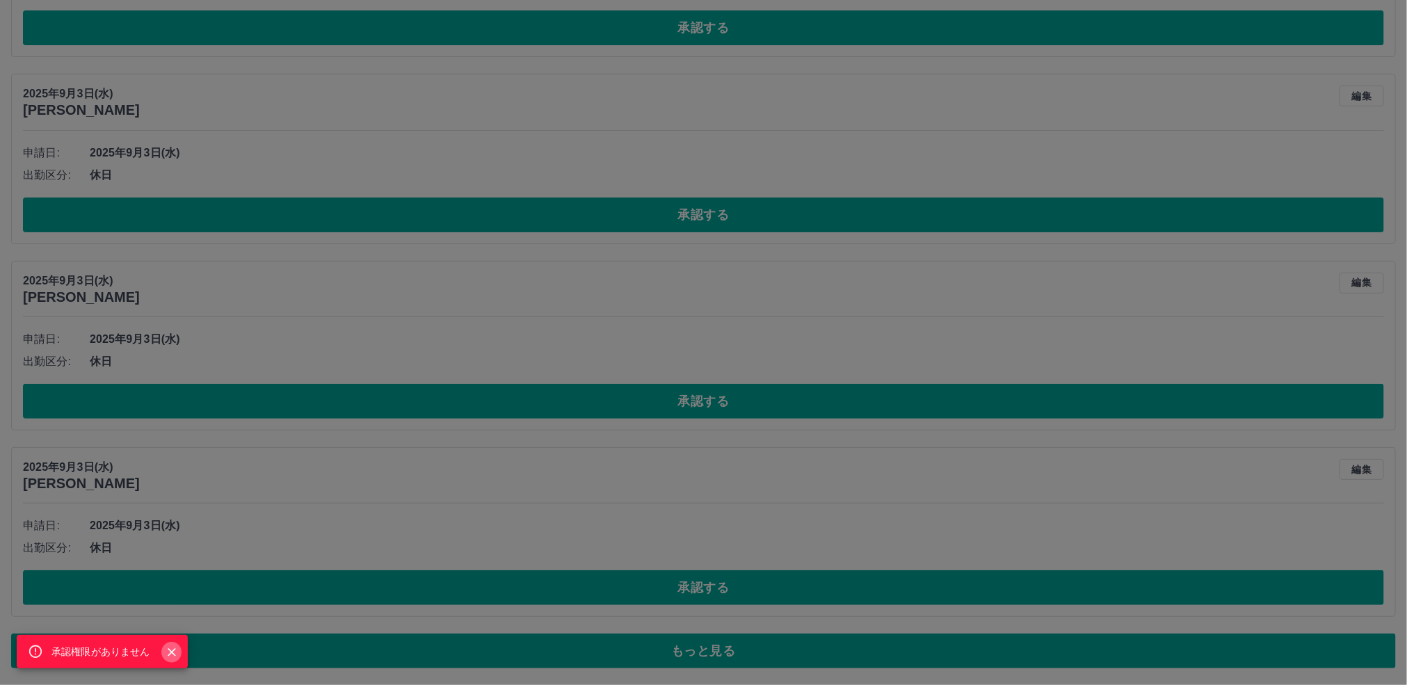
drag, startPoint x: 173, startPoint y: 652, endPoint x: 214, endPoint y: 556, distance: 104.1
click at [173, 651] on icon "Close" at bounding box center [172, 653] width 14 height 14
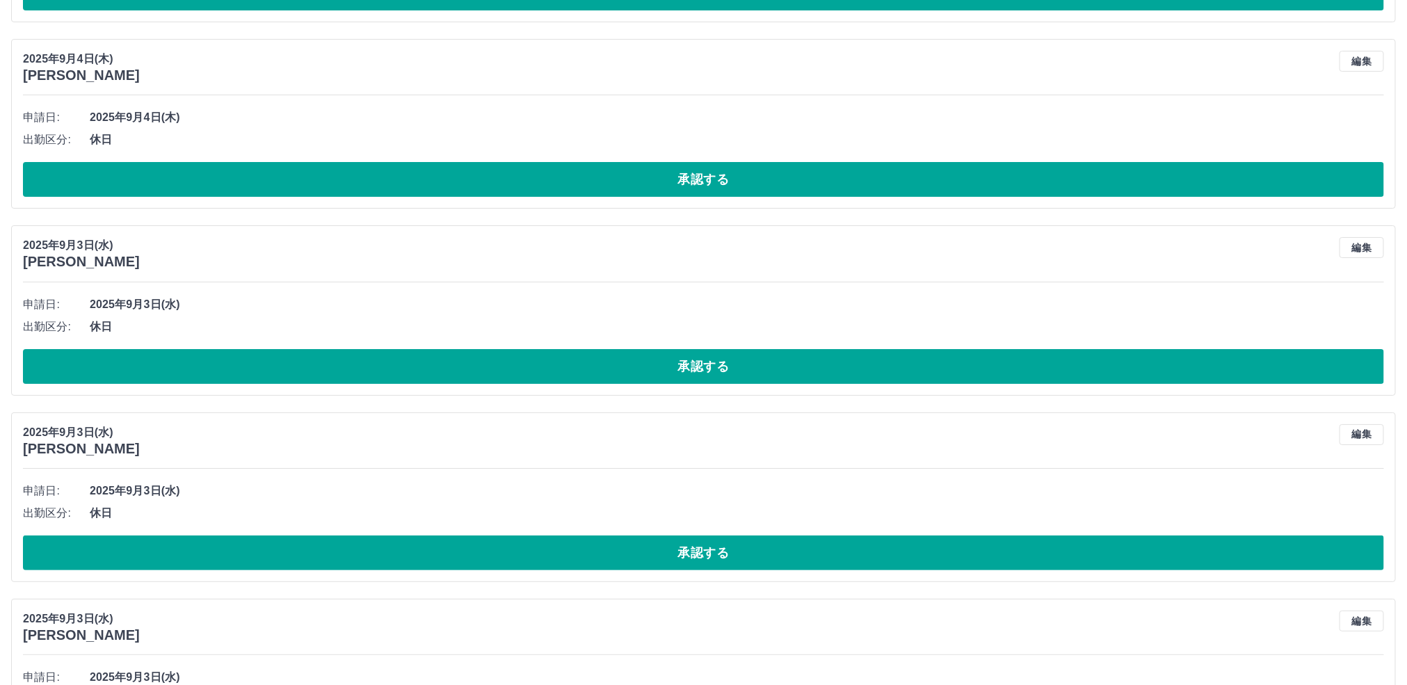
scroll to position [25171, 0]
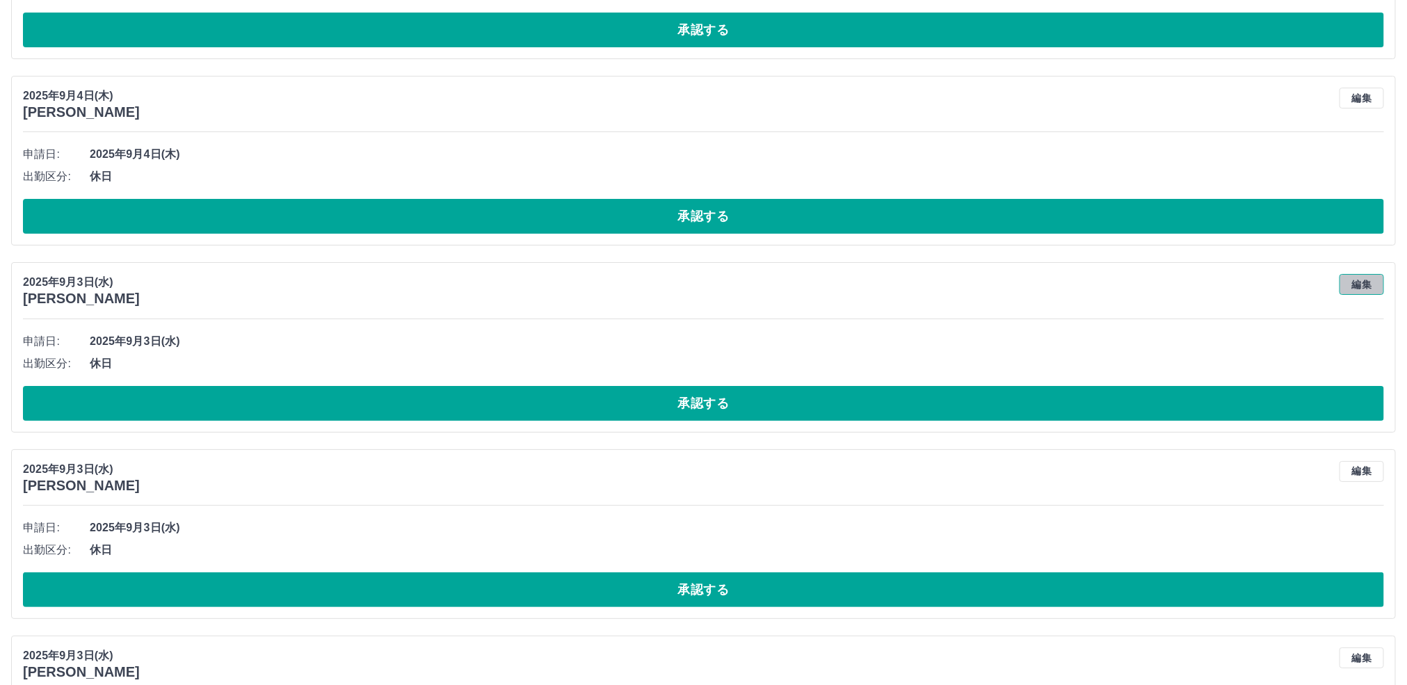
drag, startPoint x: 1369, startPoint y: 406, endPoint x: 1344, endPoint y: 406, distance: 25.0
click at [1365, 295] on button "編集" at bounding box center [1362, 284] width 45 height 21
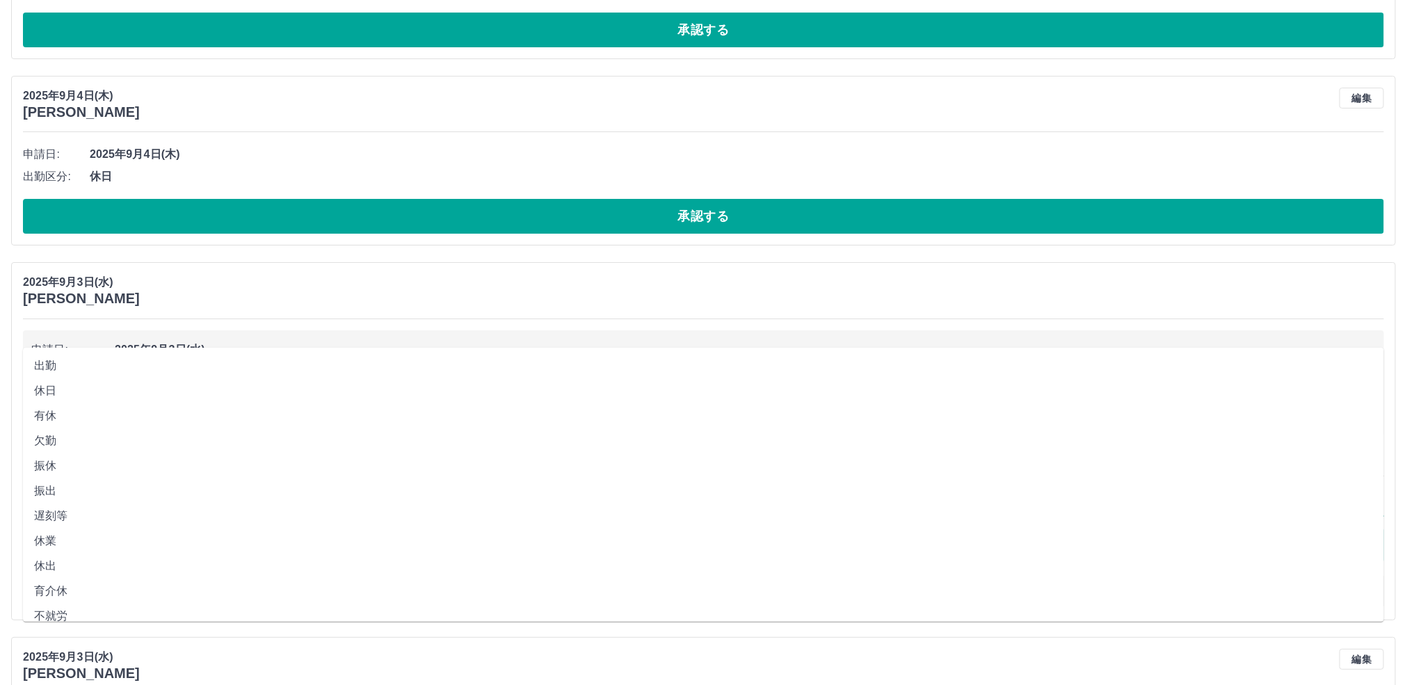
click at [58, 516] on input "**" at bounding box center [703, 507] width 1361 height 17
drag, startPoint x: 74, startPoint y: 369, endPoint x: 142, endPoint y: 401, distance: 75.0
click at [74, 374] on li "出勤" at bounding box center [703, 365] width 1361 height 25
type input "**"
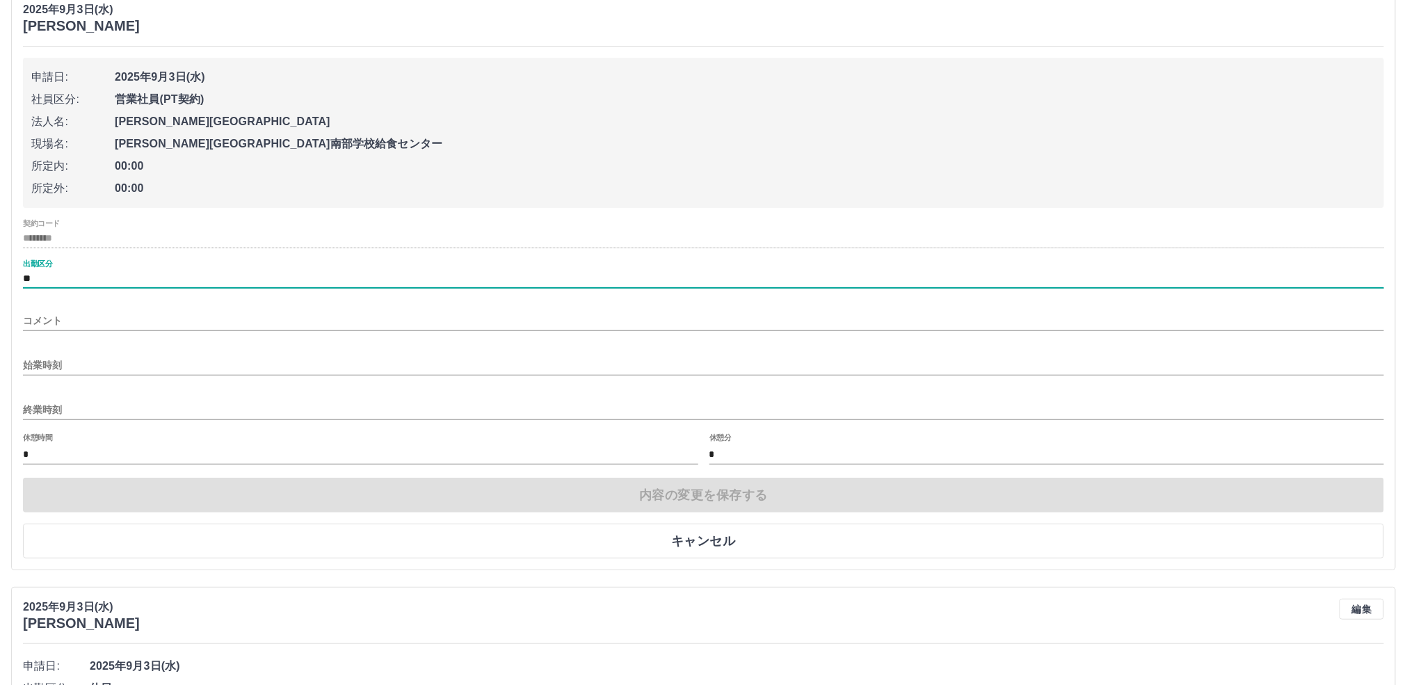
scroll to position [25588, 0]
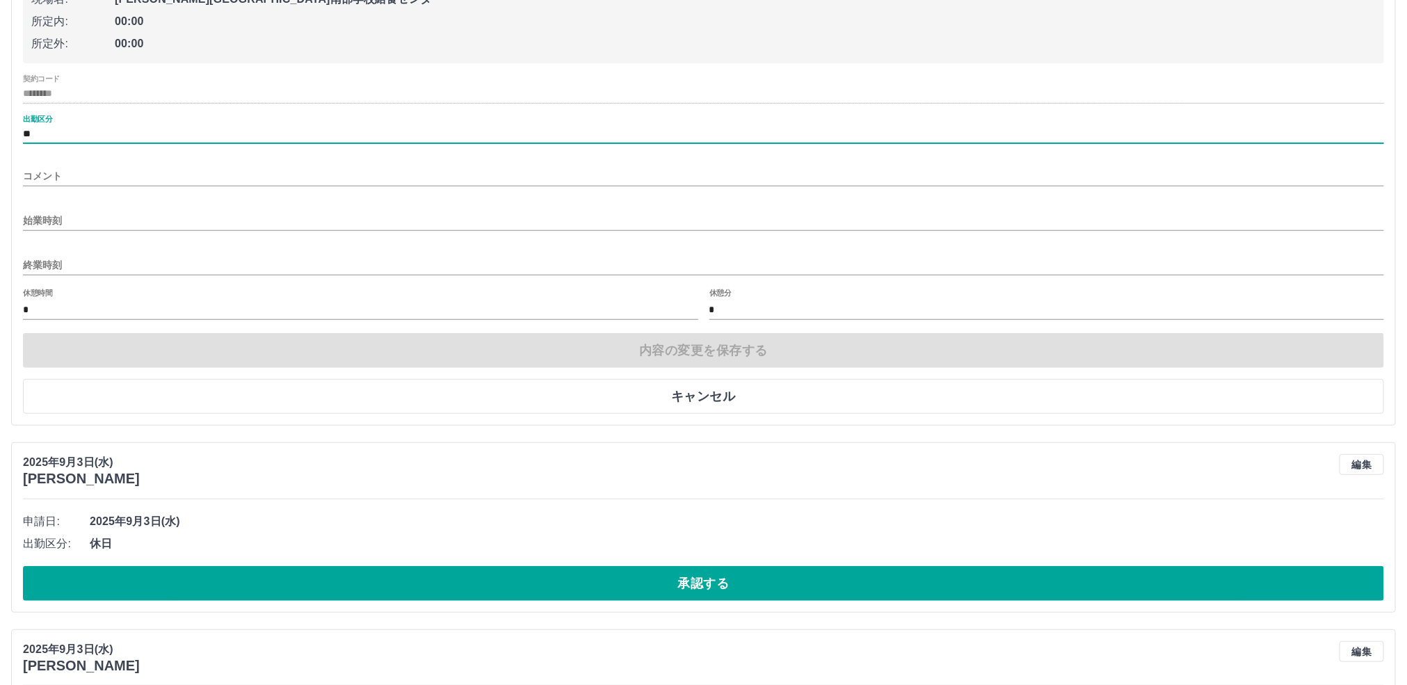
click at [94, 144] on div "出勤区分 **" at bounding box center [703, 129] width 1361 height 29
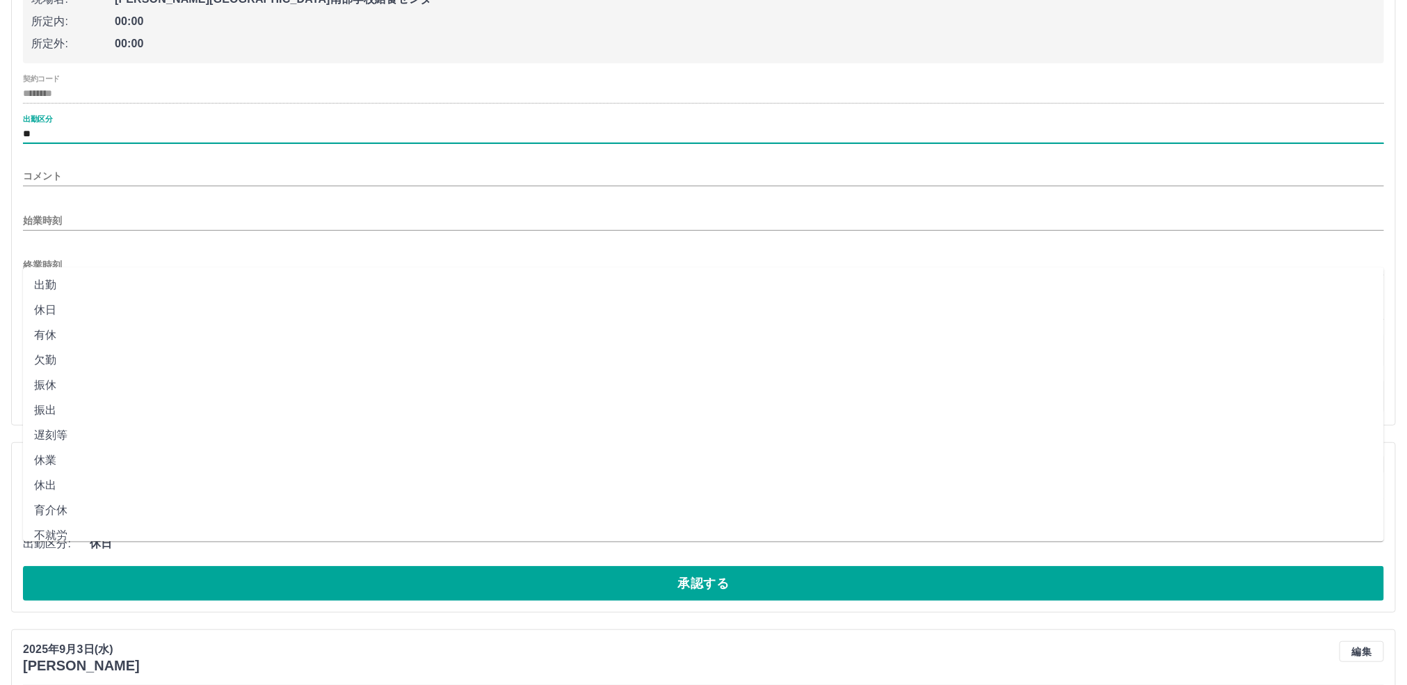
click at [67, 143] on input "**" at bounding box center [703, 134] width 1361 height 17
click at [82, 291] on li "出勤" at bounding box center [703, 285] width 1361 height 25
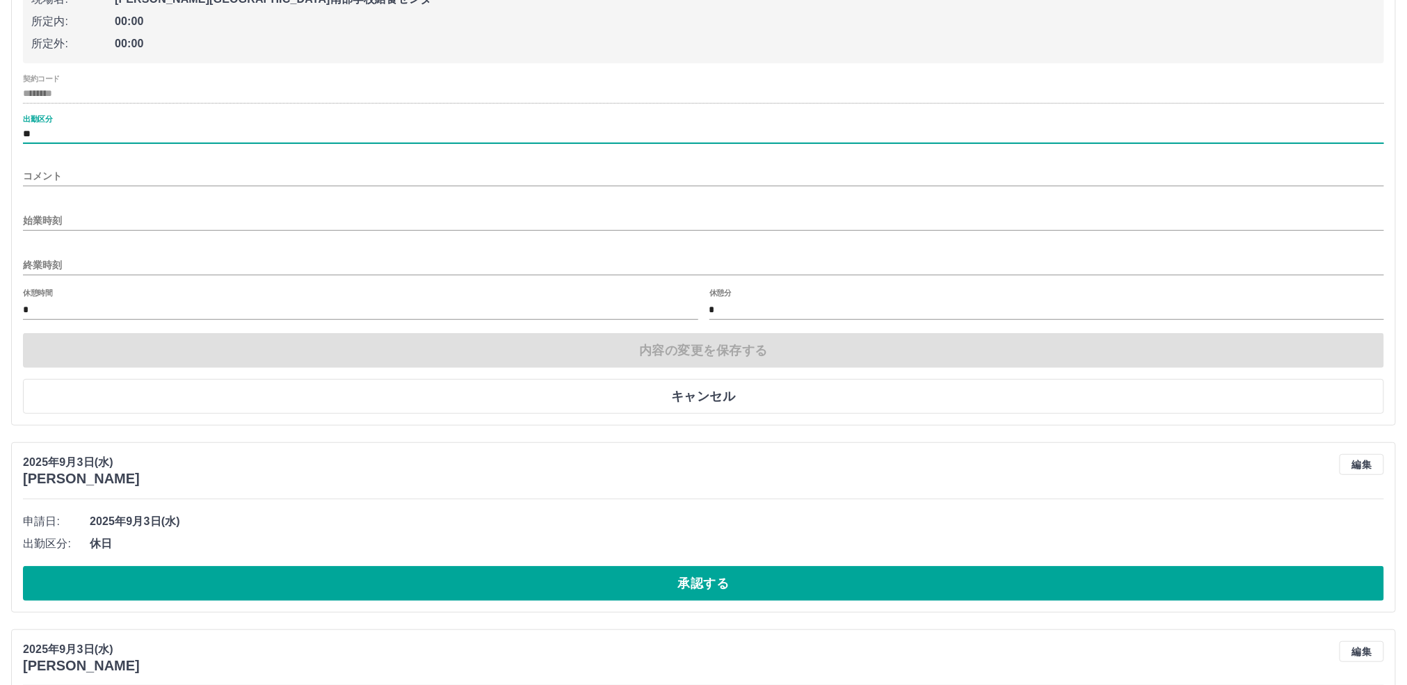
click at [74, 231] on input "始業時刻" at bounding box center [703, 221] width 1361 height 20
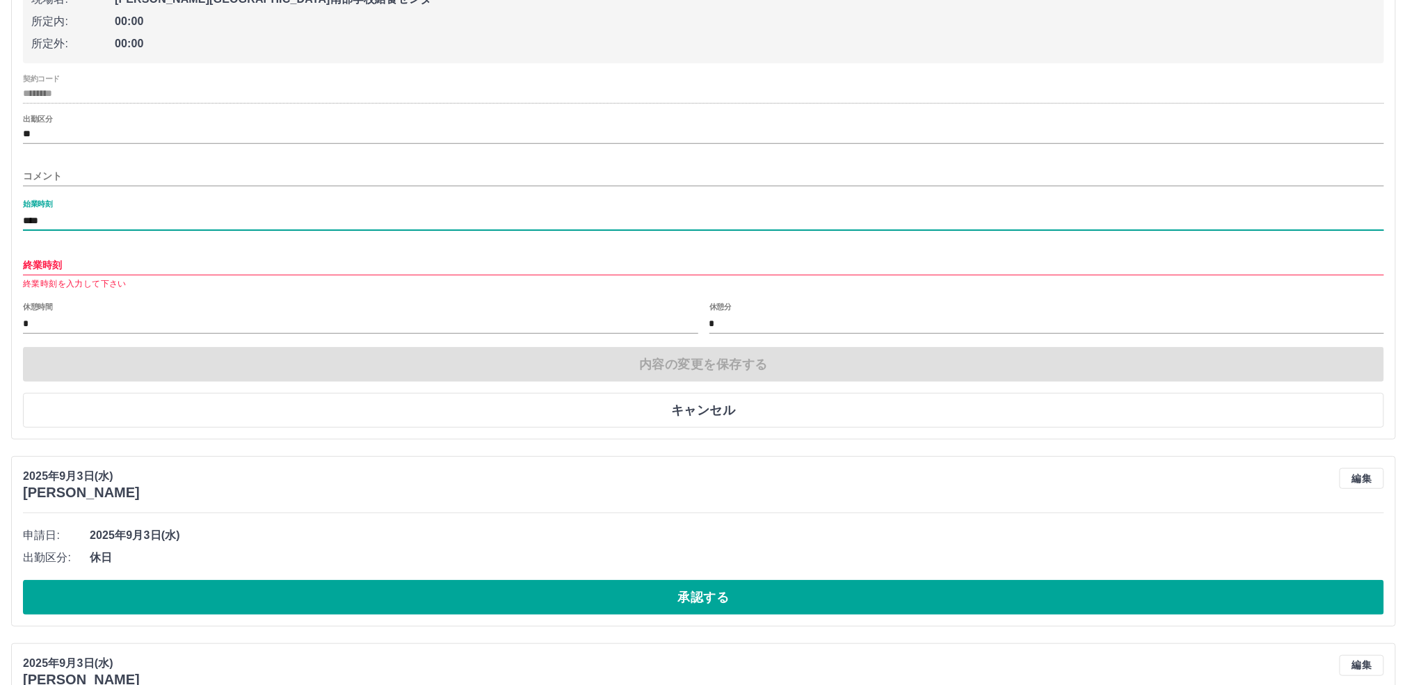
type input "****"
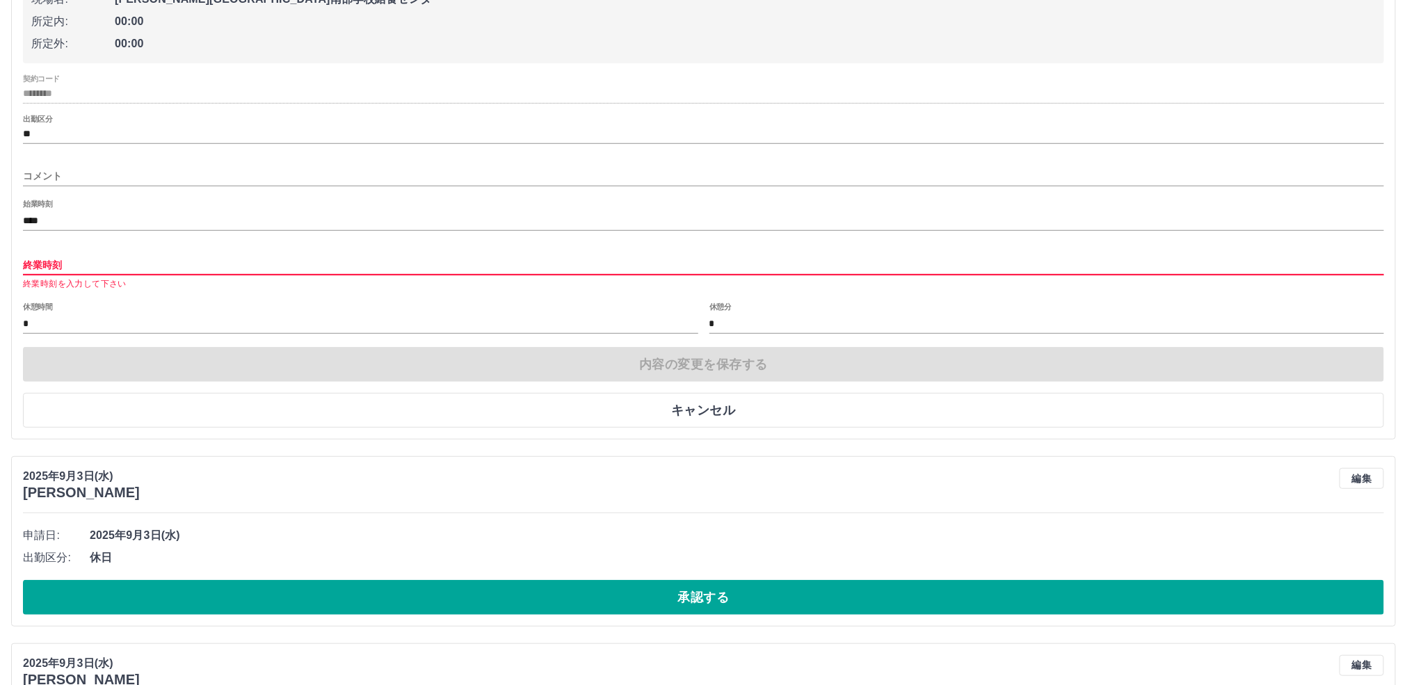
click at [72, 275] on input "終業時刻" at bounding box center [703, 265] width 1361 height 20
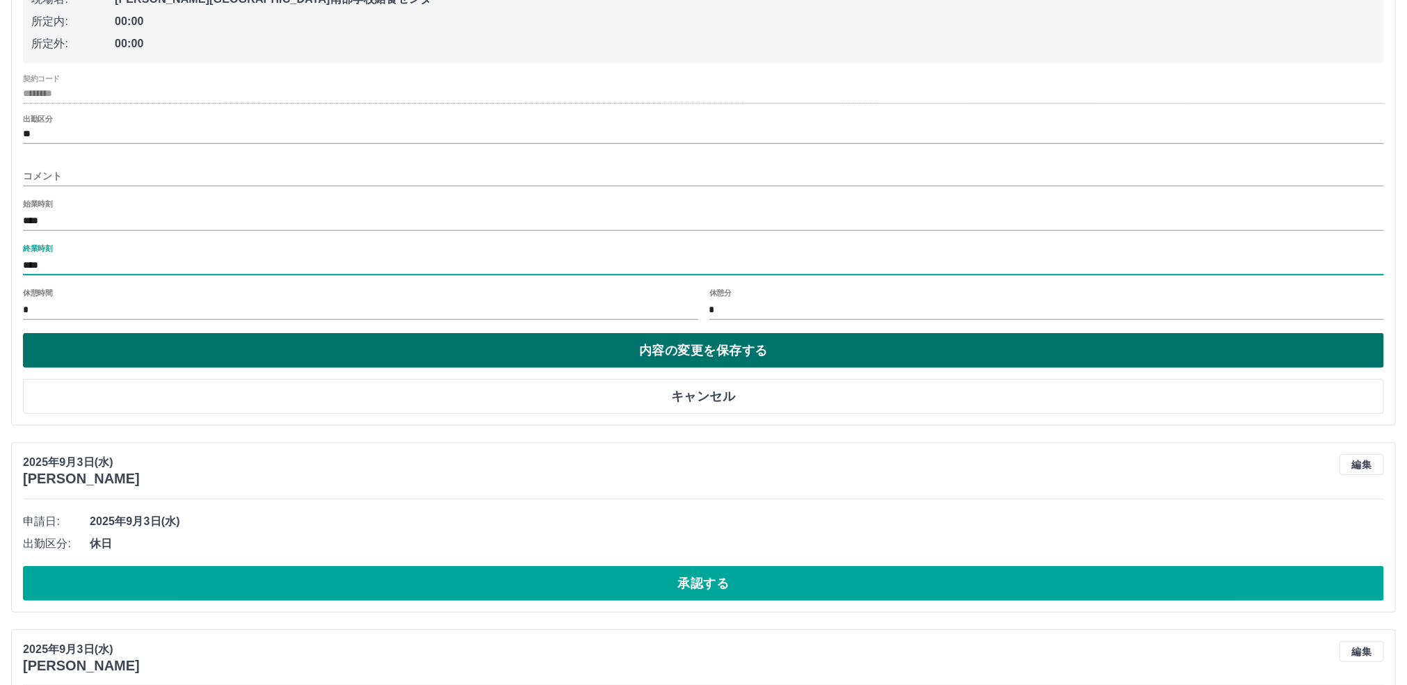
type input "****"
click at [128, 368] on button "内容の変更を保存する" at bounding box center [703, 350] width 1361 height 35
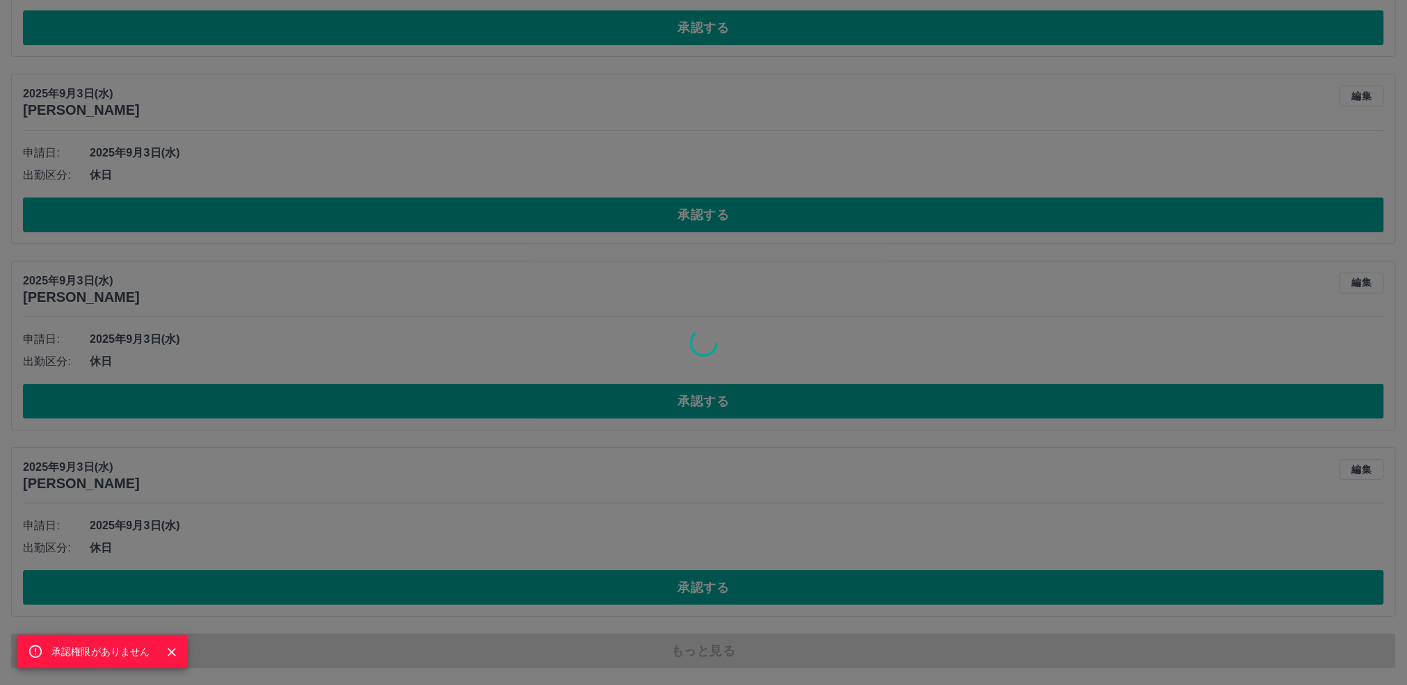
scroll to position [25484, 0]
click at [171, 652] on icon "Close" at bounding box center [172, 652] width 8 height 8
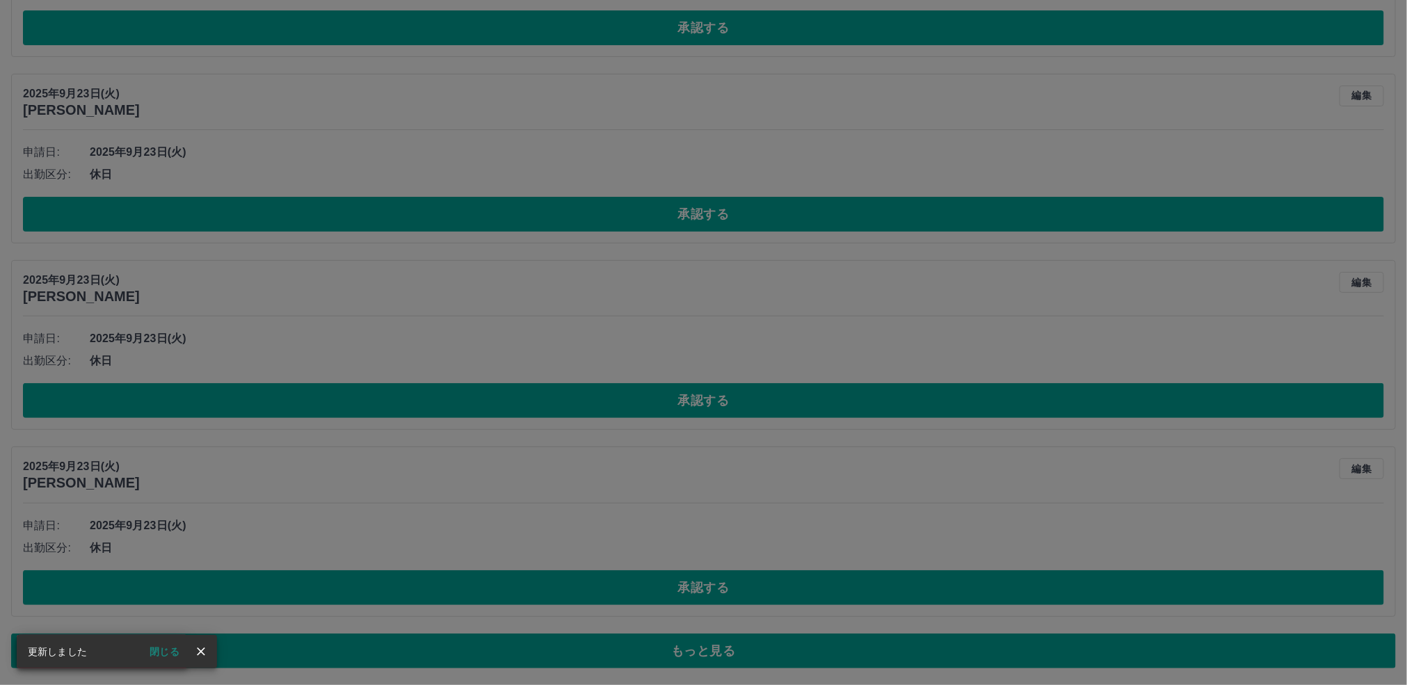
scroll to position [5723, 0]
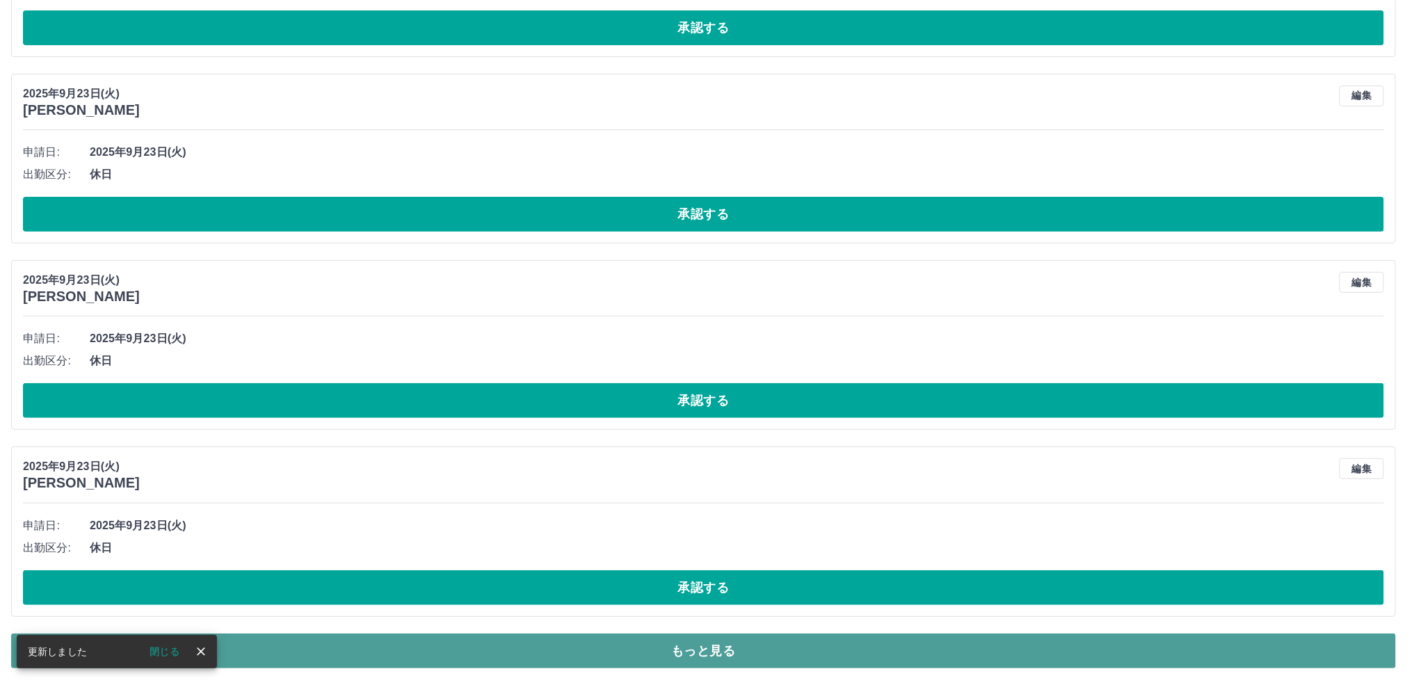
click at [699, 644] on button "もっと見る" at bounding box center [703, 651] width 1385 height 35
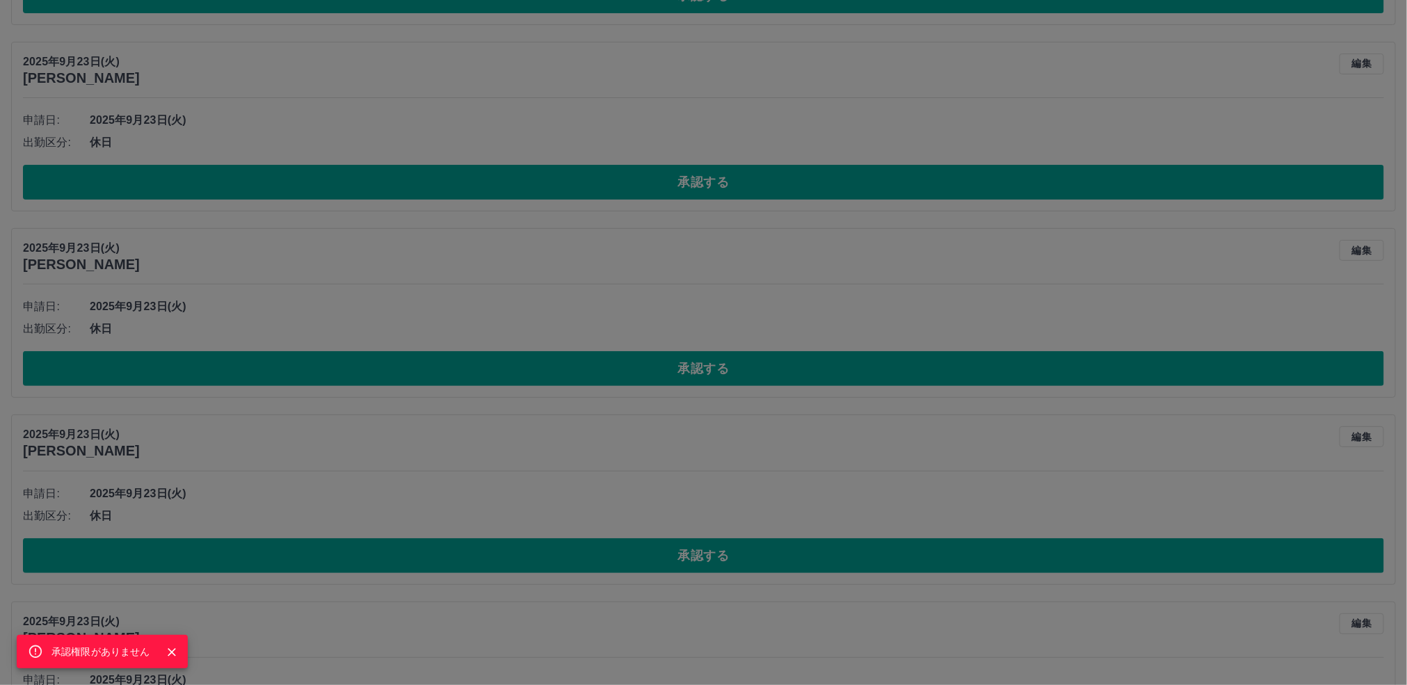
click at [171, 651] on icon "Close" at bounding box center [172, 653] width 14 height 14
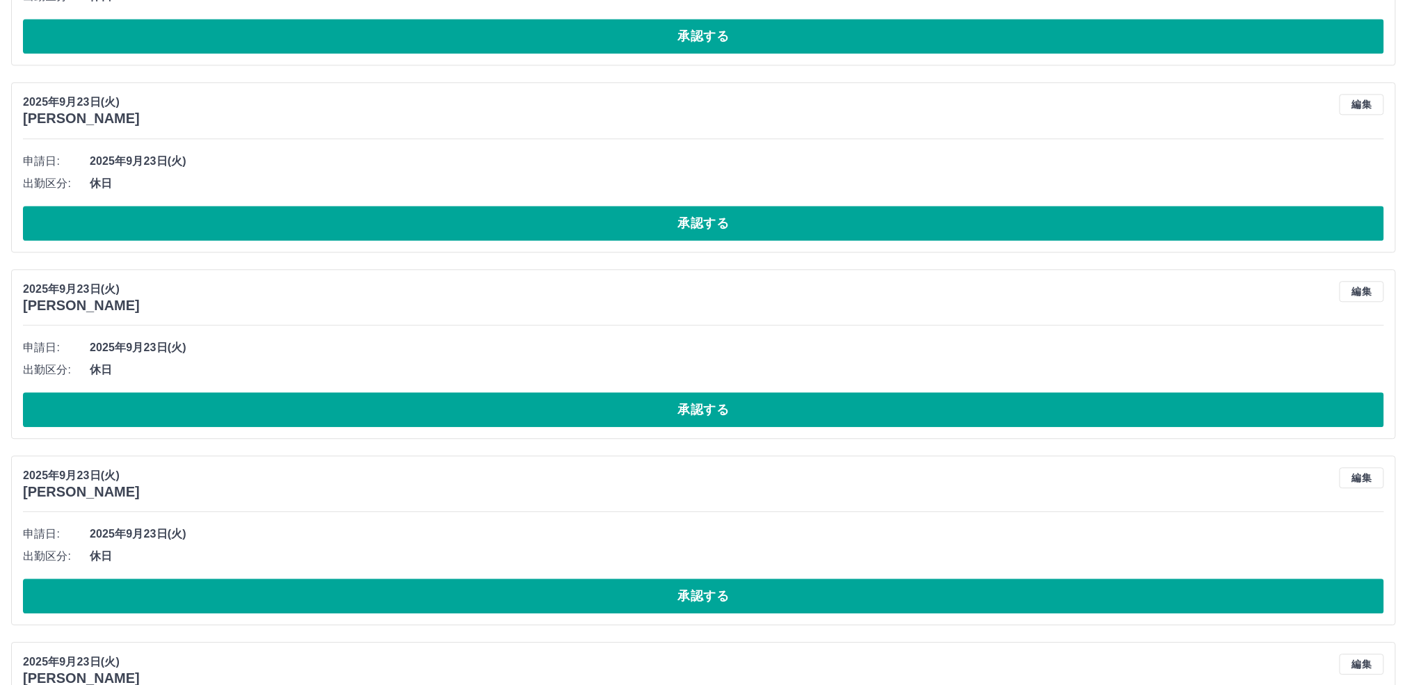
scroll to position [10413, 0]
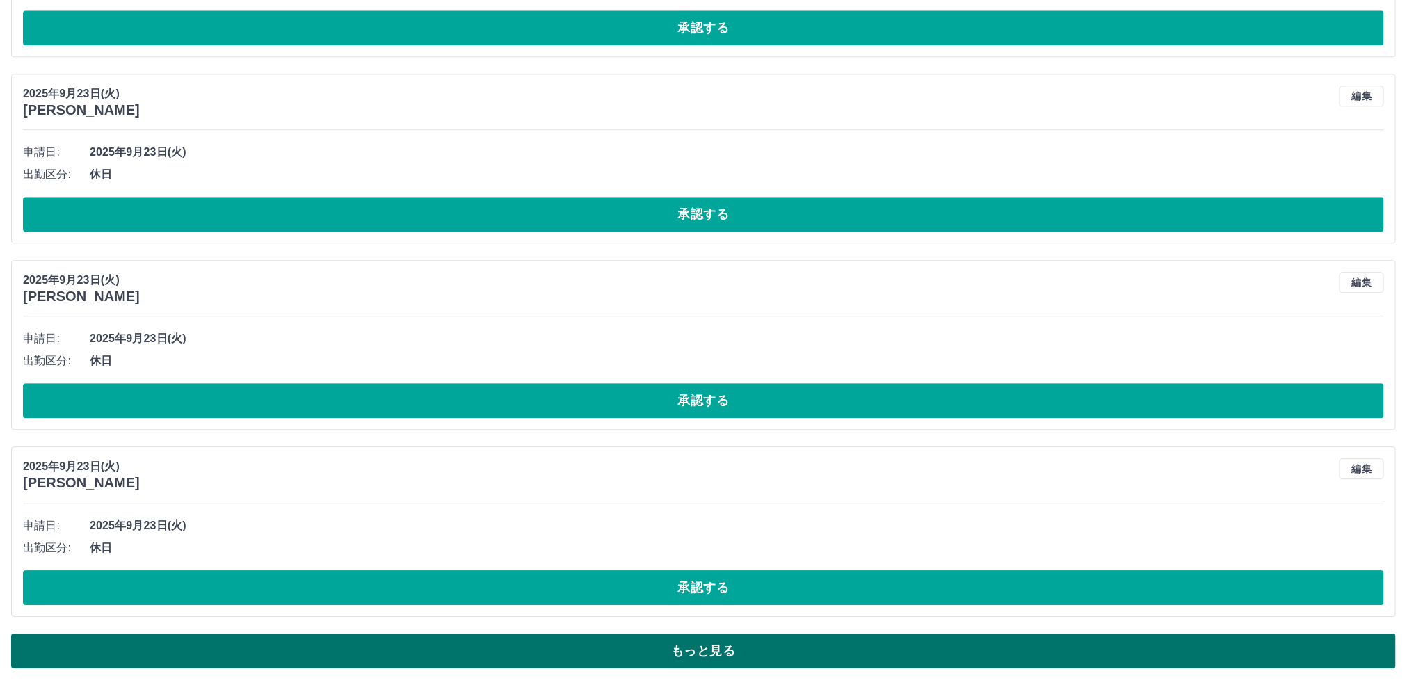
click at [662, 641] on button "もっと見る" at bounding box center [703, 651] width 1385 height 35
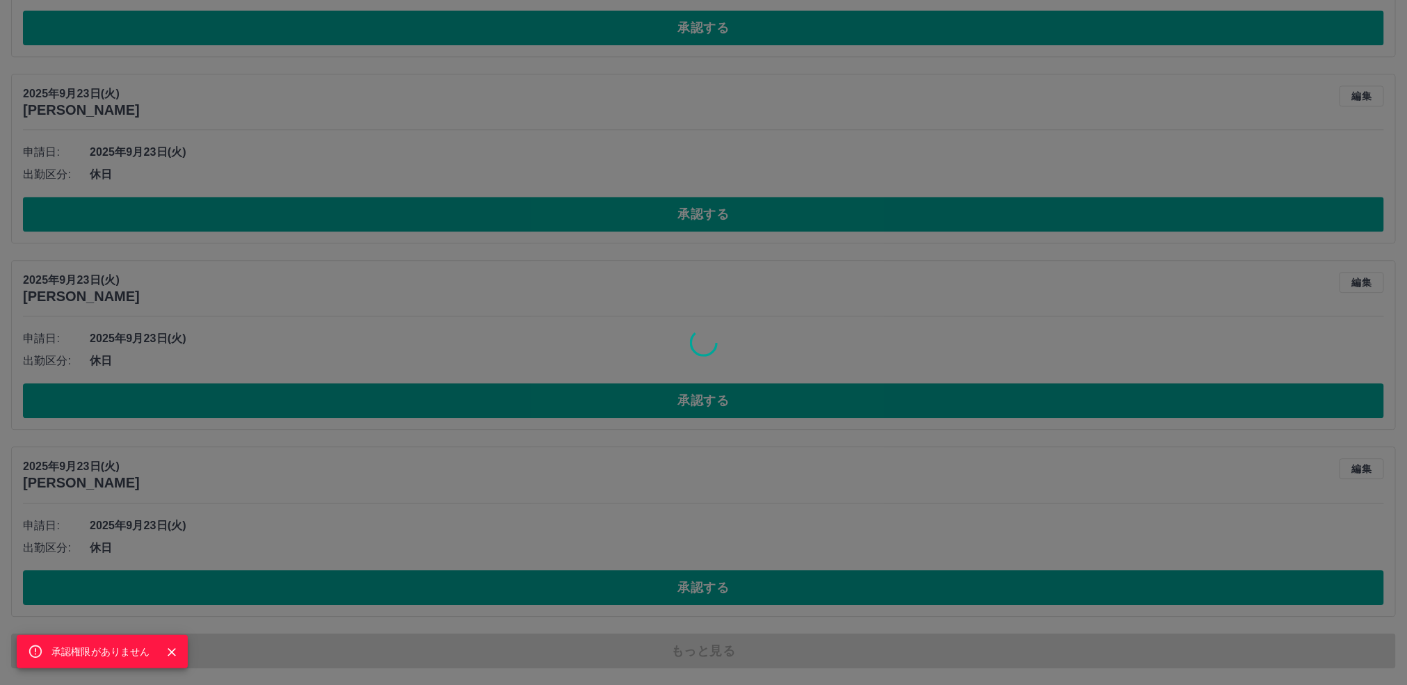
click at [173, 648] on icon "Close" at bounding box center [172, 653] width 14 height 14
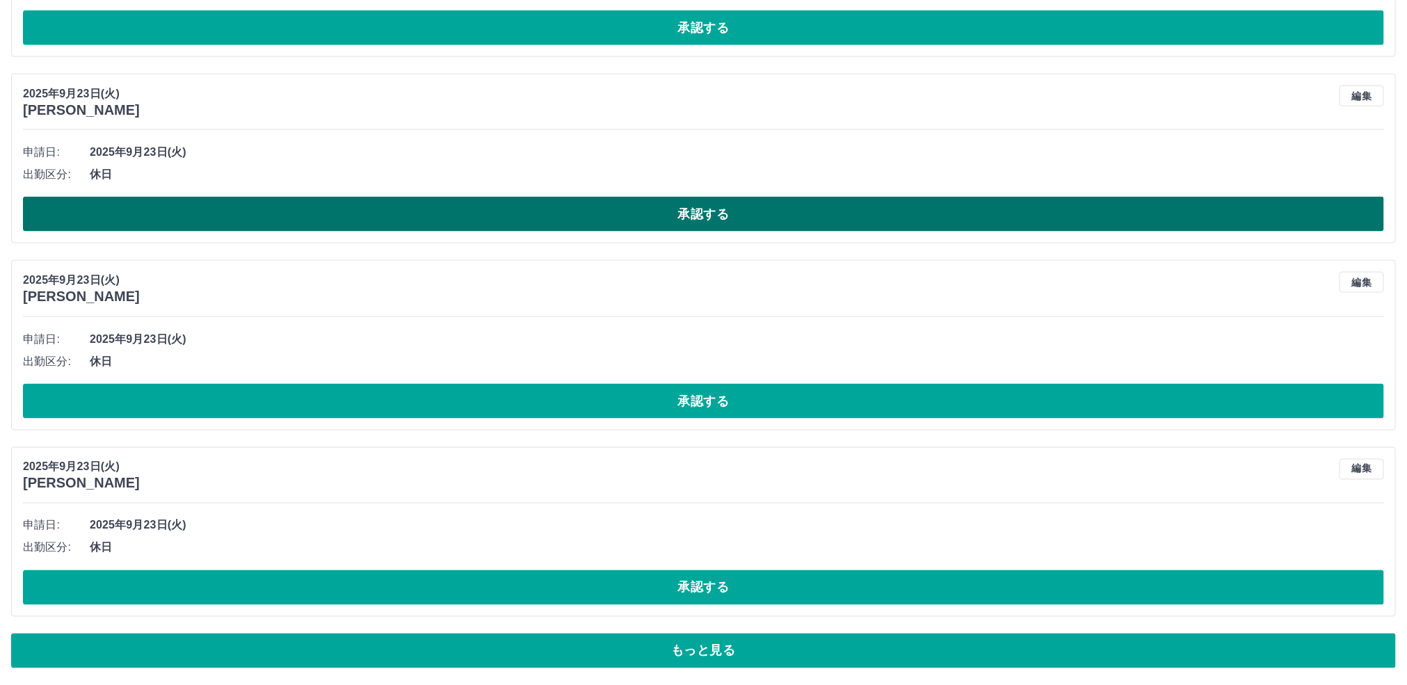
scroll to position [15103, 0]
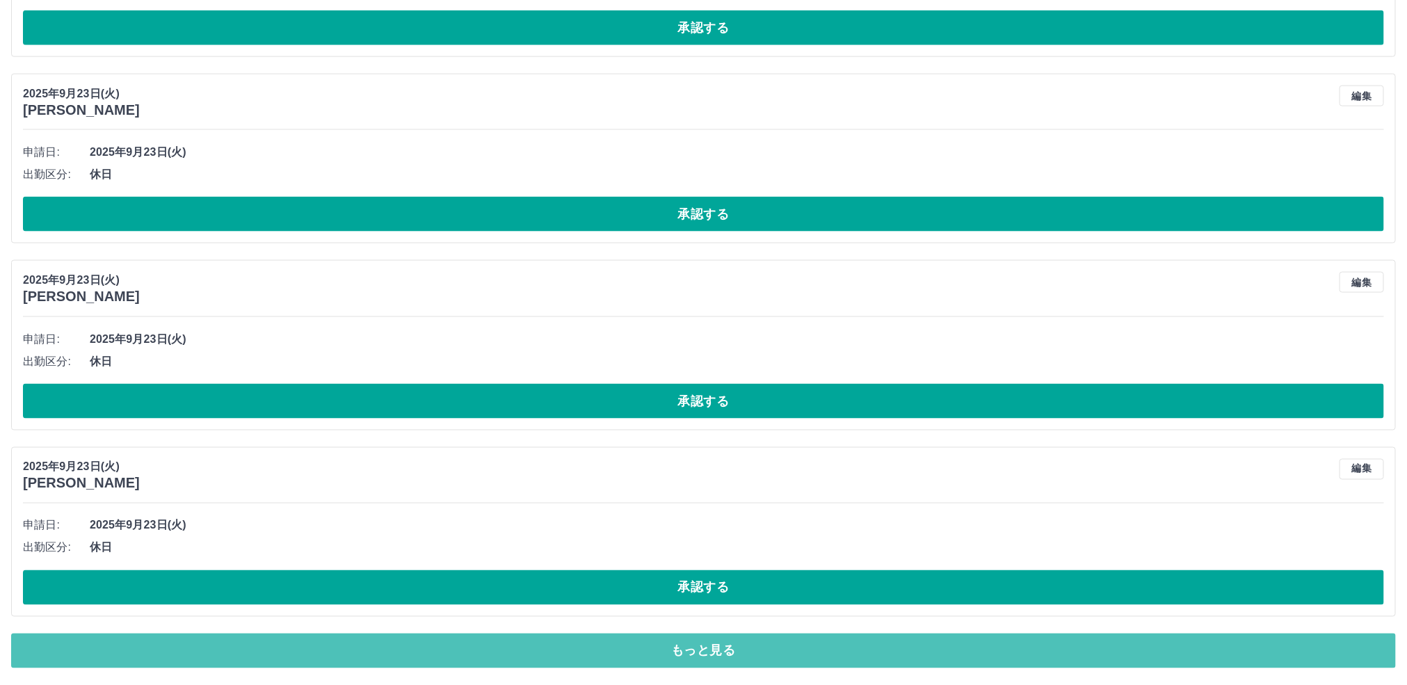
drag, startPoint x: 645, startPoint y: 653, endPoint x: 537, endPoint y: 564, distance: 139.8
click at [646, 653] on button "もっと見る" at bounding box center [703, 651] width 1385 height 35
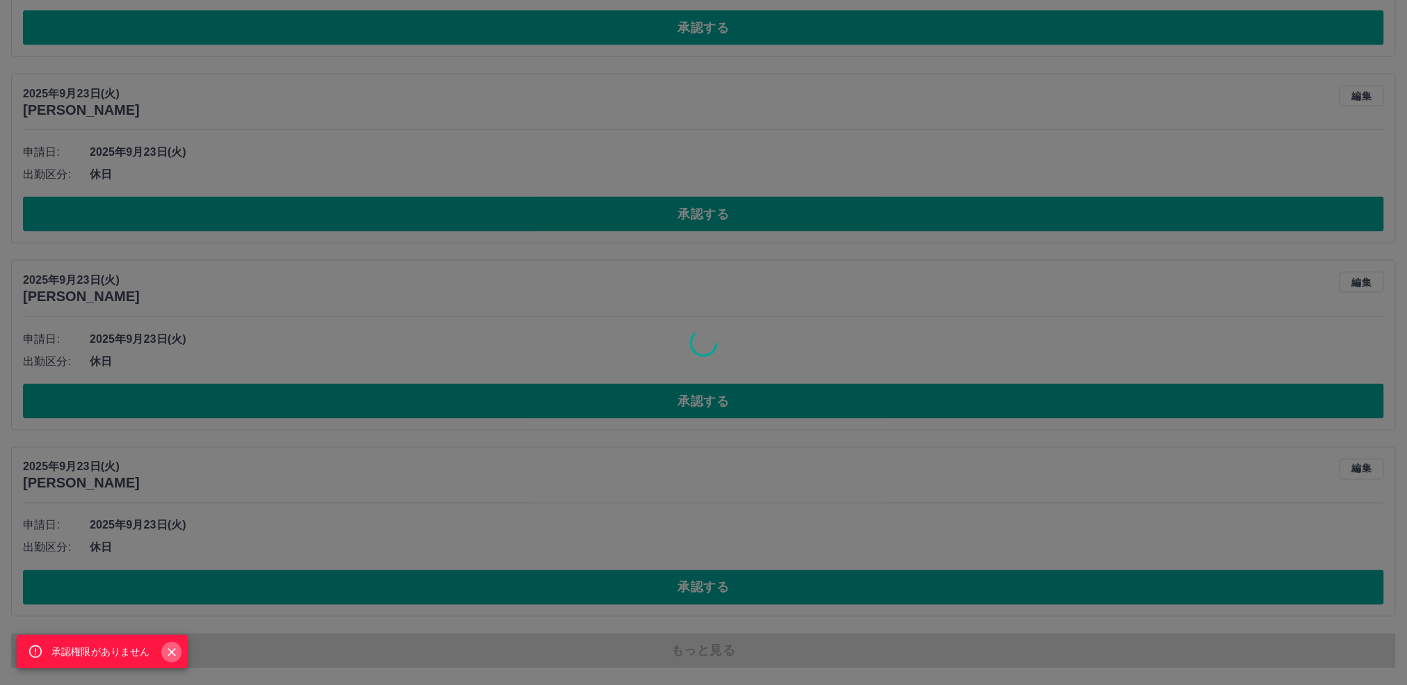
click at [167, 653] on icon "Close" at bounding box center [172, 653] width 14 height 14
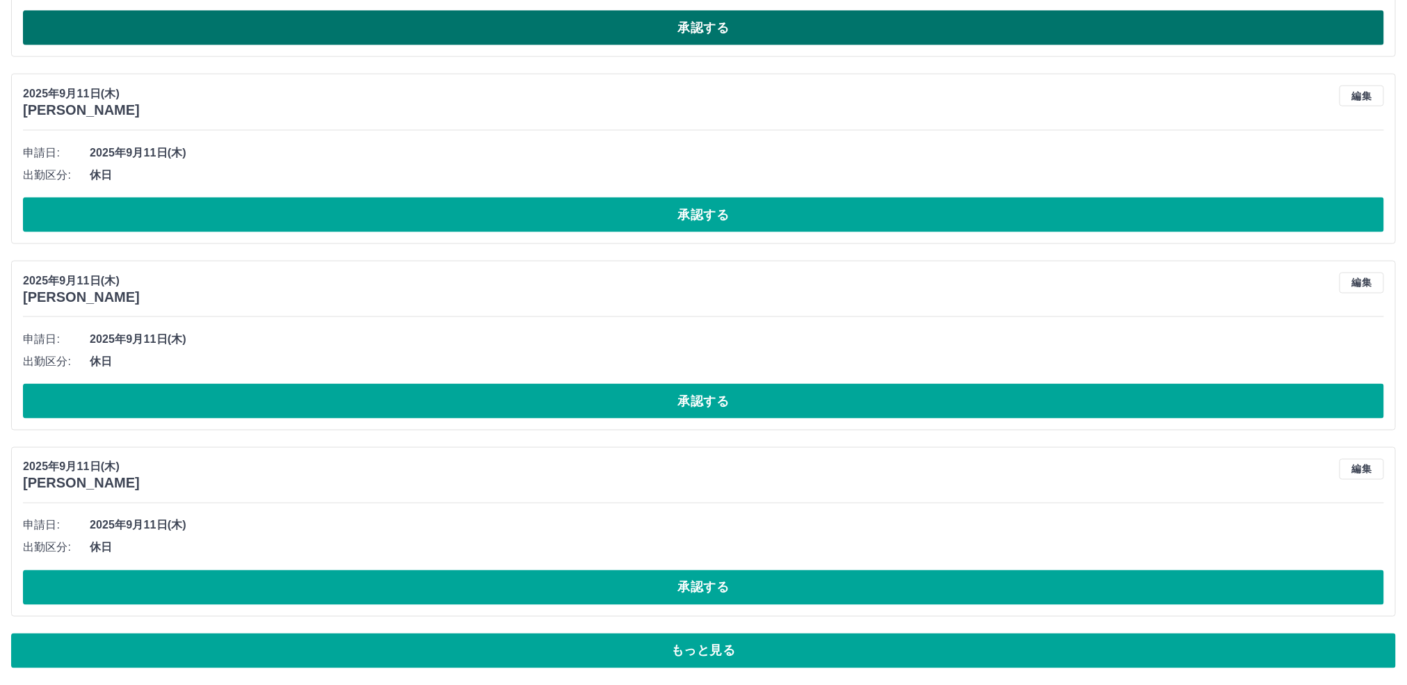
scroll to position [20794, 0]
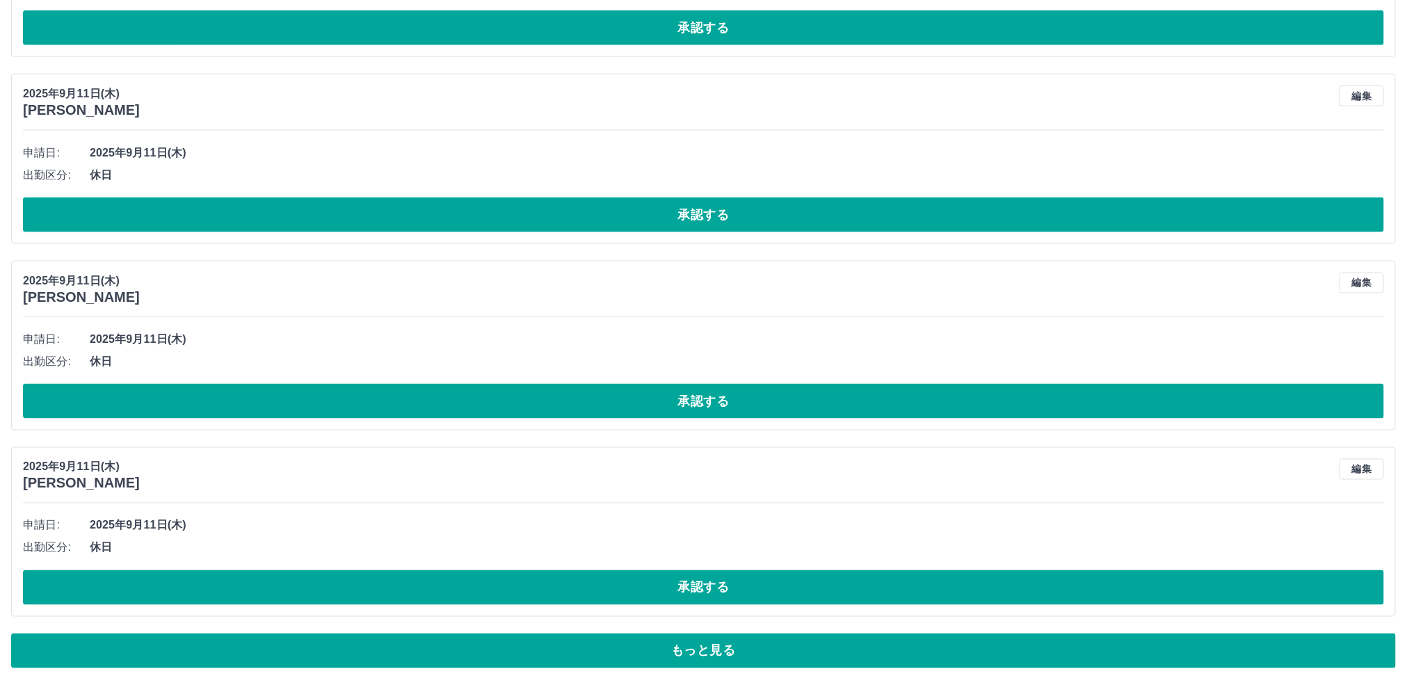
drag, startPoint x: 675, startPoint y: 649, endPoint x: 552, endPoint y: 472, distance: 215.9
click at [675, 648] on button "もっと見る" at bounding box center [703, 651] width 1385 height 35
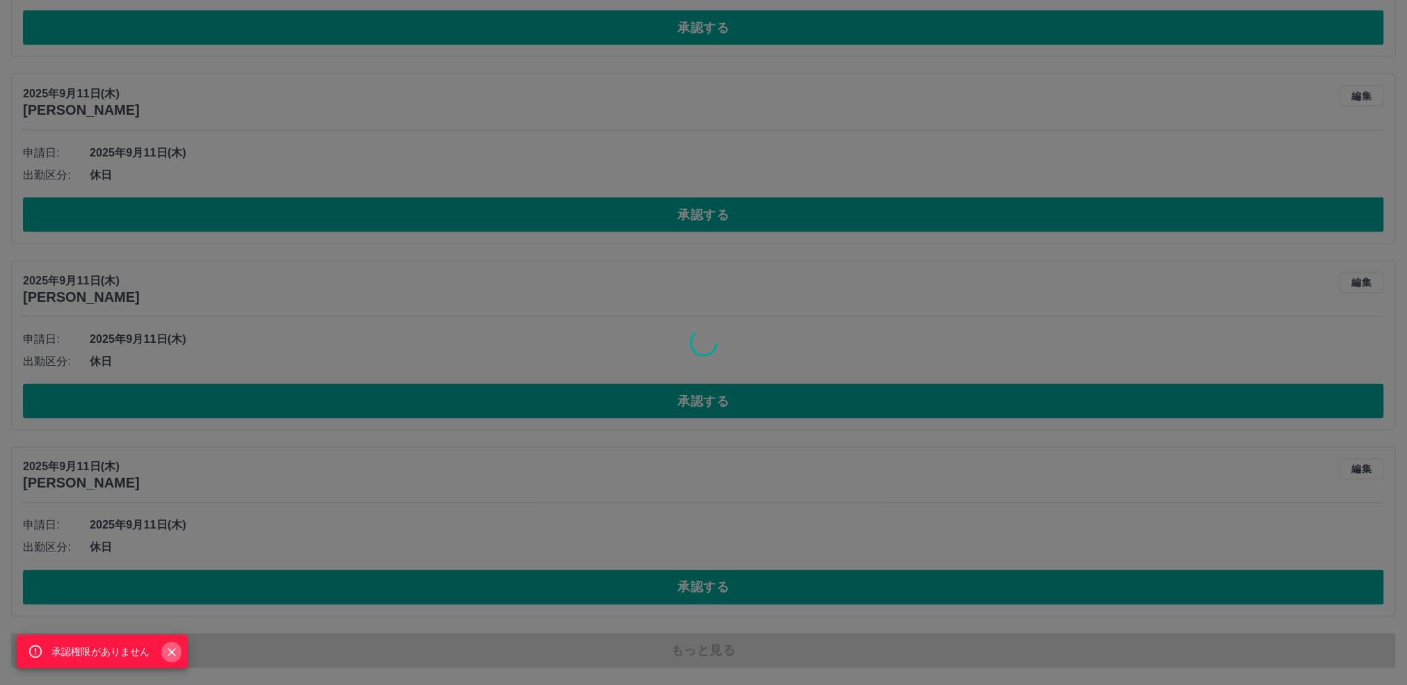
click at [167, 652] on icon "Close" at bounding box center [172, 653] width 14 height 14
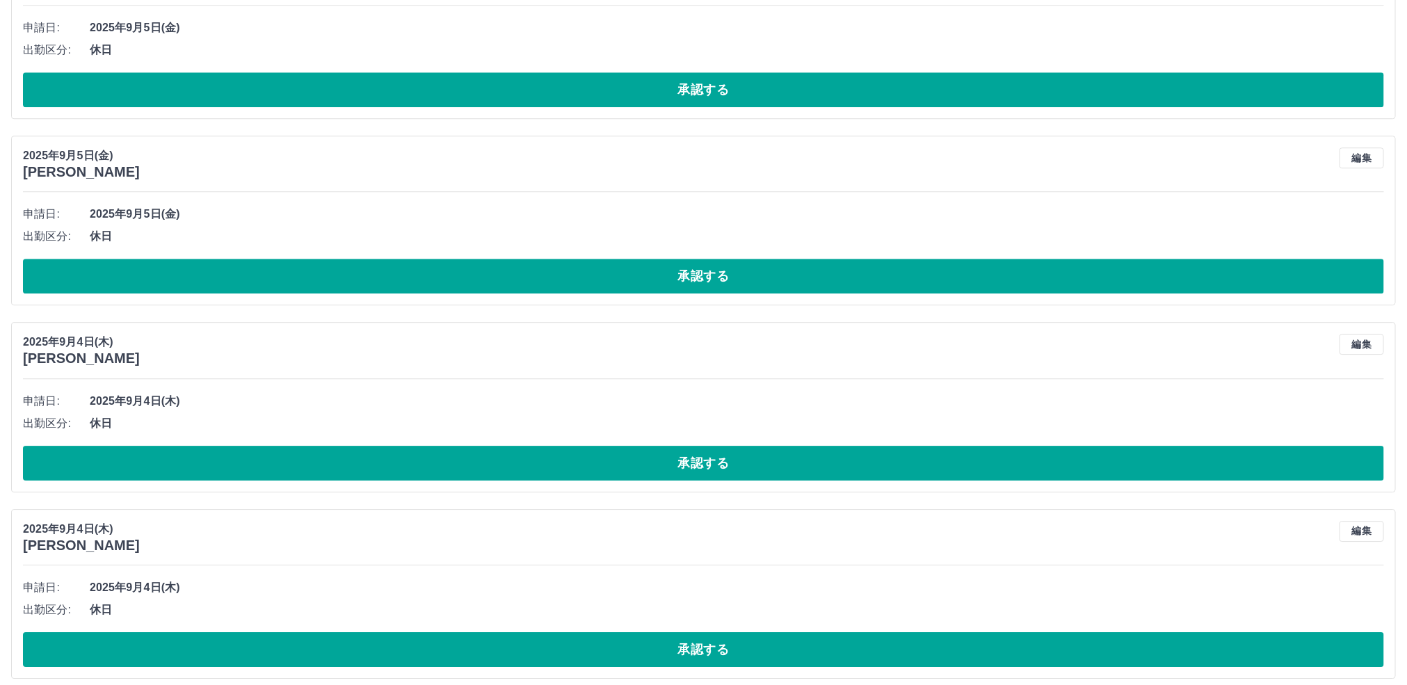
scroll to position [24655, 0]
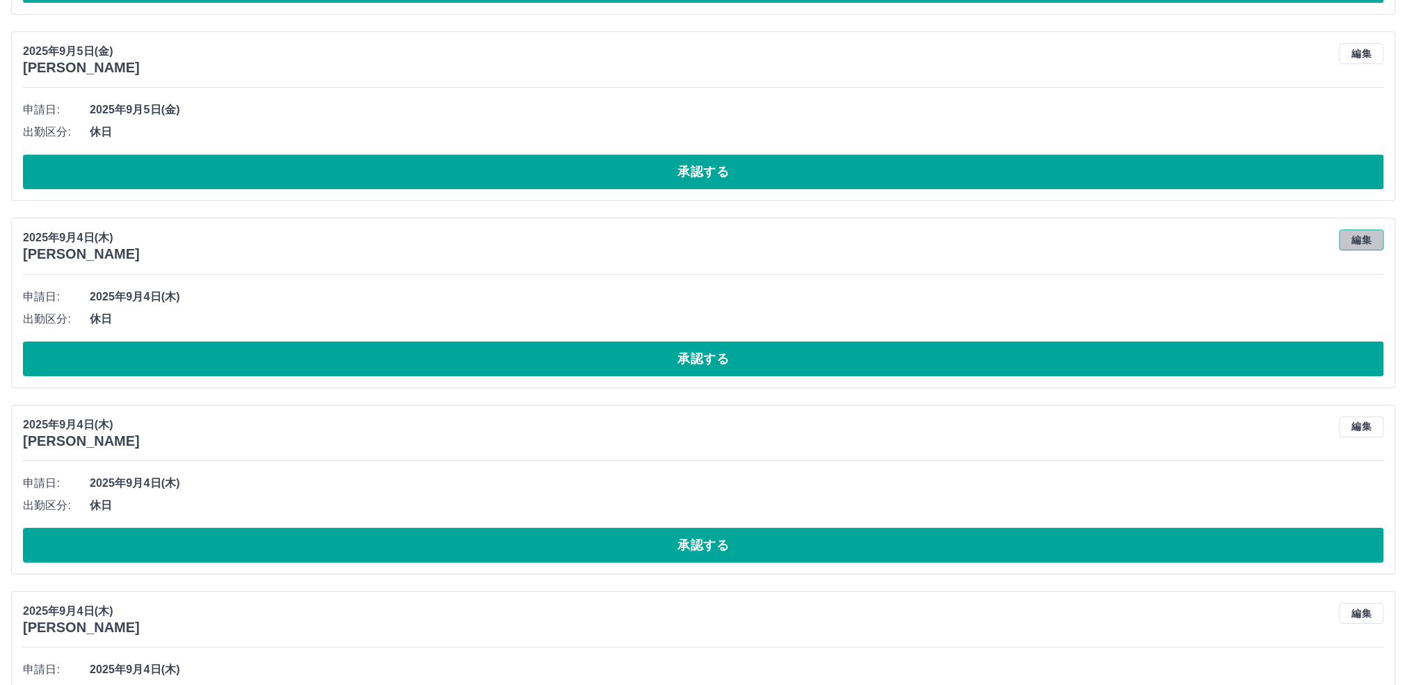
click at [1355, 250] on button "編集" at bounding box center [1362, 240] width 45 height 21
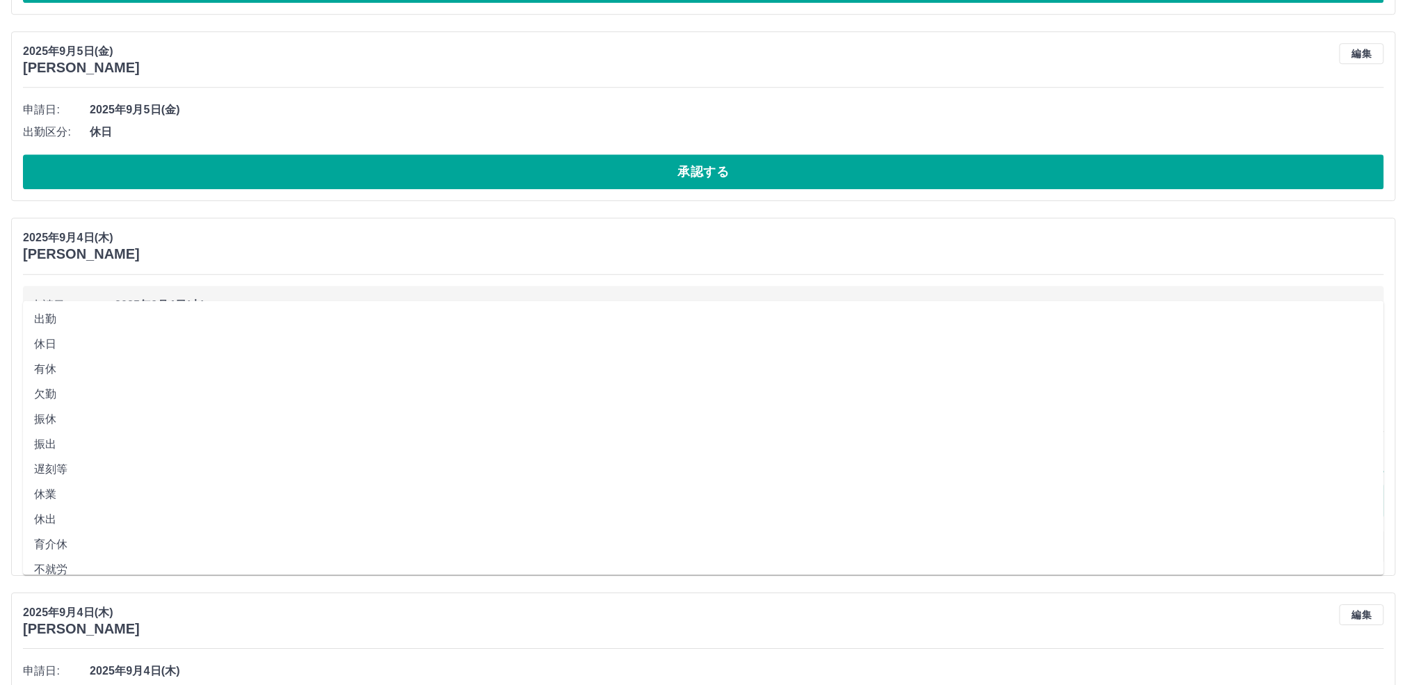
click at [65, 472] on input "**" at bounding box center [703, 462] width 1361 height 17
click at [74, 321] on li "出勤" at bounding box center [703, 319] width 1361 height 25
type input "**"
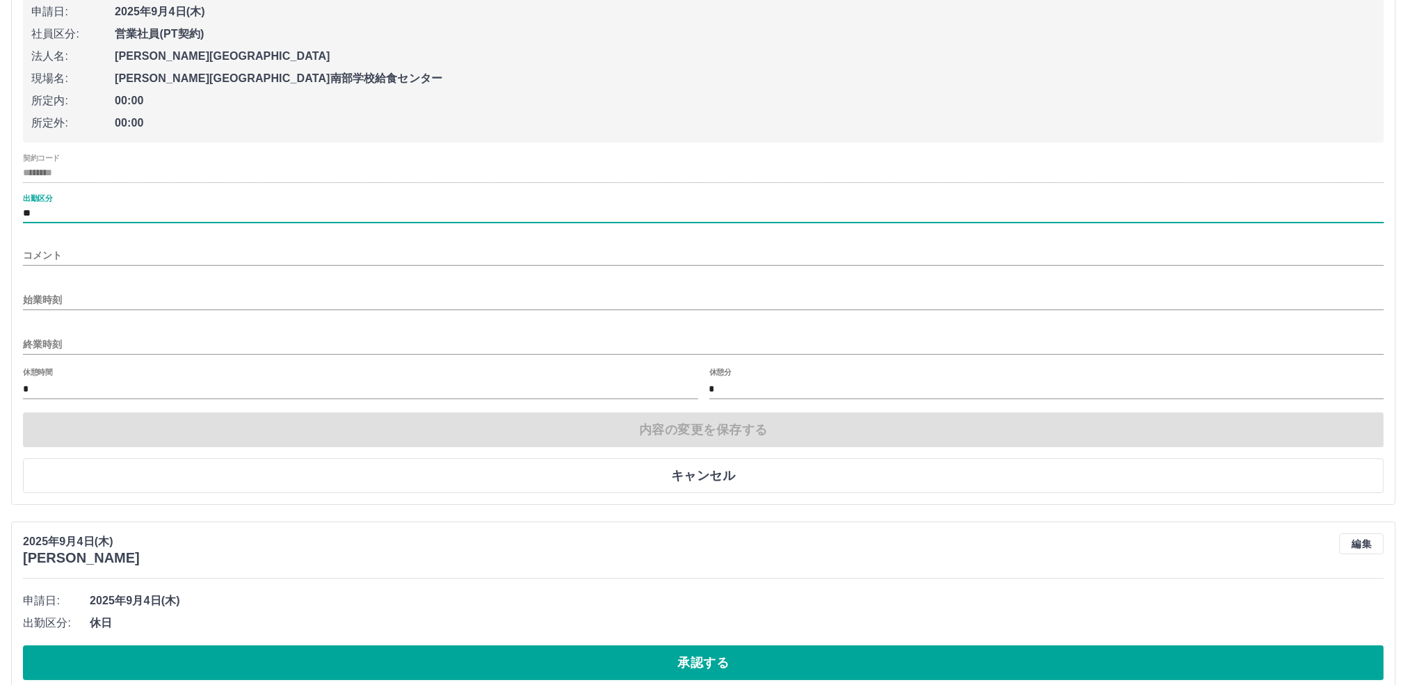
scroll to position [24968, 0]
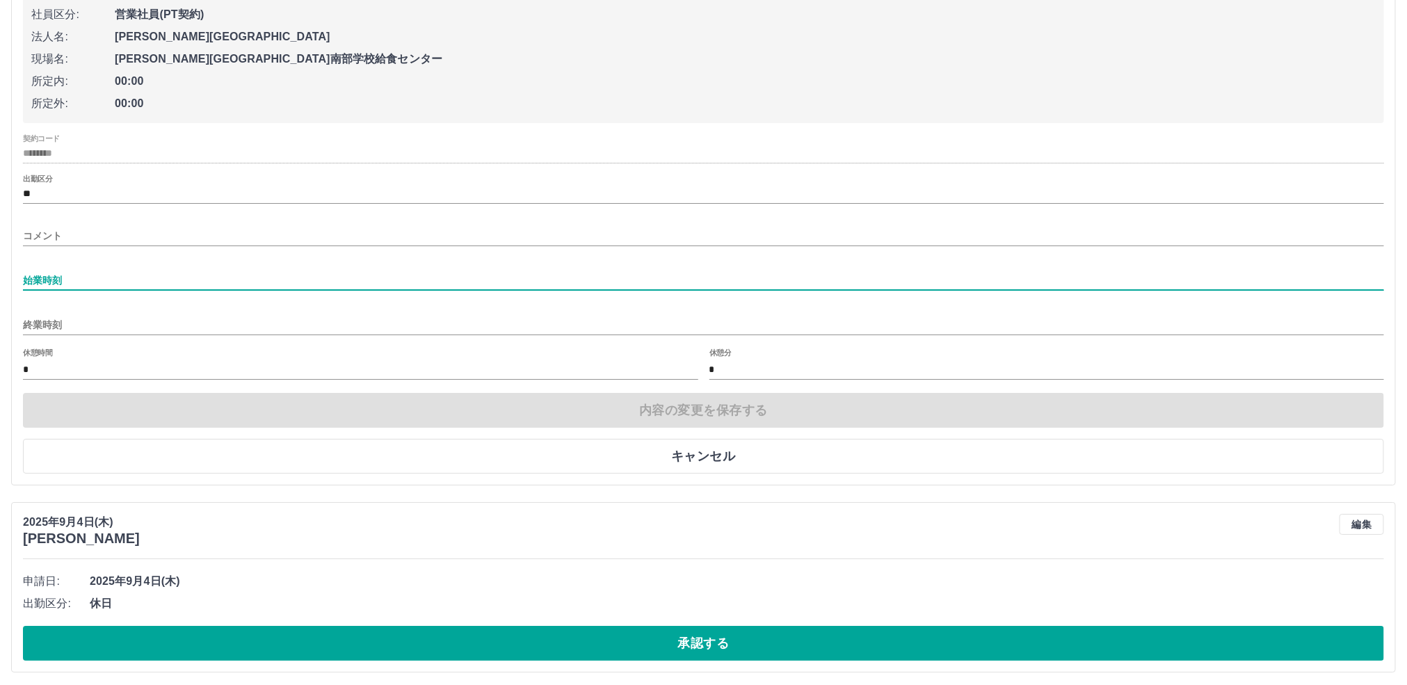
click at [86, 291] on input "始業時刻" at bounding box center [703, 281] width 1361 height 20
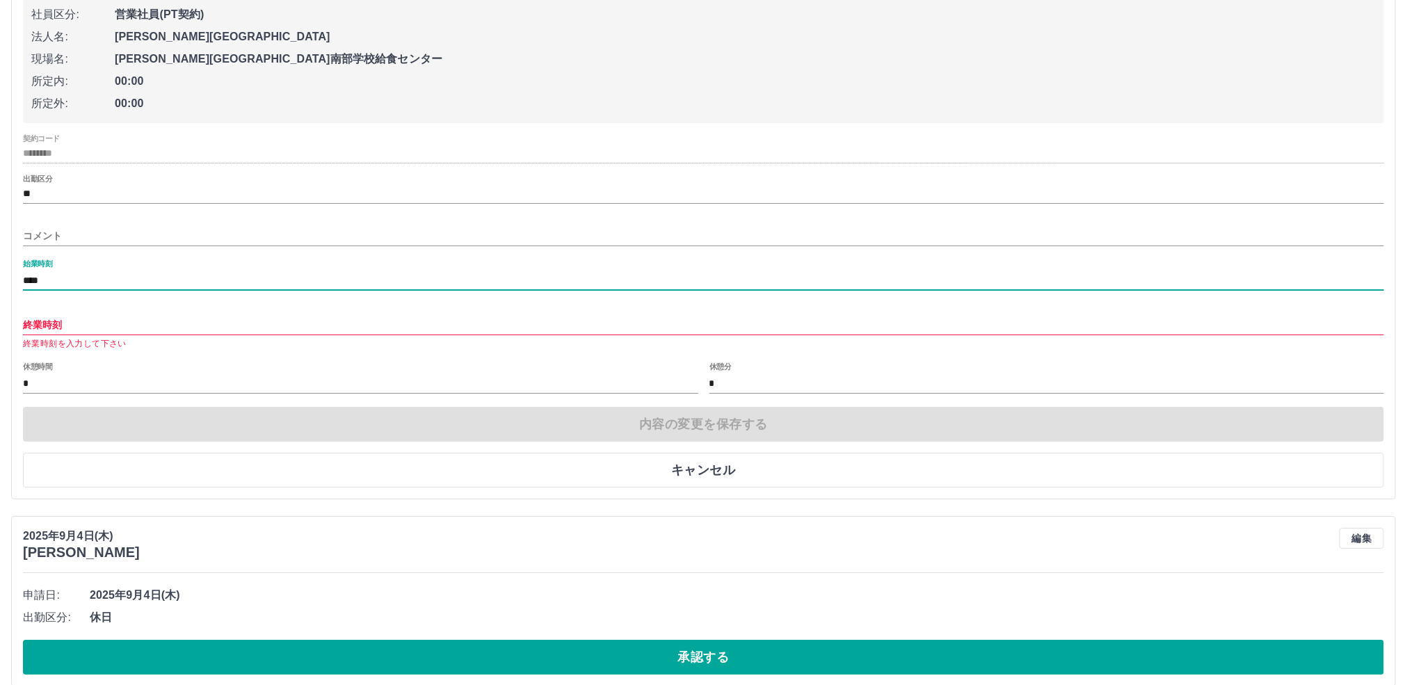
type input "****"
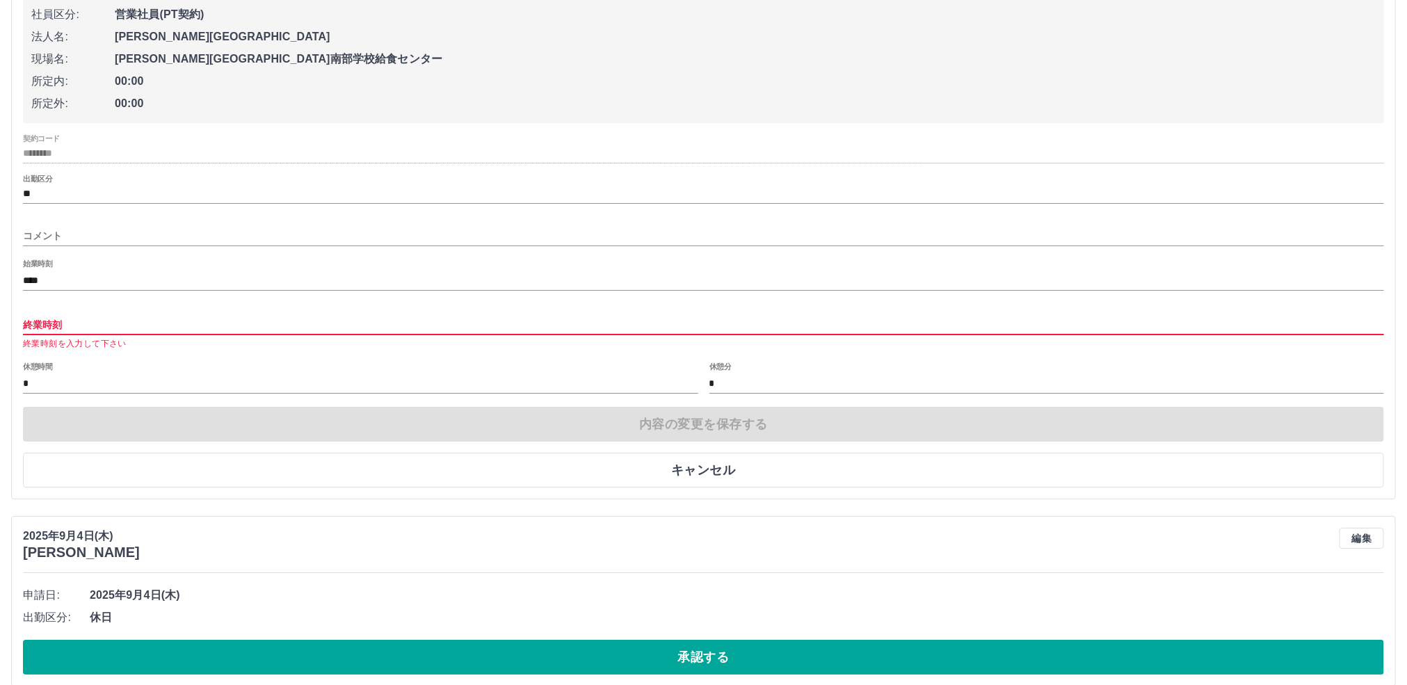
click at [90, 335] on input "終業時刻" at bounding box center [703, 325] width 1361 height 20
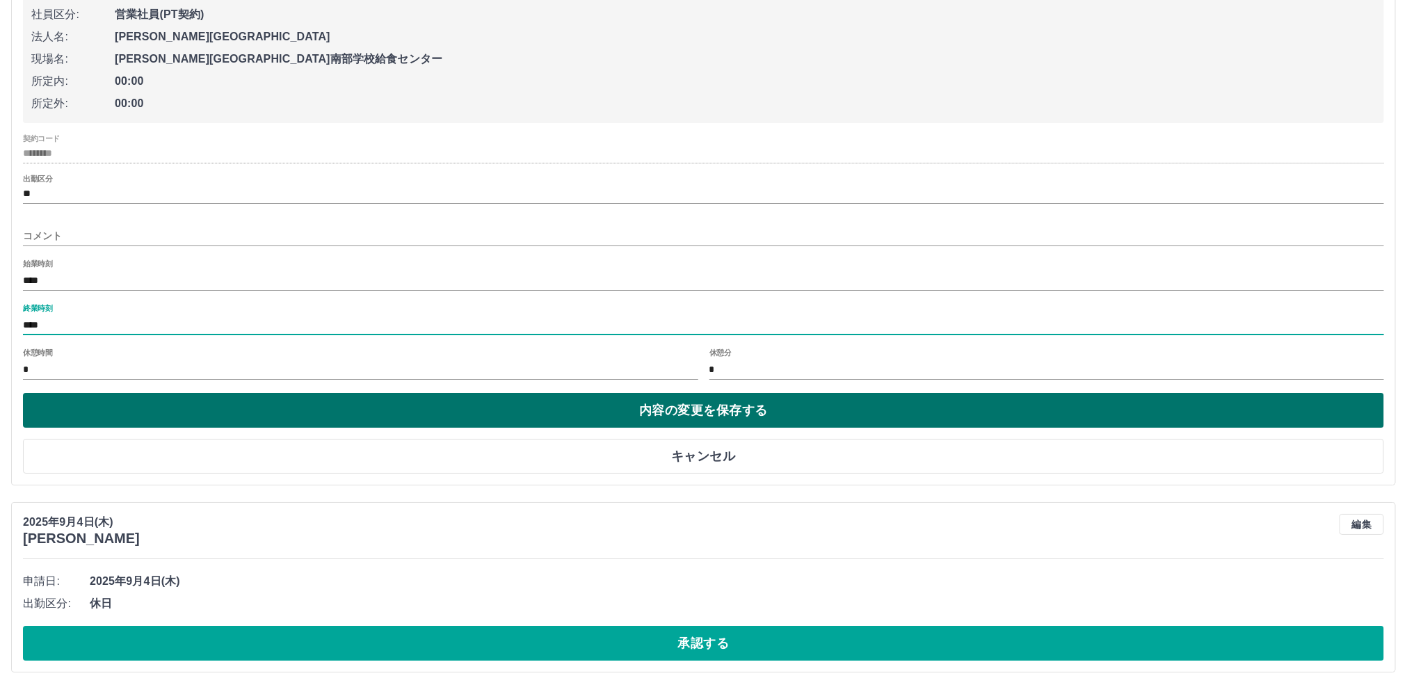
type input "****"
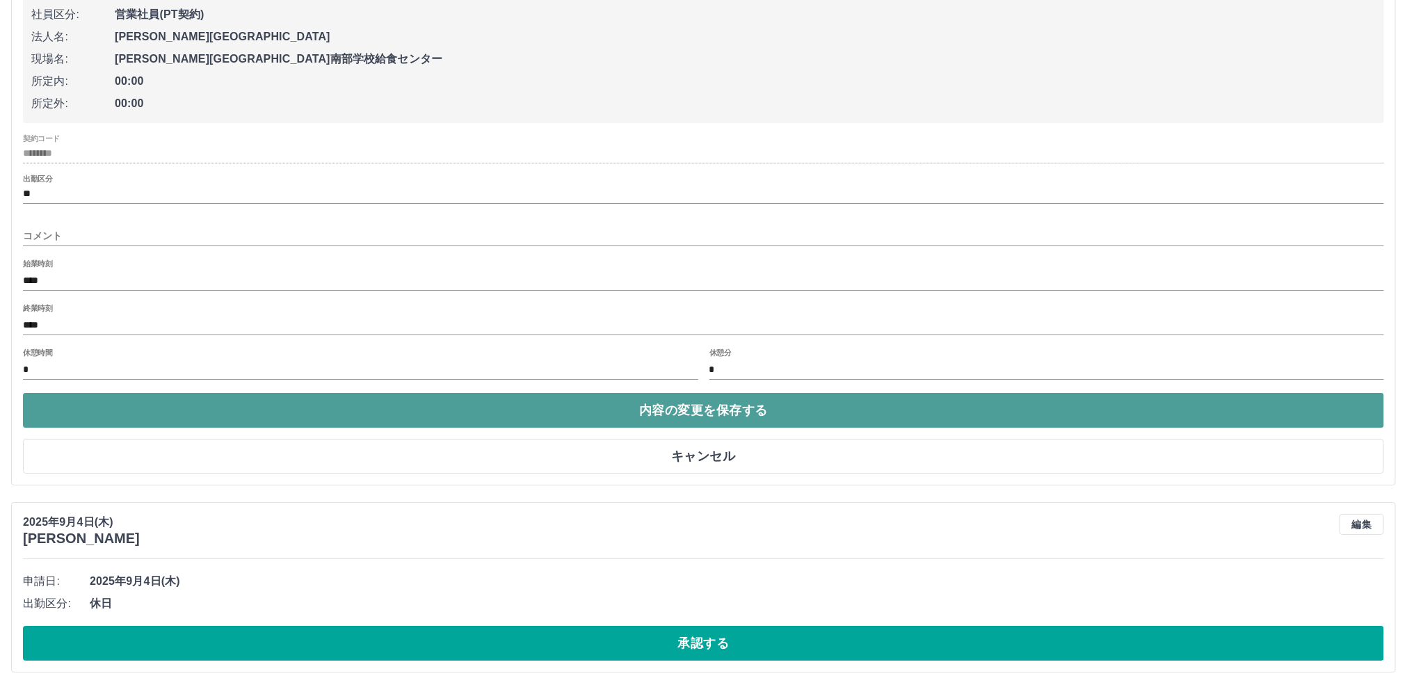
click at [145, 428] on button "内容の変更を保存する" at bounding box center [703, 410] width 1361 height 35
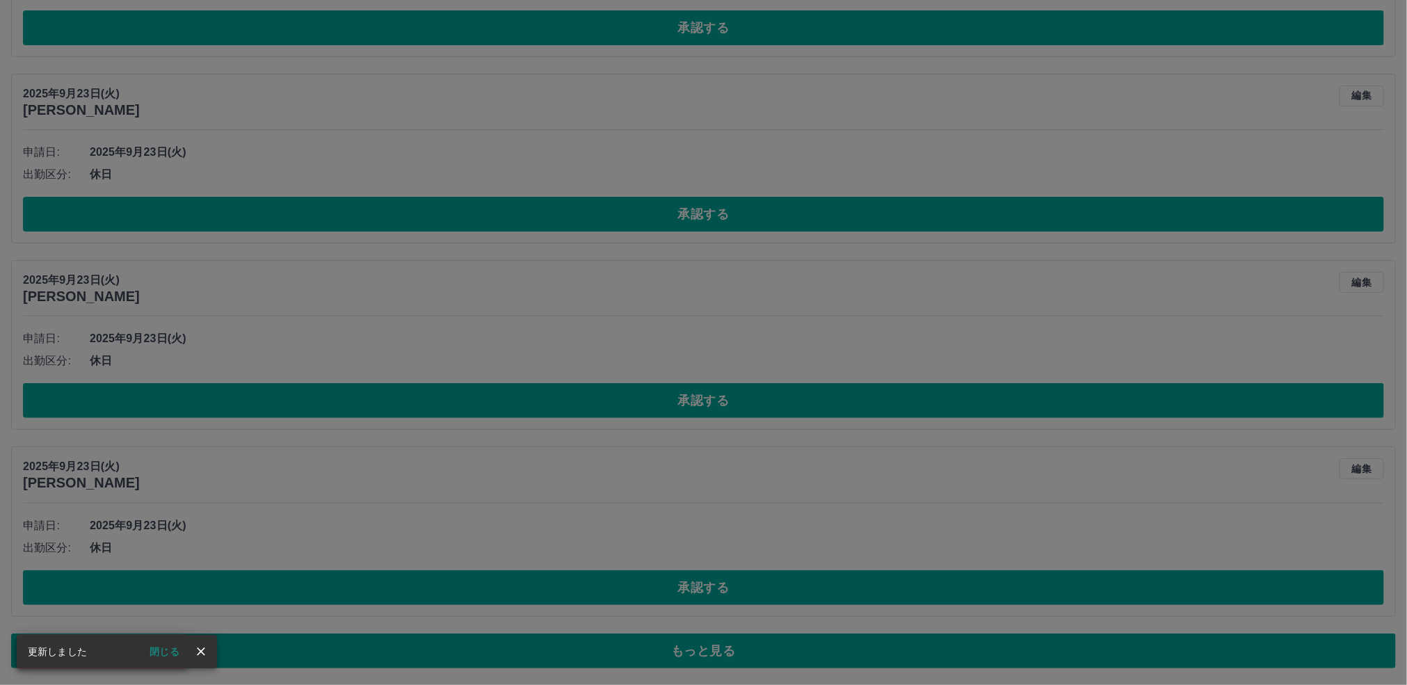
scroll to position [5723, 0]
click at [195, 646] on icon "close" at bounding box center [201, 652] width 14 height 14
click at [168, 650] on icon "Close" at bounding box center [172, 653] width 14 height 14
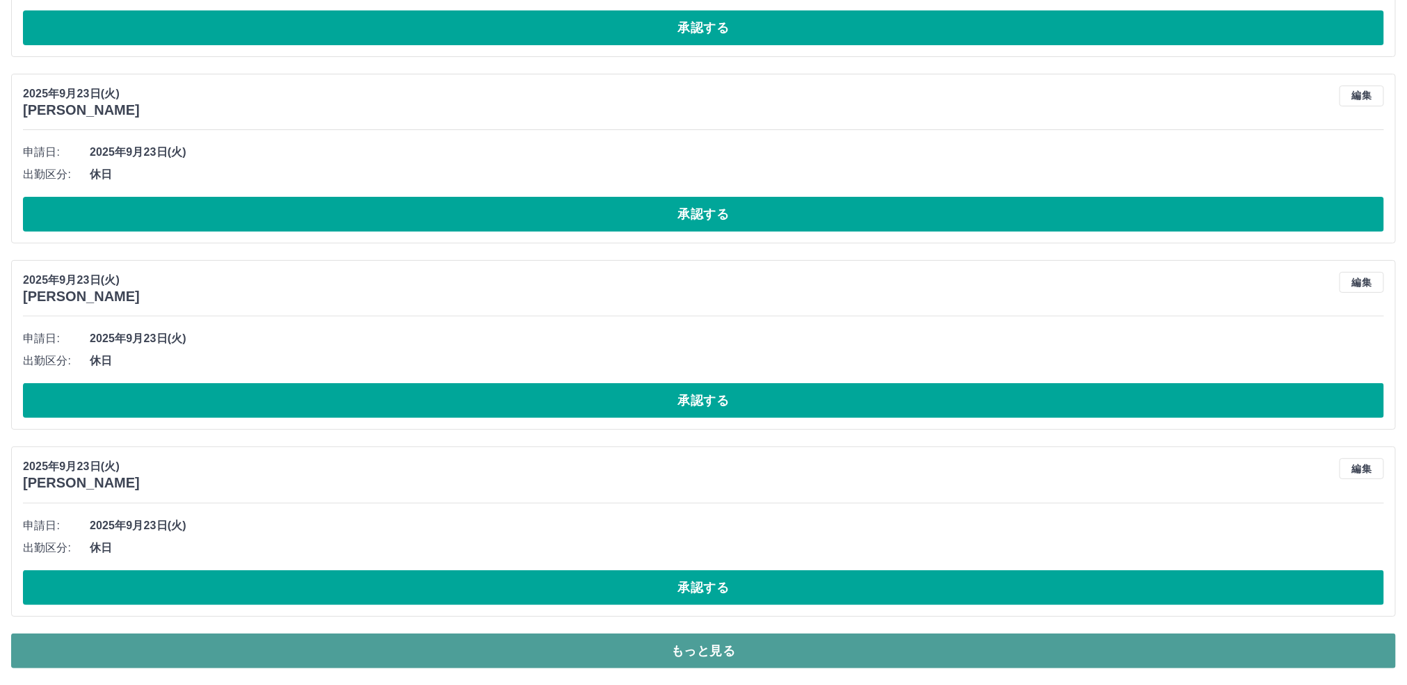
click at [762, 653] on button "もっと見る" at bounding box center [703, 651] width 1385 height 35
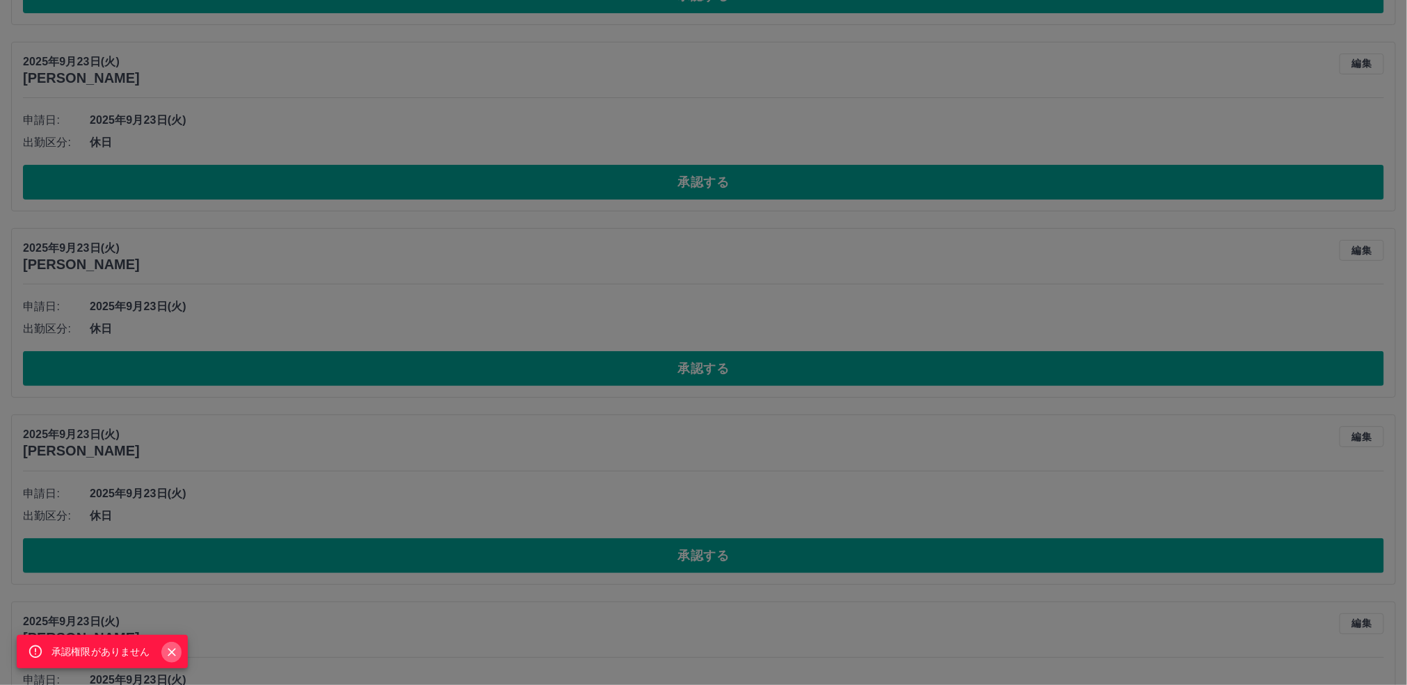
click at [173, 648] on icon "Close" at bounding box center [172, 653] width 14 height 14
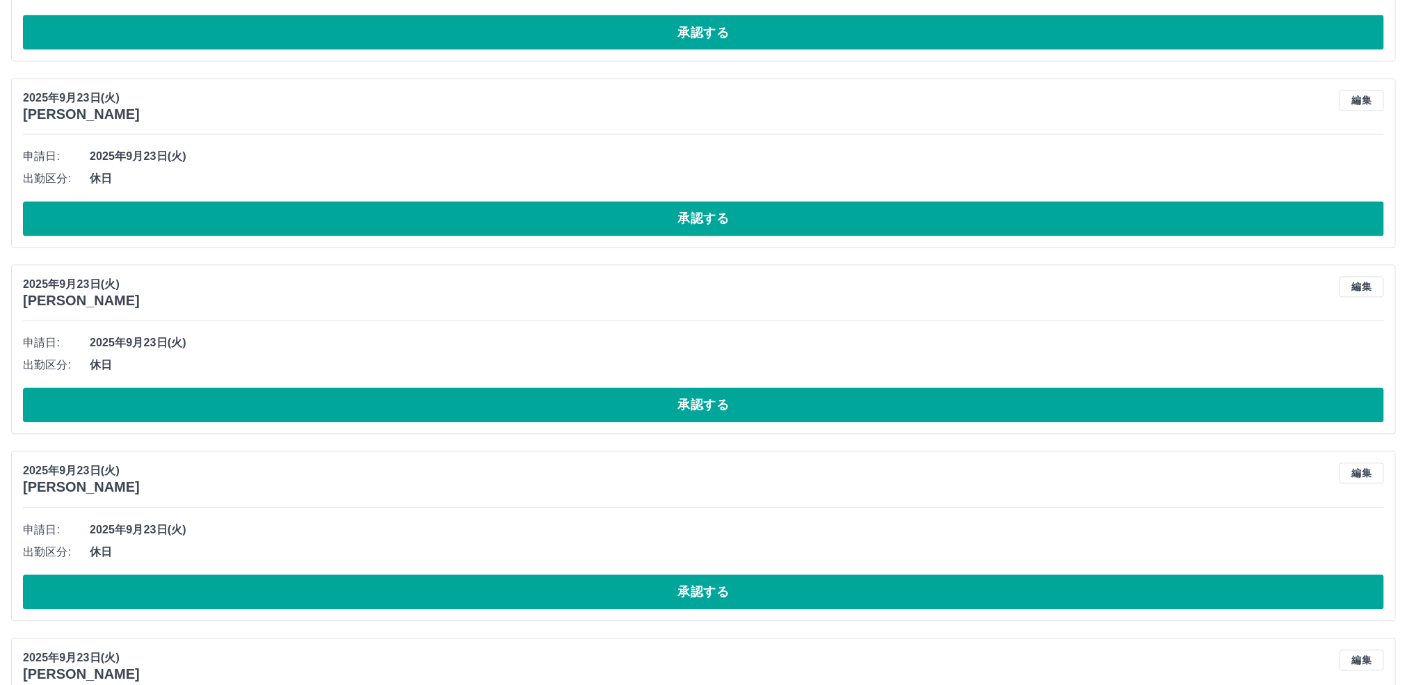
scroll to position [10413, 0]
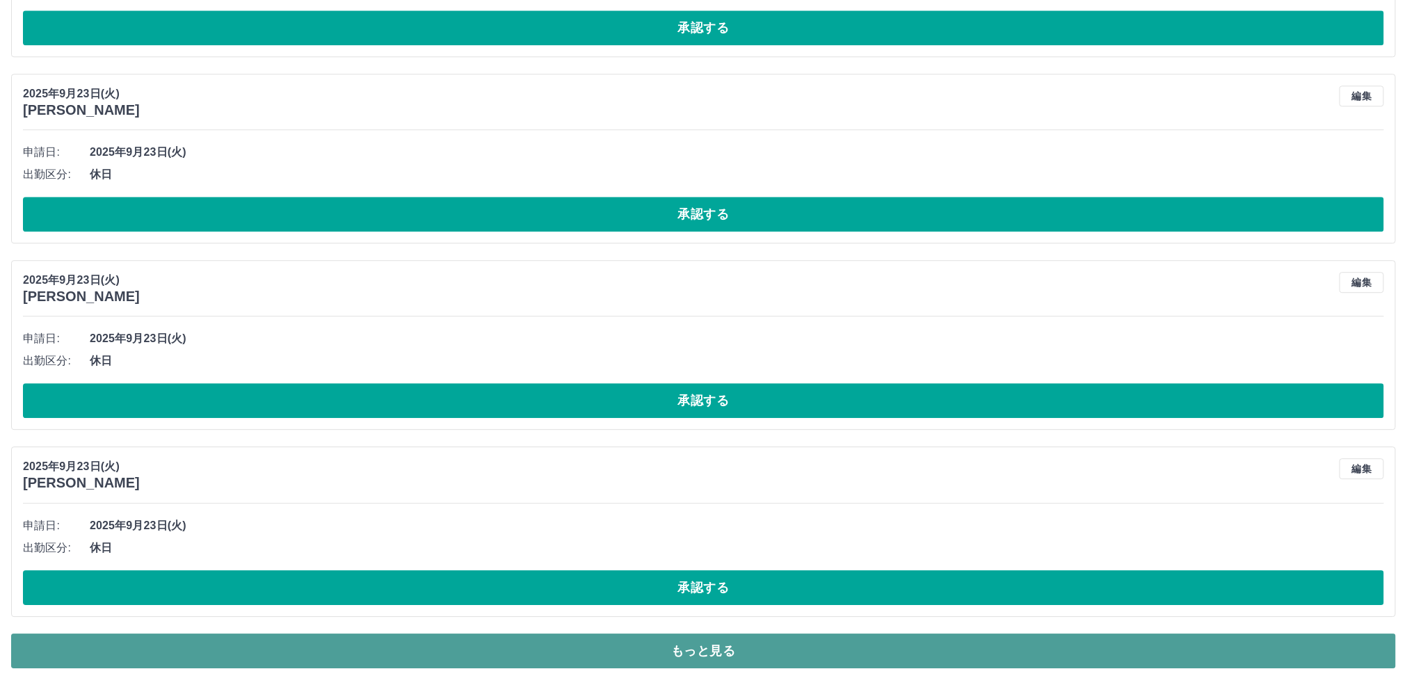
click at [698, 652] on button "もっと見る" at bounding box center [703, 651] width 1385 height 35
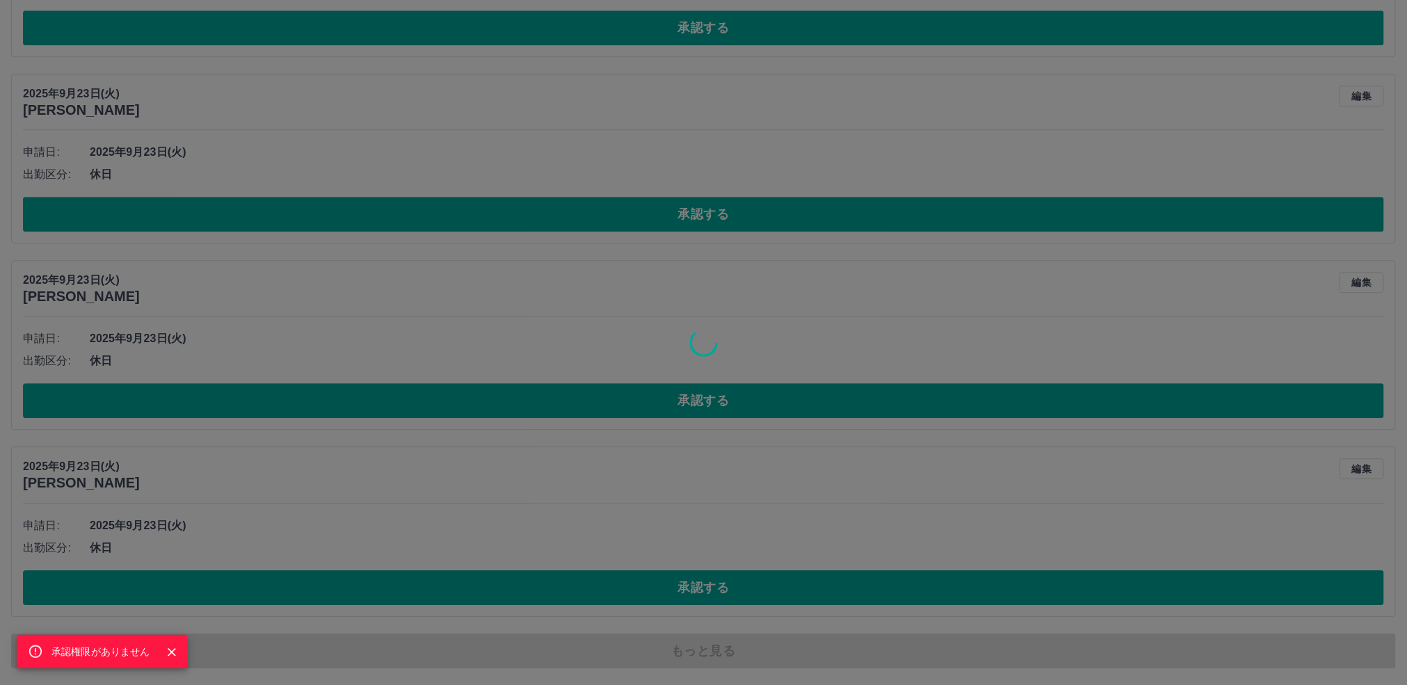
click at [173, 651] on icon "Close" at bounding box center [172, 653] width 14 height 14
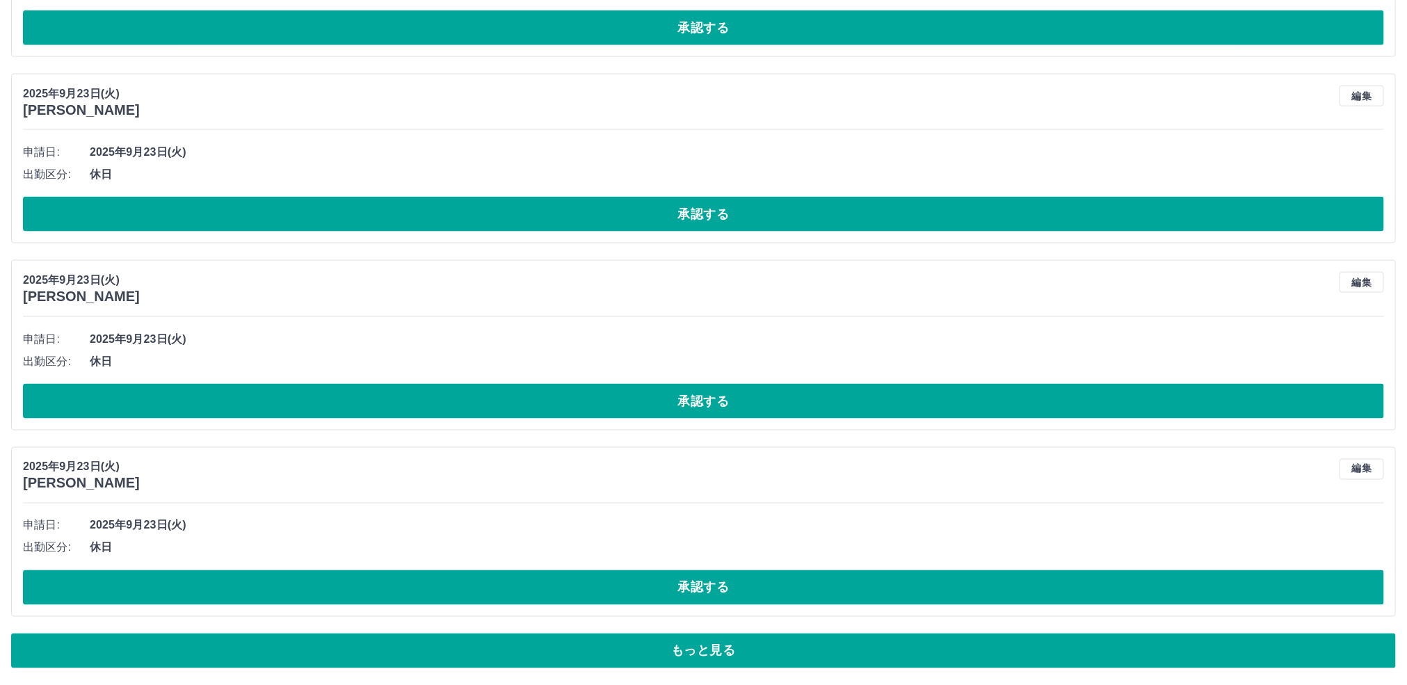
scroll to position [15103, 0]
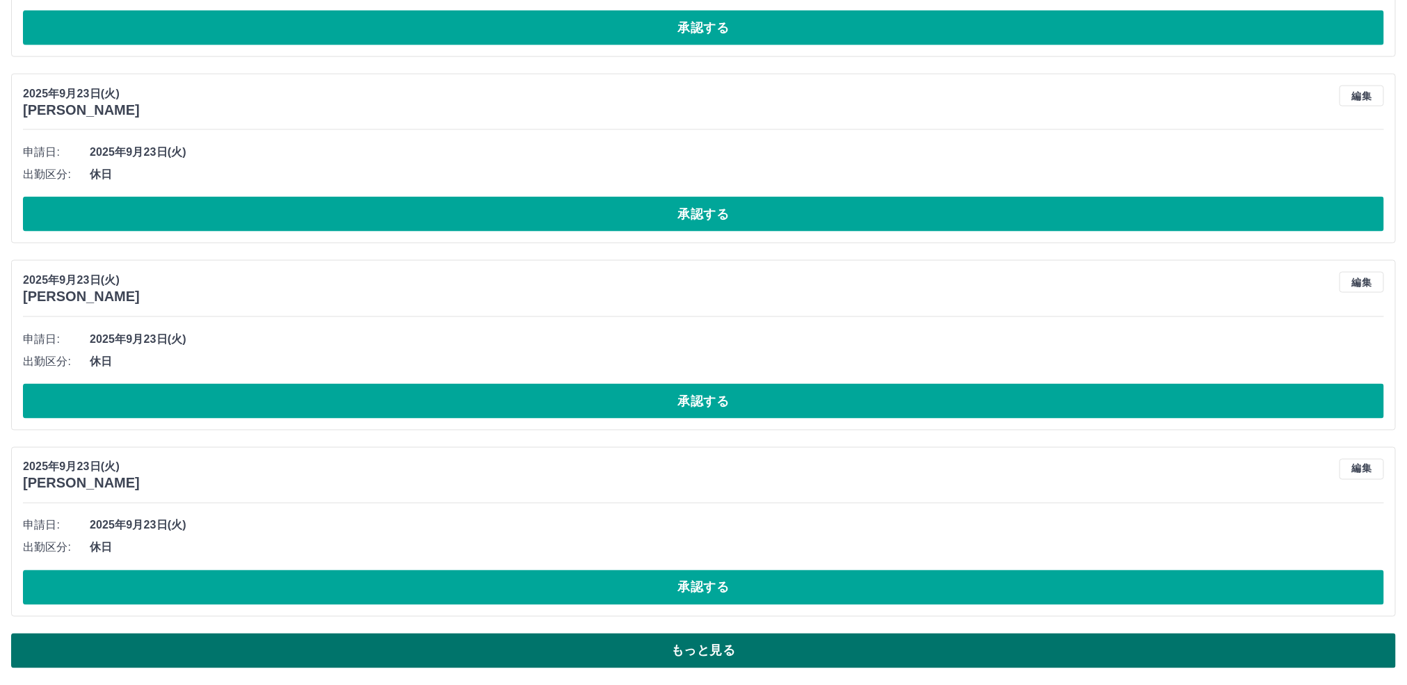
click at [714, 645] on button "もっと見る" at bounding box center [703, 651] width 1385 height 35
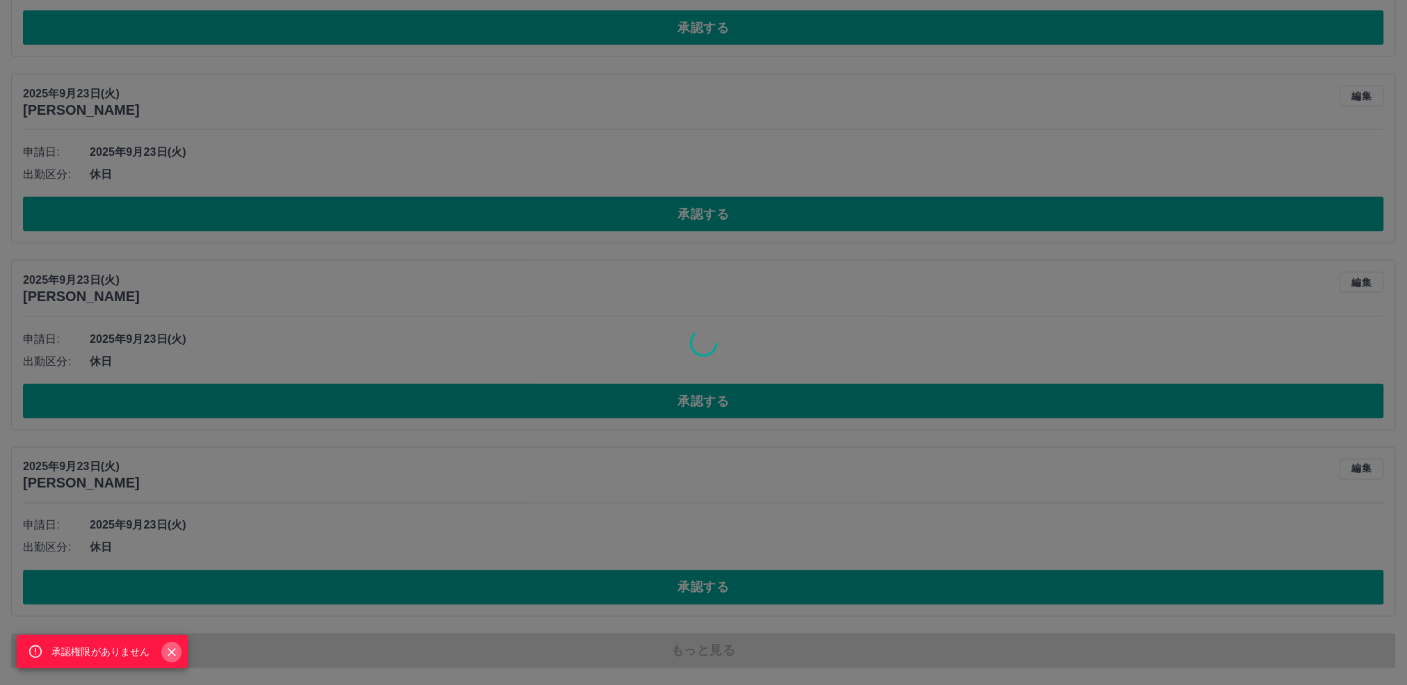
click at [174, 653] on icon "Close" at bounding box center [172, 653] width 14 height 14
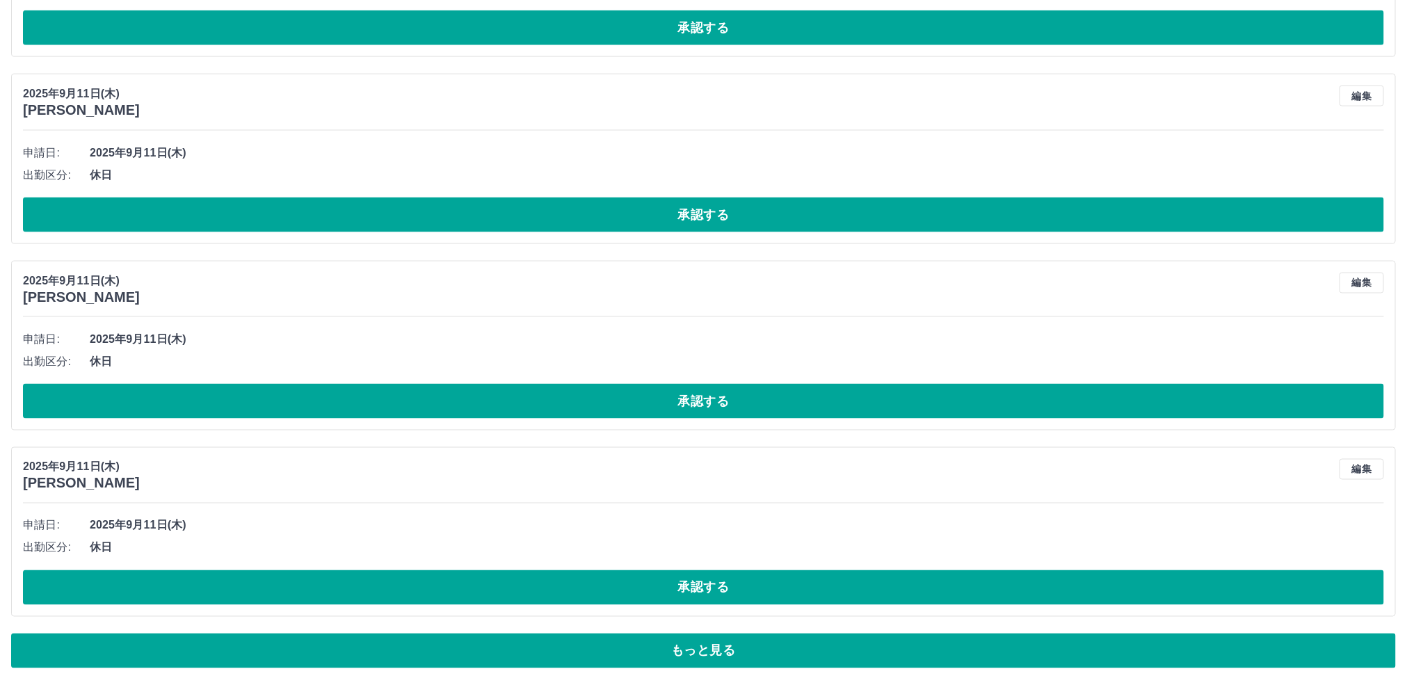
scroll to position [20794, 0]
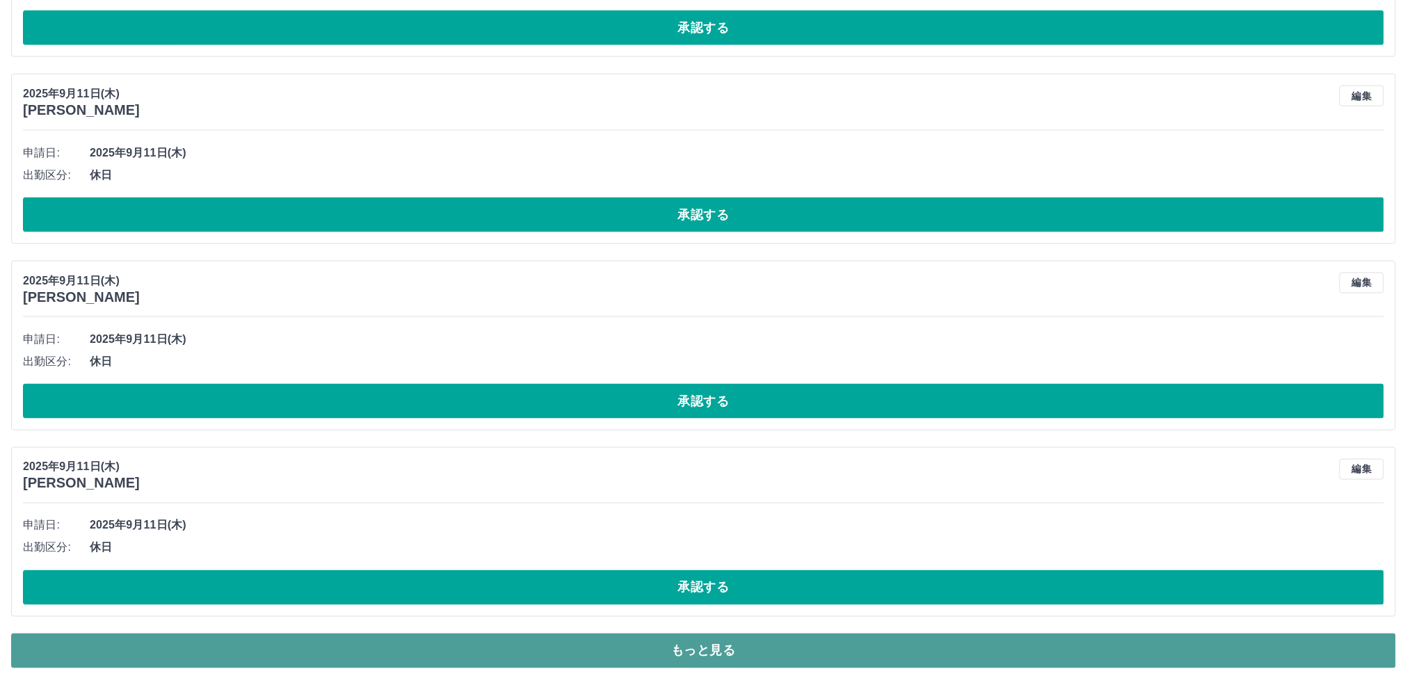
click at [693, 648] on button "もっと見る" at bounding box center [703, 651] width 1385 height 35
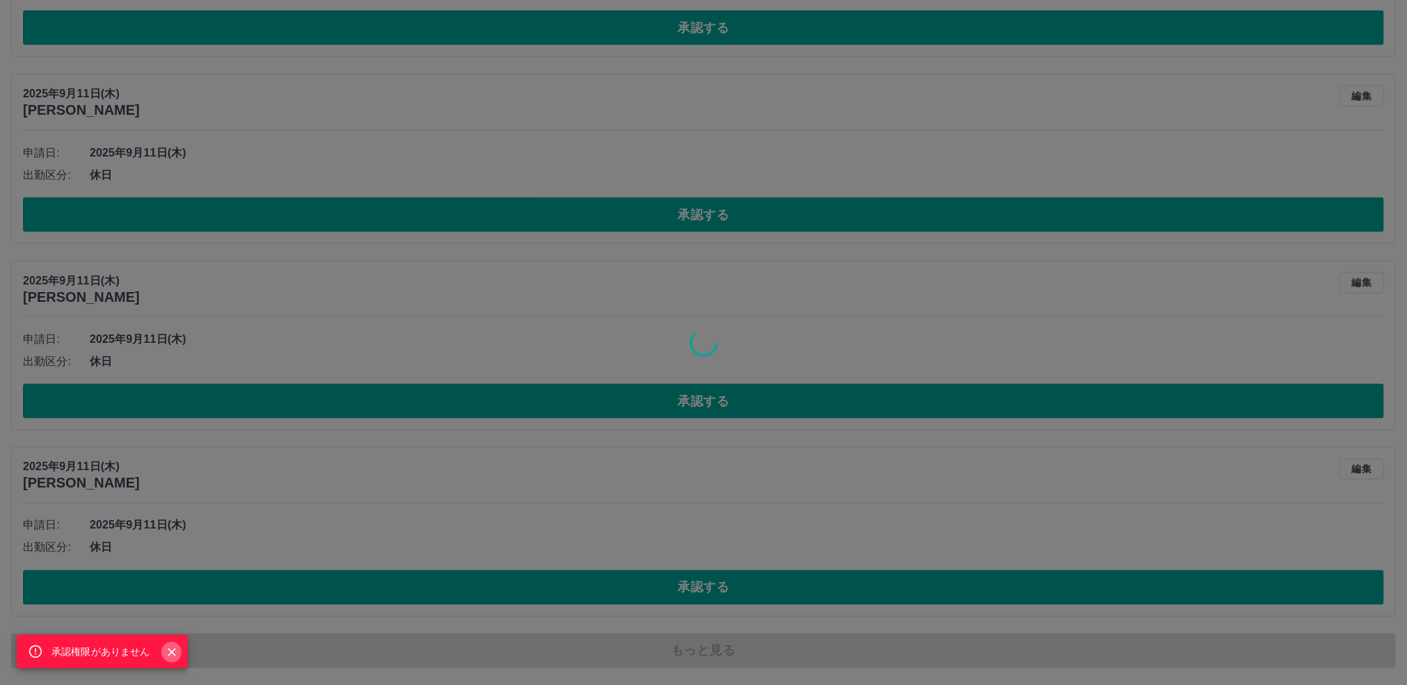
click at [169, 654] on icon "Close" at bounding box center [172, 653] width 14 height 14
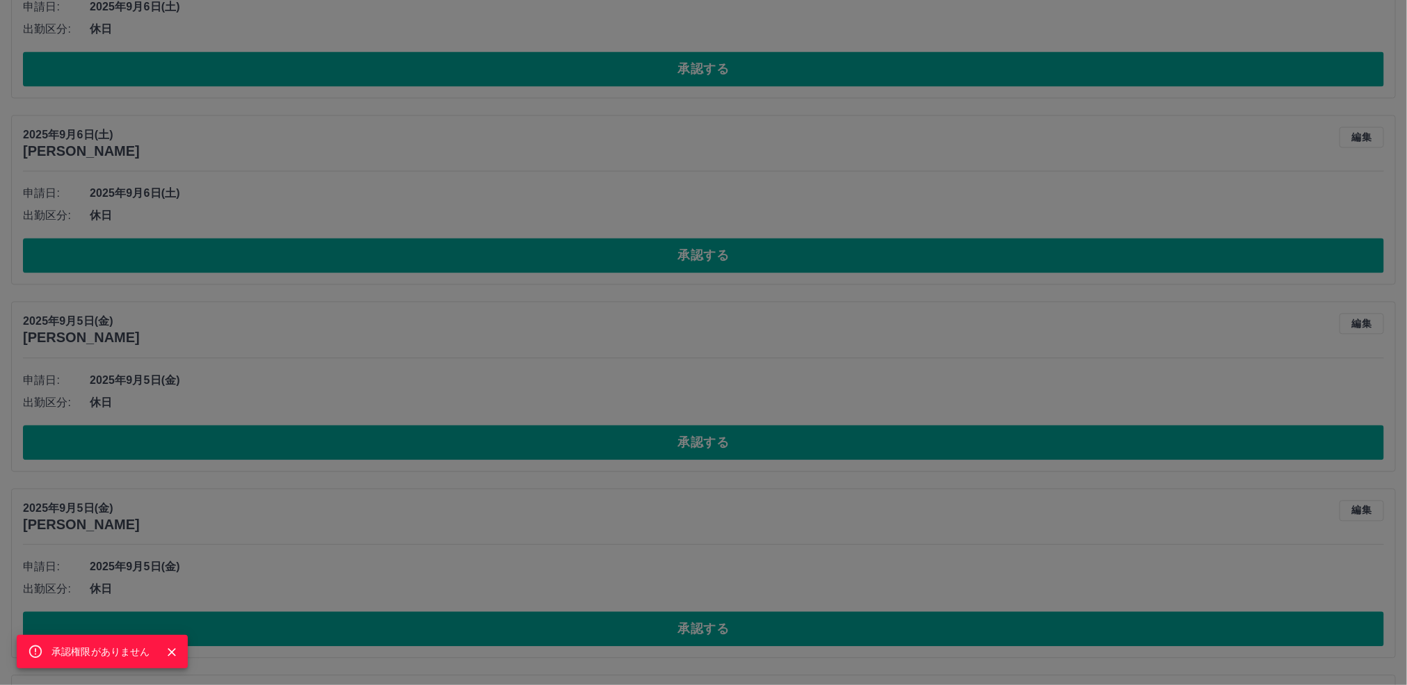
scroll to position [24133, 0]
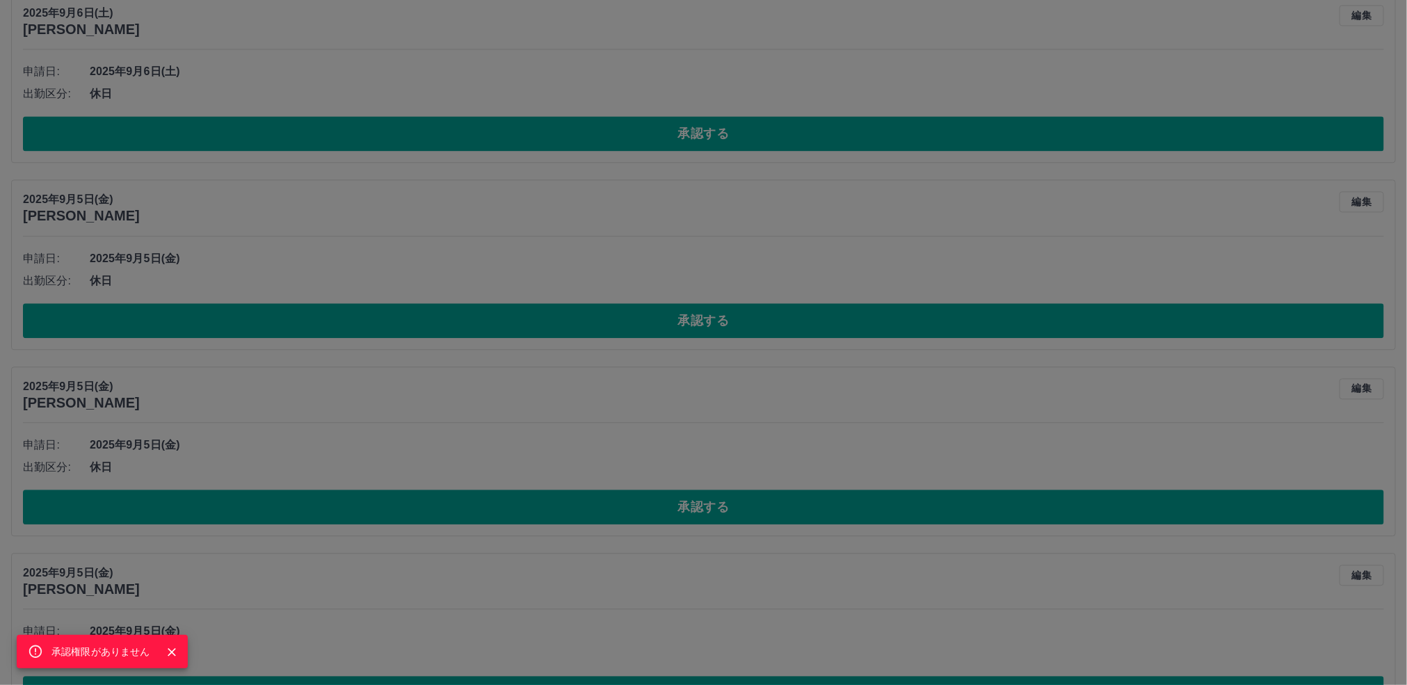
click at [169, 648] on icon "Close" at bounding box center [172, 653] width 14 height 14
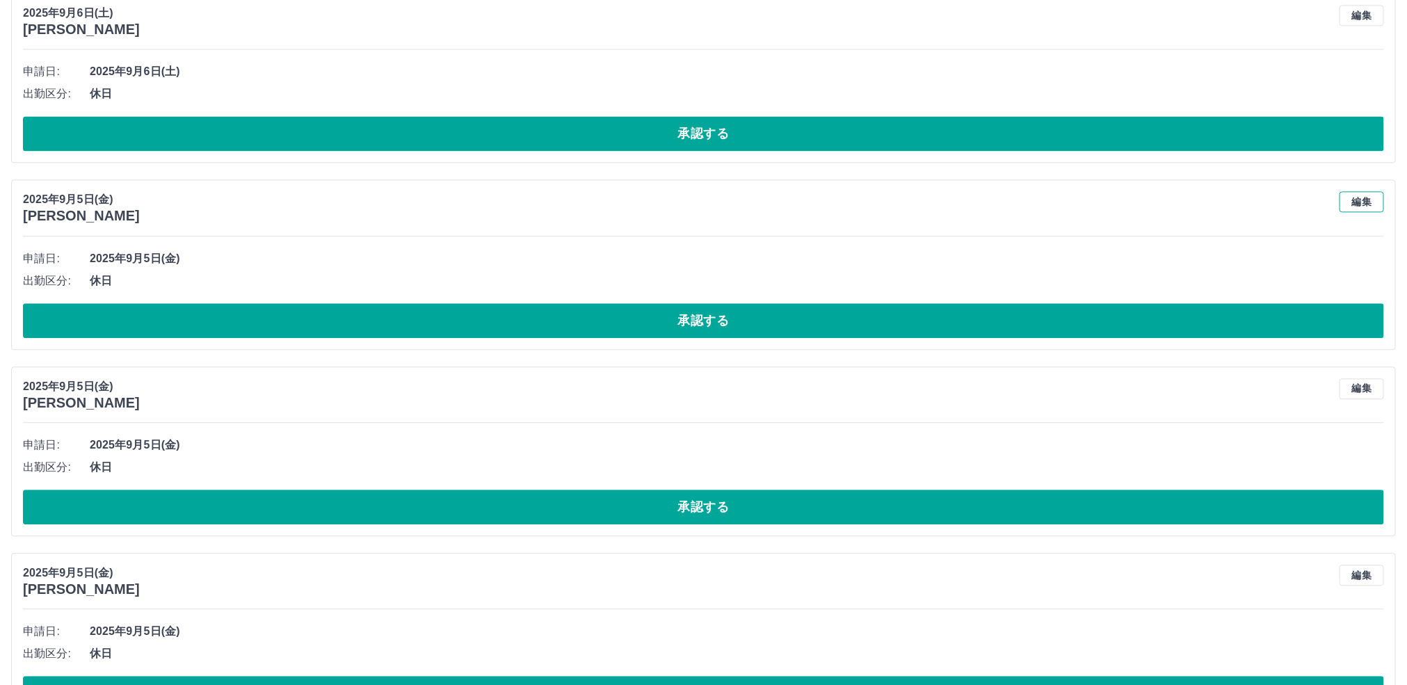
drag, startPoint x: 1361, startPoint y: 322, endPoint x: 1326, endPoint y: 326, distance: 35.0
click at [1359, 212] on button "編集" at bounding box center [1362, 201] width 45 height 21
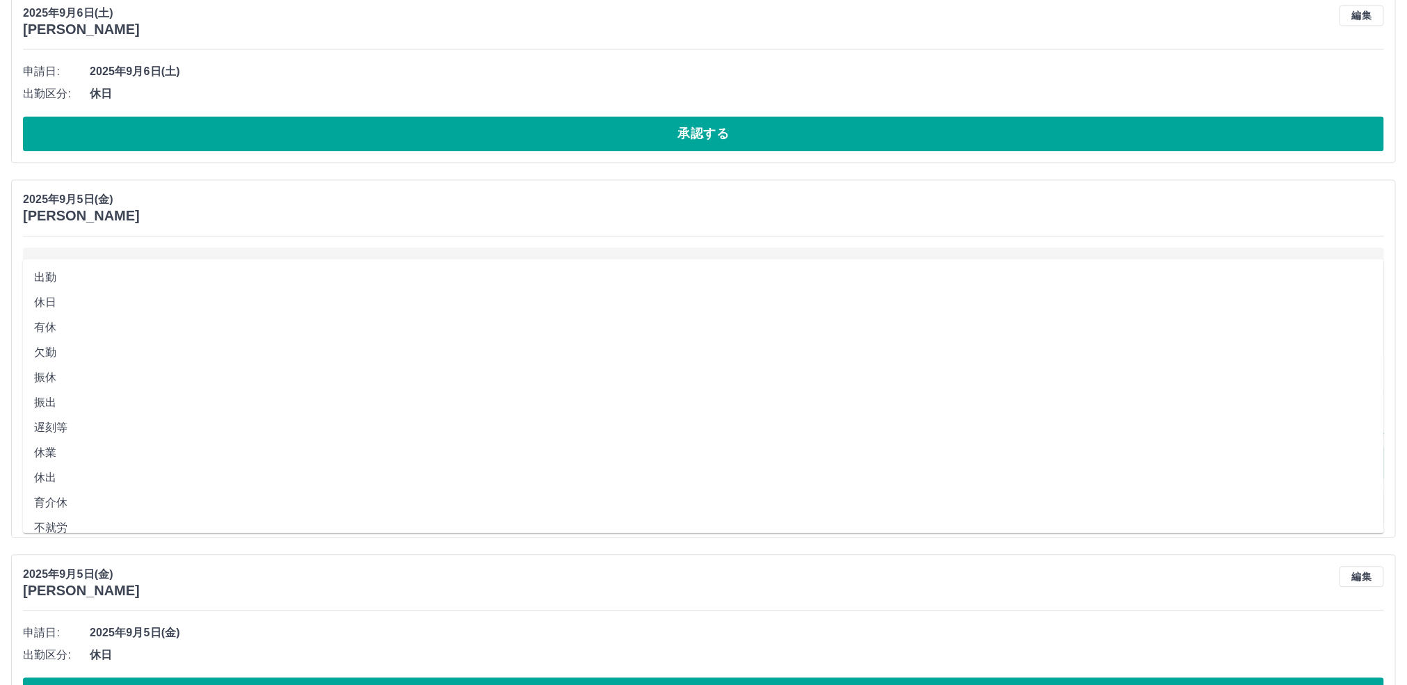
click at [57, 433] on input "**" at bounding box center [703, 424] width 1361 height 17
drag, startPoint x: 72, startPoint y: 285, endPoint x: 72, endPoint y: 297, distance: 12.5
click at [70, 288] on li "出勤" at bounding box center [703, 277] width 1361 height 25
type input "**"
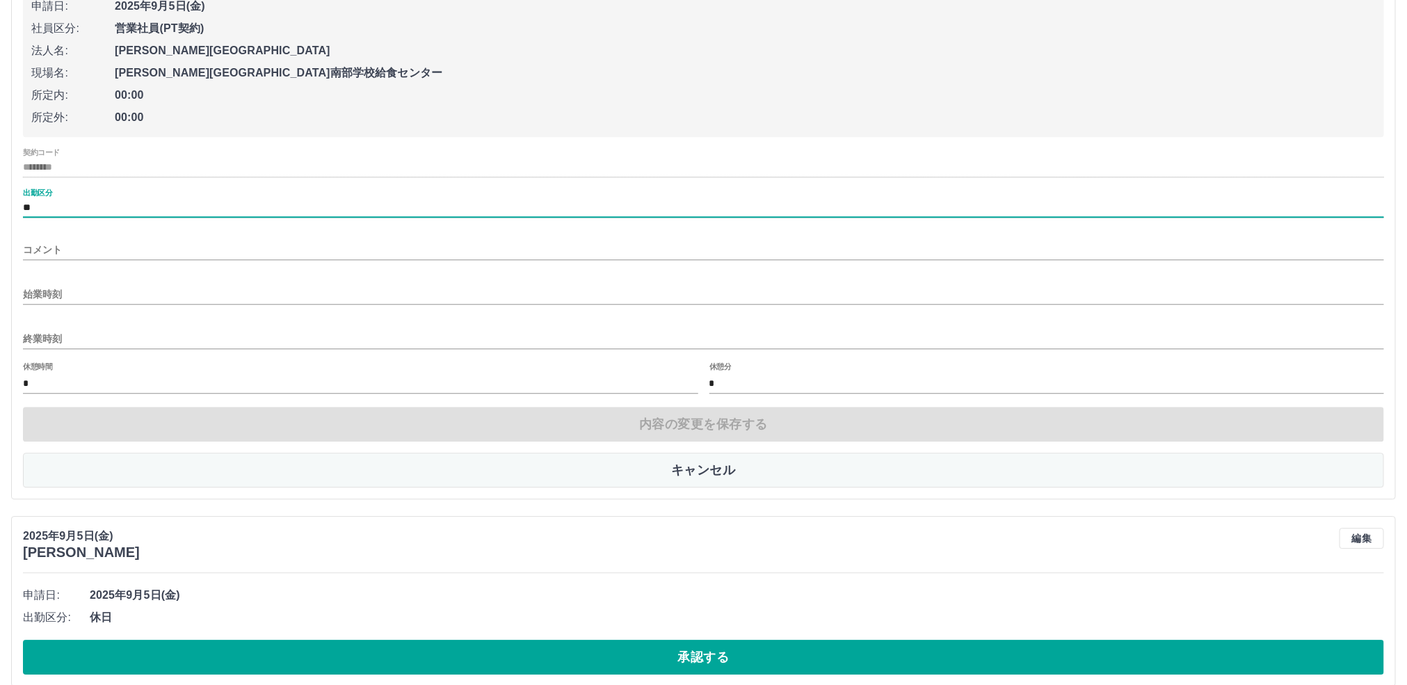
scroll to position [24447, 0]
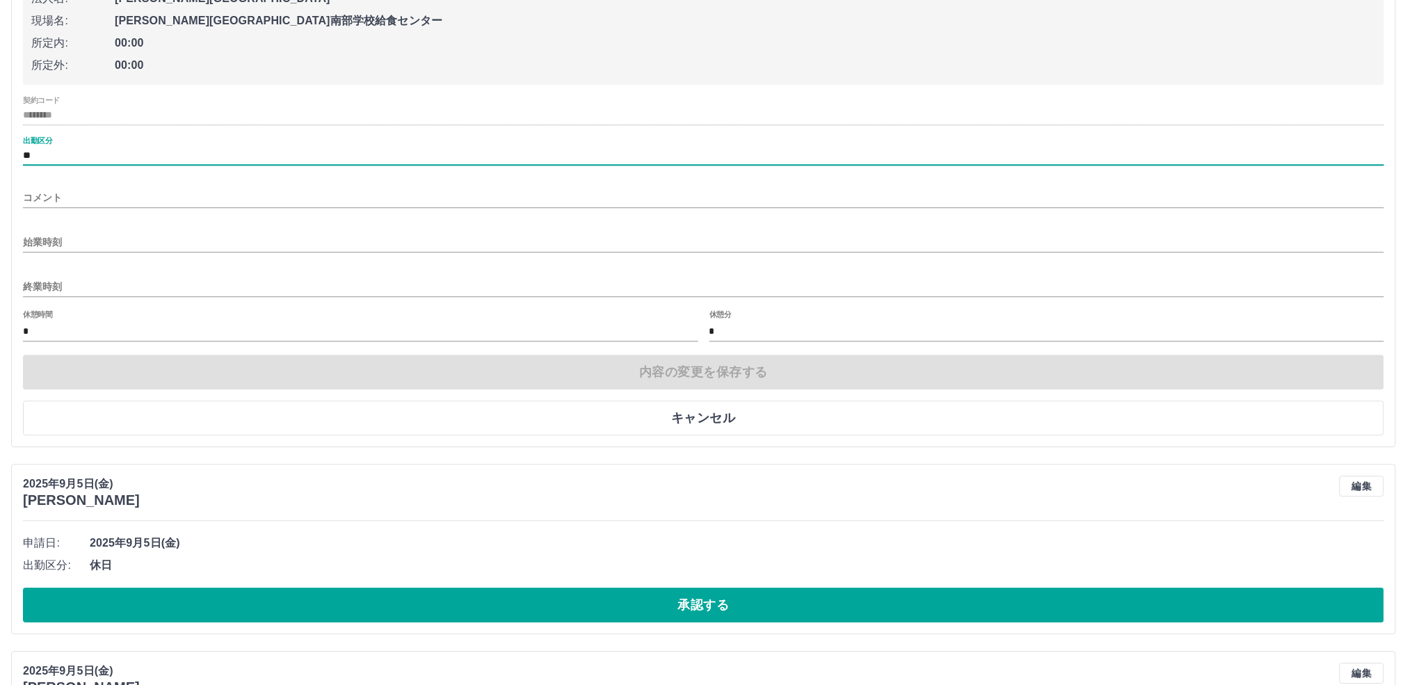
click at [88, 253] on input "始業時刻" at bounding box center [703, 242] width 1361 height 20
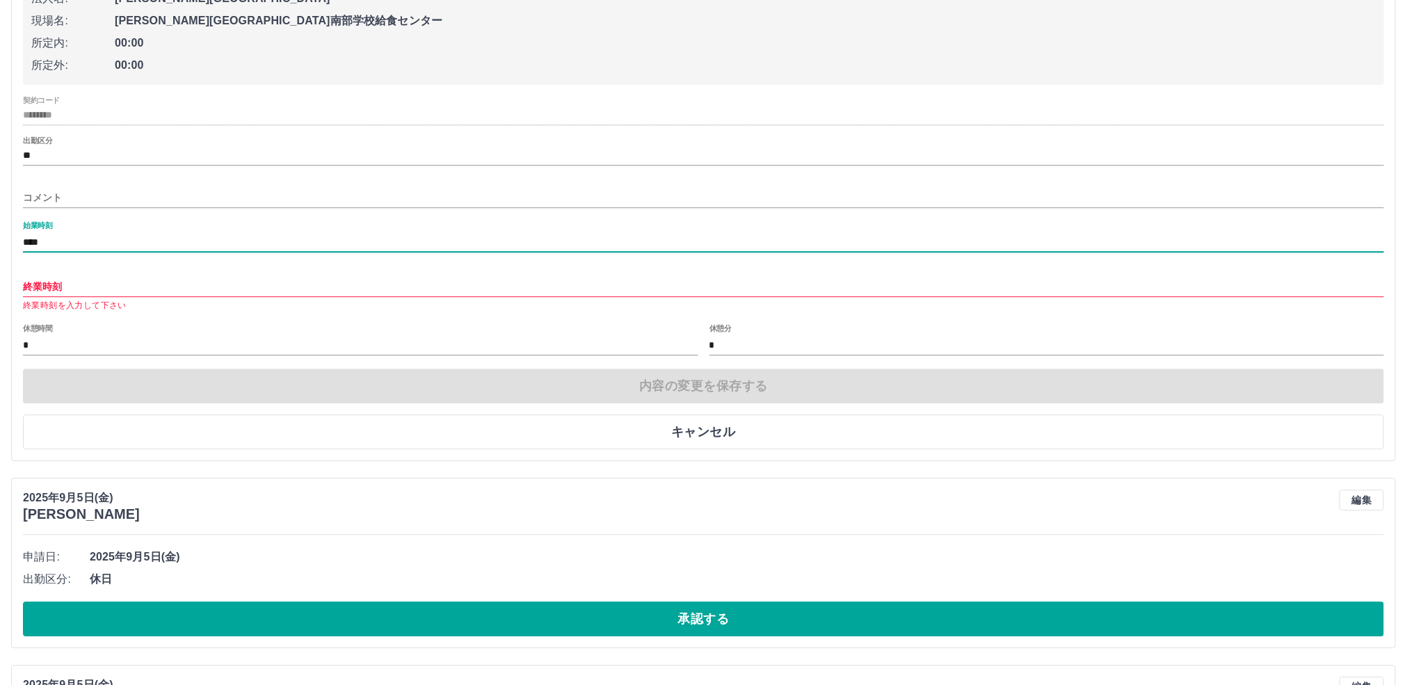
type input "****"
click at [79, 297] on input "終業時刻" at bounding box center [703, 287] width 1361 height 20
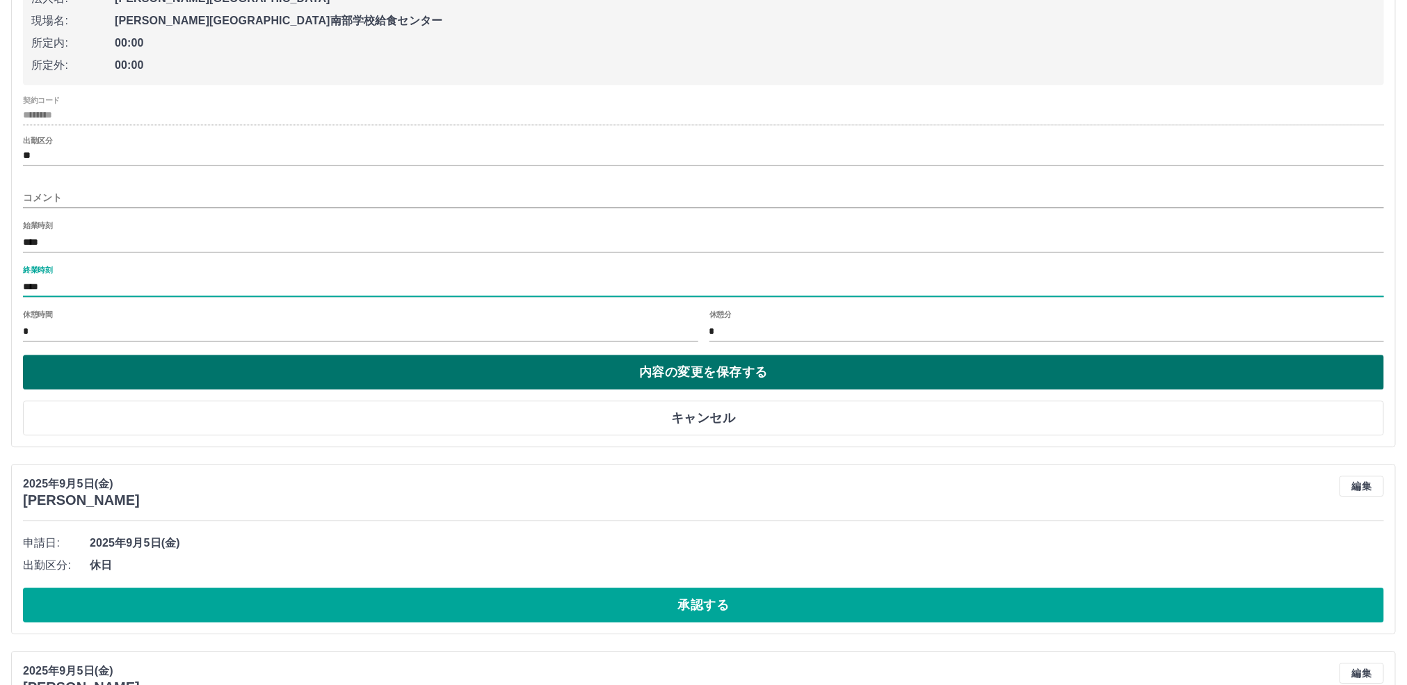
type input "****"
click at [264, 390] on button "内容の変更を保存する" at bounding box center [703, 372] width 1361 height 35
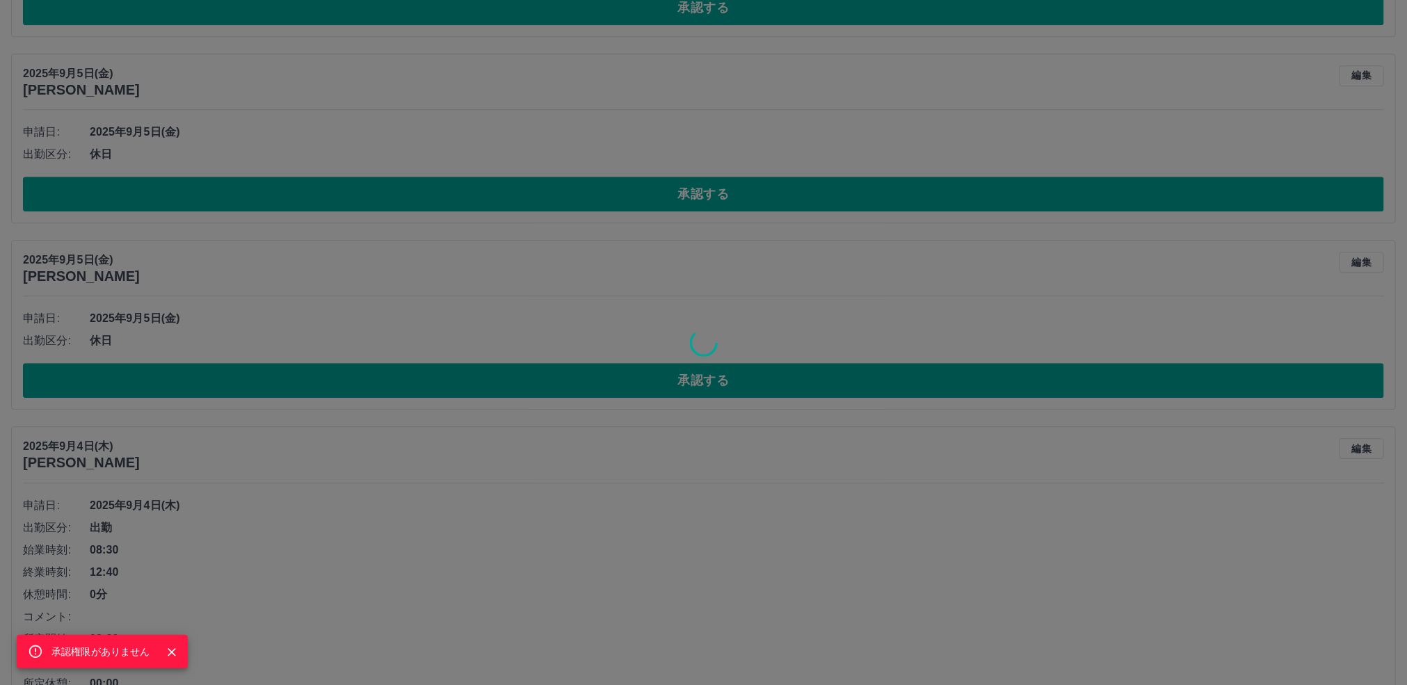
drag, startPoint x: 172, startPoint y: 650, endPoint x: 232, endPoint y: 570, distance: 100.3
click at [173, 651] on icon "Close" at bounding box center [172, 653] width 14 height 14
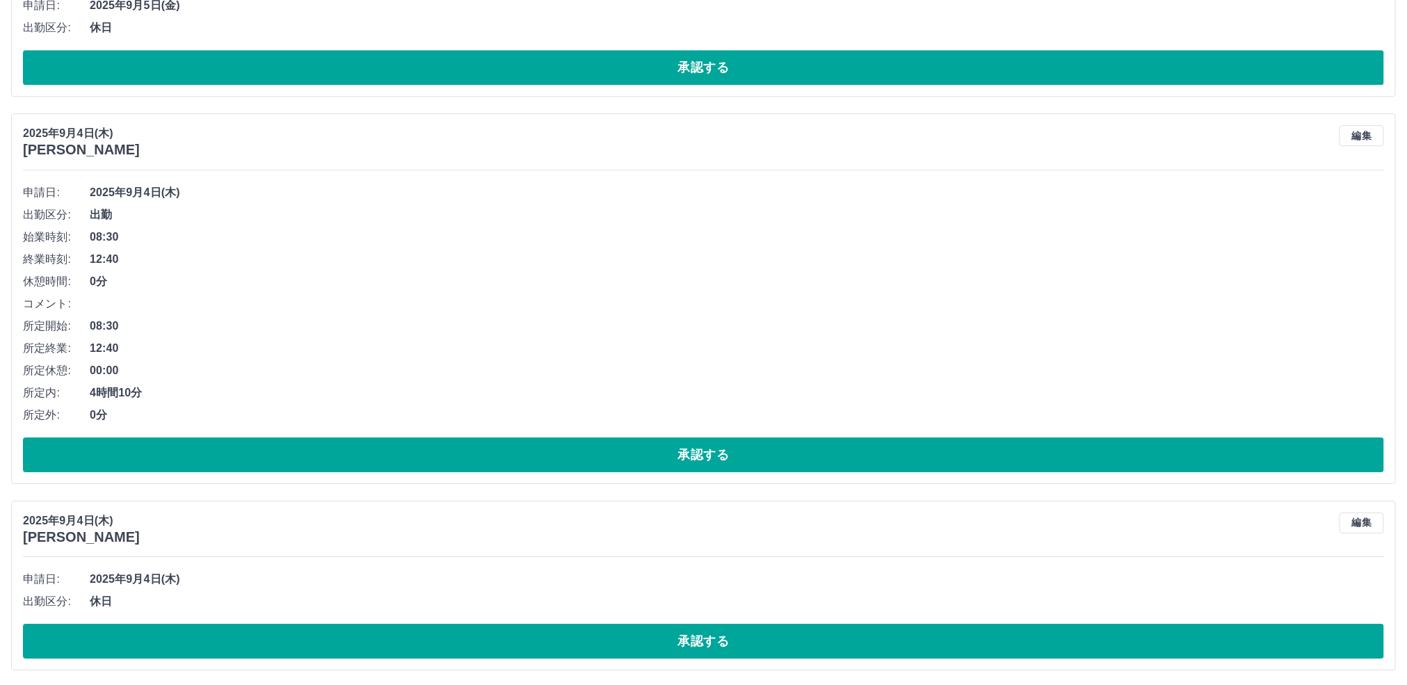
scroll to position [5723, 0]
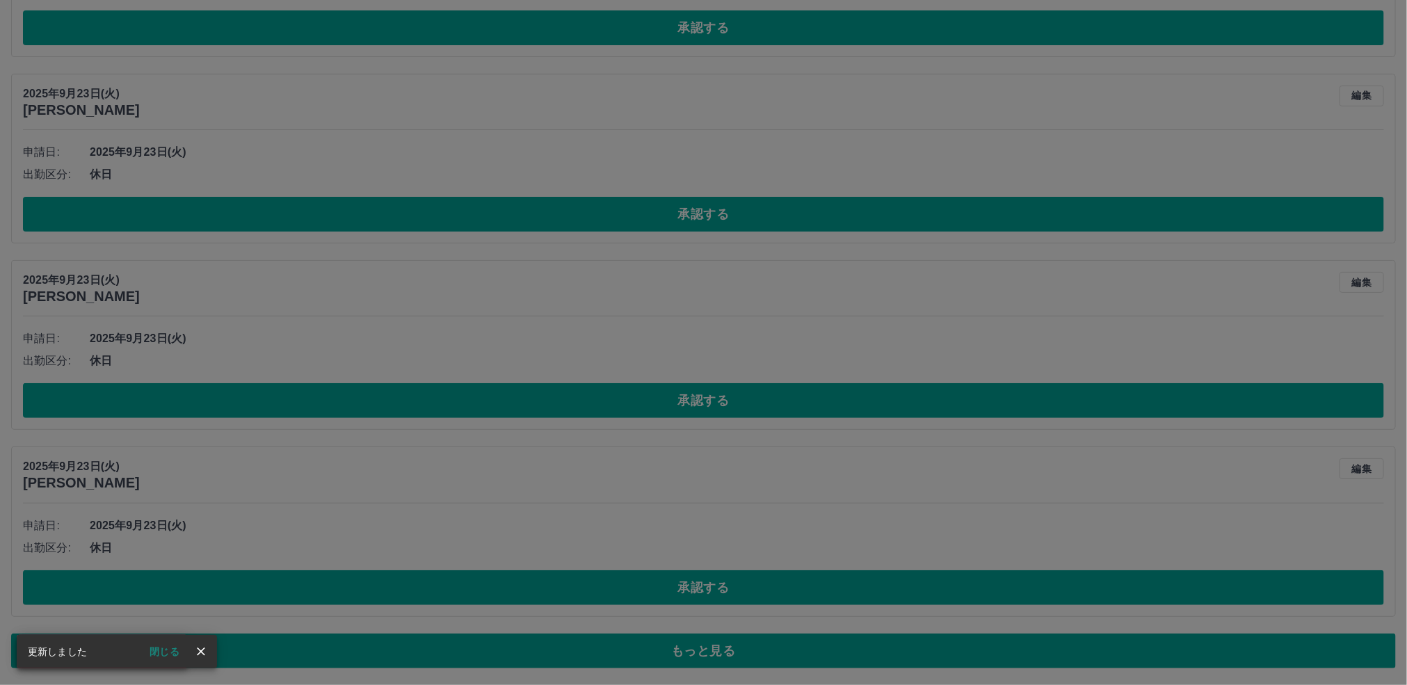
drag, startPoint x: 671, startPoint y: 654, endPoint x: 662, endPoint y: 650, distance: 10.0
click at [668, 655] on div "承認権限がありません" at bounding box center [703, 342] width 1407 height 685
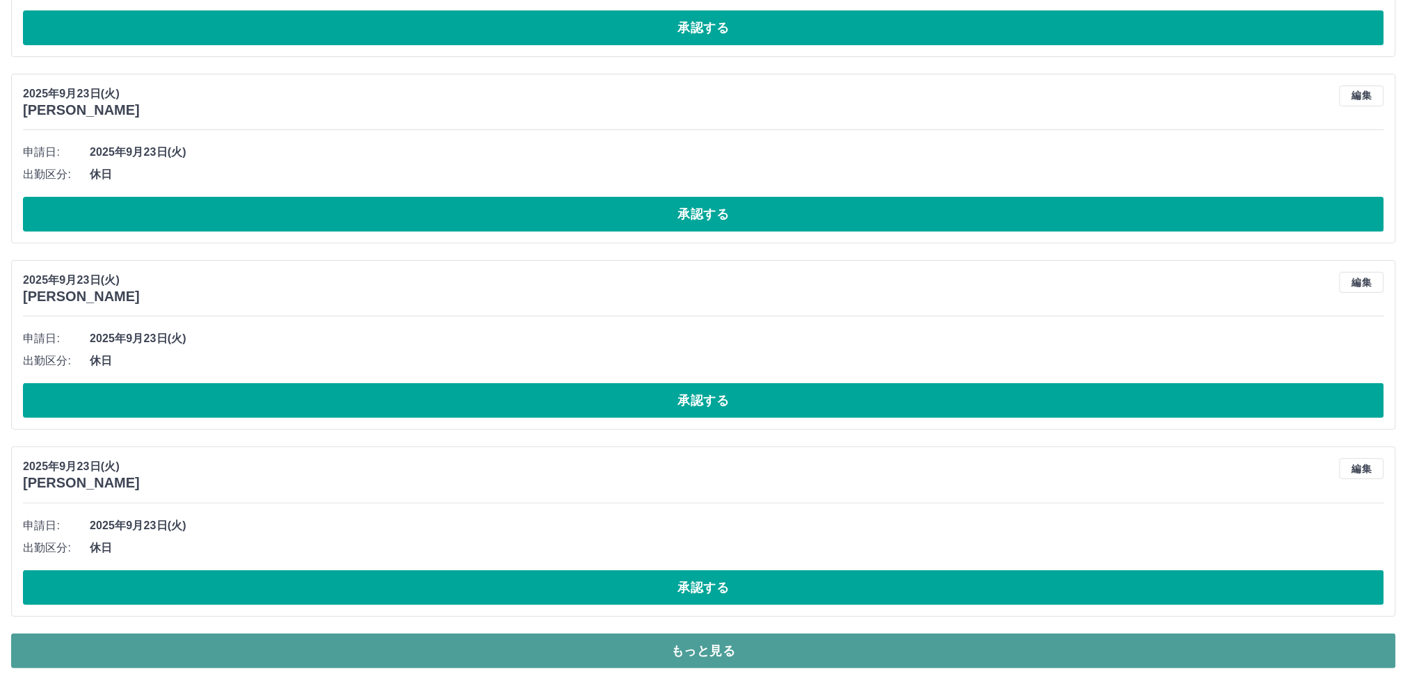
click at [710, 650] on button "もっと見る" at bounding box center [703, 651] width 1385 height 35
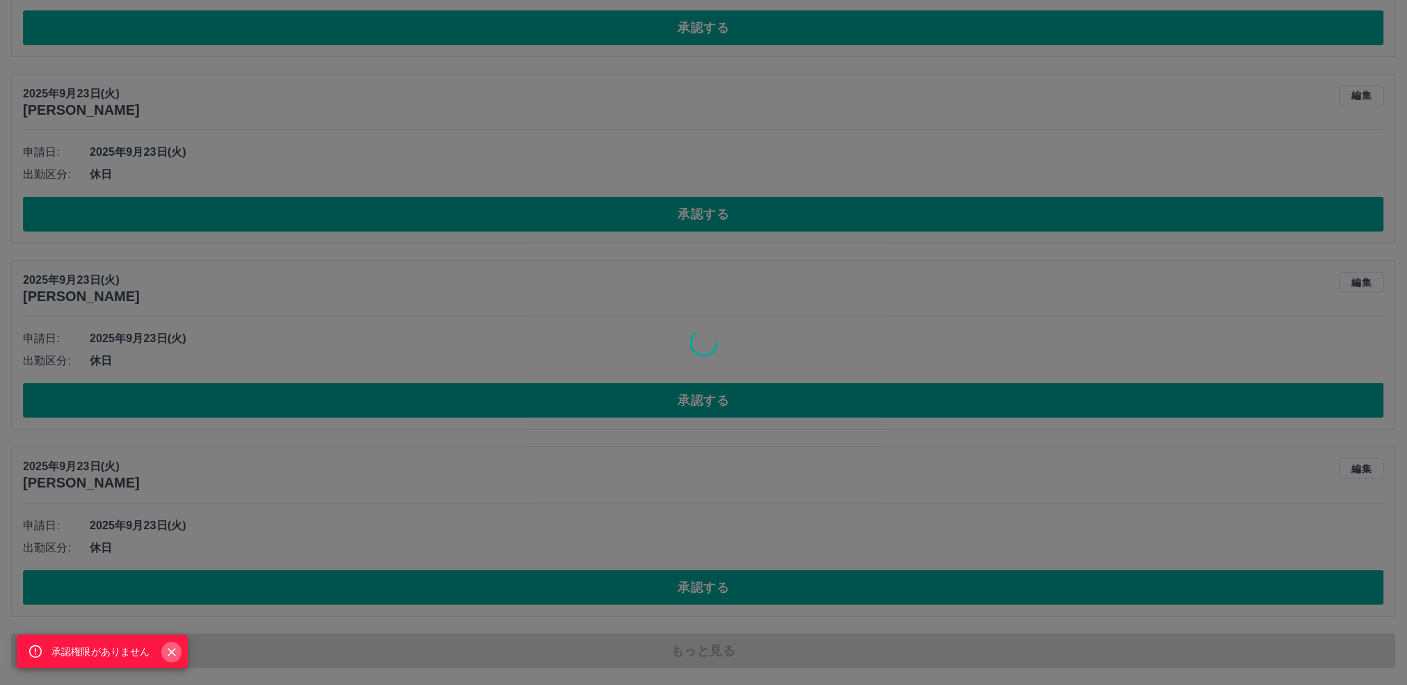
click at [169, 650] on icon "Close" at bounding box center [172, 652] width 8 height 8
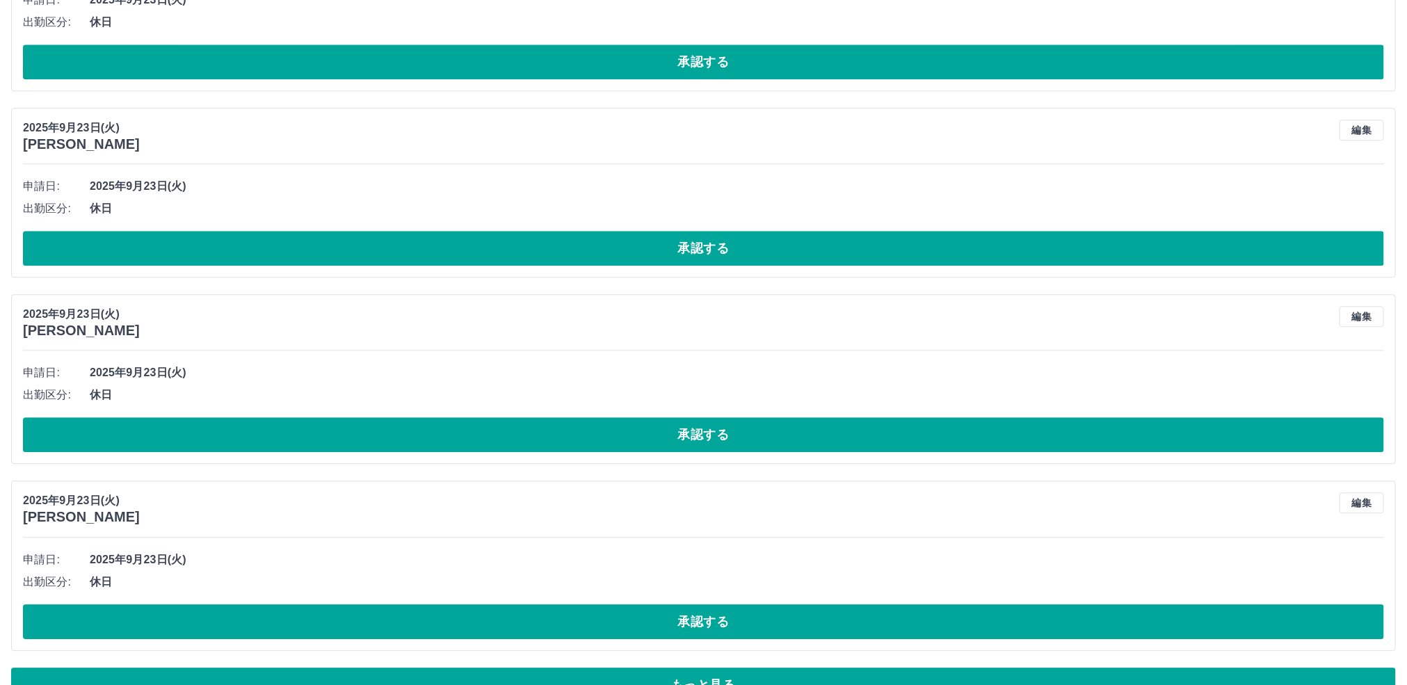
scroll to position [10413, 0]
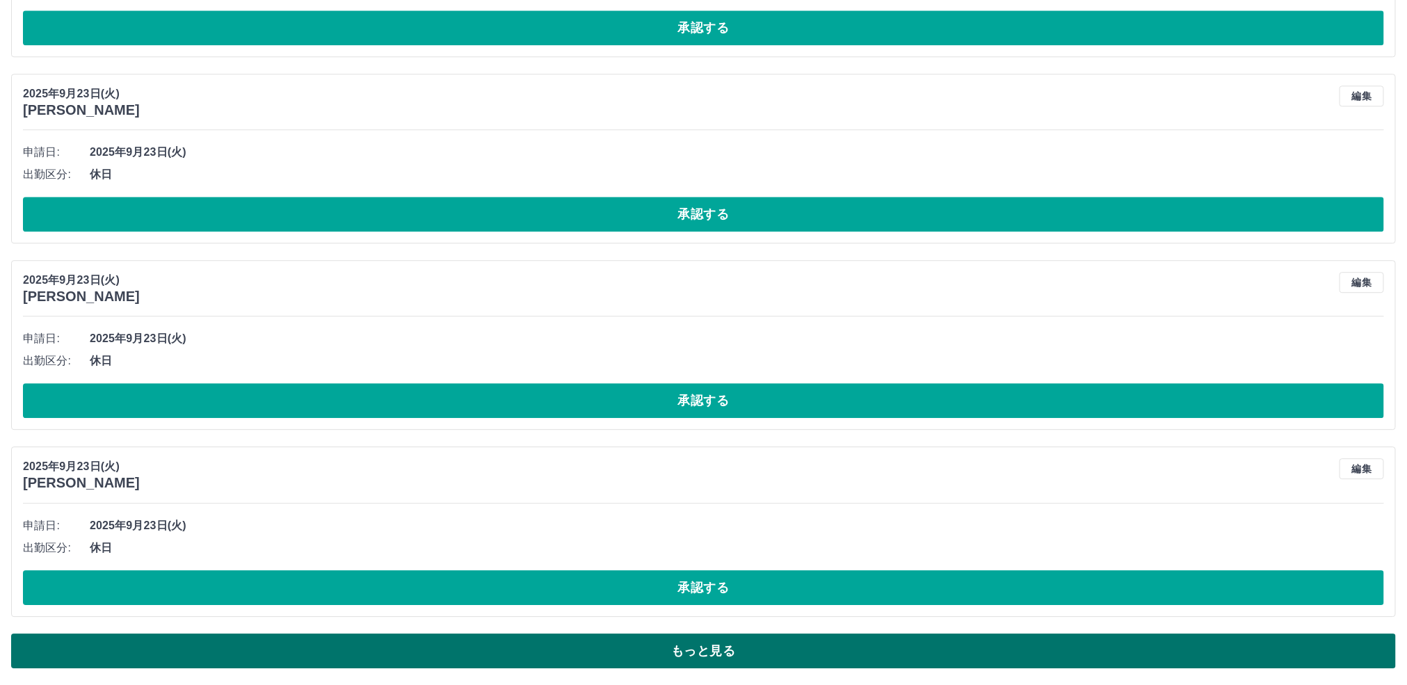
click at [710, 653] on button "もっと見る" at bounding box center [703, 651] width 1385 height 35
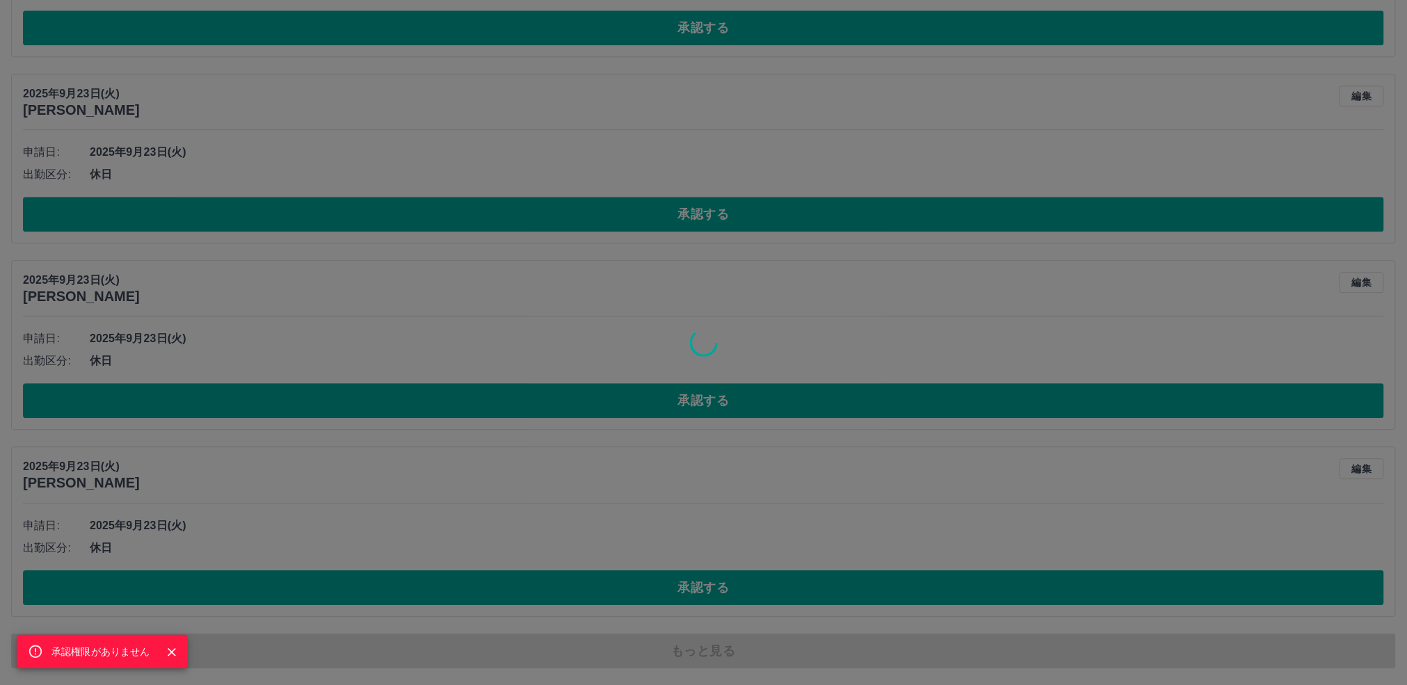
click at [169, 649] on icon "Close" at bounding box center [172, 653] width 14 height 14
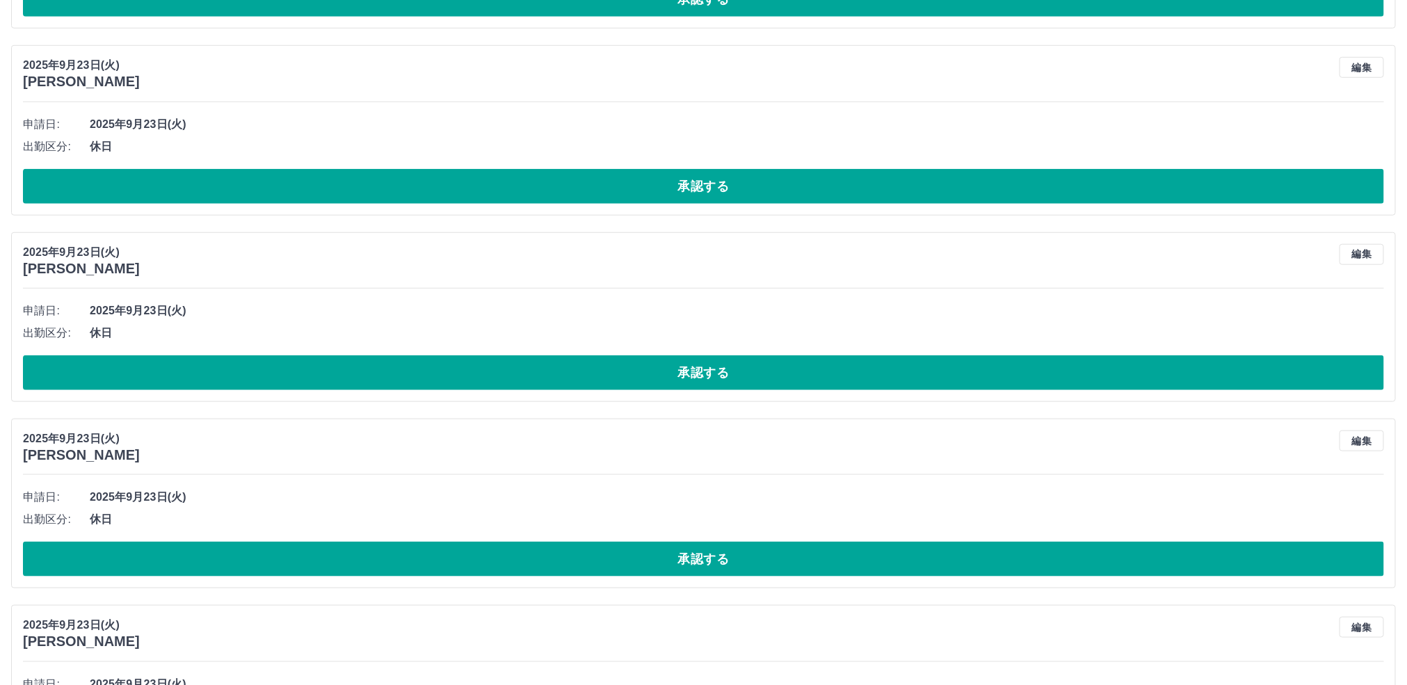
scroll to position [15103, 0]
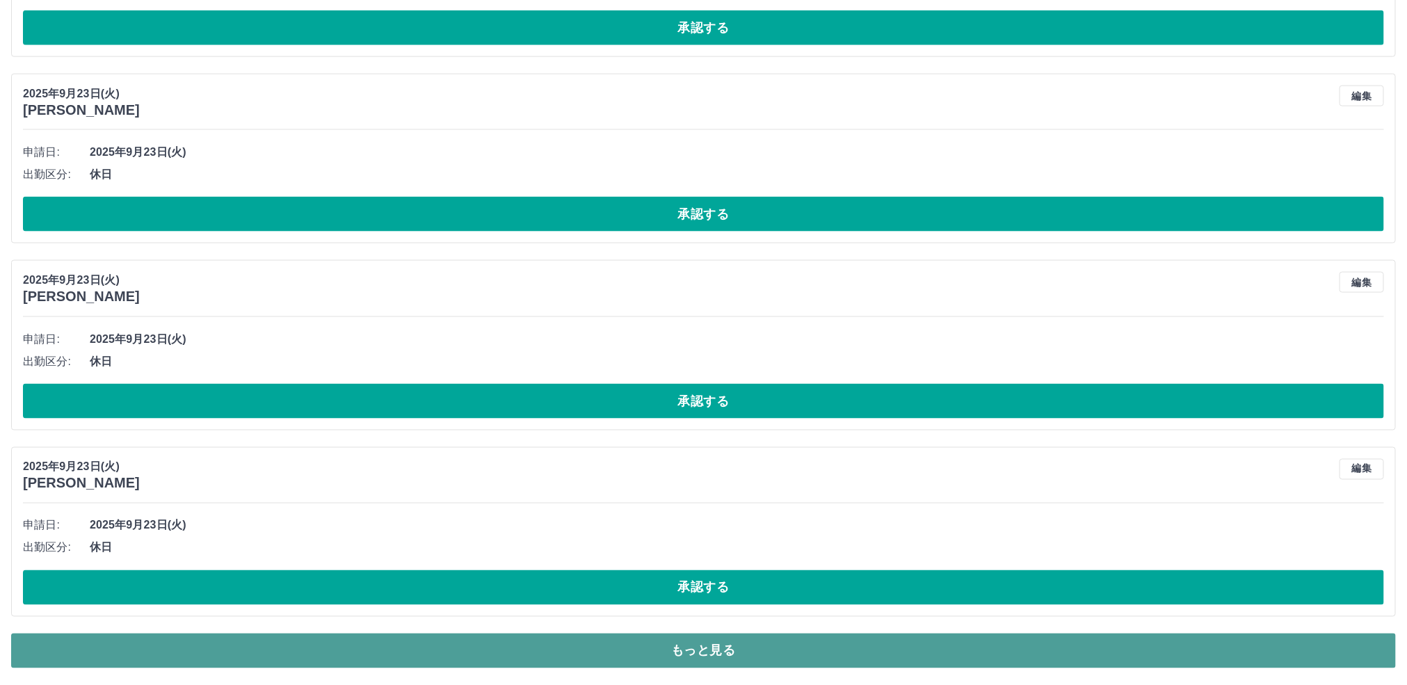
click at [634, 656] on button "もっと見る" at bounding box center [703, 651] width 1385 height 35
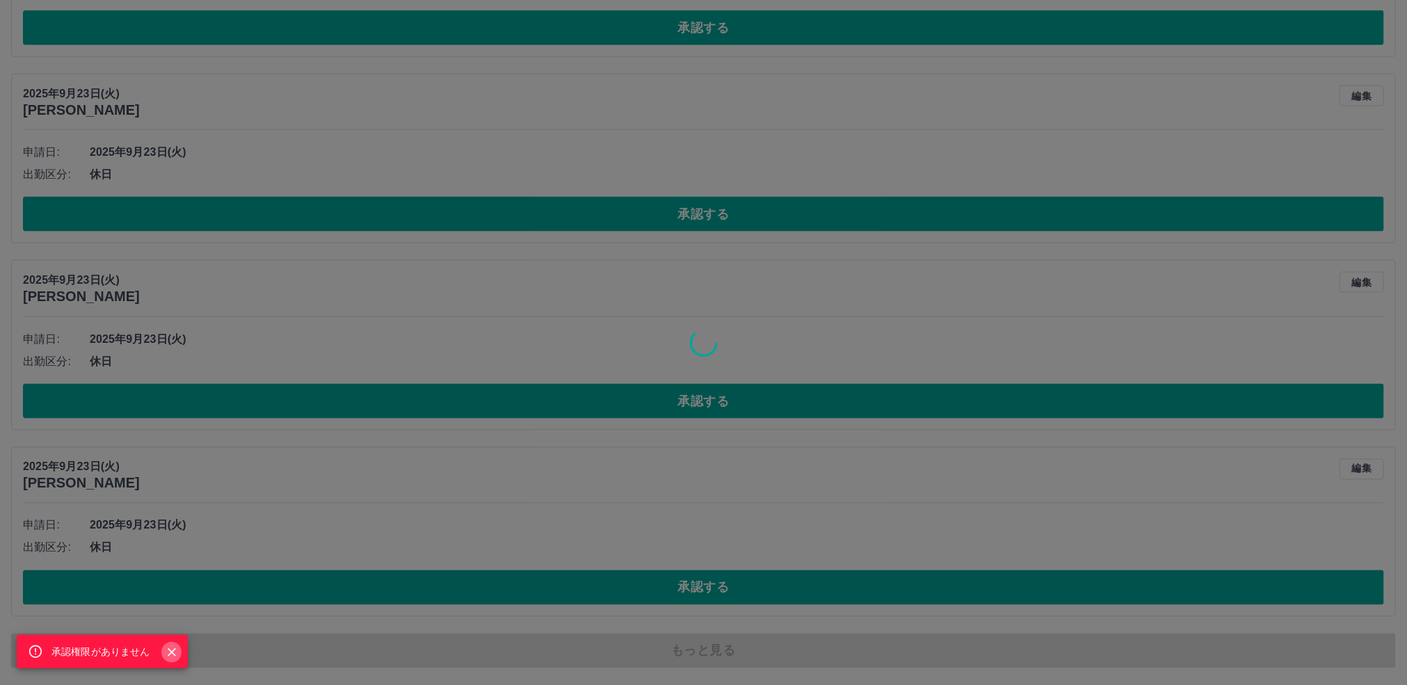
click at [170, 649] on icon "Close" at bounding box center [172, 653] width 14 height 14
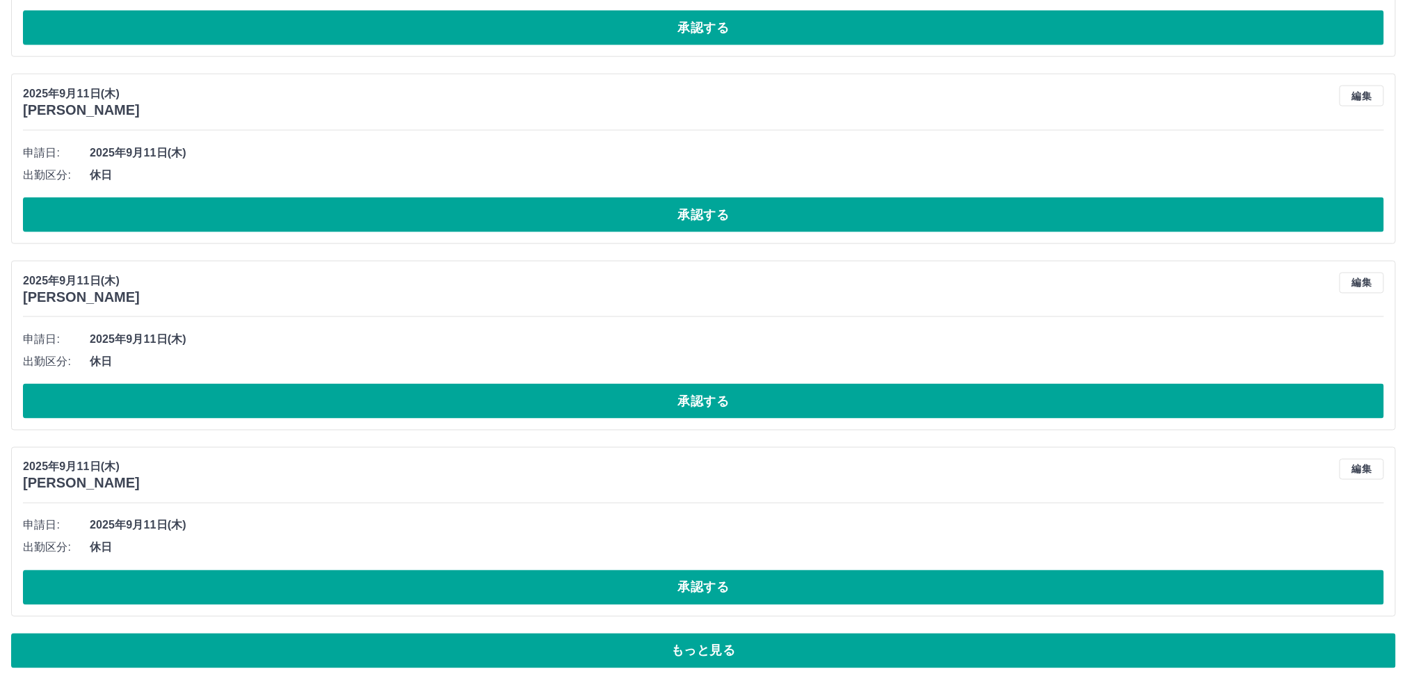
scroll to position [20794, 0]
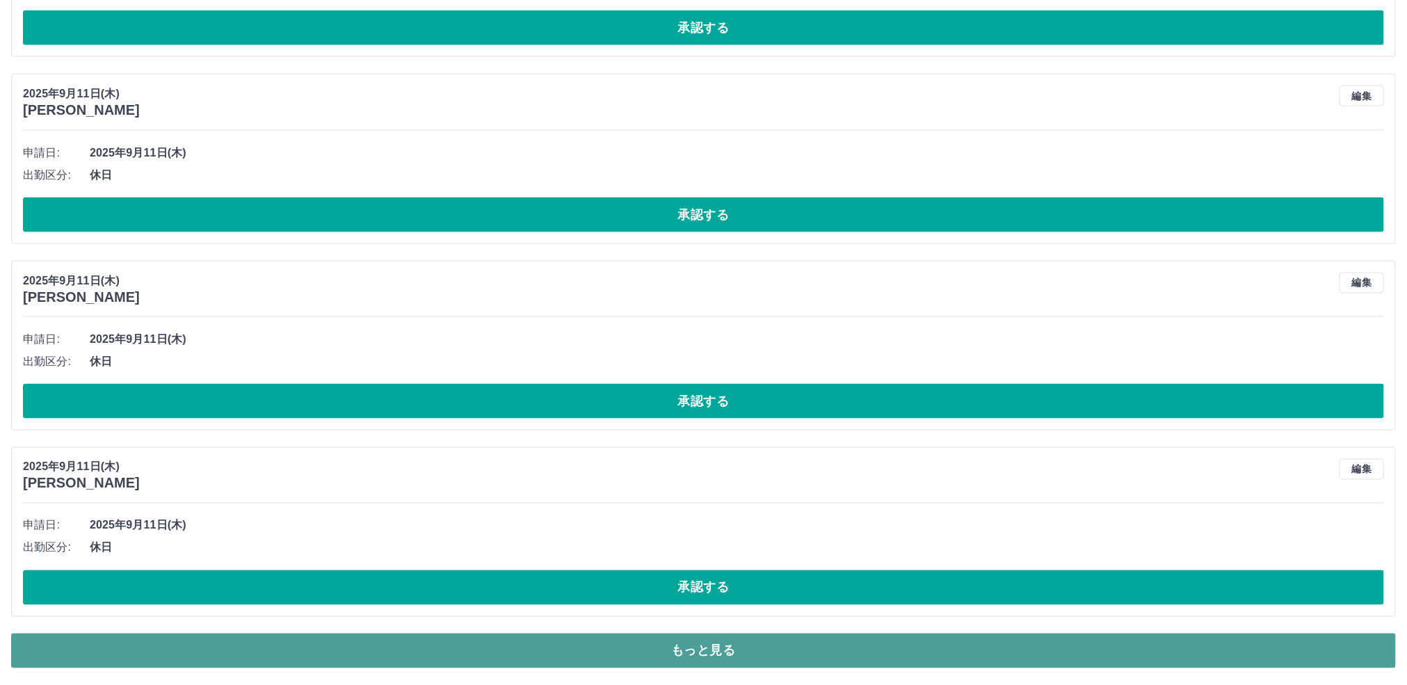
click at [719, 644] on button "もっと見る" at bounding box center [703, 651] width 1385 height 35
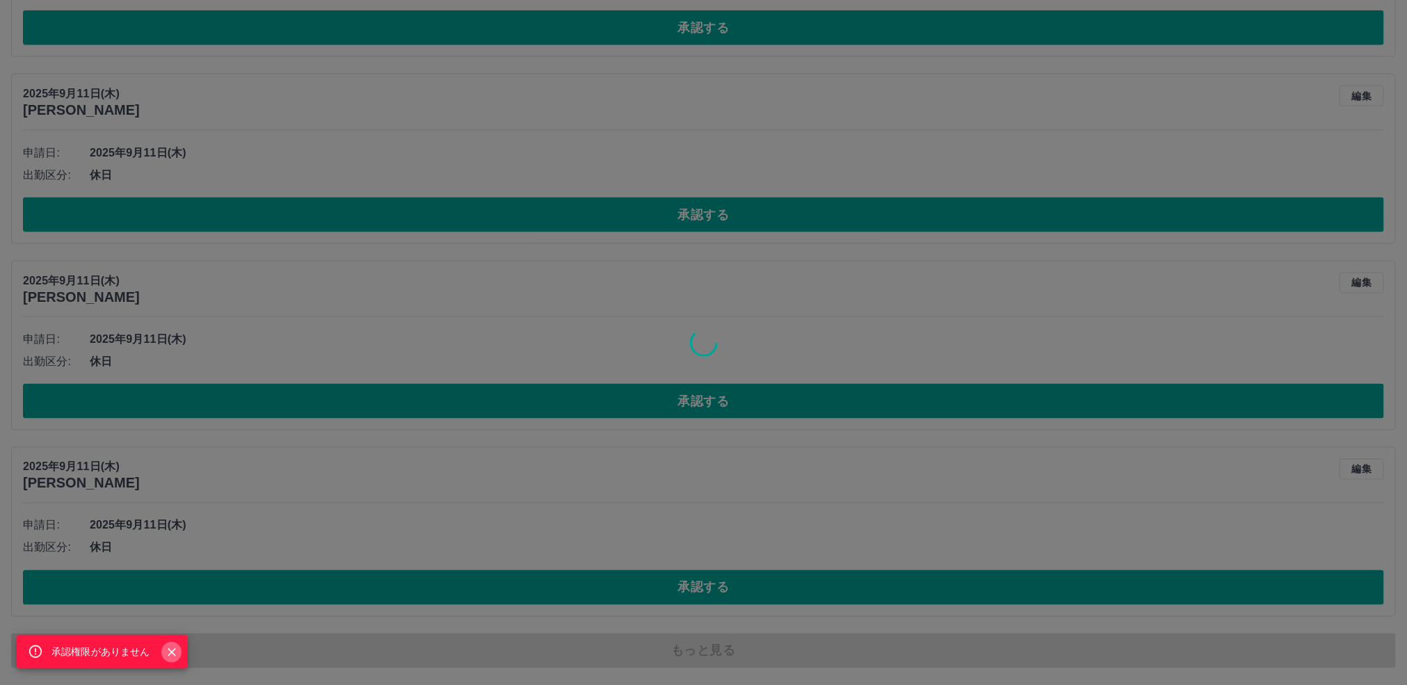
click at [169, 653] on icon "Close" at bounding box center [172, 653] width 14 height 14
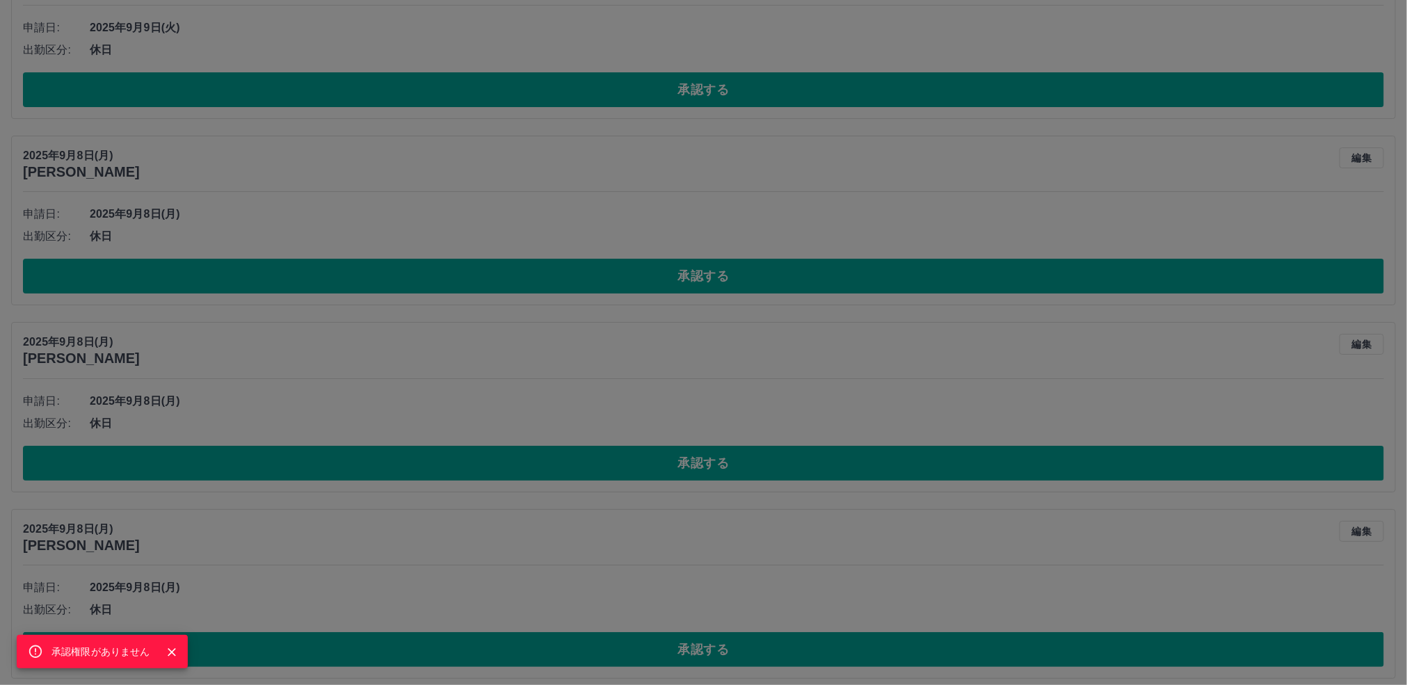
scroll to position [22359, 0]
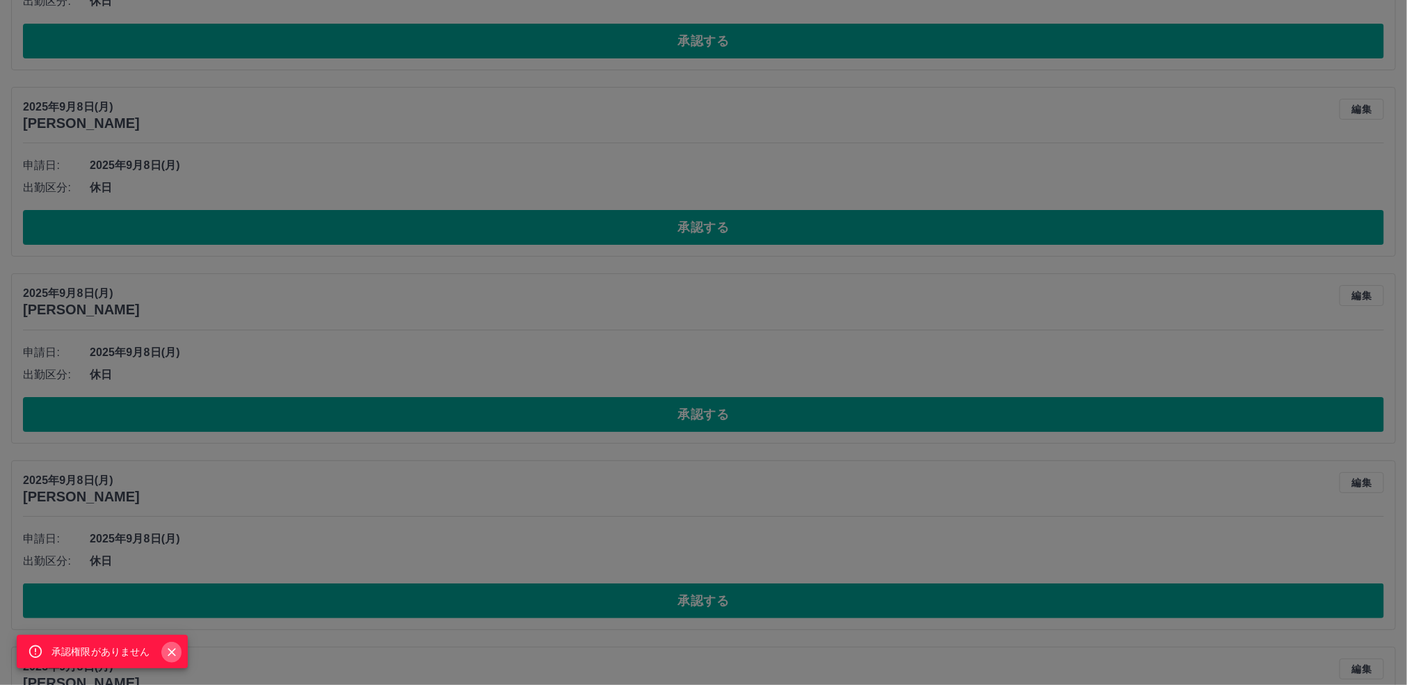
click at [174, 652] on icon "Close" at bounding box center [172, 653] width 14 height 14
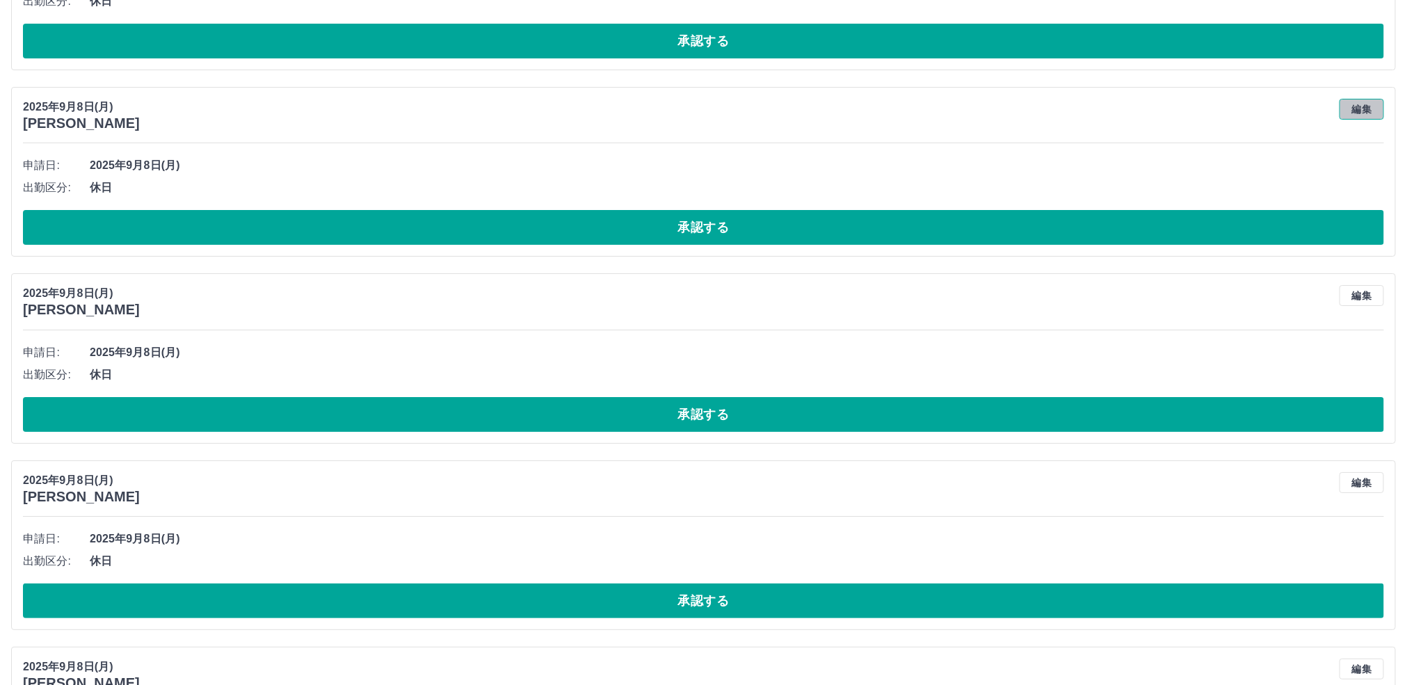
click at [1357, 120] on button "編集" at bounding box center [1362, 109] width 45 height 21
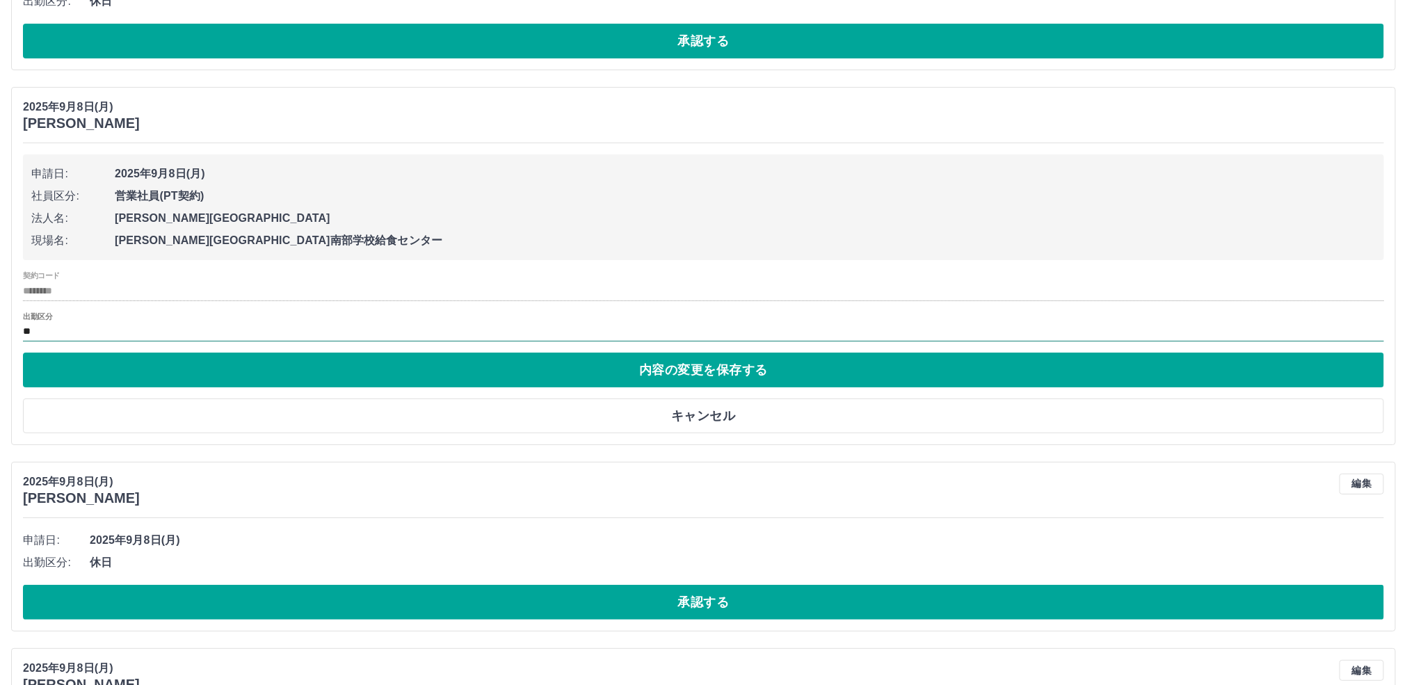
click at [73, 341] on input "**" at bounding box center [703, 331] width 1361 height 17
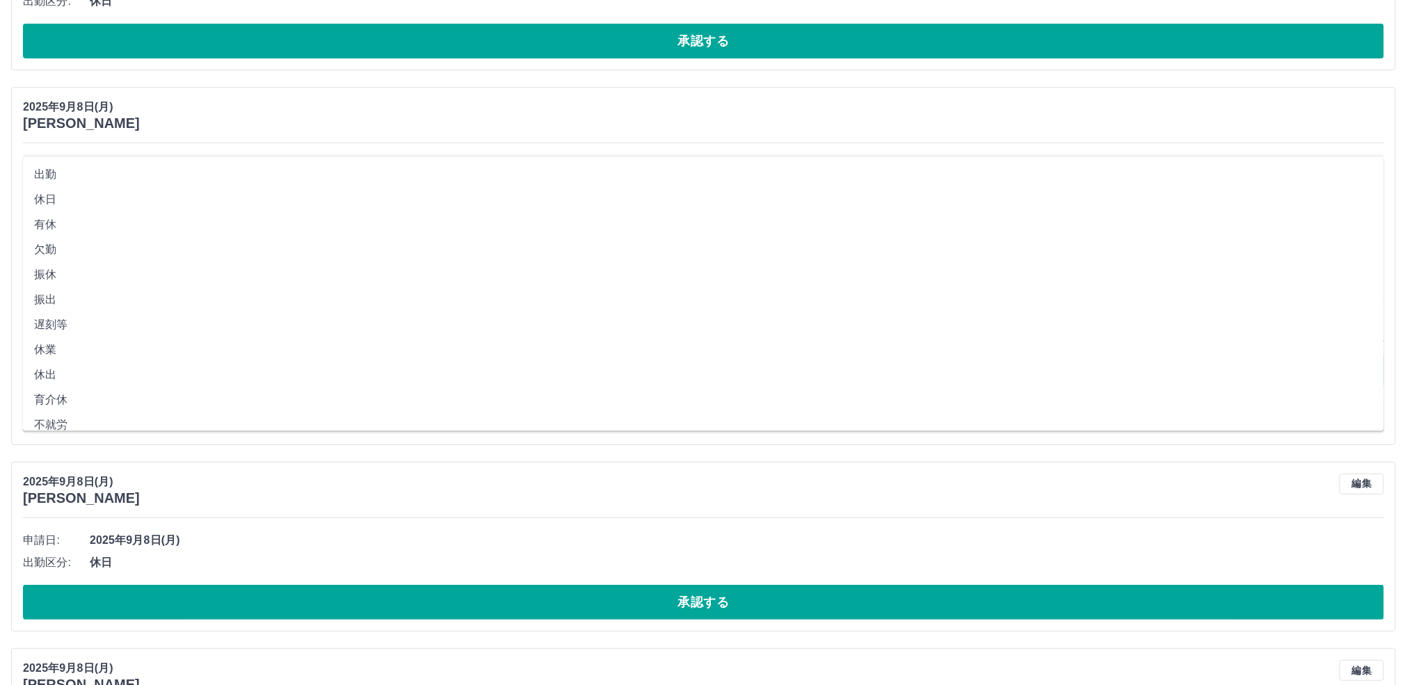
click at [81, 182] on li "出勤" at bounding box center [703, 175] width 1361 height 25
type input "**"
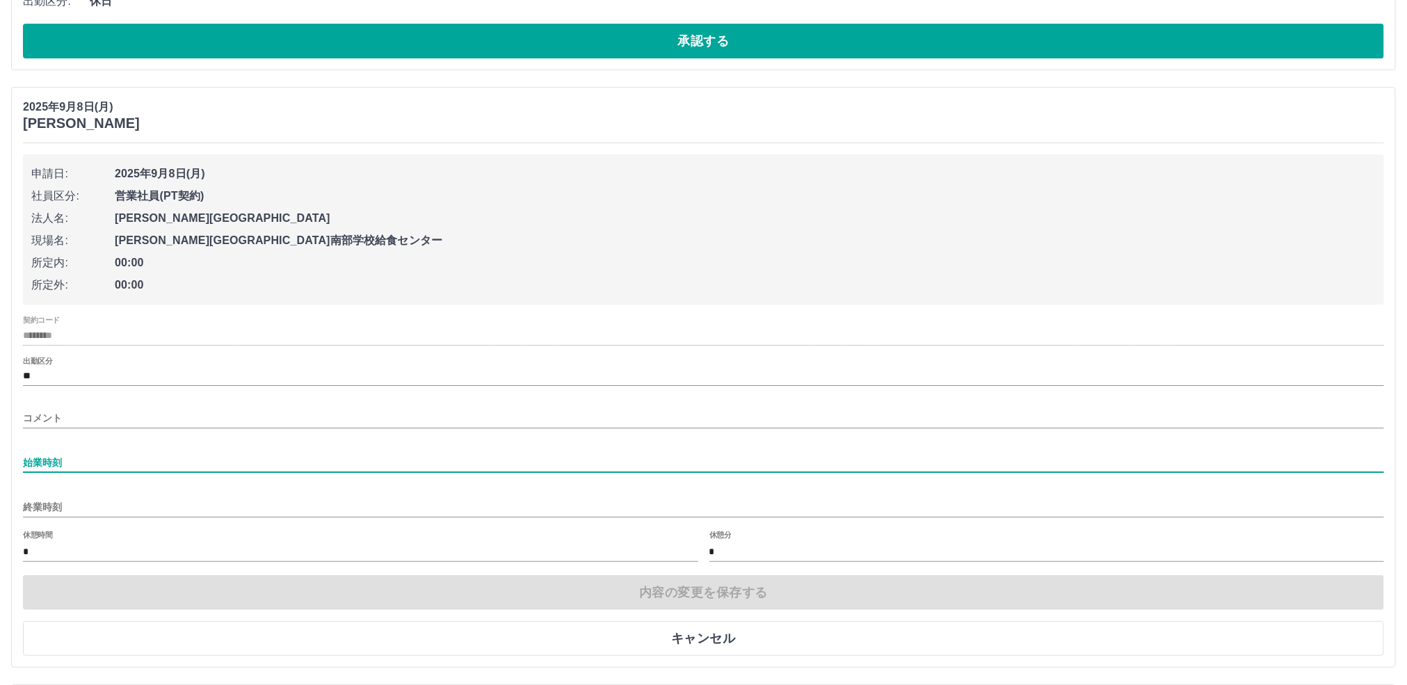
click at [88, 473] on input "始業時刻" at bounding box center [703, 463] width 1361 height 20
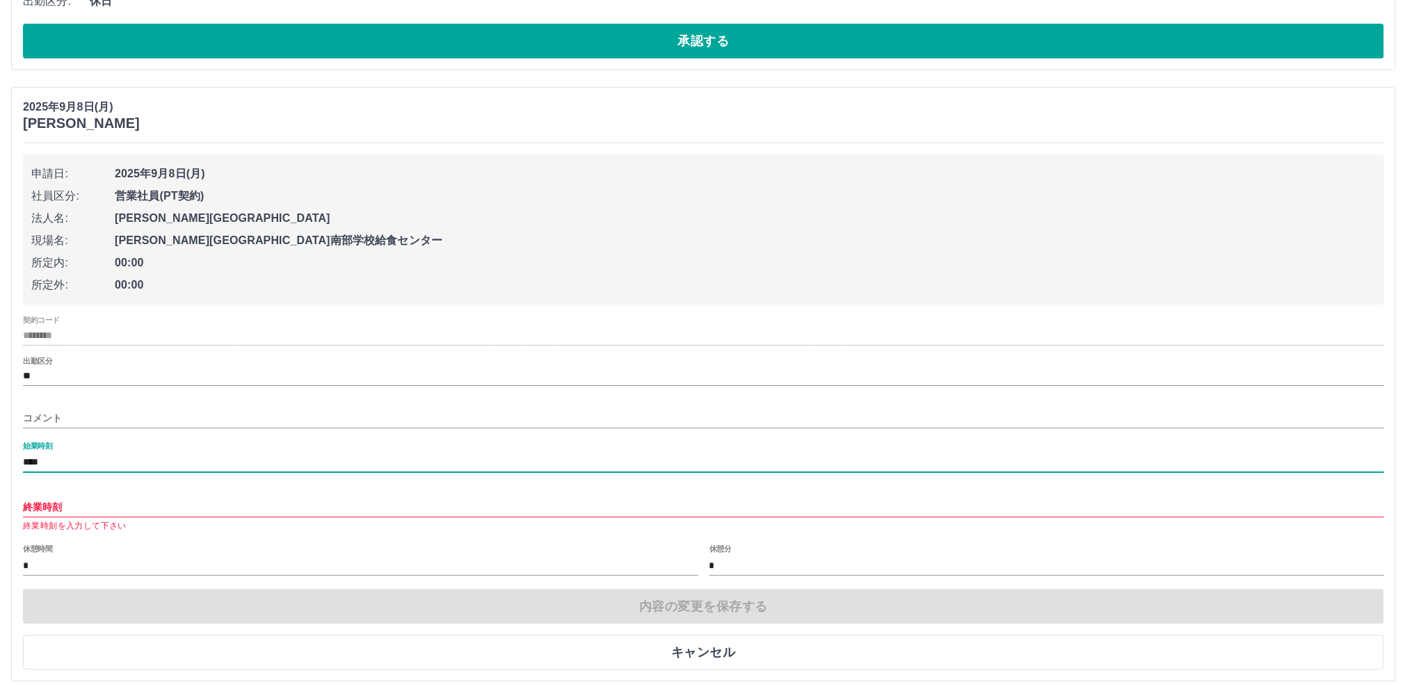
type input "****"
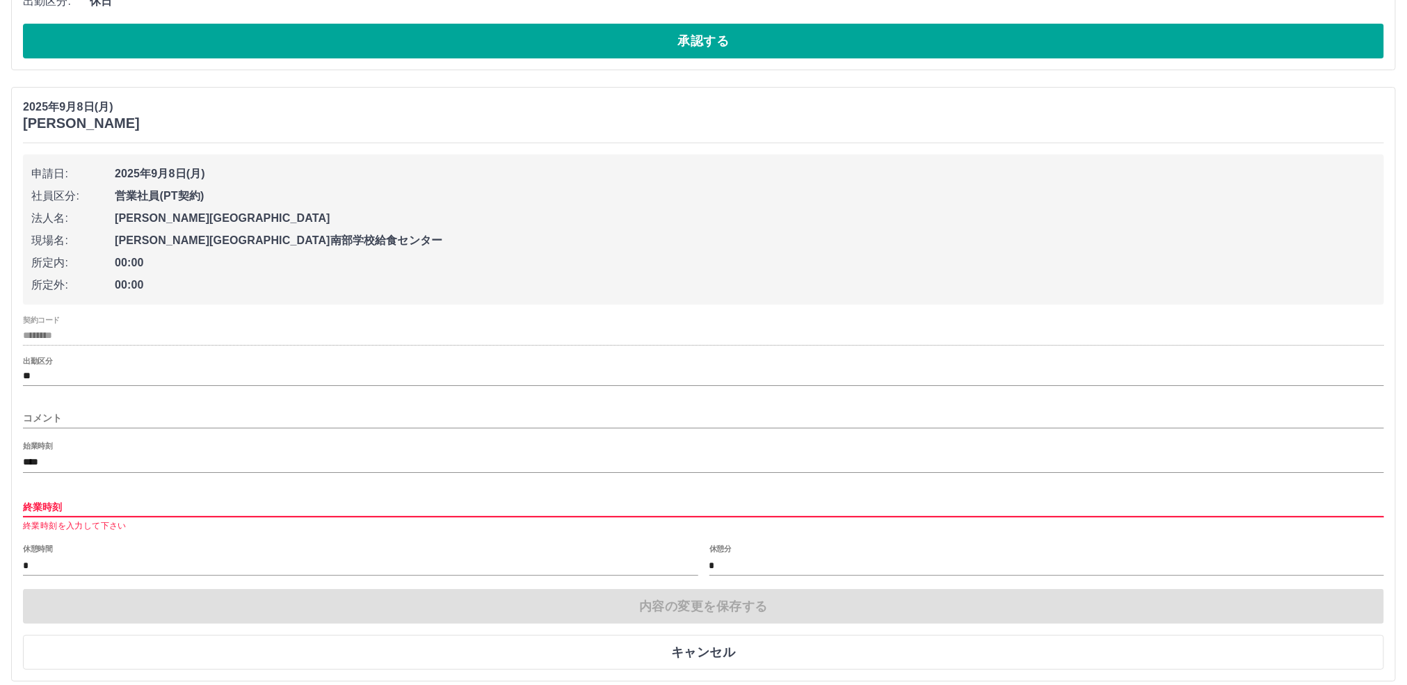
click at [78, 518] on input "終業時刻" at bounding box center [703, 507] width 1361 height 20
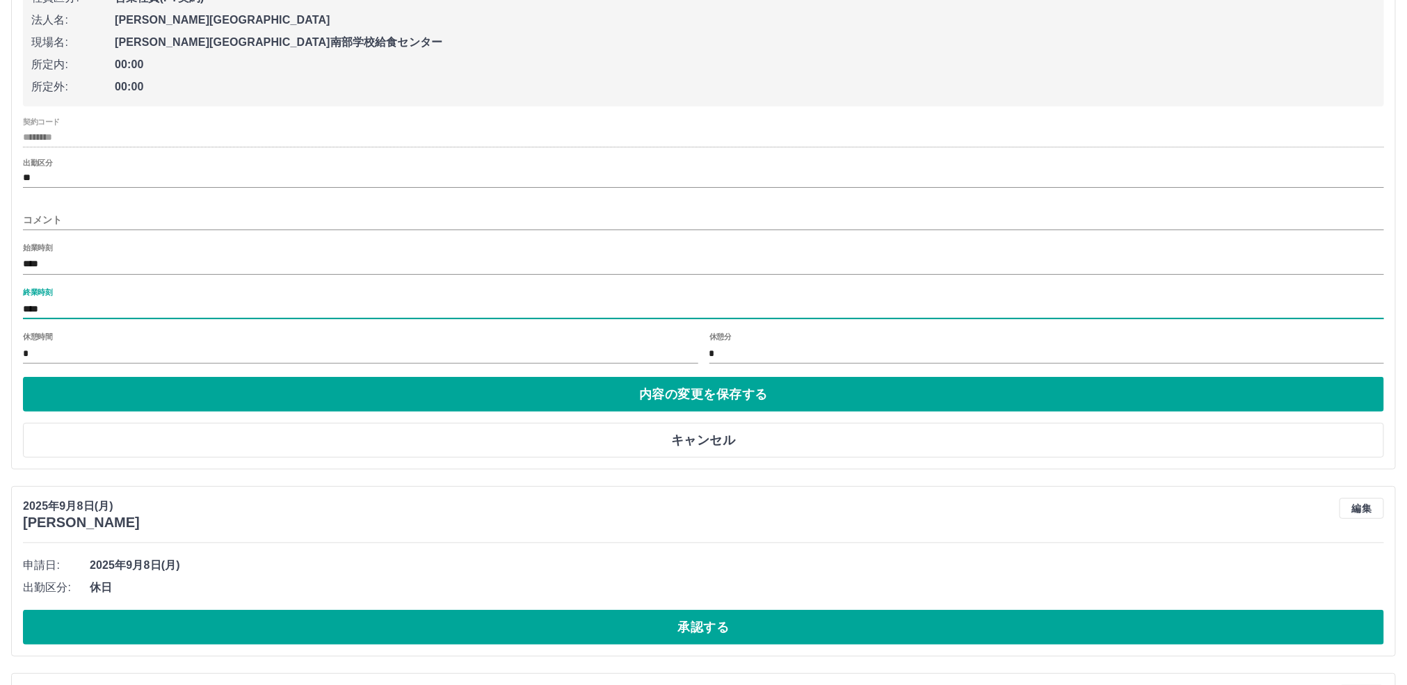
scroll to position [22568, 0]
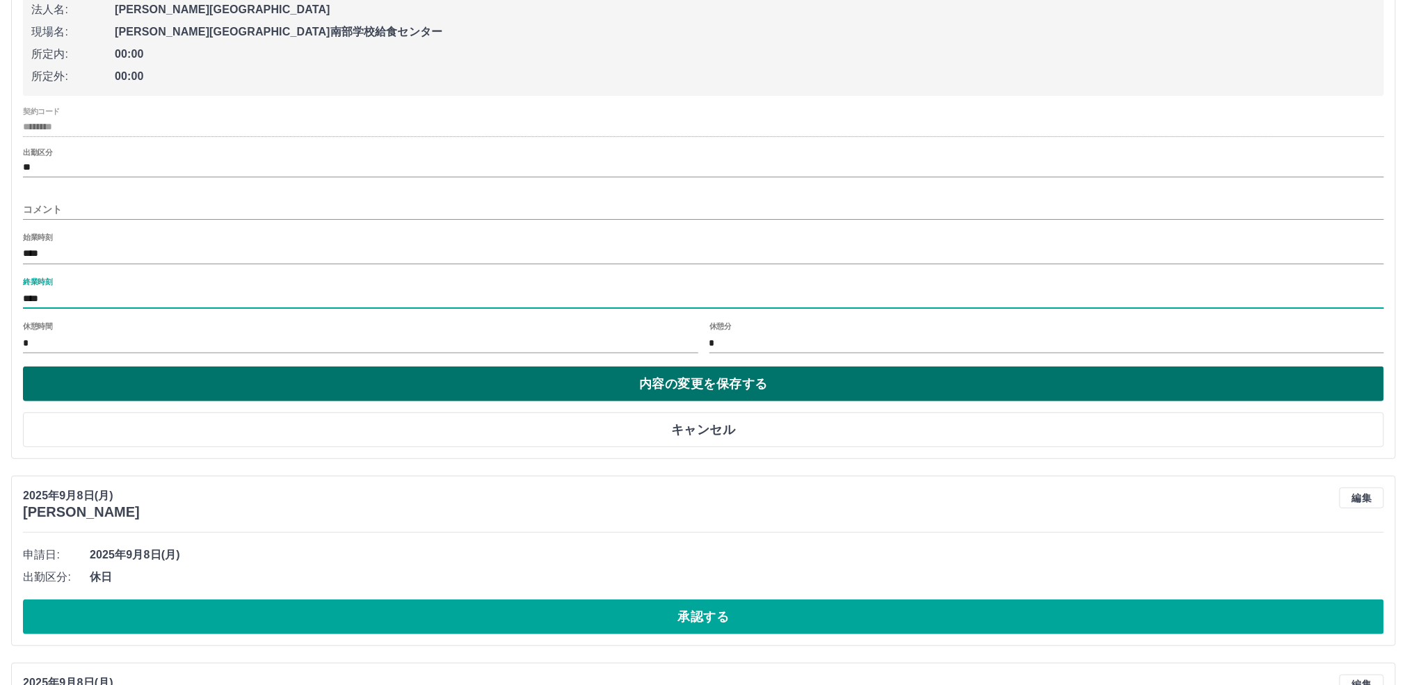
type input "****"
click at [177, 401] on button "内容の変更を保存する" at bounding box center [703, 384] width 1361 height 35
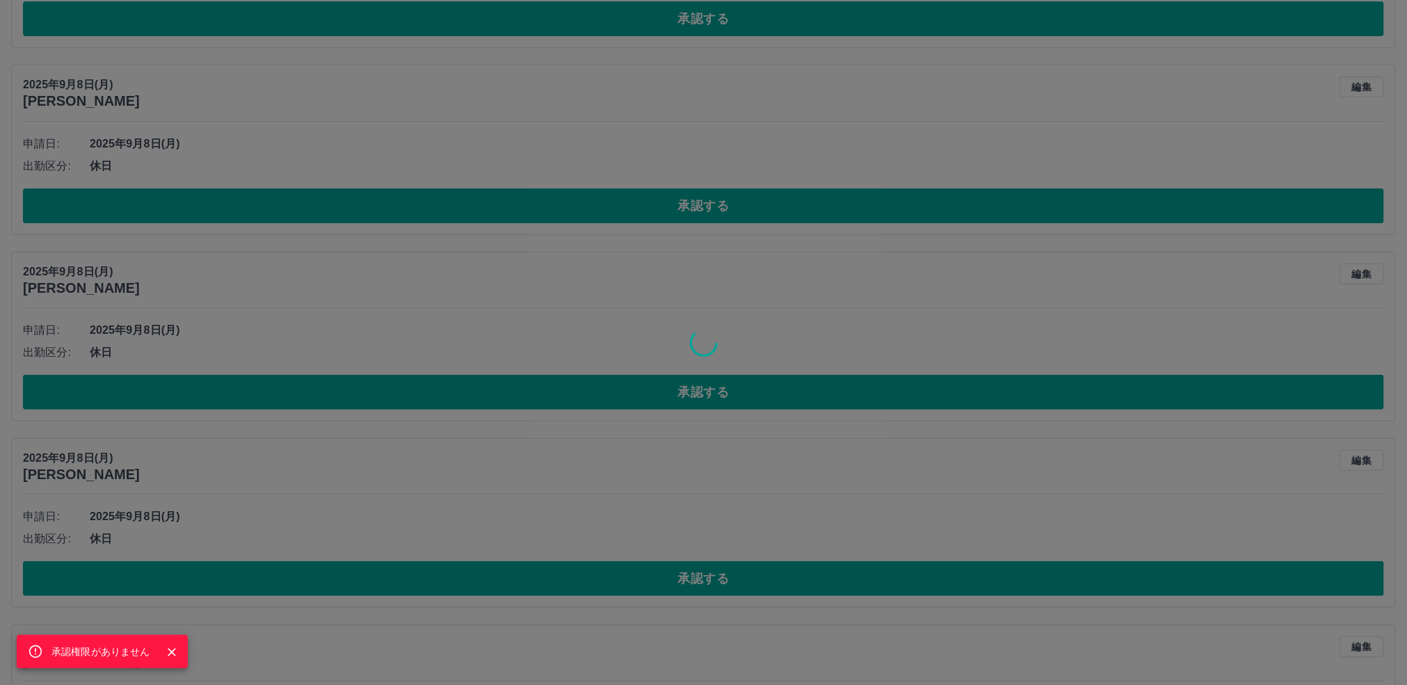
click at [167, 650] on icon "Close" at bounding box center [172, 653] width 14 height 14
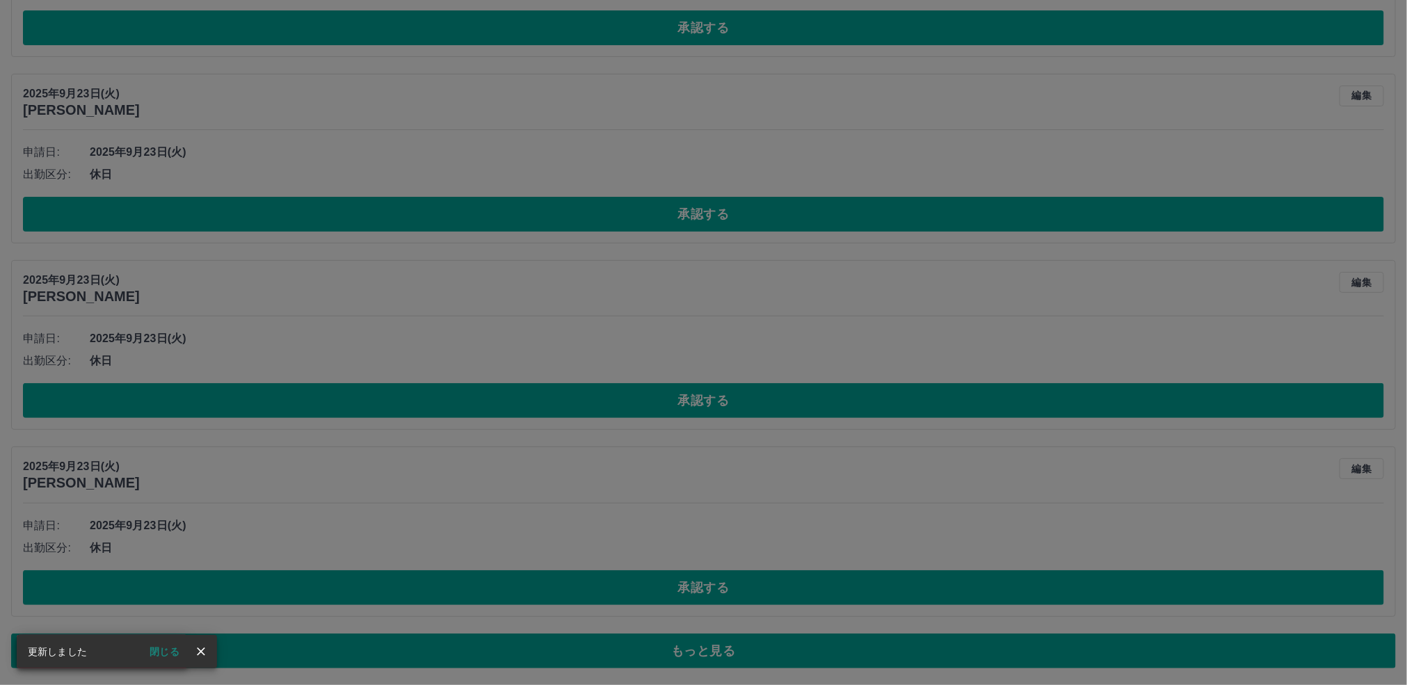
scroll to position [5723, 0]
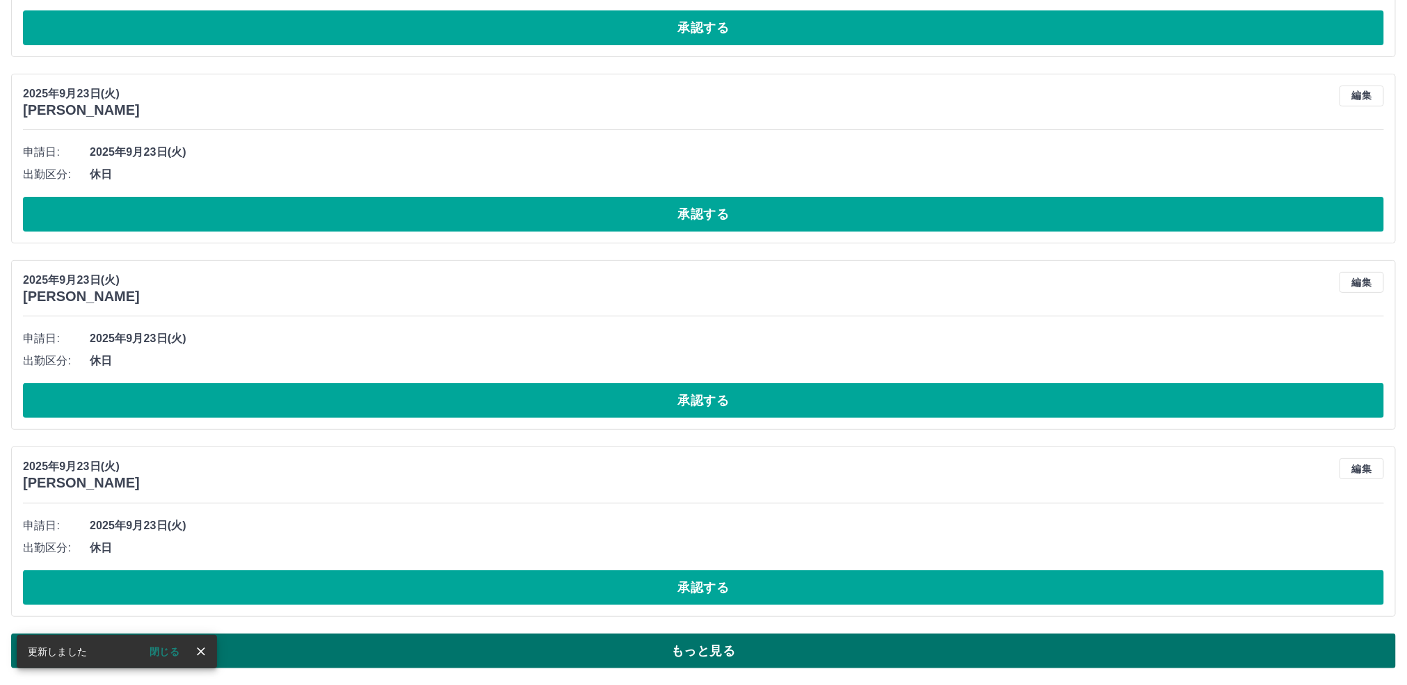
click at [733, 651] on button "もっと見る" at bounding box center [703, 651] width 1385 height 35
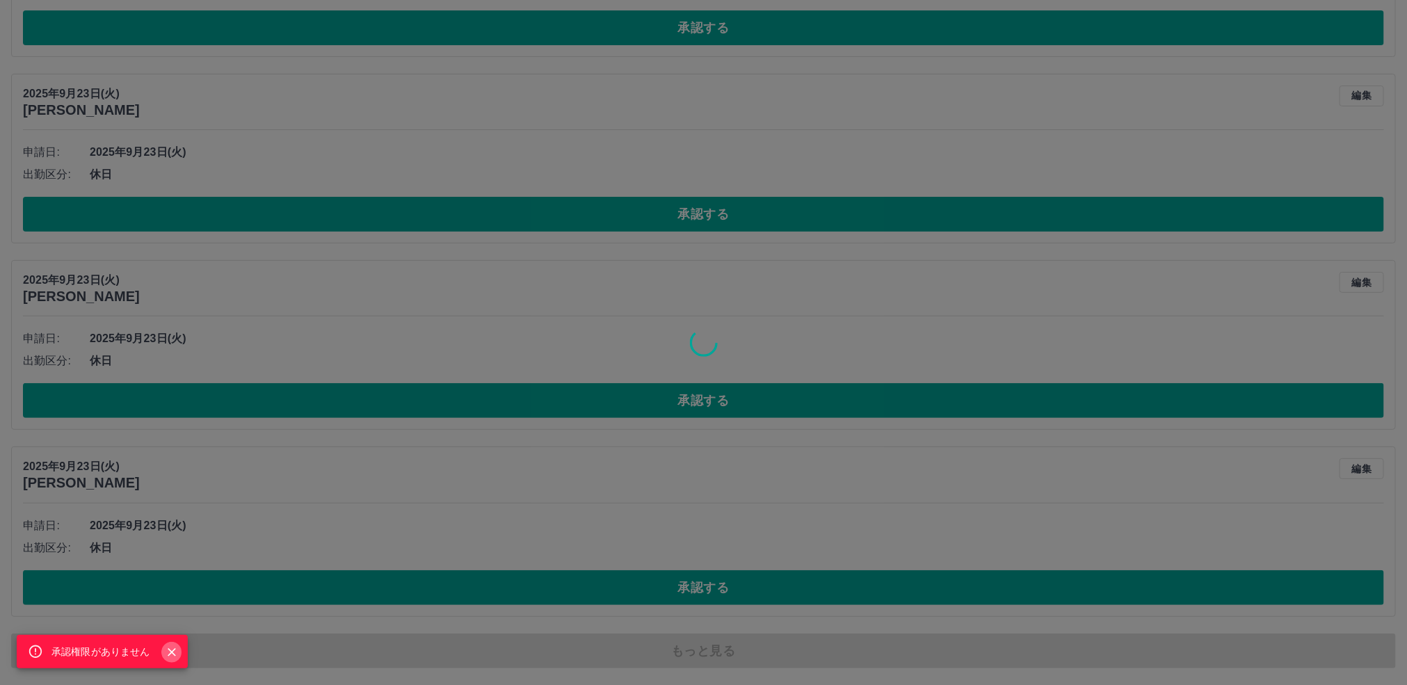
click at [170, 654] on icon "Close" at bounding box center [172, 652] width 8 height 8
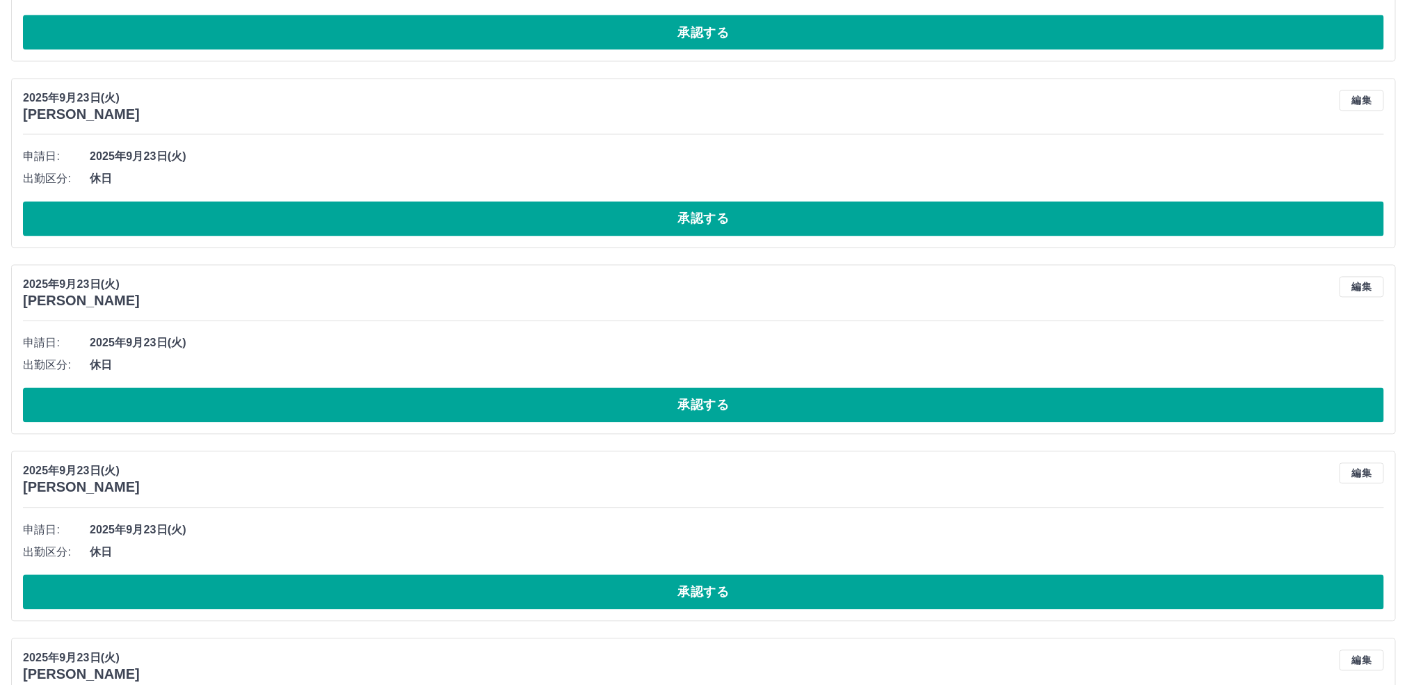
scroll to position [10413, 0]
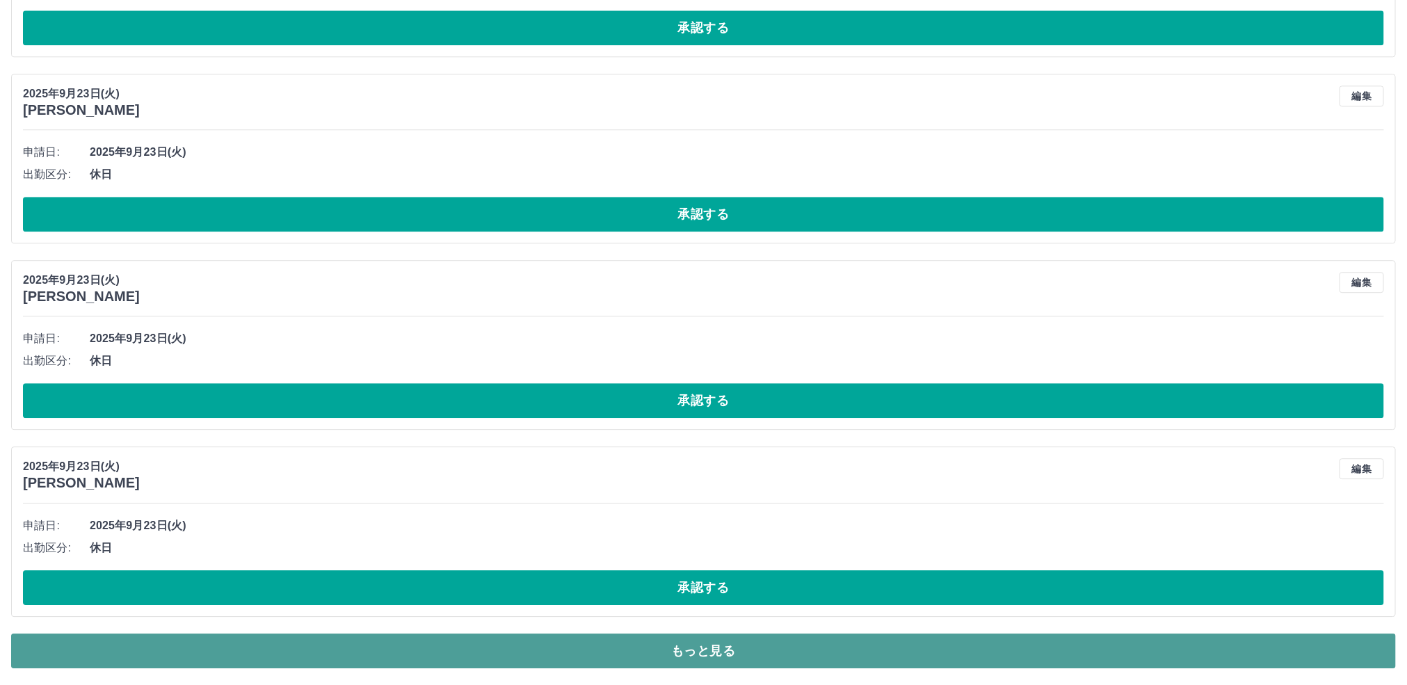
click at [576, 649] on button "もっと見る" at bounding box center [703, 651] width 1385 height 35
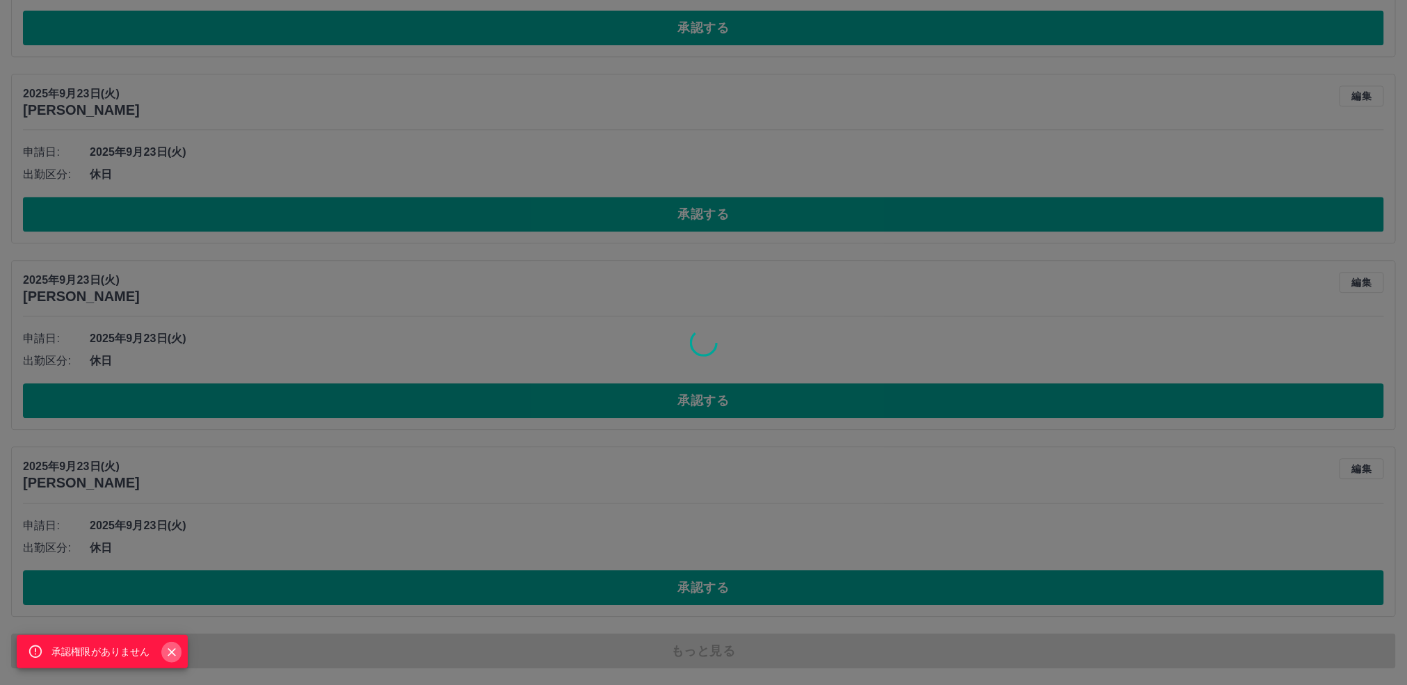
click at [173, 652] on icon "Close" at bounding box center [172, 653] width 14 height 14
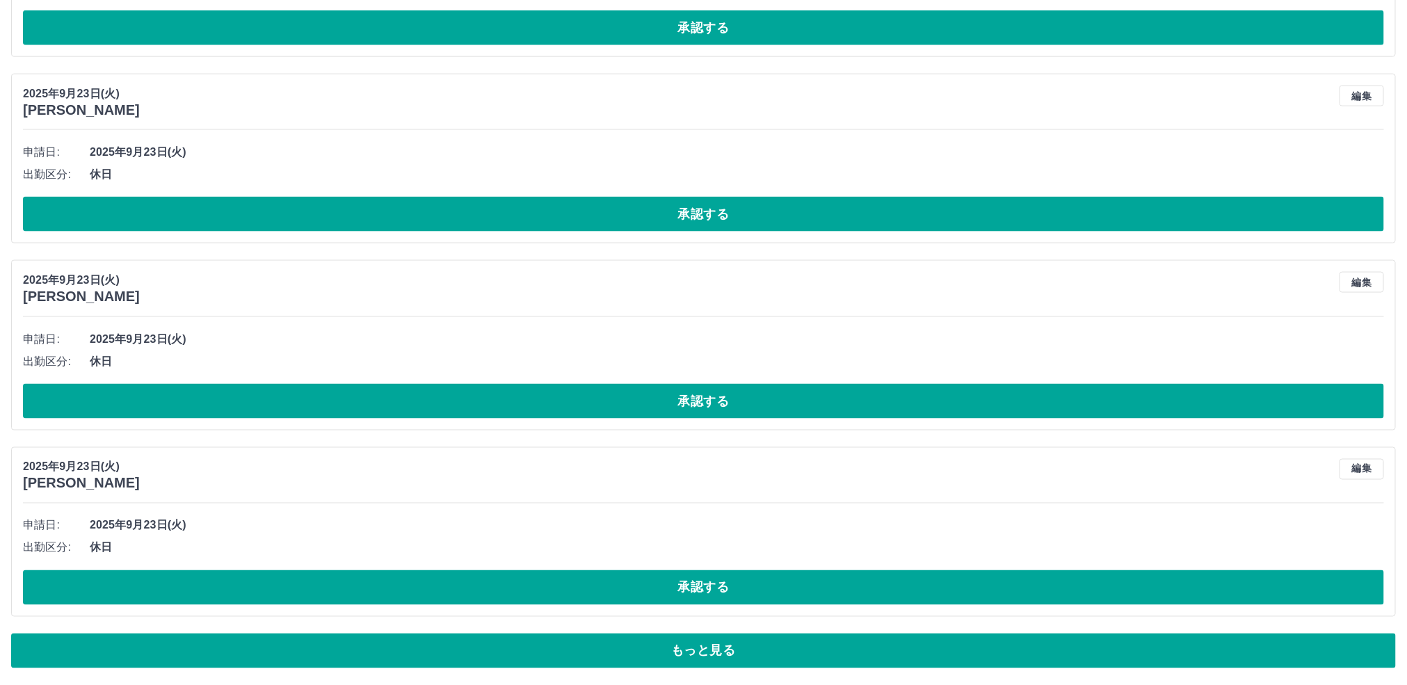
scroll to position [15103, 0]
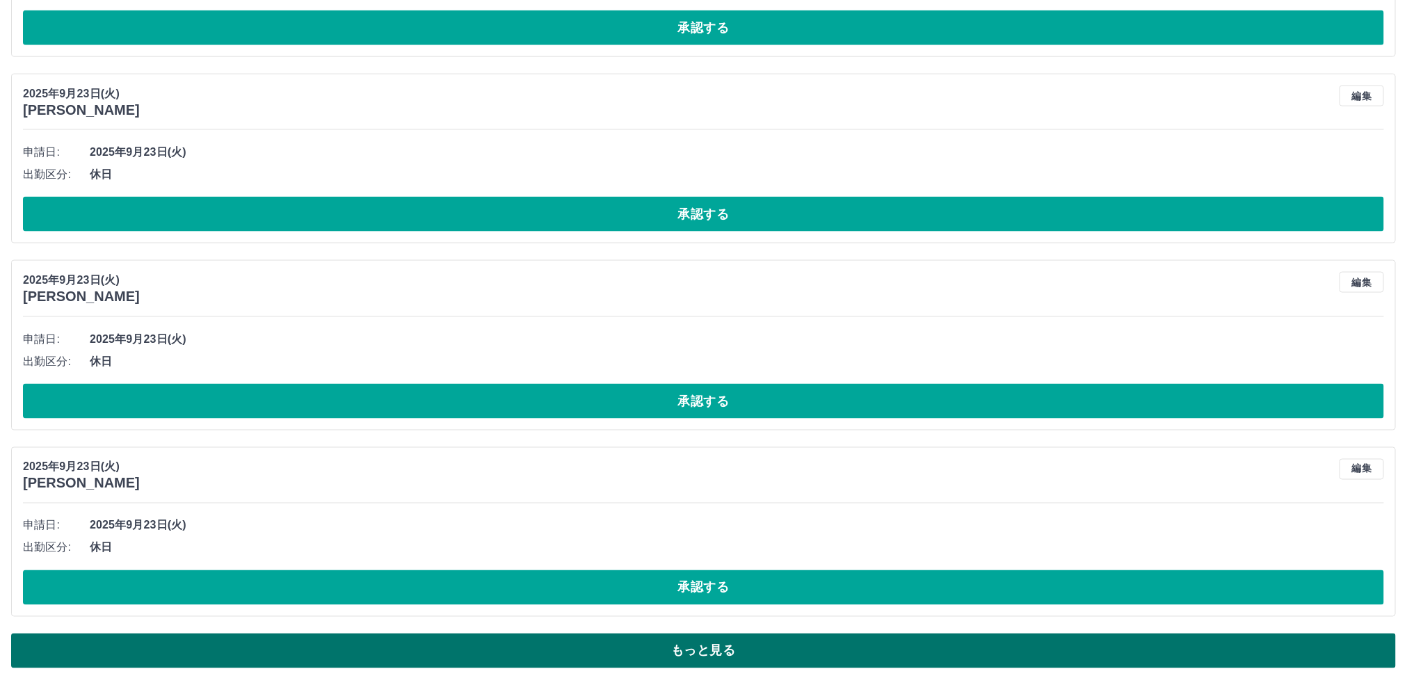
click at [580, 653] on button "もっと見る" at bounding box center [703, 651] width 1385 height 35
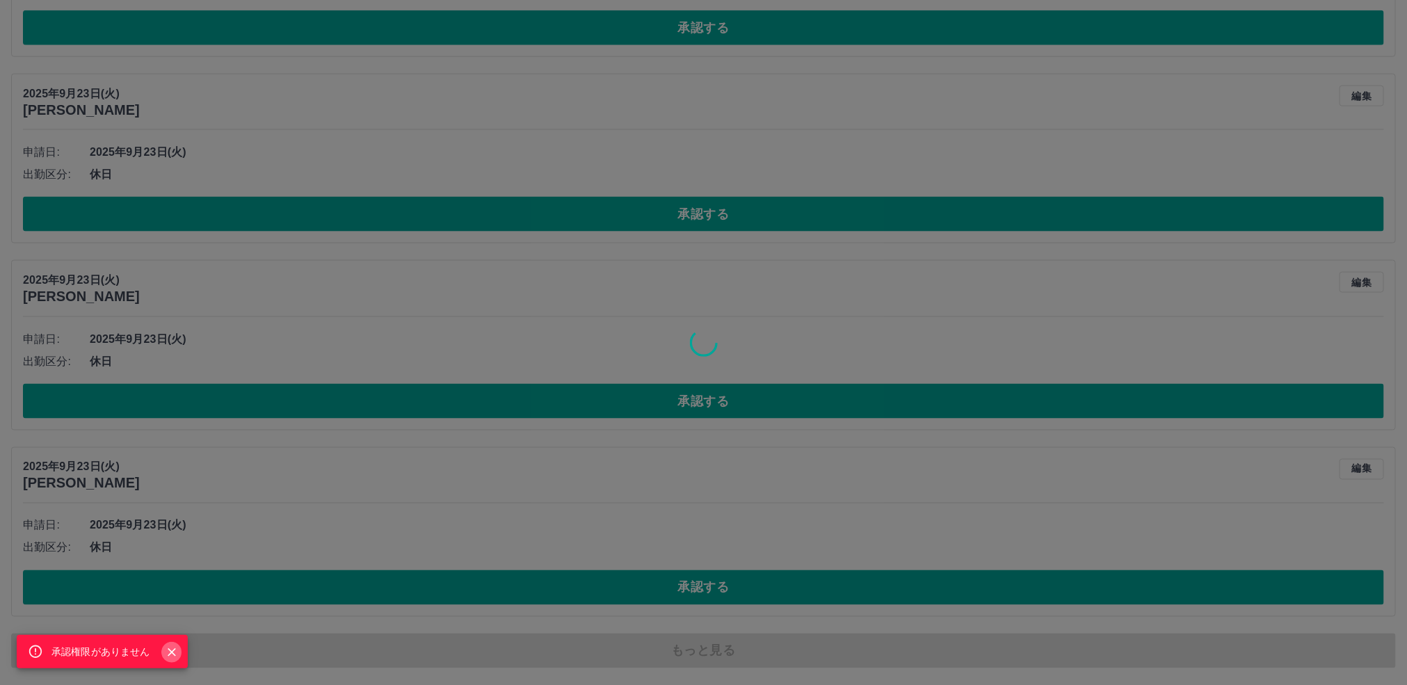
click at [168, 650] on icon "Close" at bounding box center [172, 652] width 8 height 8
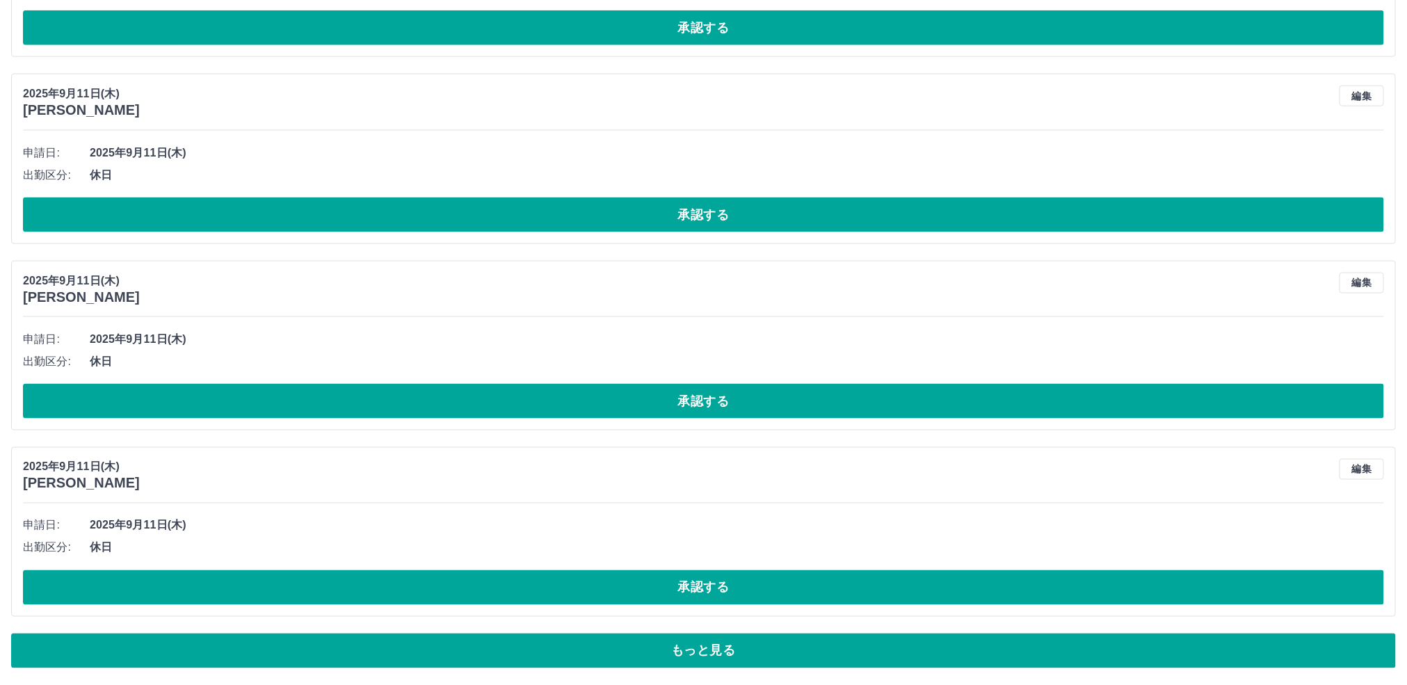
scroll to position [20794, 0]
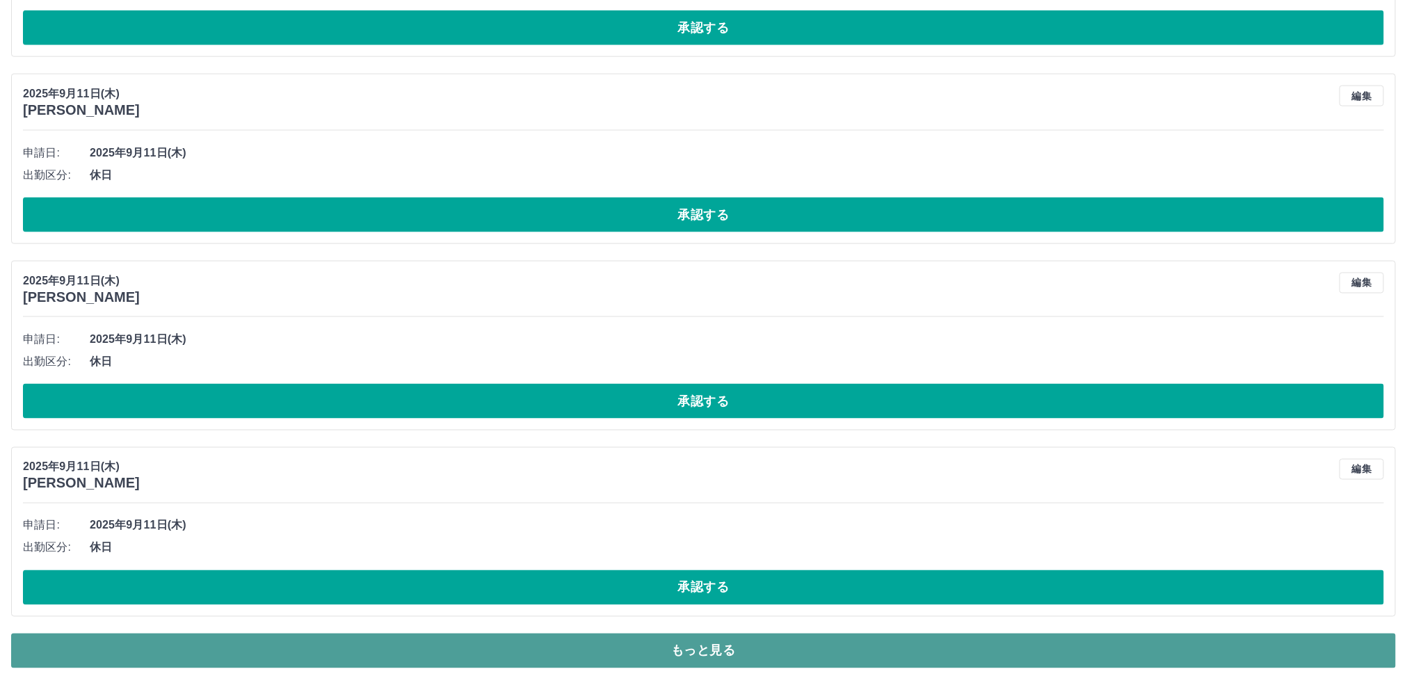
click at [702, 651] on button "もっと見る" at bounding box center [703, 651] width 1385 height 35
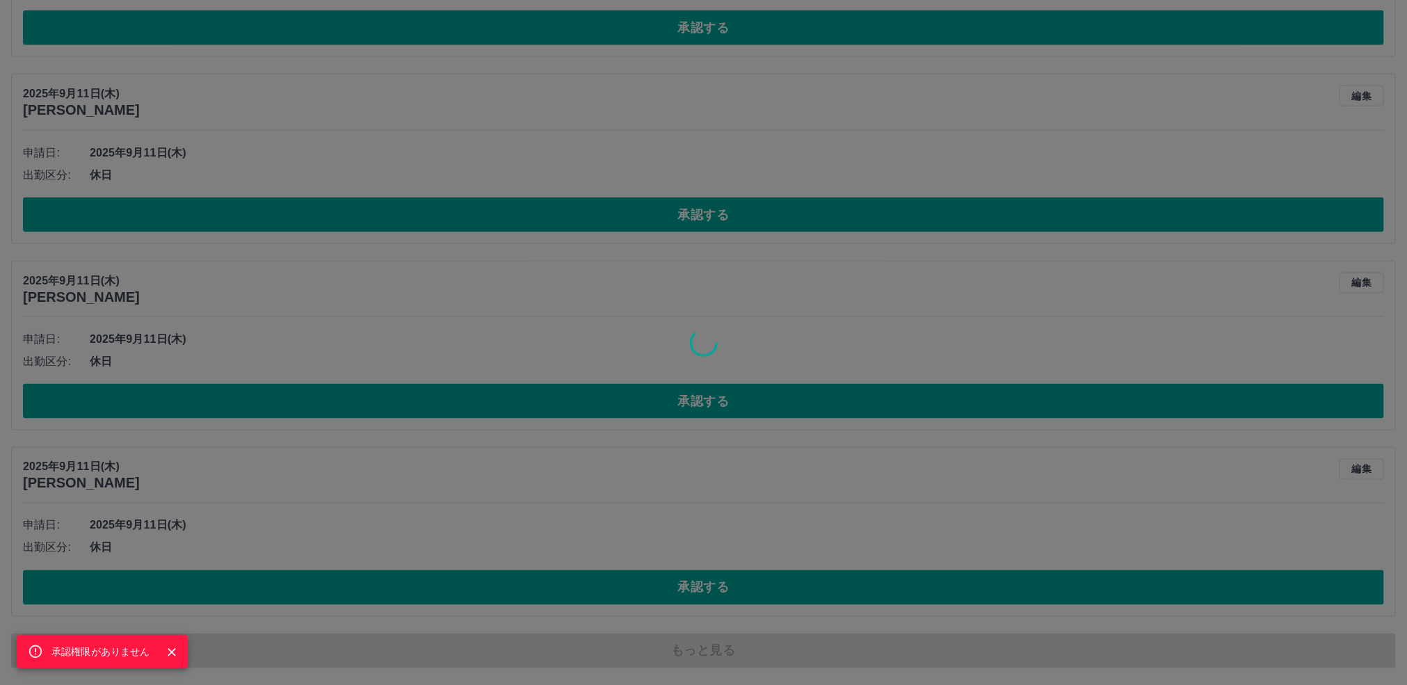
click at [167, 648] on icon "Close" at bounding box center [172, 653] width 14 height 14
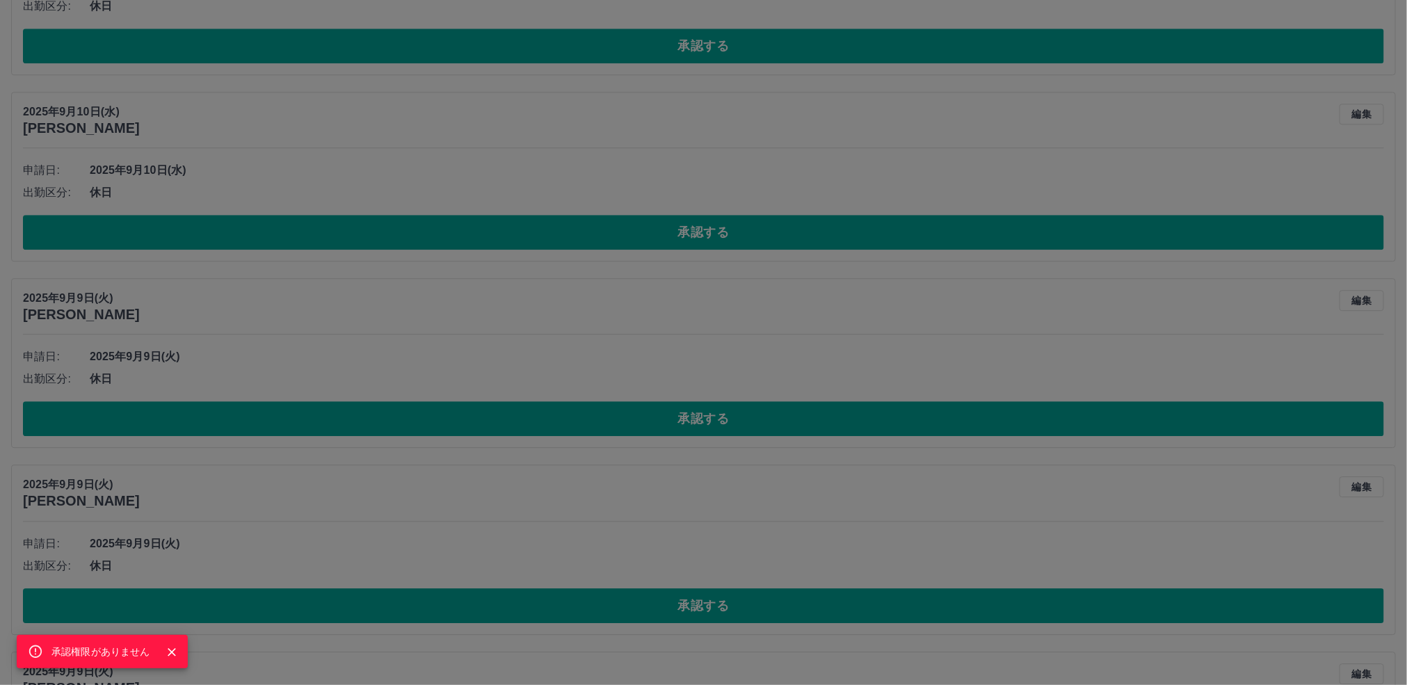
scroll to position [21733, 0]
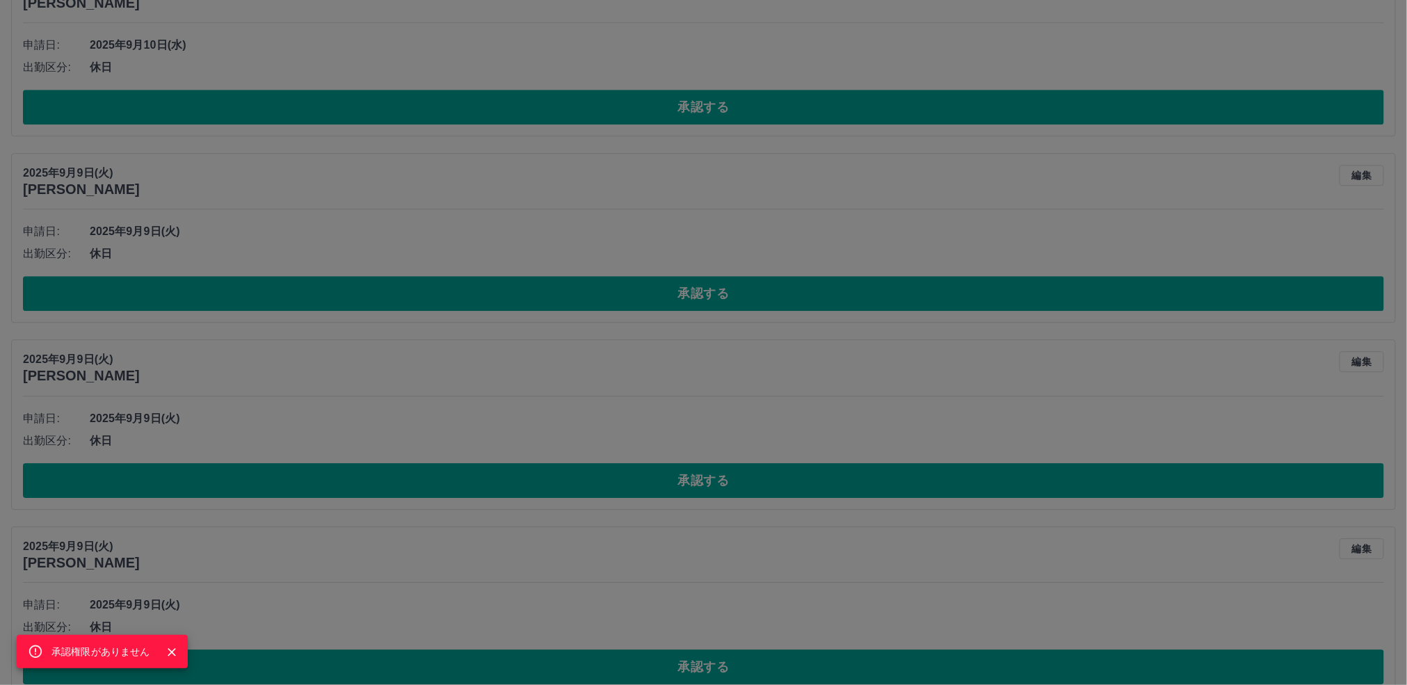
click at [167, 650] on icon "Close" at bounding box center [172, 653] width 14 height 14
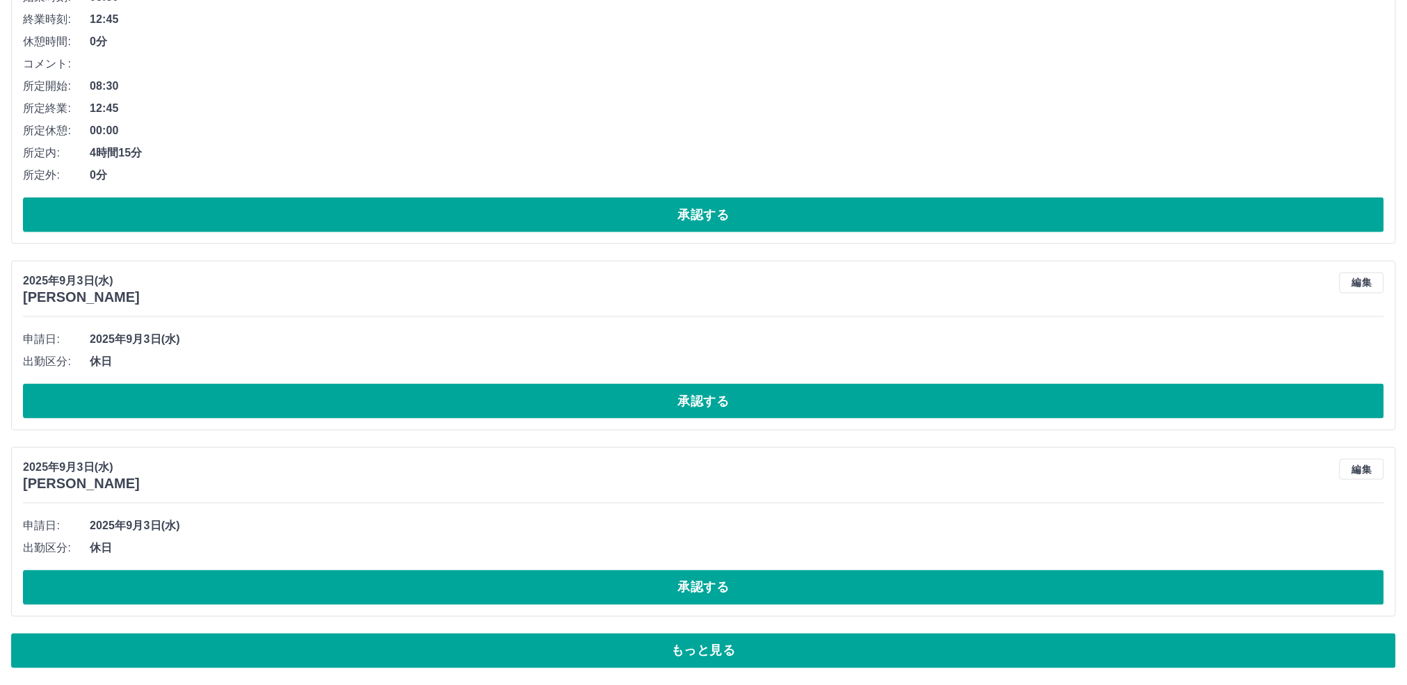
scroll to position [26285, 0]
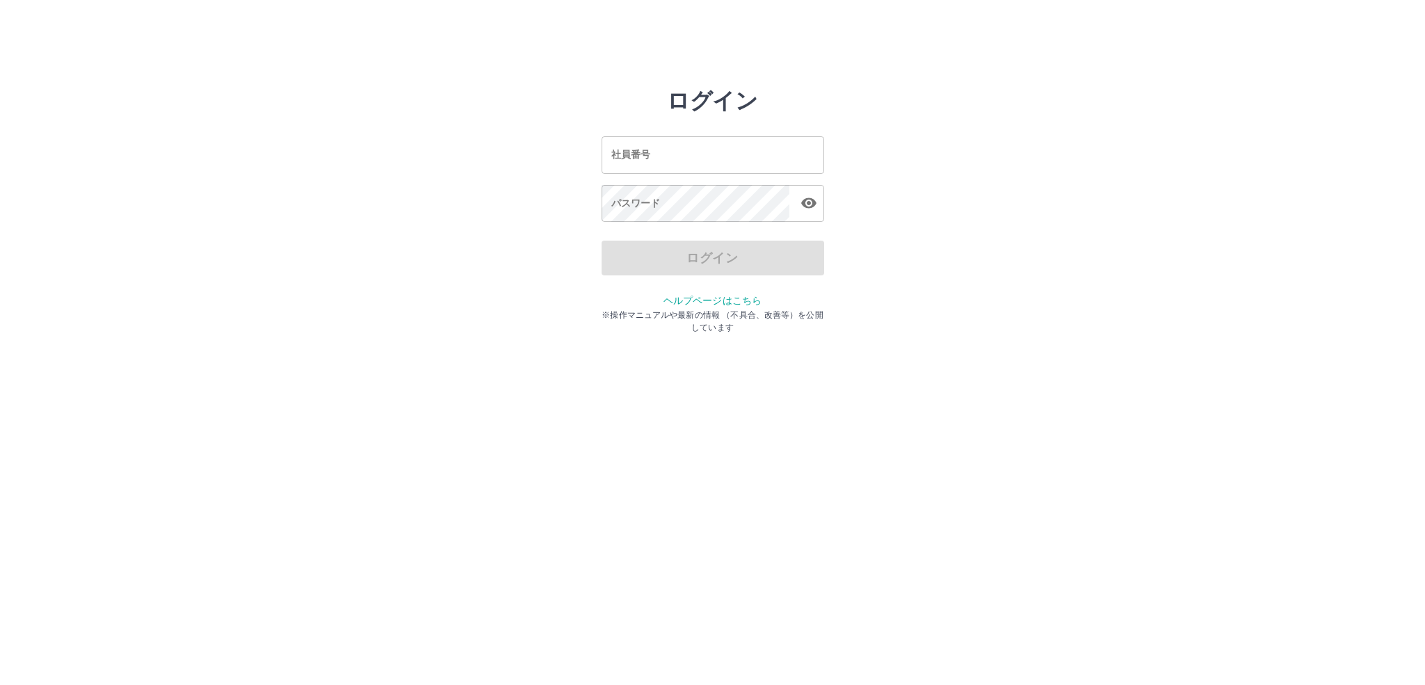
click at [626, 157] on input "社員番号" at bounding box center [713, 154] width 223 height 37
type input "*******"
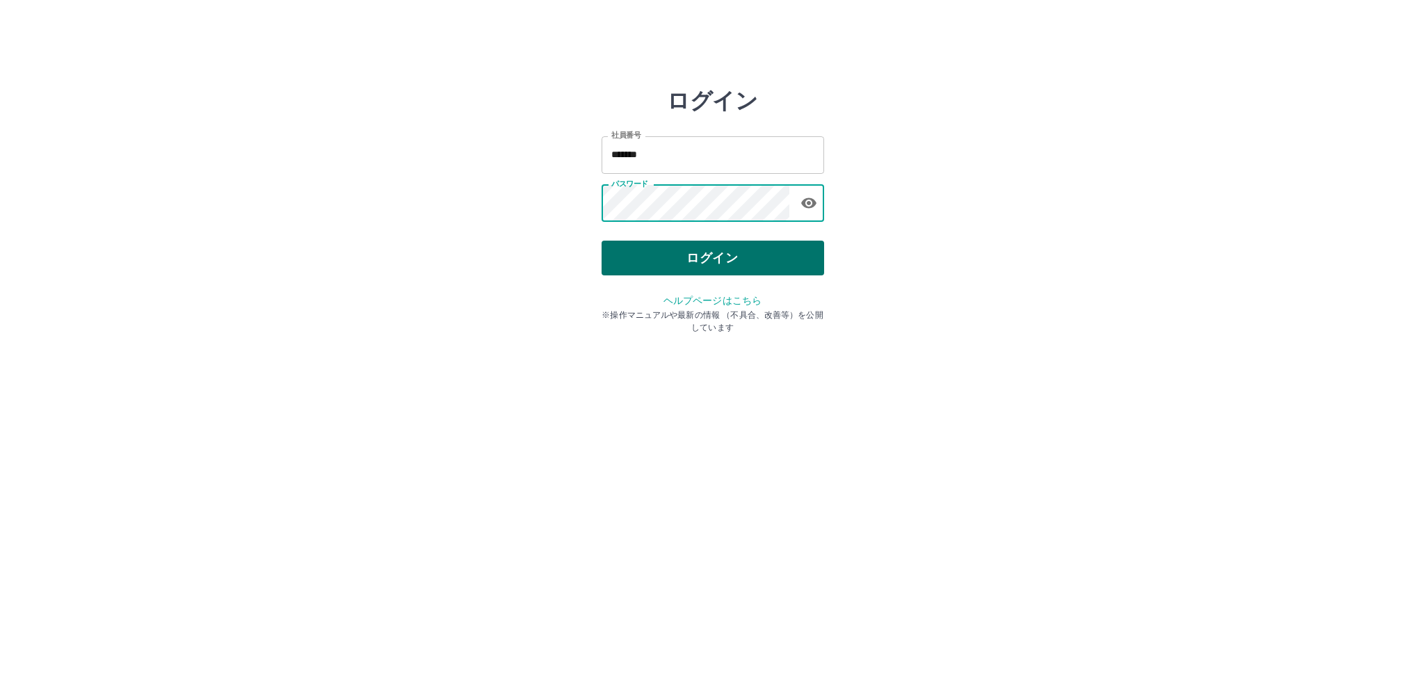
click at [692, 245] on button "ログイン" at bounding box center [713, 258] width 223 height 35
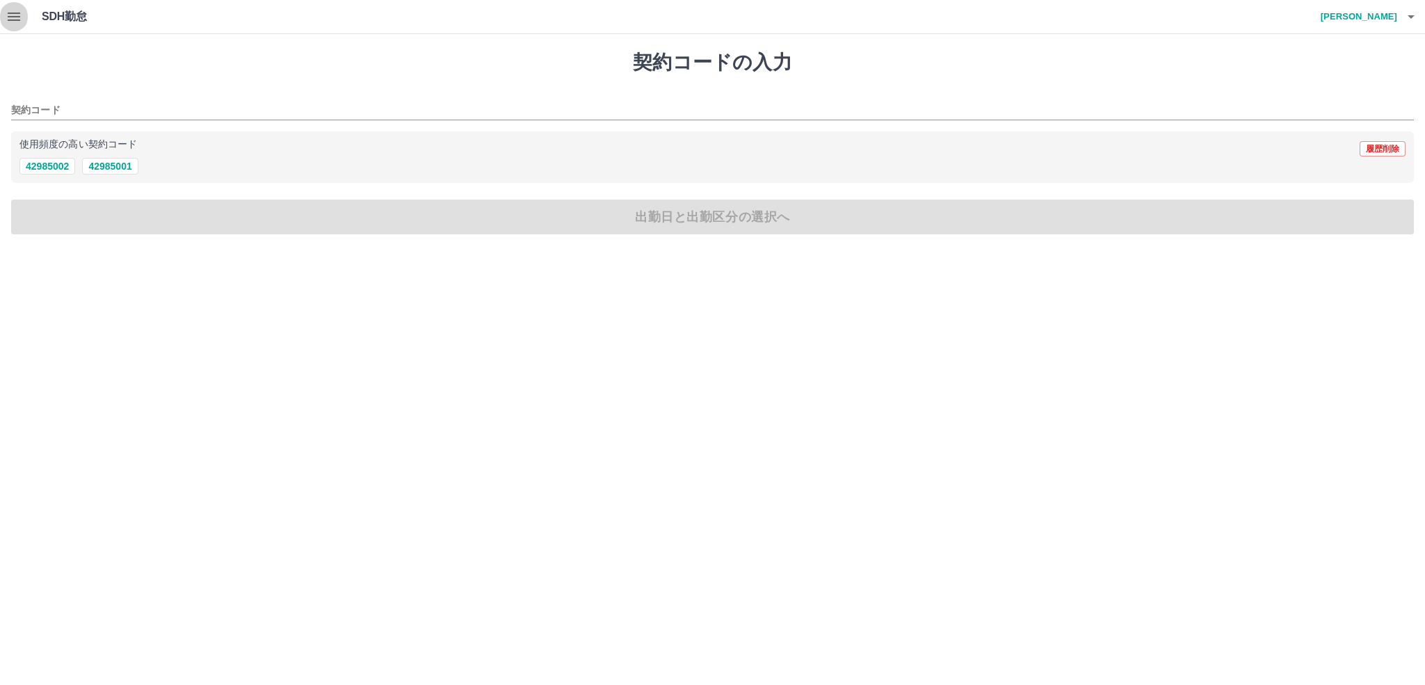
click at [17, 15] on icon "button" at bounding box center [14, 16] width 17 height 17
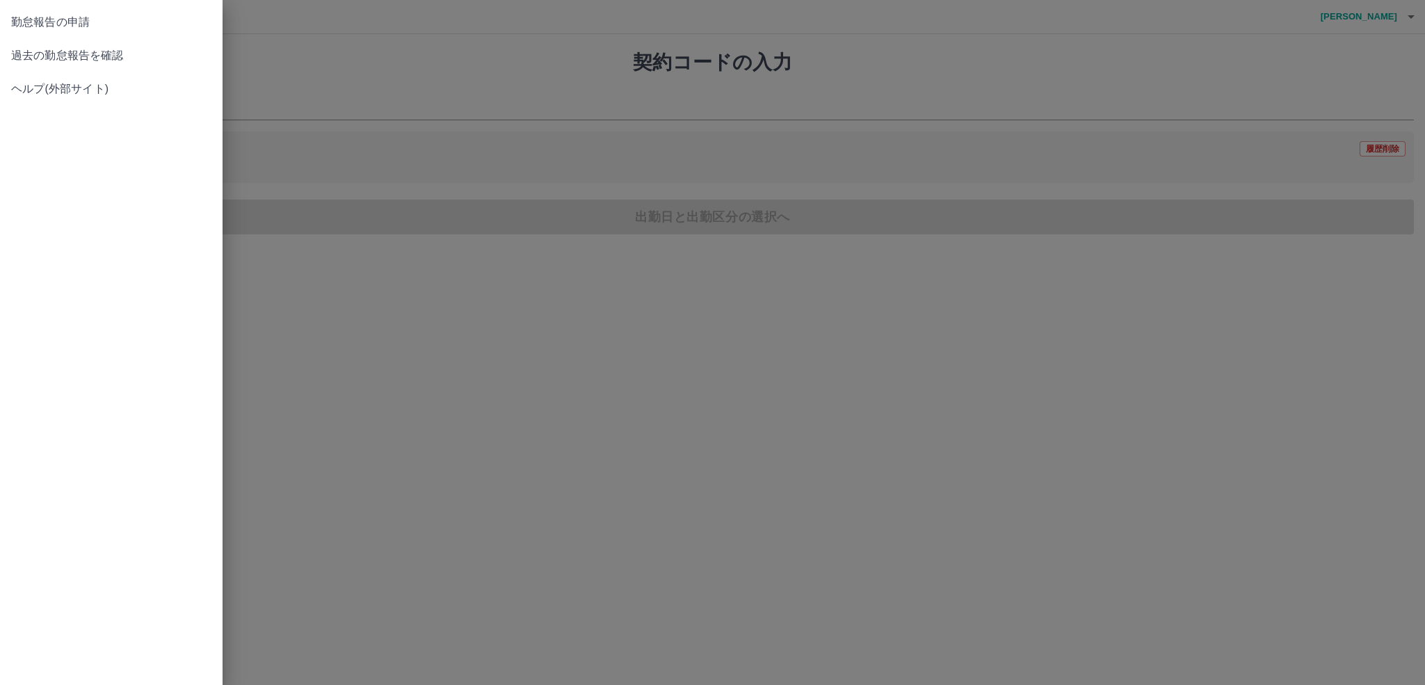
click at [111, 53] on span "過去の勤怠報告を確認" at bounding box center [111, 55] width 200 height 17
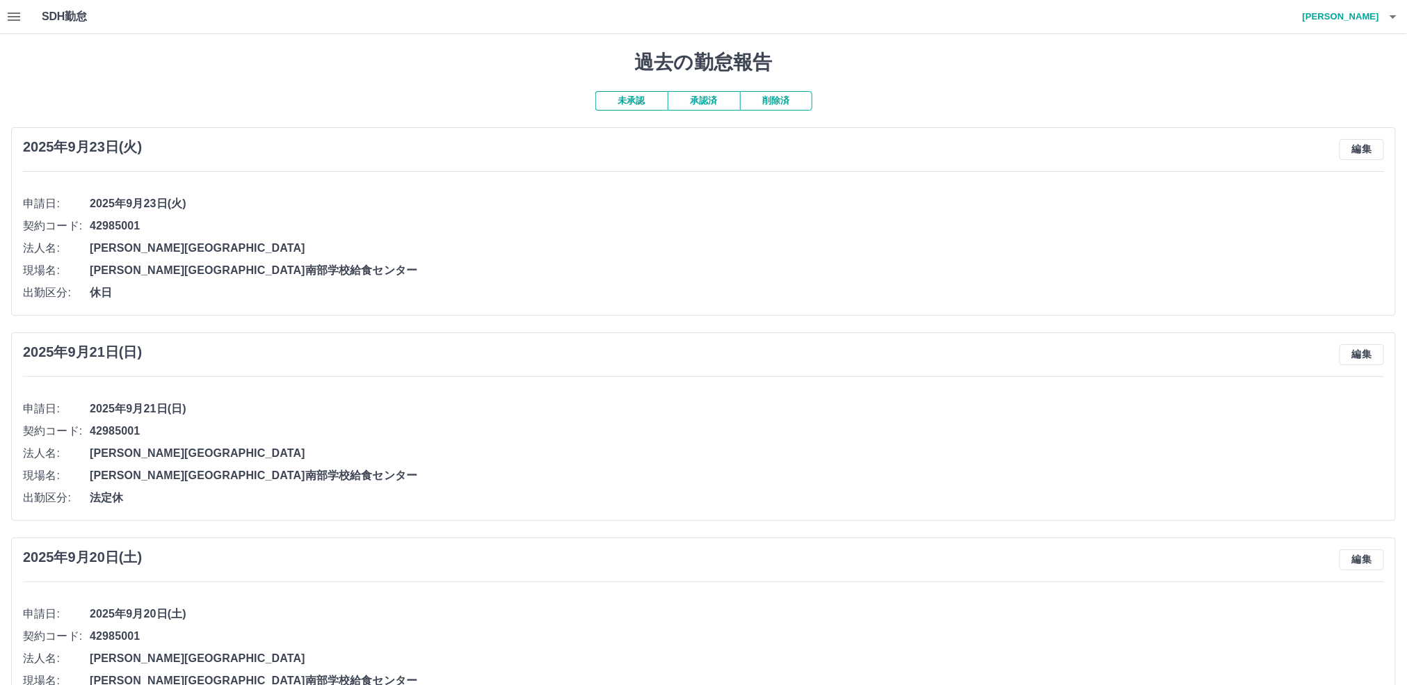
click at [712, 104] on button "承認済" at bounding box center [704, 100] width 72 height 19
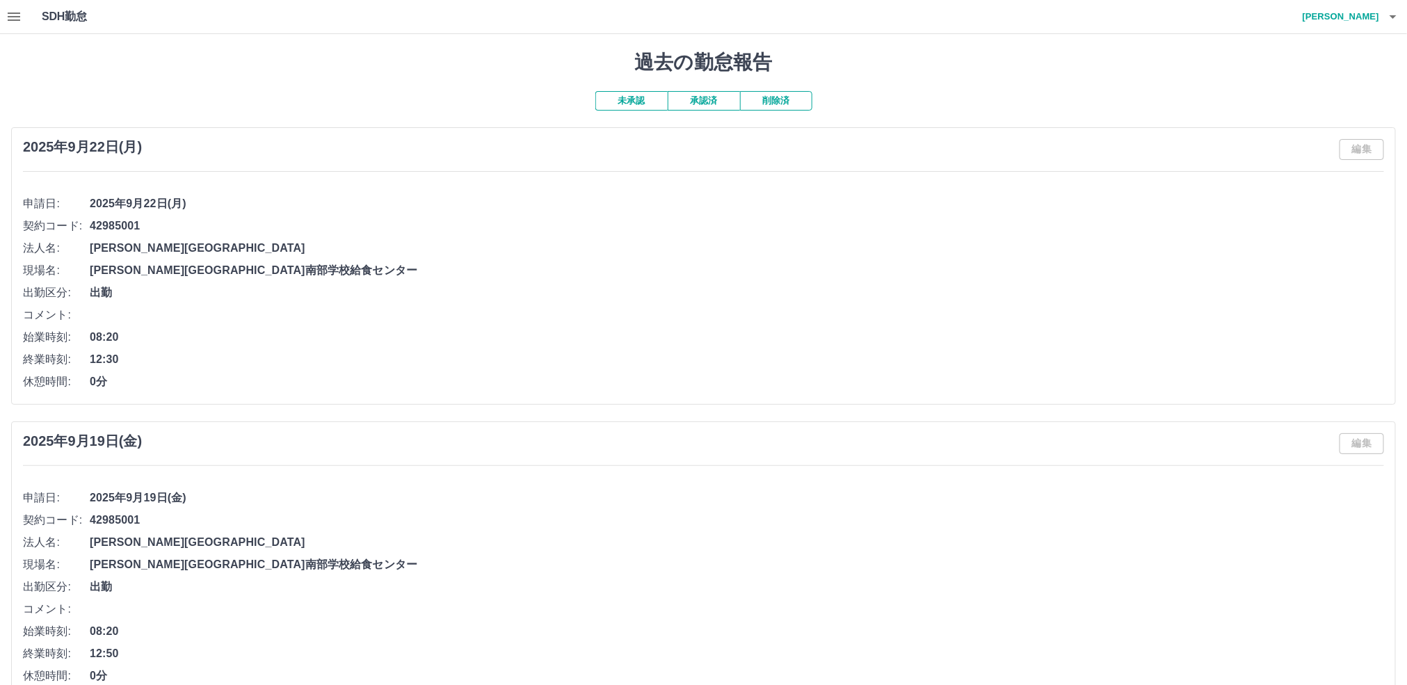
click at [643, 104] on button "未承認" at bounding box center [632, 100] width 72 height 19
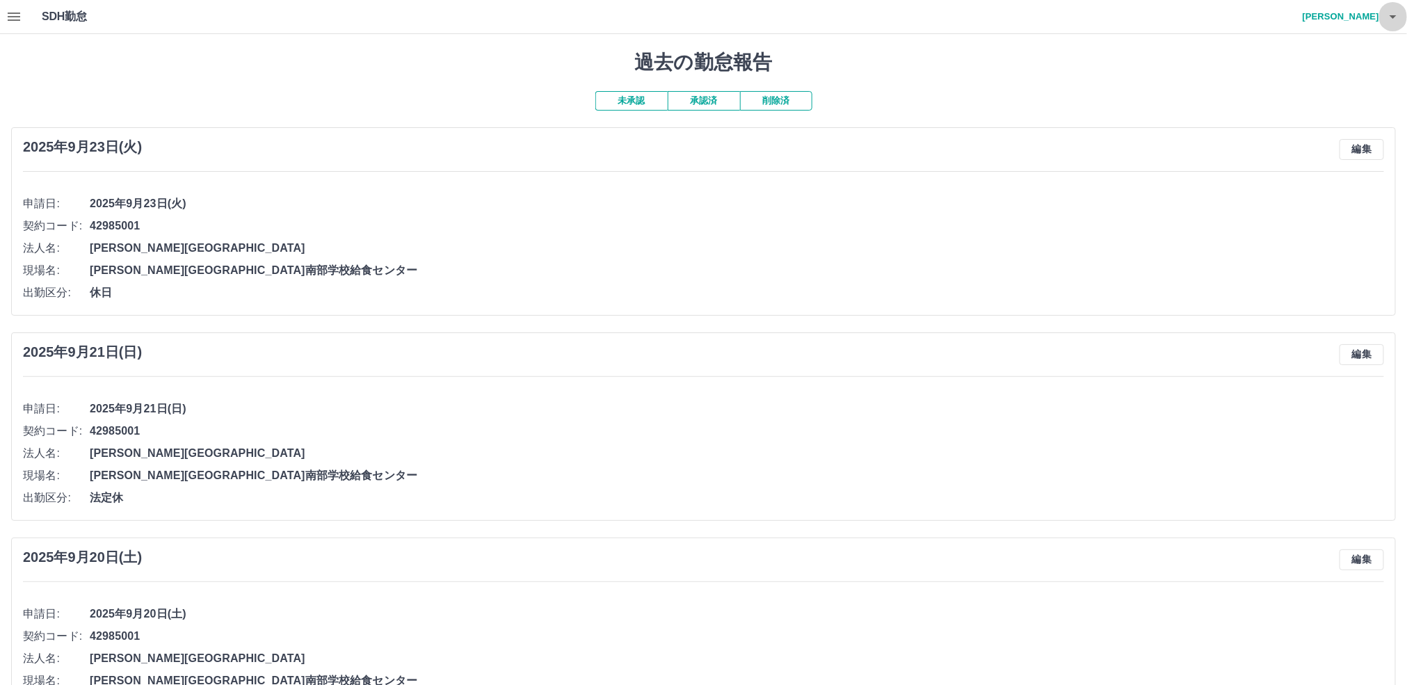
click at [1388, 19] on icon "button" at bounding box center [1393, 16] width 17 height 17
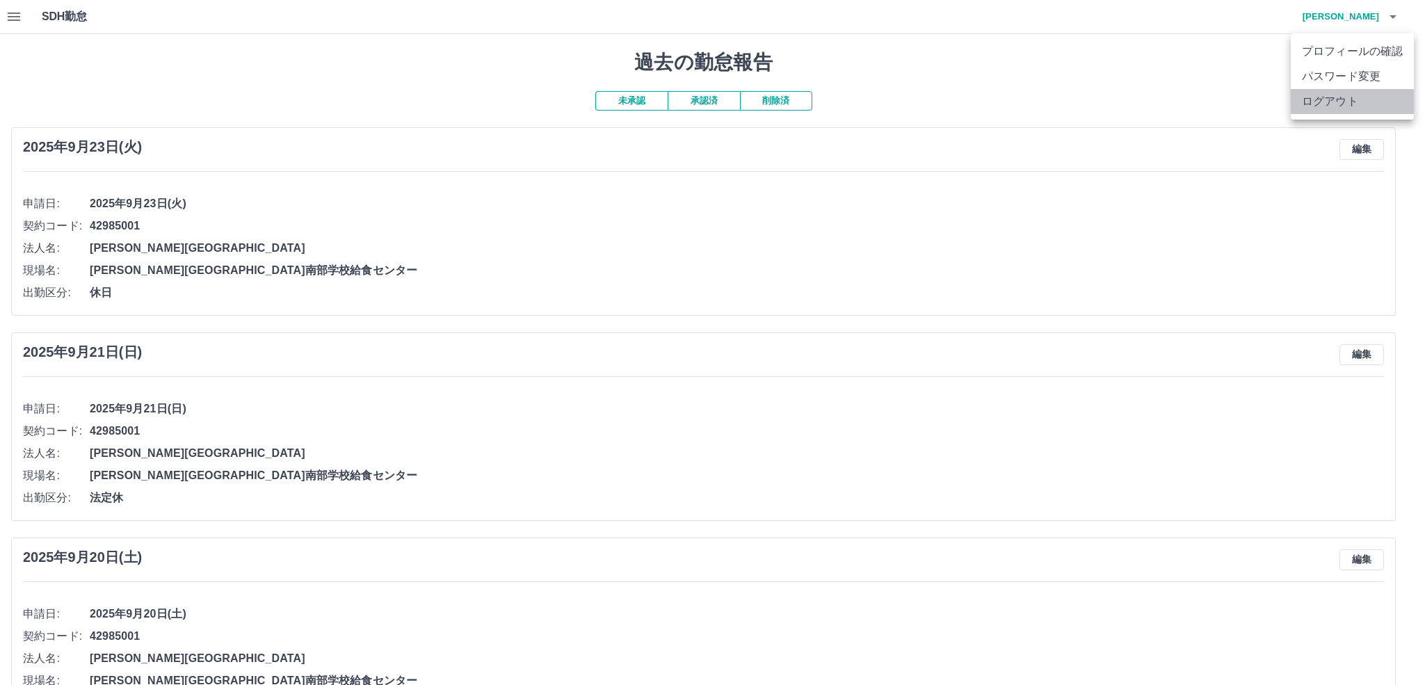
click at [1366, 105] on li "ログアウト" at bounding box center [1352, 101] width 123 height 25
